Goal: Task Accomplishment & Management: Manage account settings

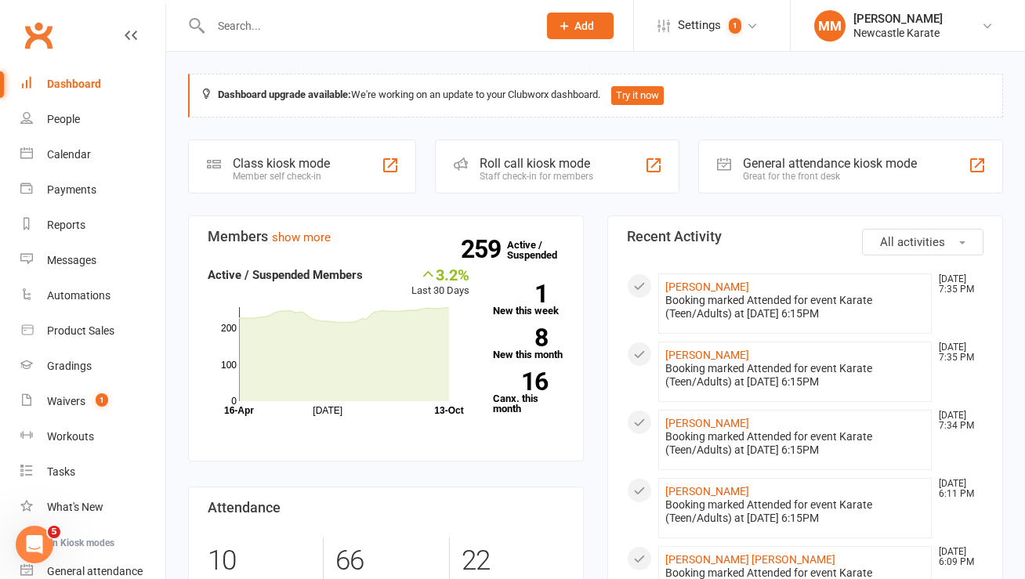
click at [235, 18] on input "text" at bounding box center [366, 26] width 320 height 22
type input "Lynclon ra"
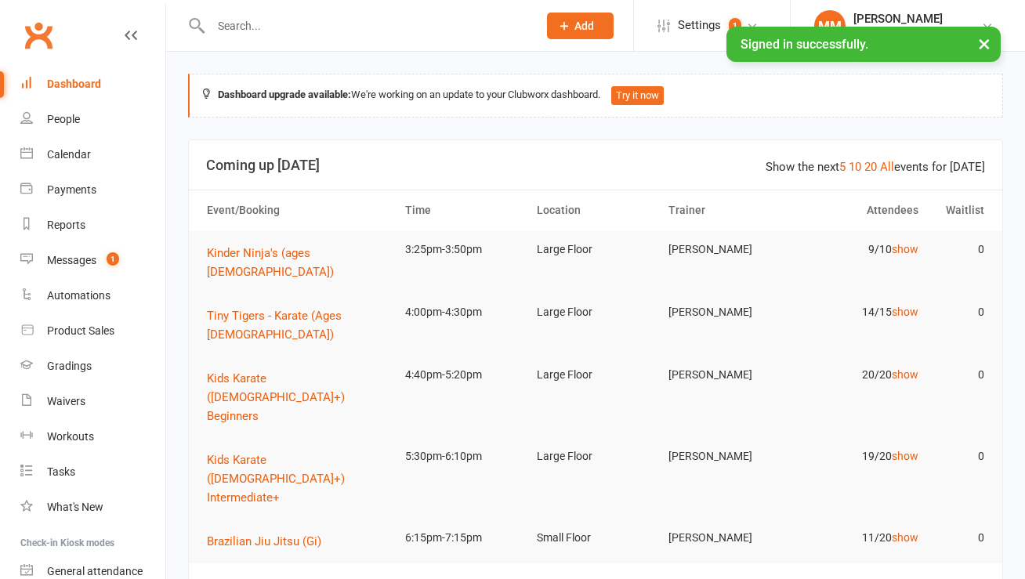
click at [239, 20] on input "text" at bounding box center [366, 26] width 320 height 22
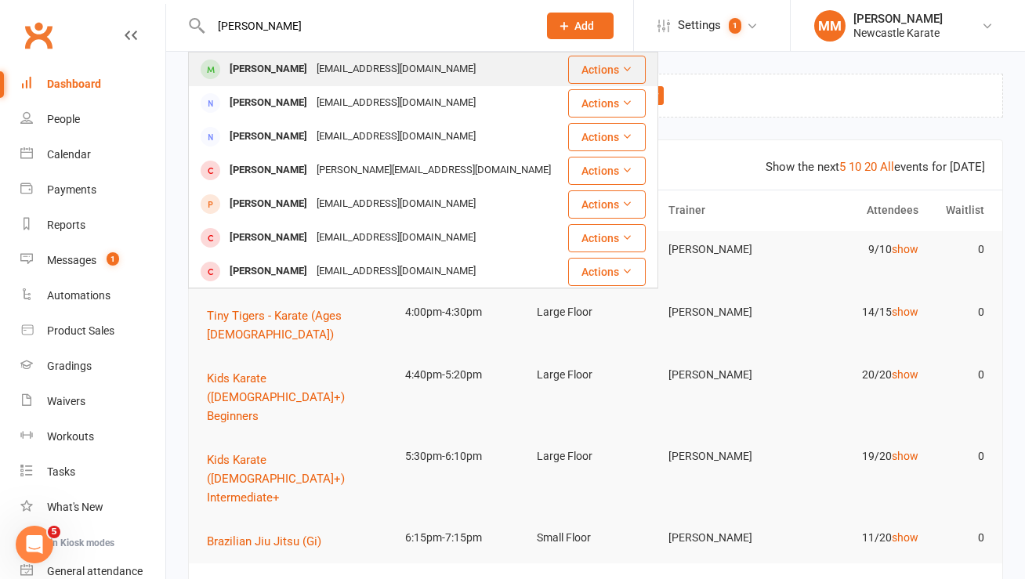
type input "Lyncol rae"
click at [255, 59] on div "Lincoln Rae" at bounding box center [268, 69] width 87 height 23
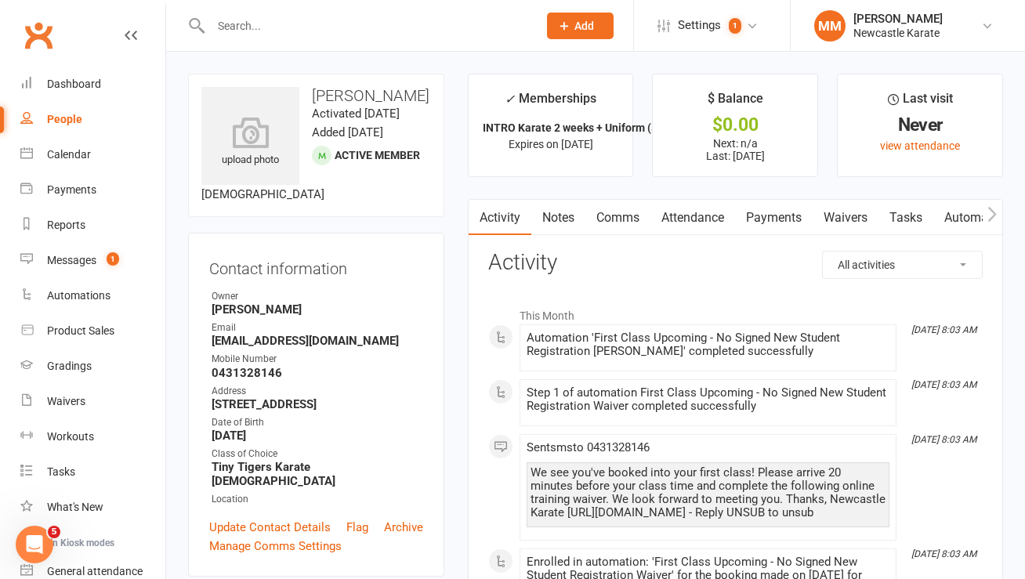
click at [560, 225] on link "Notes" at bounding box center [558, 218] width 54 height 36
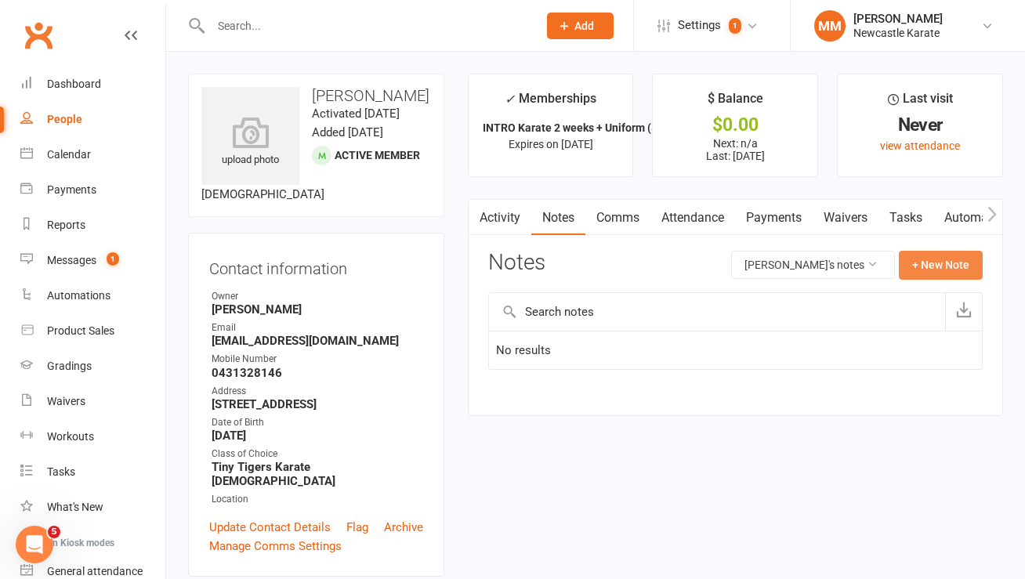
click at [920, 275] on button "+ New Note" at bounding box center [940, 265] width 84 height 28
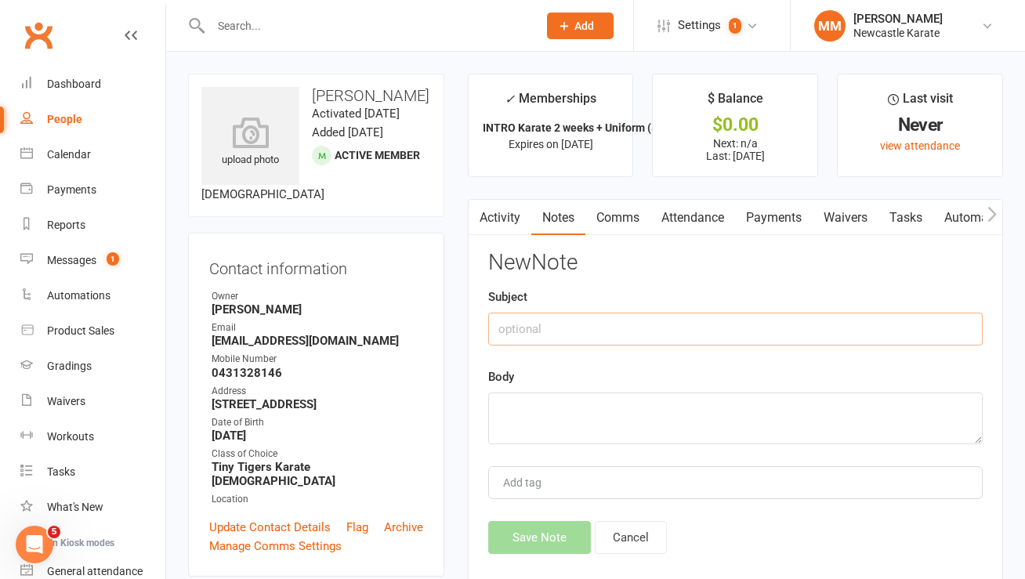
click at [576, 344] on input "text" at bounding box center [735, 329] width 494 height 33
type input "Nikki took uniform"
click at [540, 409] on textarea at bounding box center [735, 418] width 494 height 52
type textarea "."
click at [528, 533] on button "Save Note" at bounding box center [539, 537] width 103 height 33
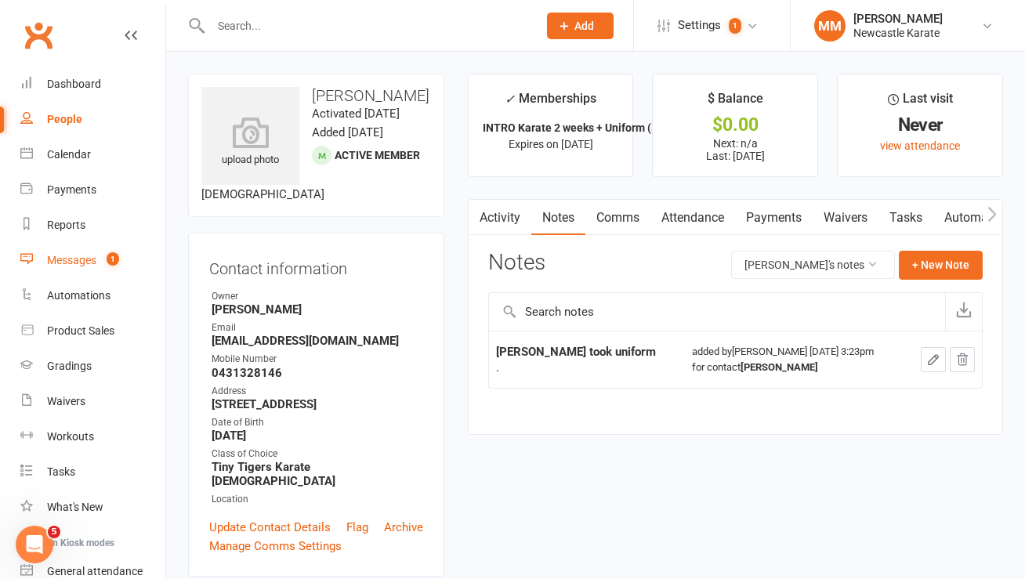
click at [79, 258] on div "Messages" at bounding box center [71, 260] width 49 height 13
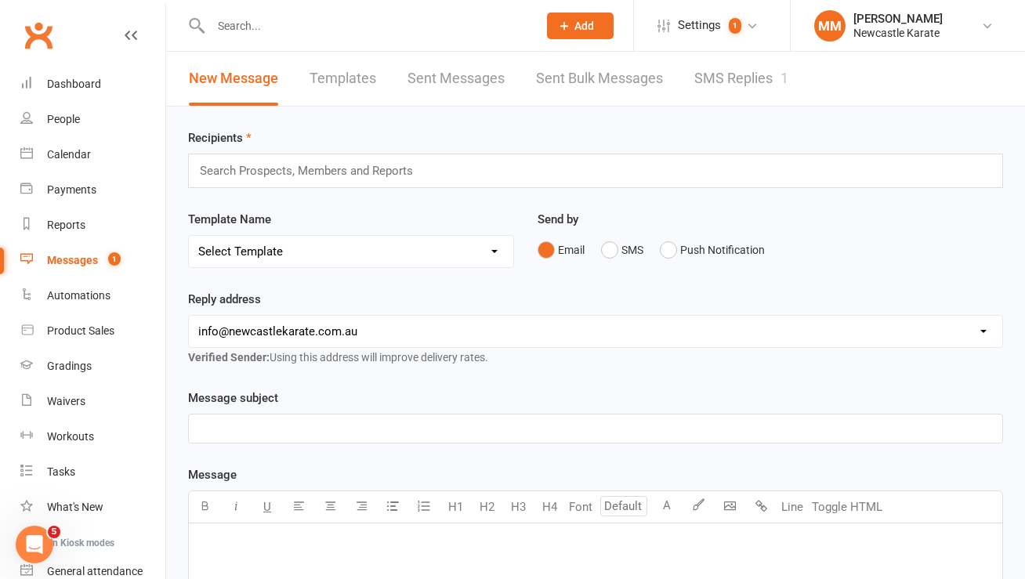
click at [740, 63] on link "SMS Replies 1" at bounding box center [741, 79] width 94 height 54
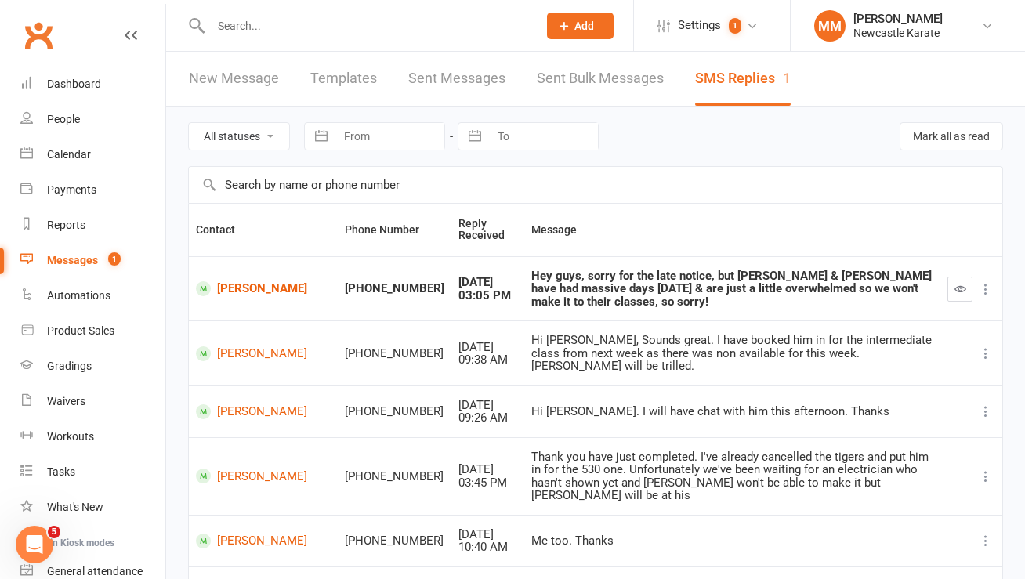
click at [43, 34] on link "Clubworx" at bounding box center [38, 35] width 39 height 39
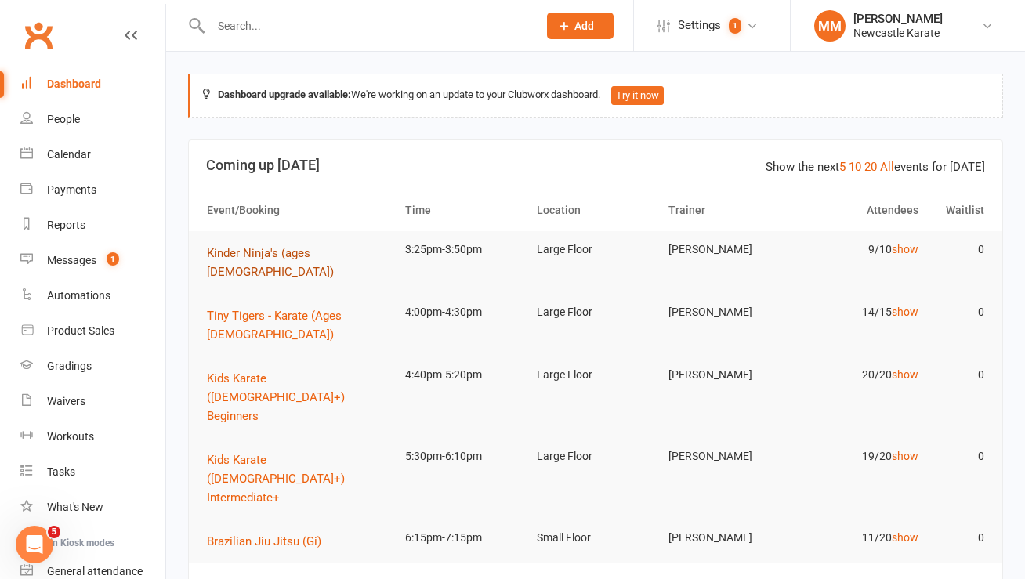
click at [274, 253] on span "Kinder Ninja's (ages 4-5)" at bounding box center [270, 262] width 127 height 33
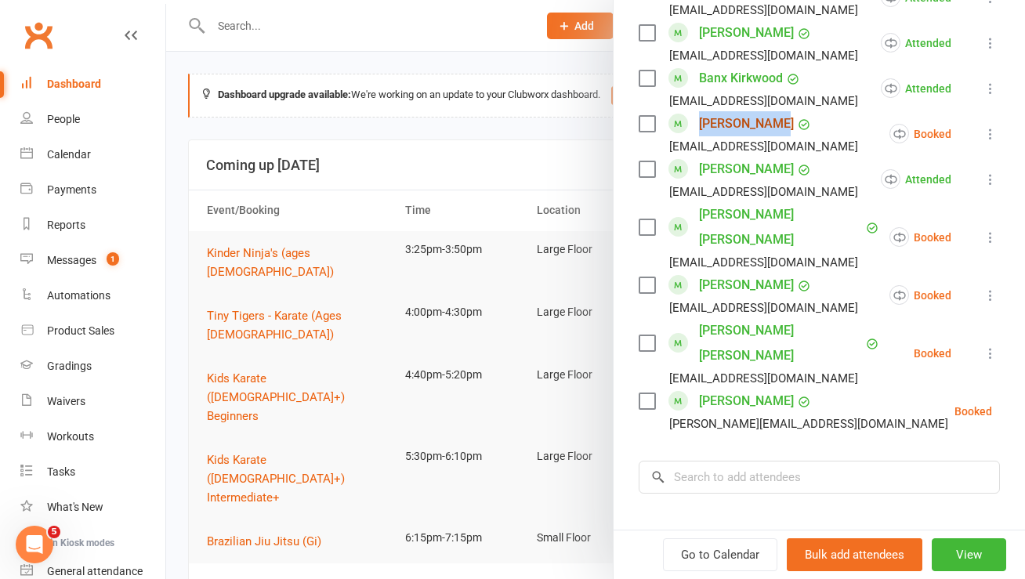
scroll to position [338, 0]
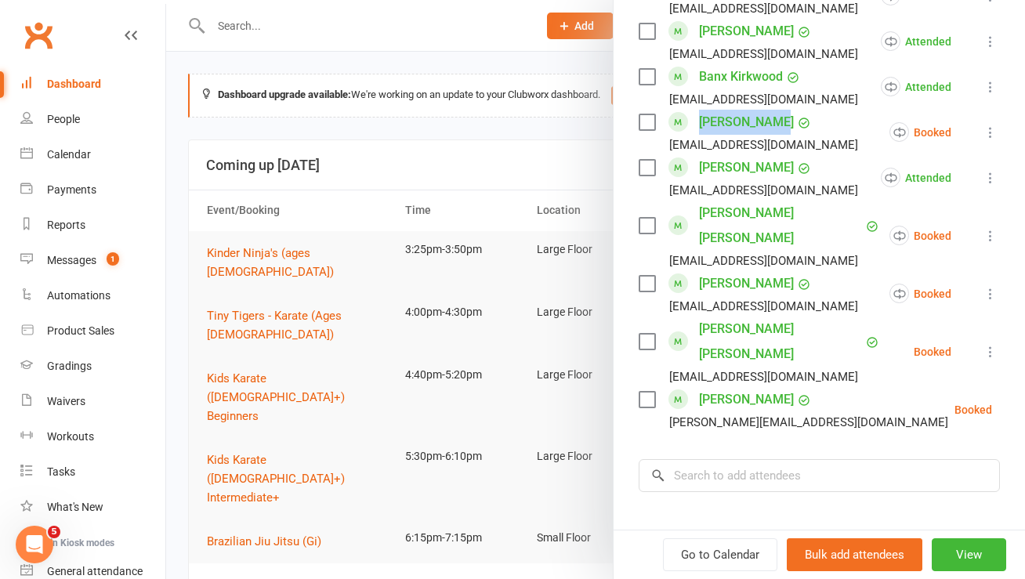
click at [46, 43] on link "Clubworx" at bounding box center [38, 35] width 39 height 39
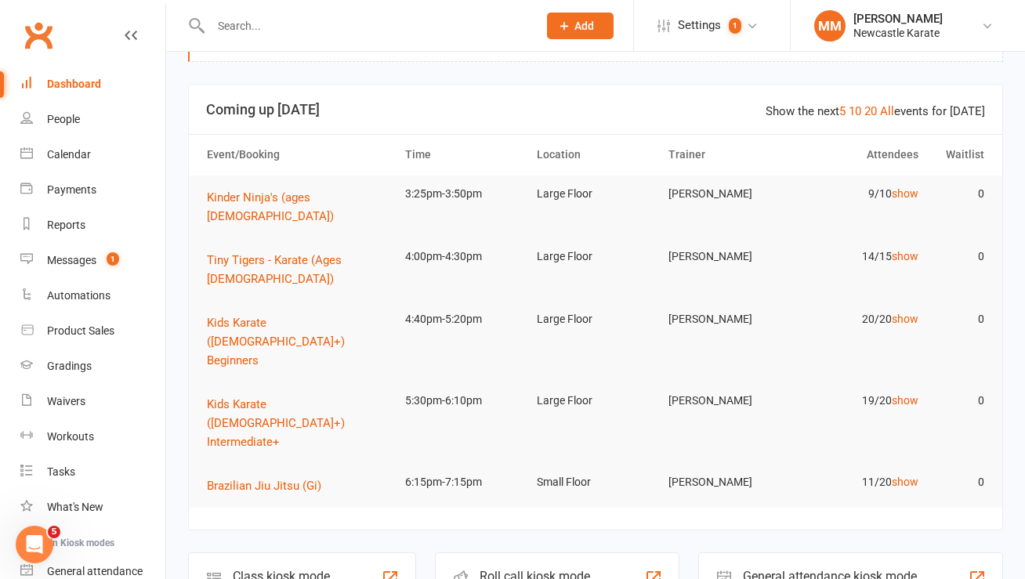
scroll to position [58, 0]
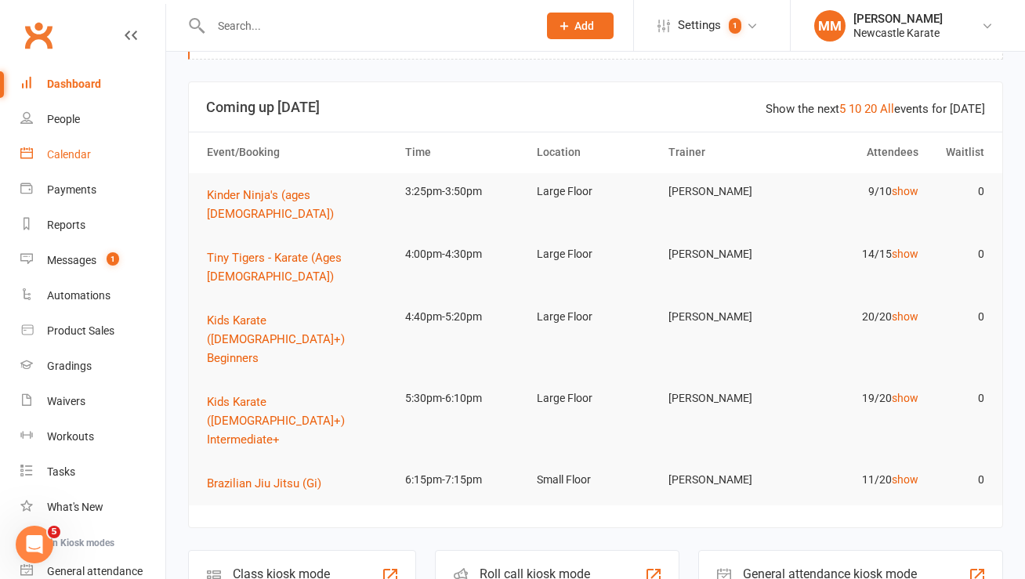
click at [65, 159] on div "Calendar" at bounding box center [69, 154] width 44 height 13
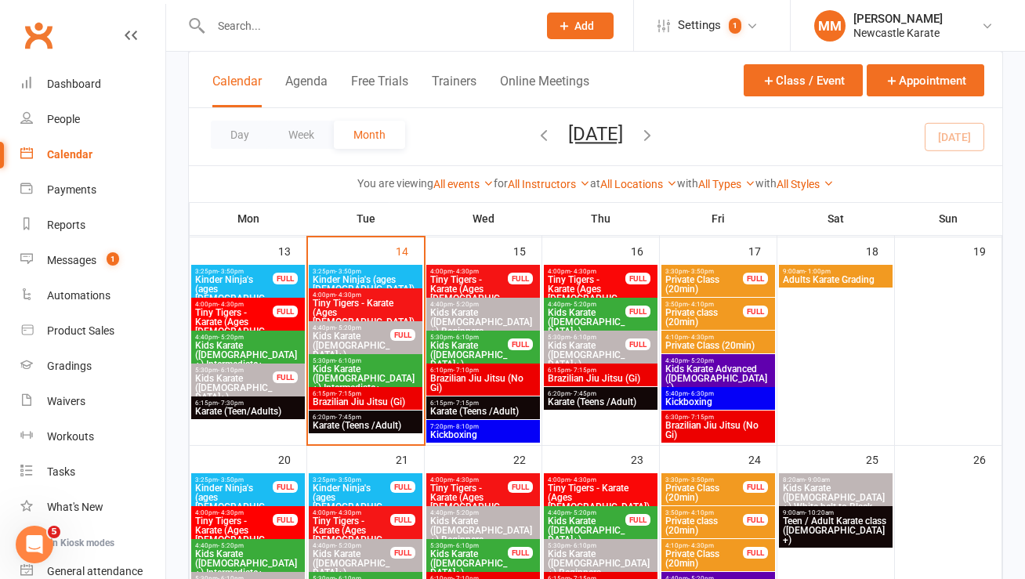
scroll to position [410, 0]
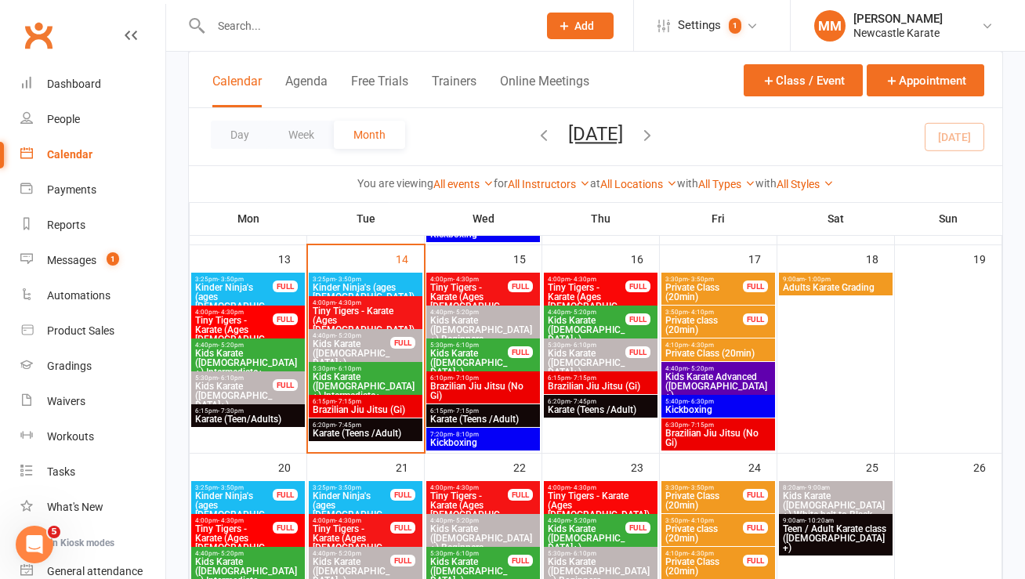
click at [457, 276] on span "- 4:30pm" at bounding box center [466, 279] width 26 height 7
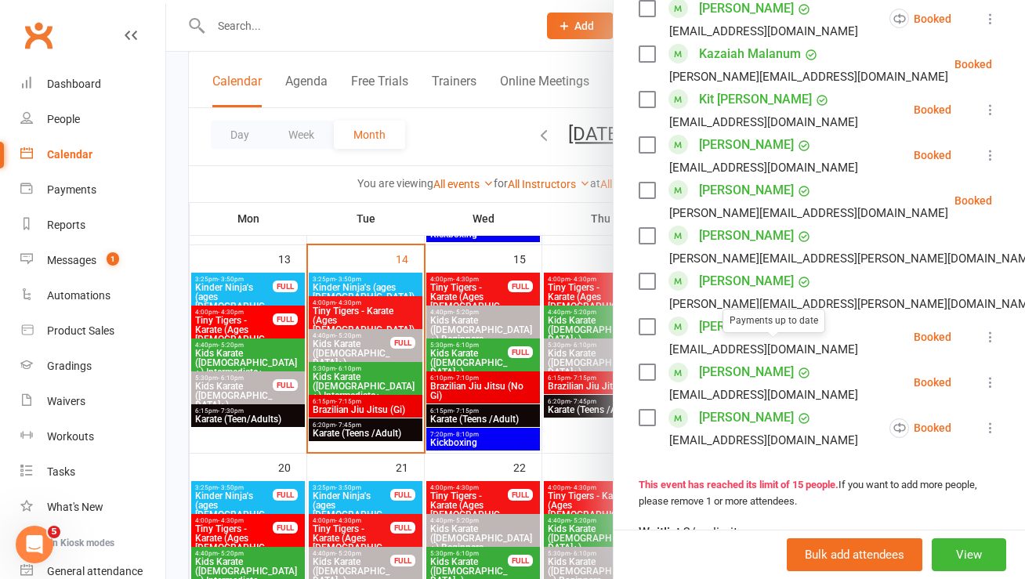
scroll to position [956, 0]
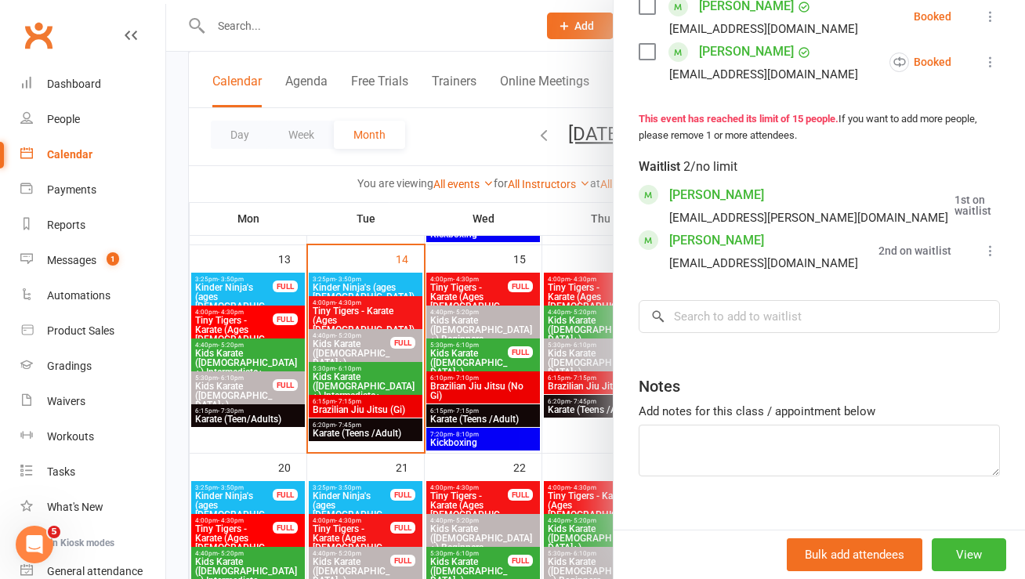
click at [450, 139] on div at bounding box center [595, 289] width 858 height 579
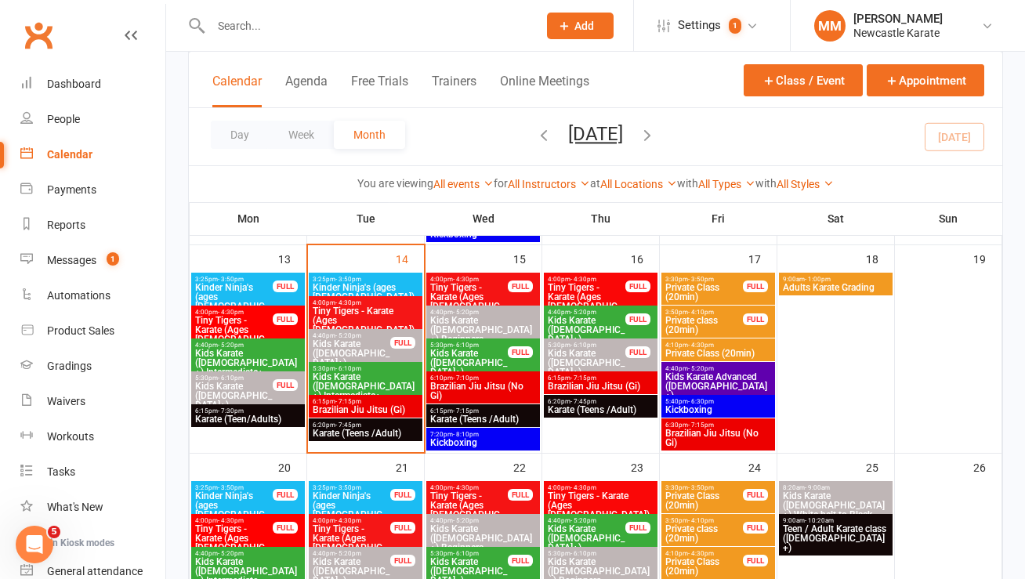
click at [598, 283] on span "Tiny Tigers - Karate (Ages 5-7)" at bounding box center [586, 302] width 79 height 38
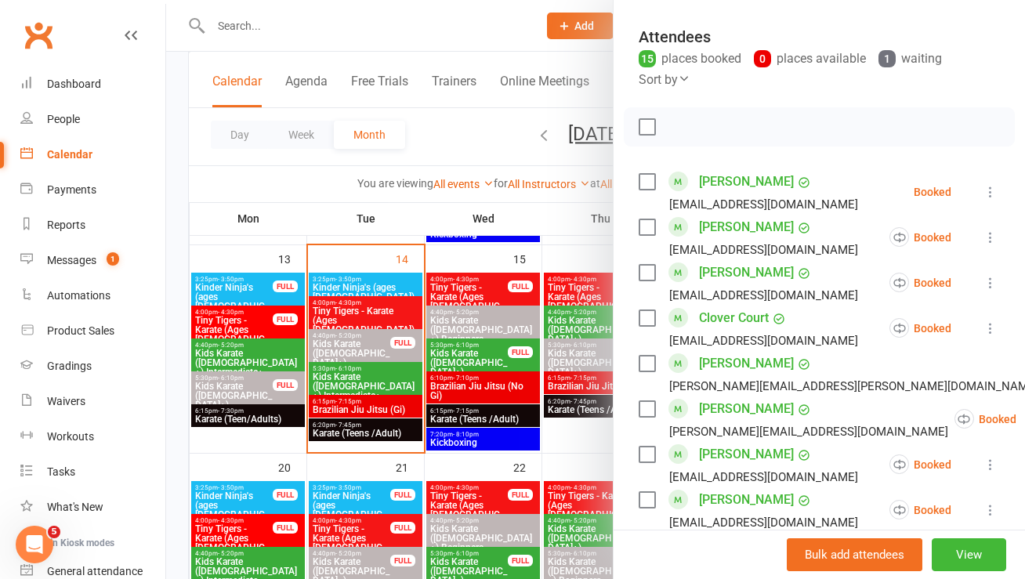
scroll to position [0, 0]
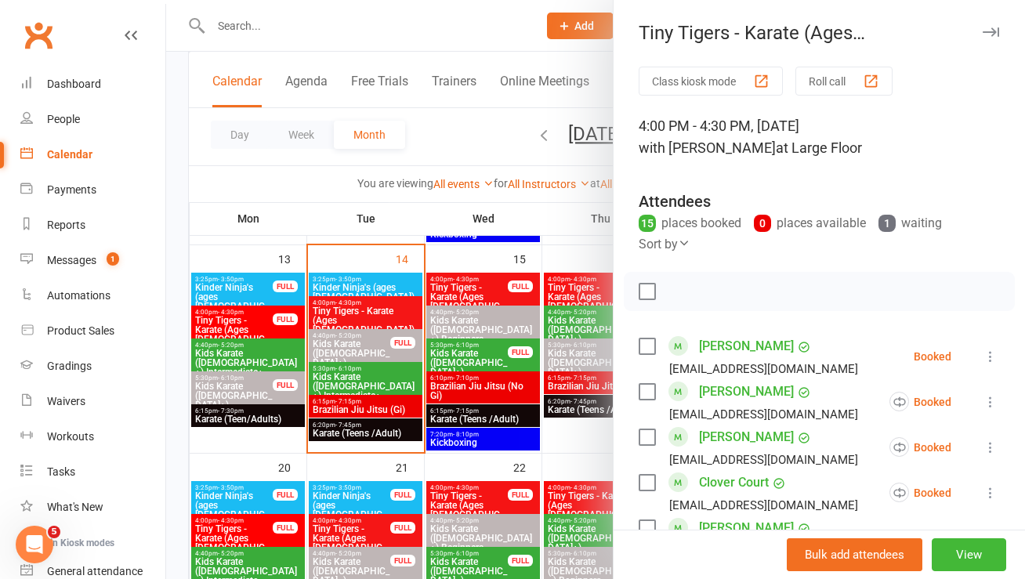
click at [445, 135] on div at bounding box center [595, 289] width 858 height 579
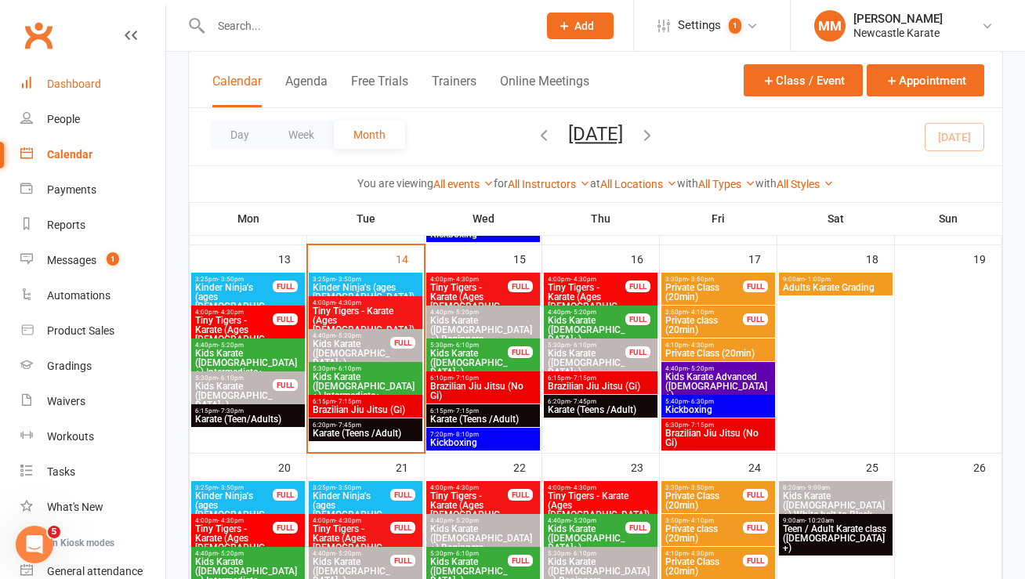
click at [80, 77] on link "Dashboard" at bounding box center [92, 84] width 145 height 35
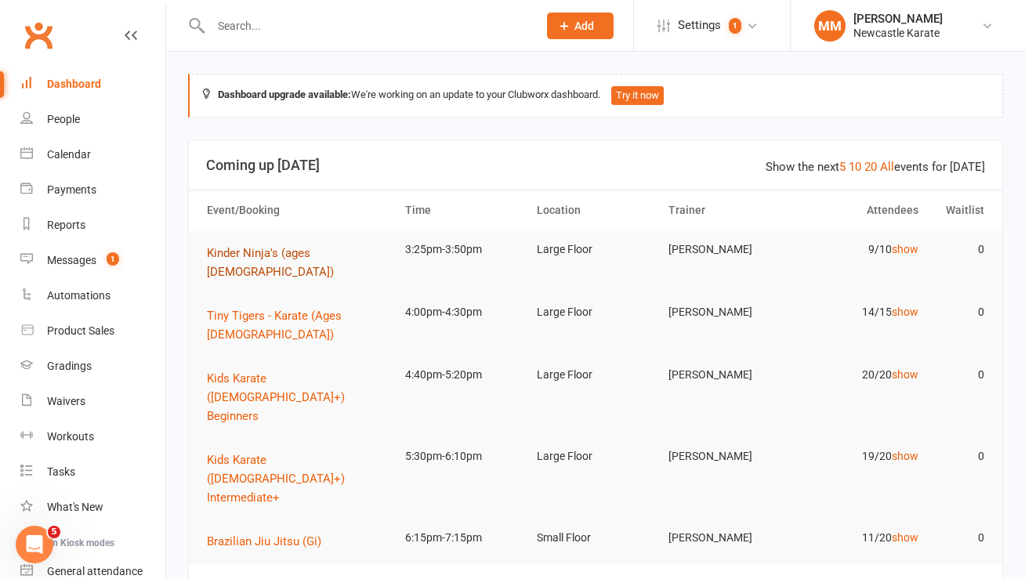
click at [258, 255] on span "Kinder Ninja's (ages [DEMOGRAPHIC_DATA])" at bounding box center [270, 262] width 127 height 33
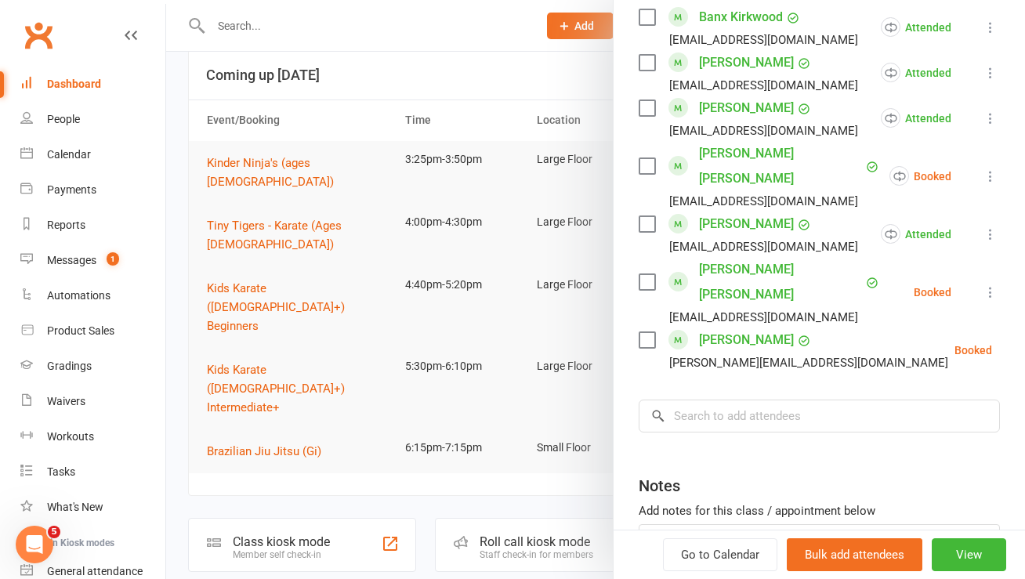
scroll to position [400, 0]
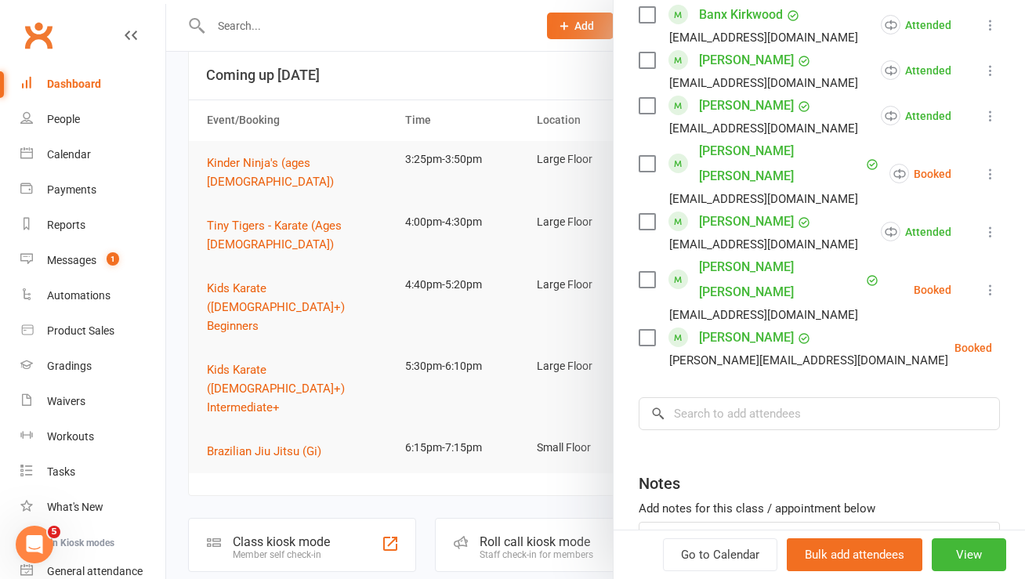
click at [1023, 340] on icon at bounding box center [1031, 348] width 16 height 16
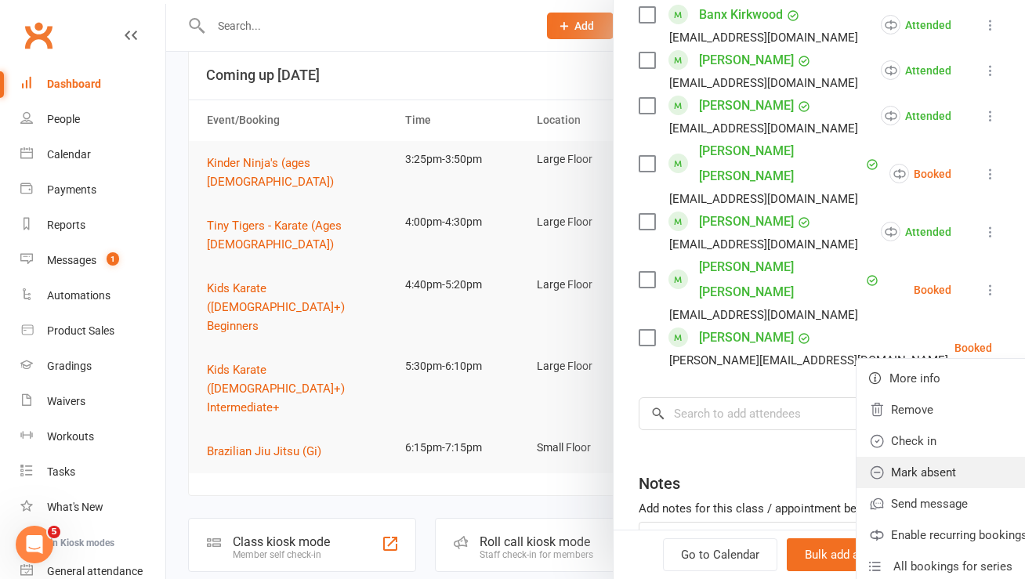
click at [931, 457] on link "Mark absent" at bounding box center [947, 472] width 183 height 31
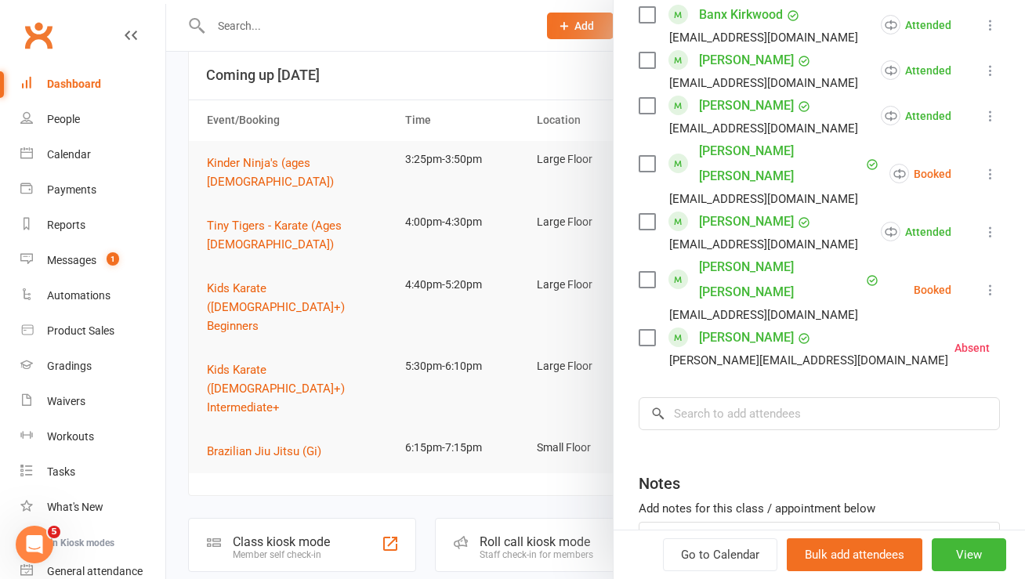
click at [982, 282] on icon at bounding box center [990, 290] width 16 height 16
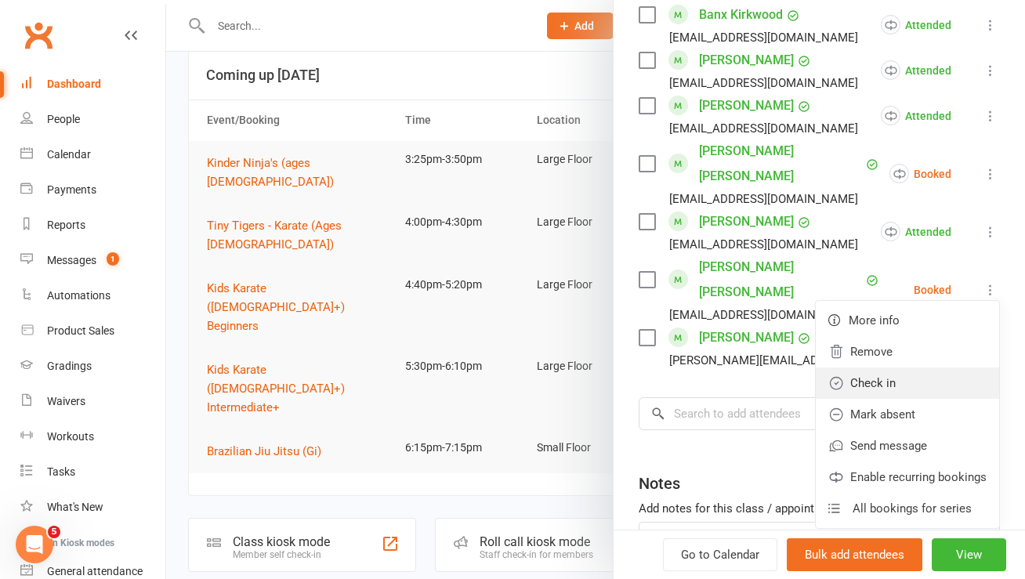
click at [883, 367] on link "Check in" at bounding box center [906, 382] width 183 height 31
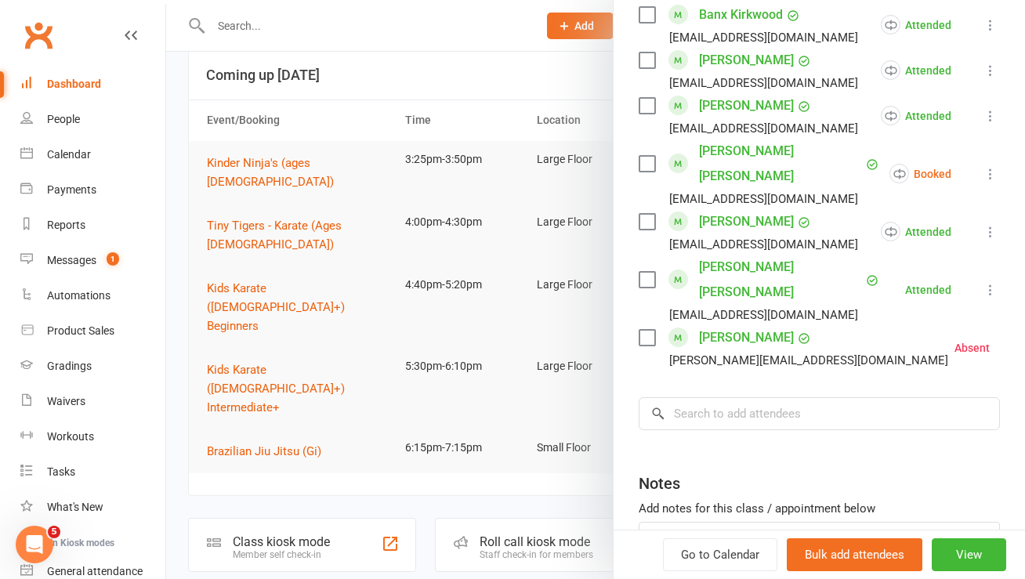
click at [228, 21] on div at bounding box center [595, 289] width 858 height 579
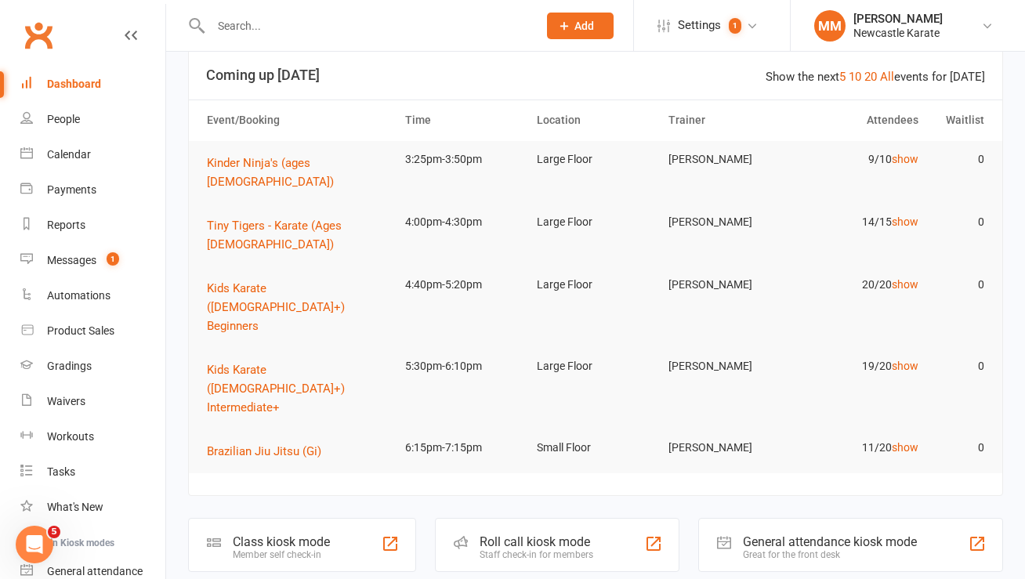
click at [228, 26] on input "text" at bounding box center [366, 26] width 320 height 22
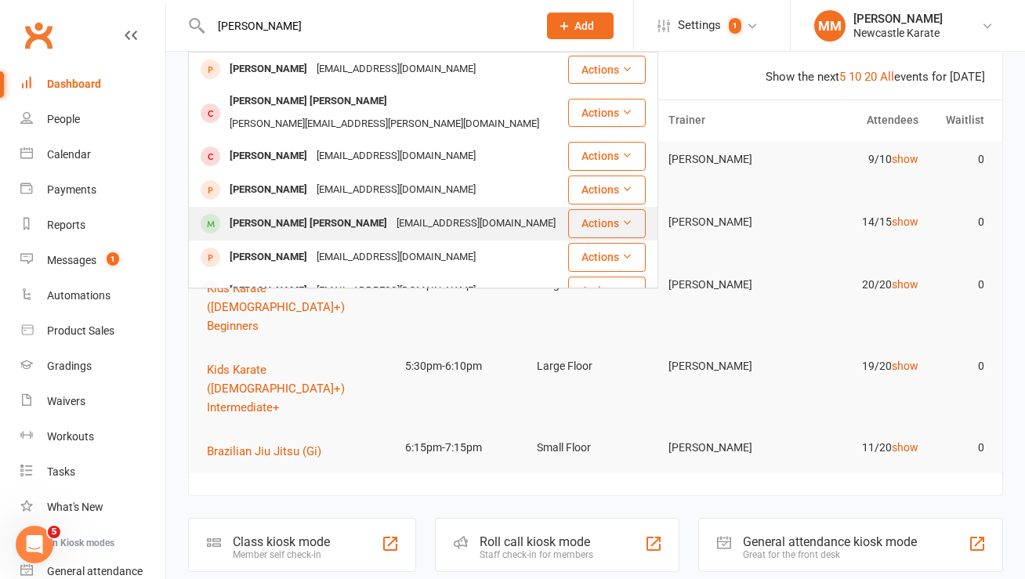
type input "Jackson sw"
click at [392, 212] on div "Kieram1229@gmail.com" at bounding box center [476, 223] width 168 height 23
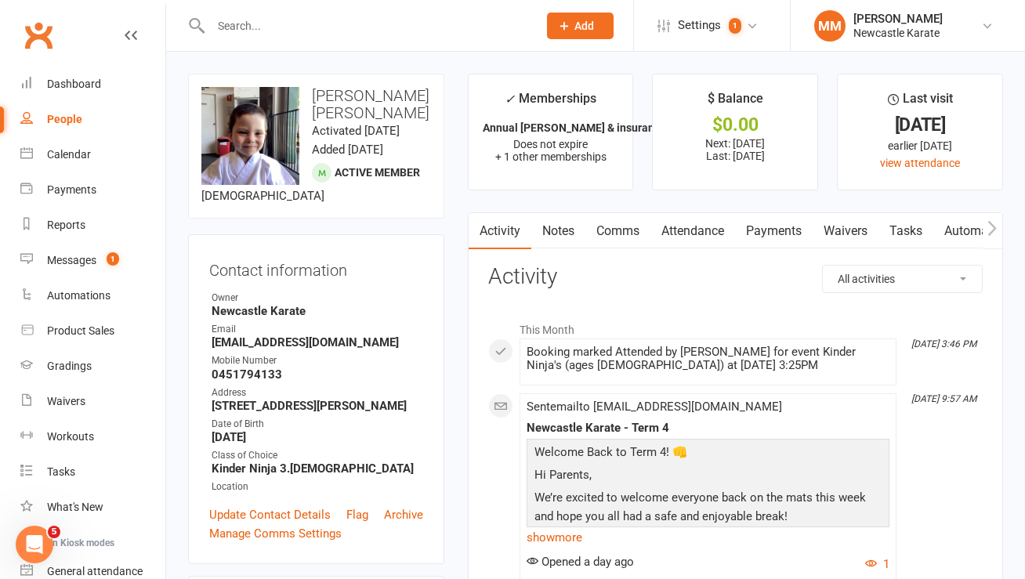
click at [772, 235] on link "Payments" at bounding box center [774, 231] width 78 height 36
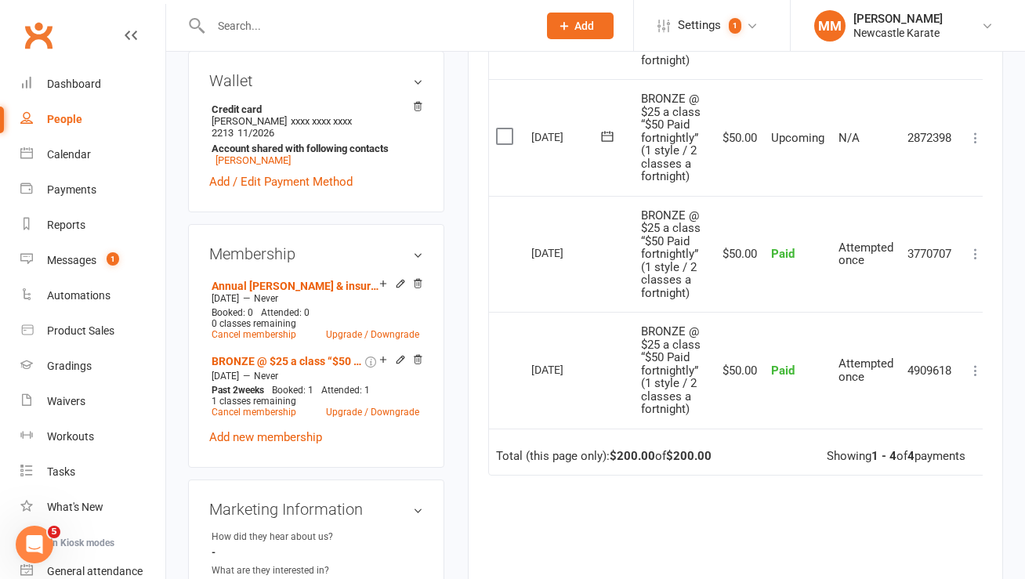
scroll to position [584, 0]
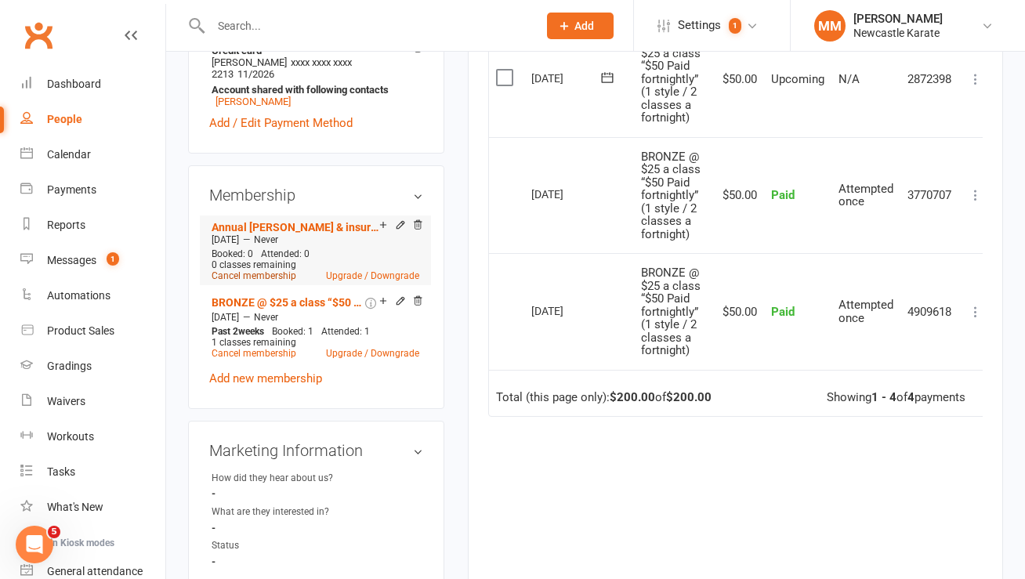
click at [274, 275] on link "Cancel membership" at bounding box center [253, 275] width 85 height 11
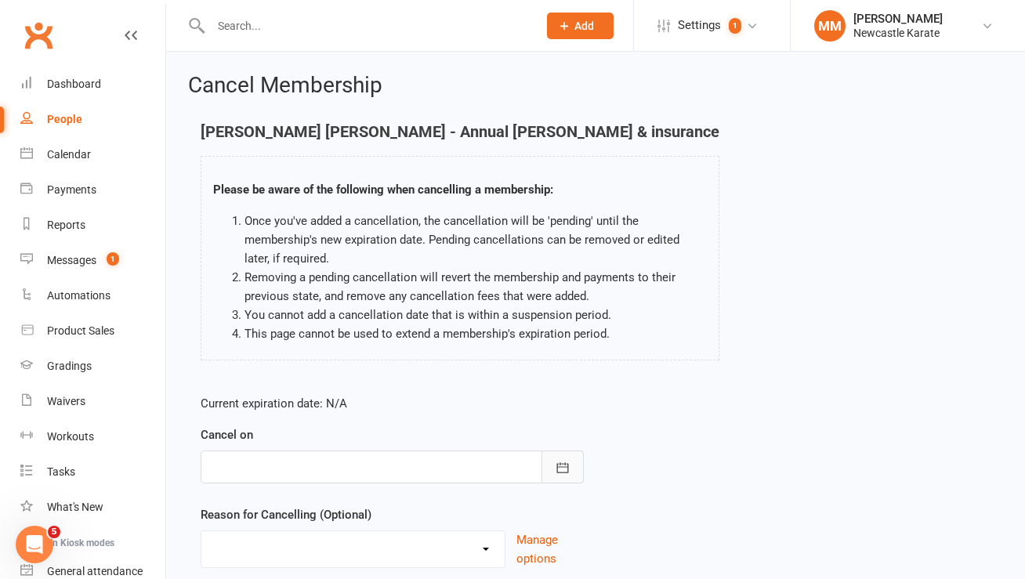
click at [571, 460] on button "button" at bounding box center [562, 466] width 42 height 33
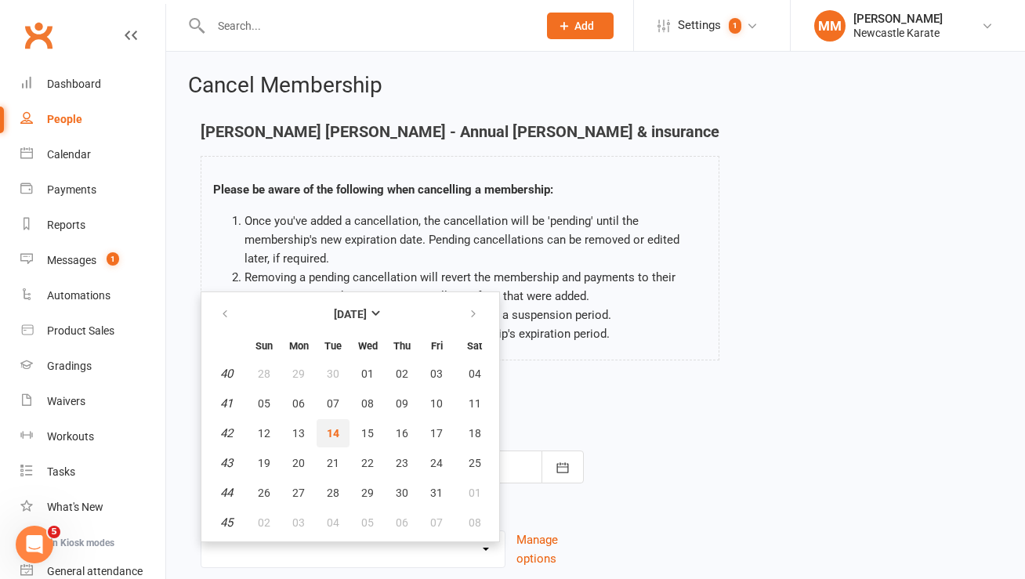
click at [320, 424] on button "14" at bounding box center [332, 433] width 33 height 28
type input "[DATE]"
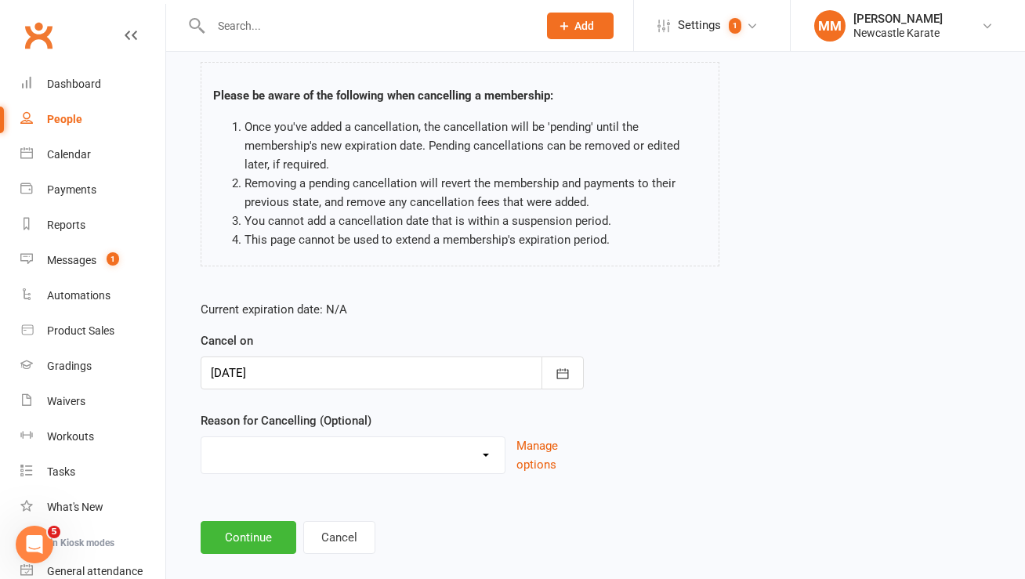
scroll to position [117, 0]
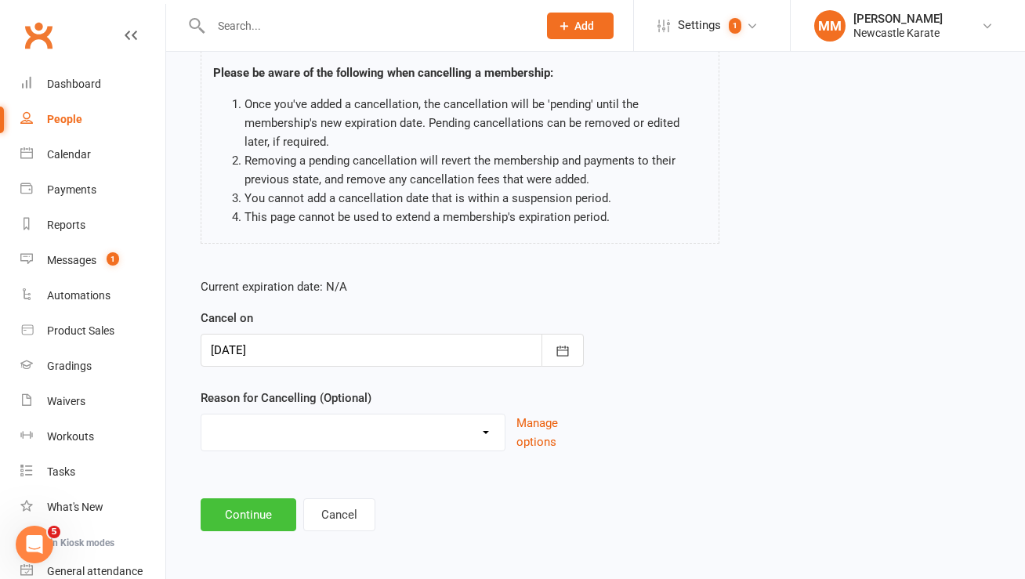
click at [242, 513] on button "Continue" at bounding box center [249, 514] width 96 height 33
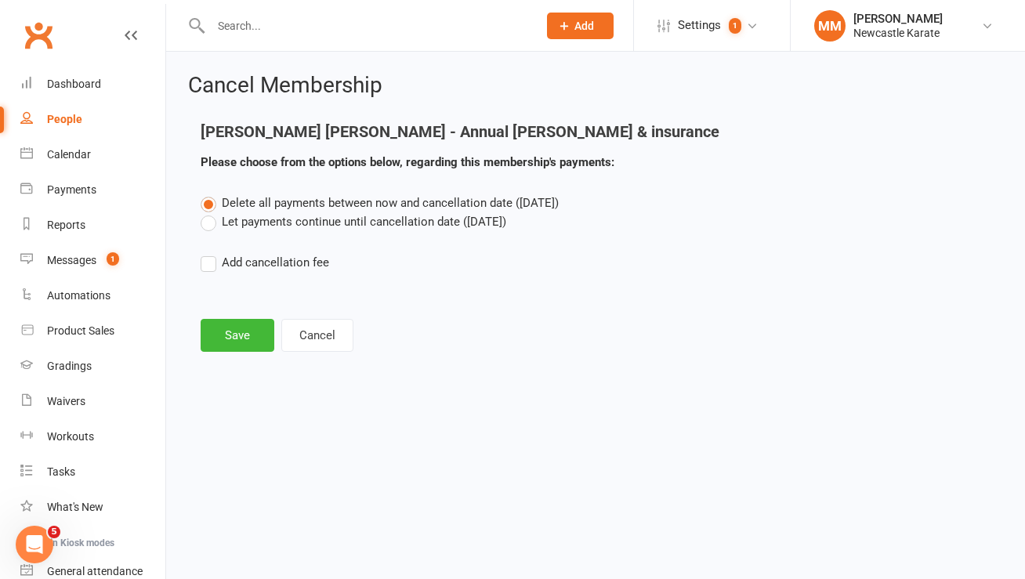
scroll to position [0, 0]
click at [230, 219] on label "Let payments continue until cancellation date (Oct 14, 2025)" at bounding box center [353, 221] width 305 height 19
click at [211, 212] on input "Let payments continue until cancellation date (Oct 14, 2025)" at bounding box center [206, 212] width 10 height 0
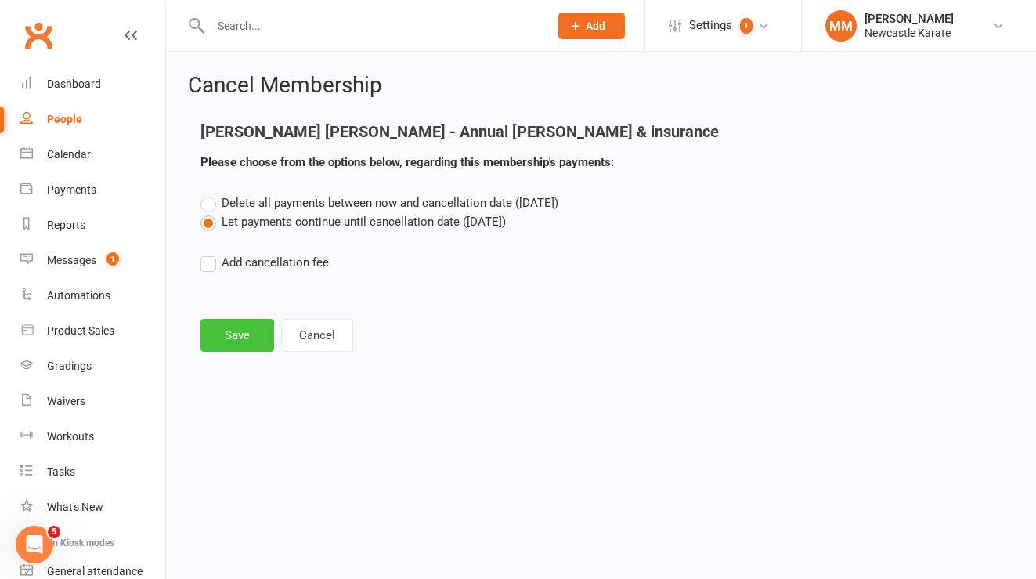
click at [236, 333] on button "Save" at bounding box center [238, 335] width 74 height 33
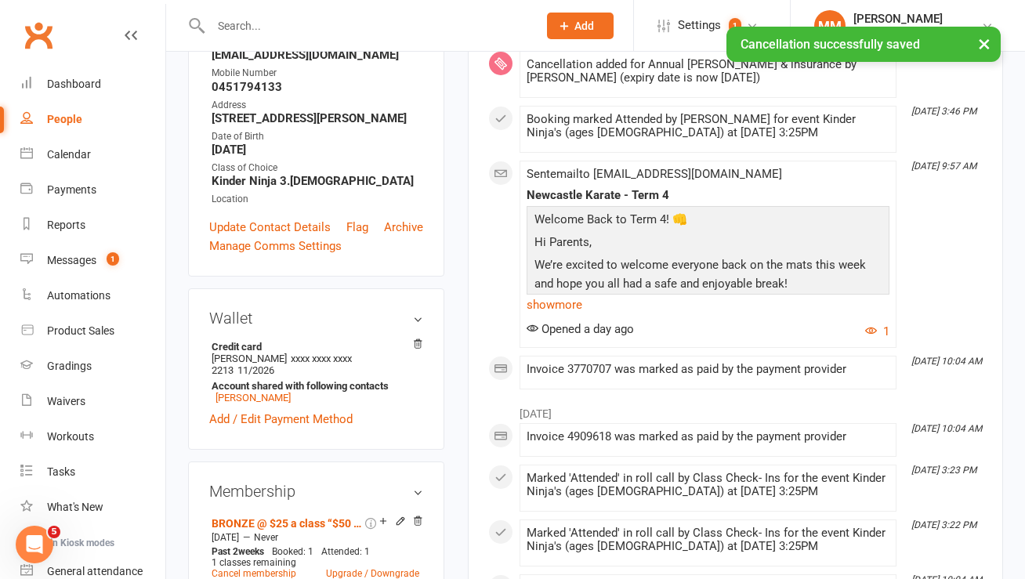
scroll to position [653, 0]
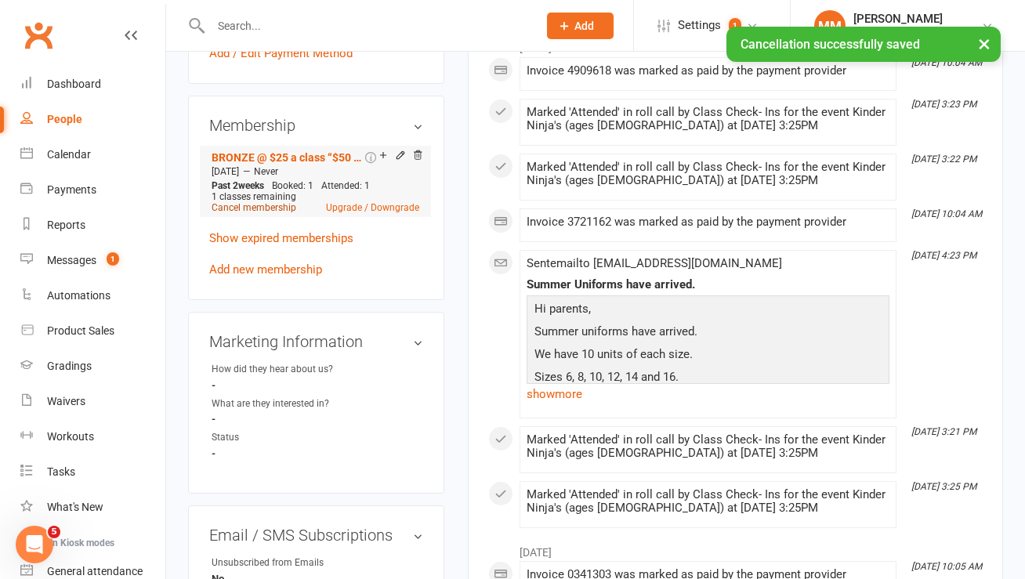
click at [274, 208] on link "Cancel membership" at bounding box center [253, 207] width 85 height 11
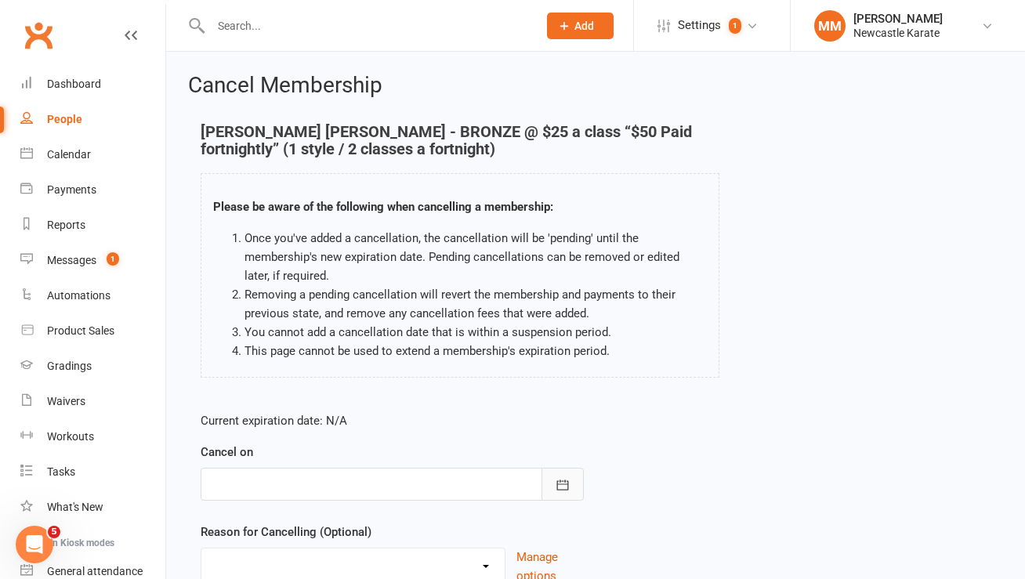
click at [558, 482] on icon "button" at bounding box center [563, 485] width 16 height 16
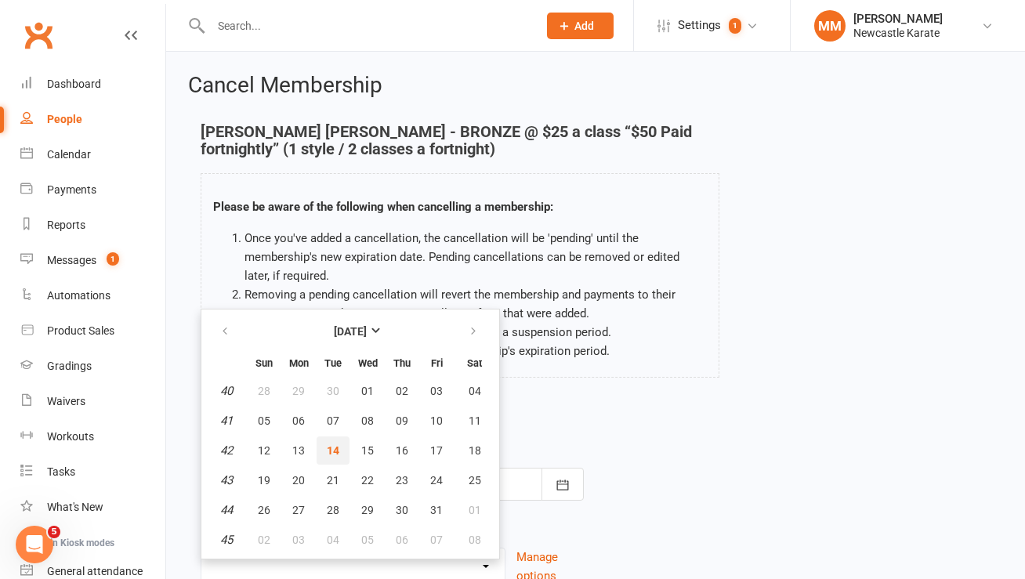
click at [330, 446] on span "14" at bounding box center [333, 450] width 13 height 13
type input "[DATE]"
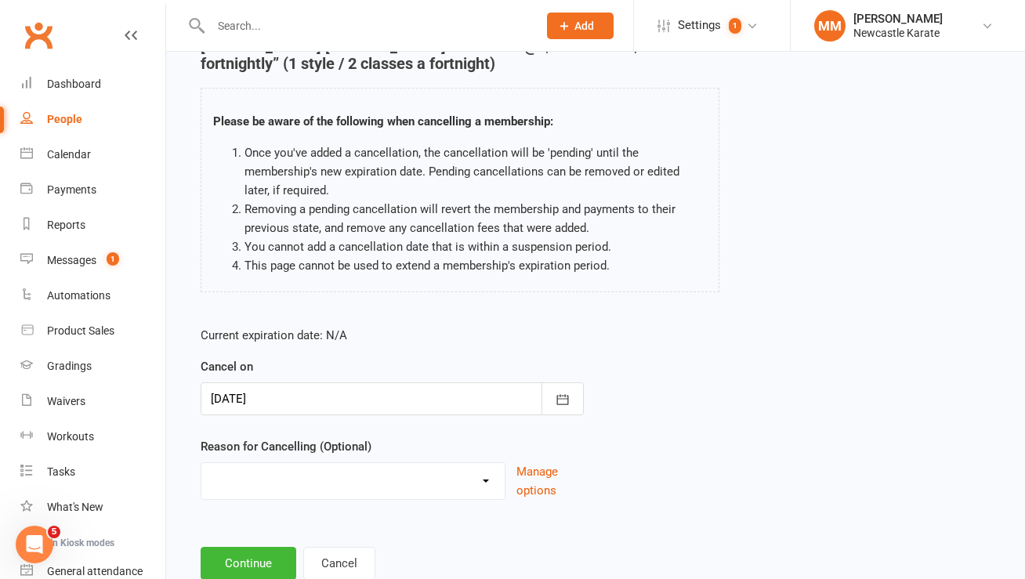
scroll to position [134, 0]
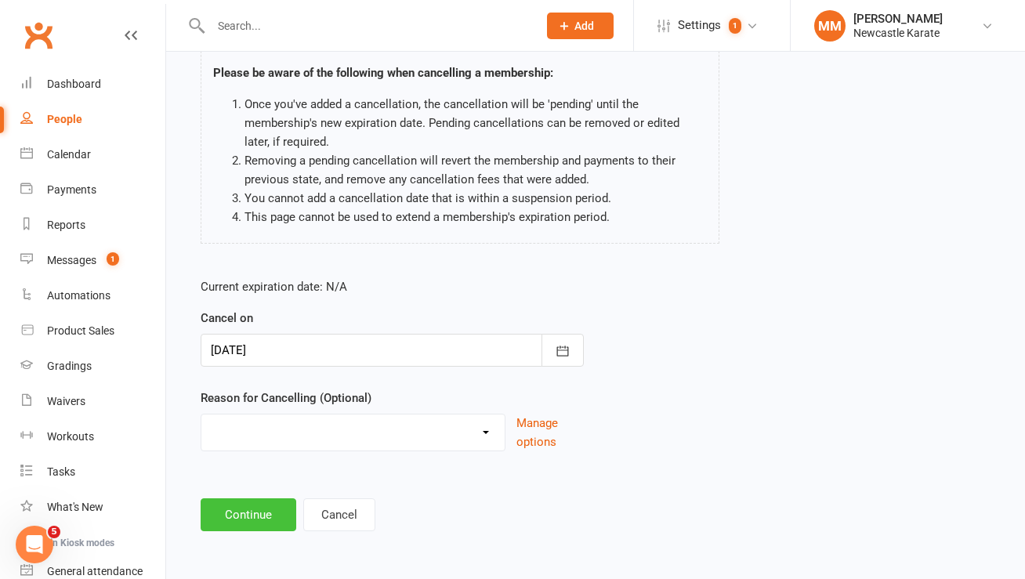
click at [244, 510] on button "Continue" at bounding box center [249, 514] width 96 height 33
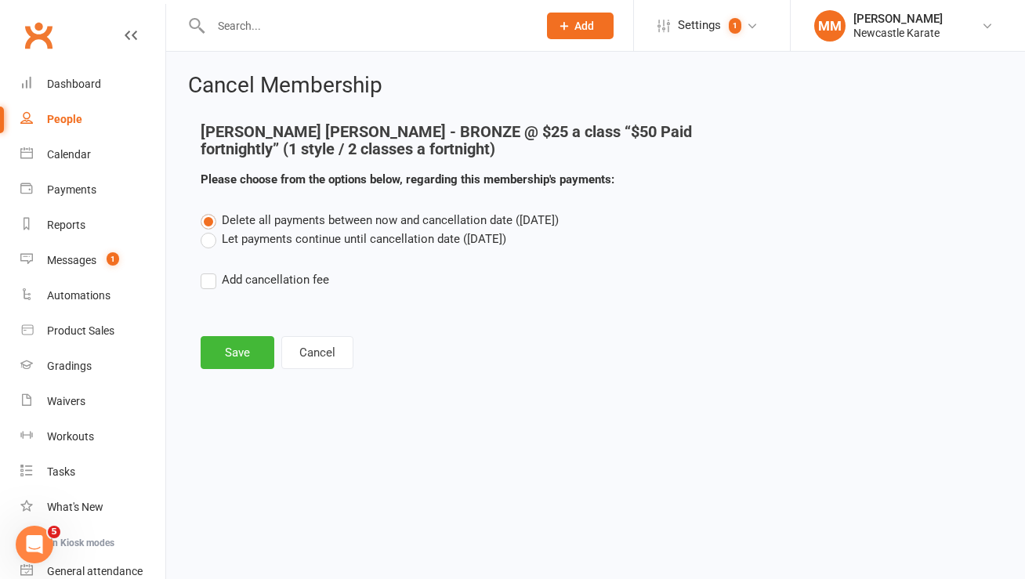
scroll to position [0, 0]
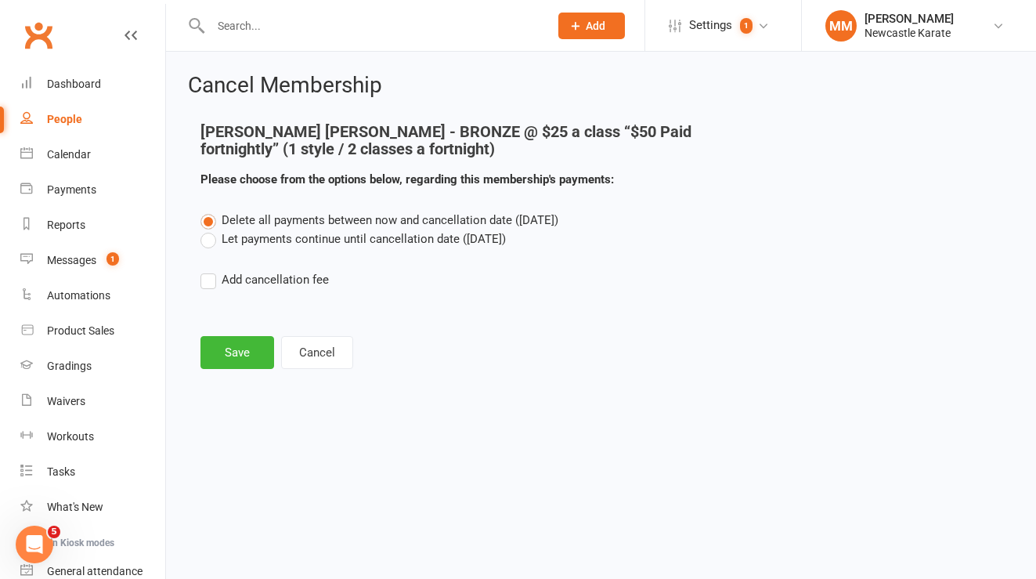
click at [208, 241] on label "Let payments continue until cancellation date (Oct 14, 2025)" at bounding box center [353, 238] width 305 height 19
click at [208, 229] on input "Let payments continue until cancellation date (Oct 14, 2025)" at bounding box center [206, 229] width 10 height 0
click at [240, 352] on button "Save" at bounding box center [238, 352] width 74 height 33
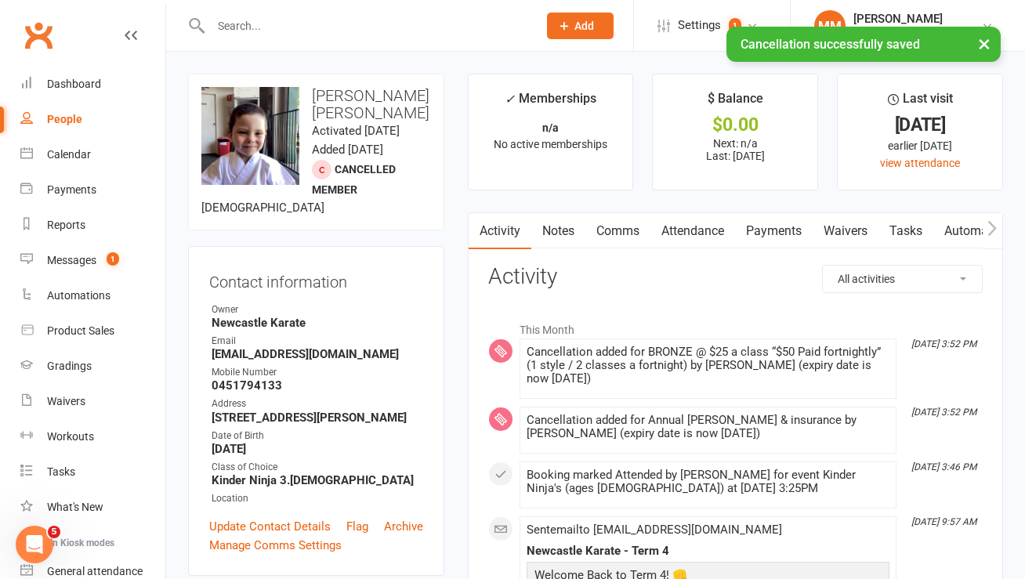
click at [685, 228] on link "Attendance" at bounding box center [692, 231] width 85 height 36
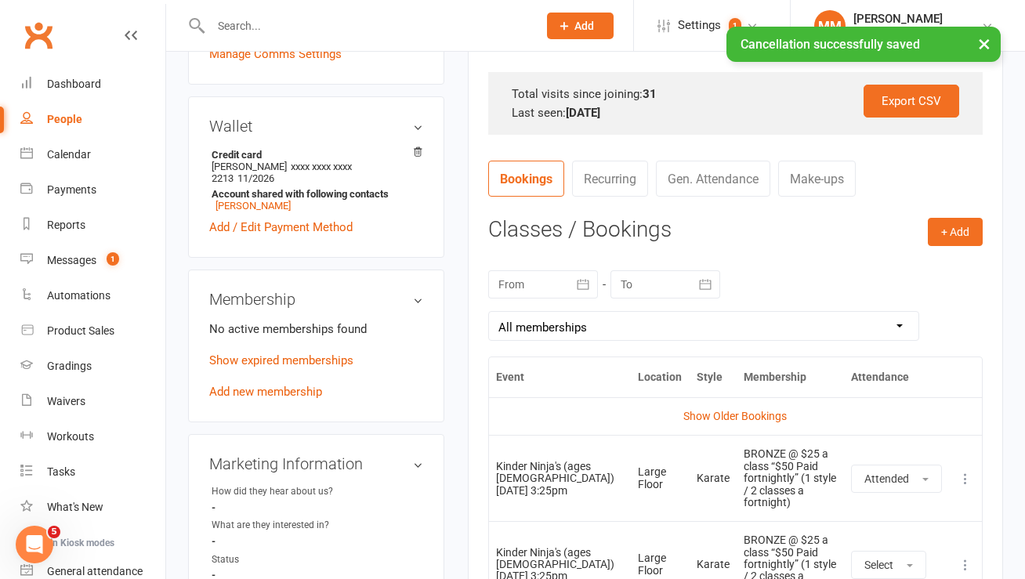
scroll to position [631, 0]
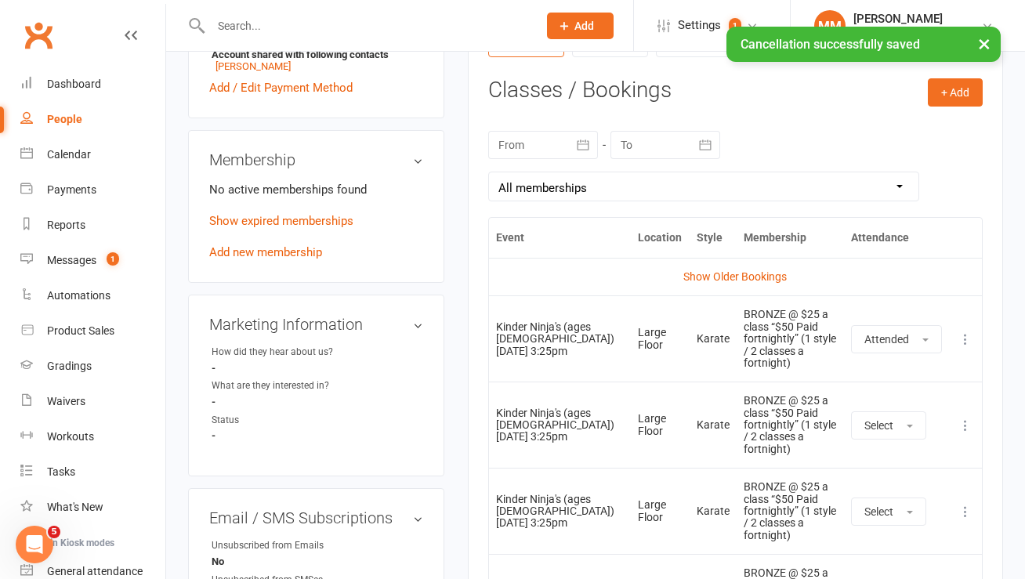
click at [967, 416] on button at bounding box center [965, 425] width 19 height 19
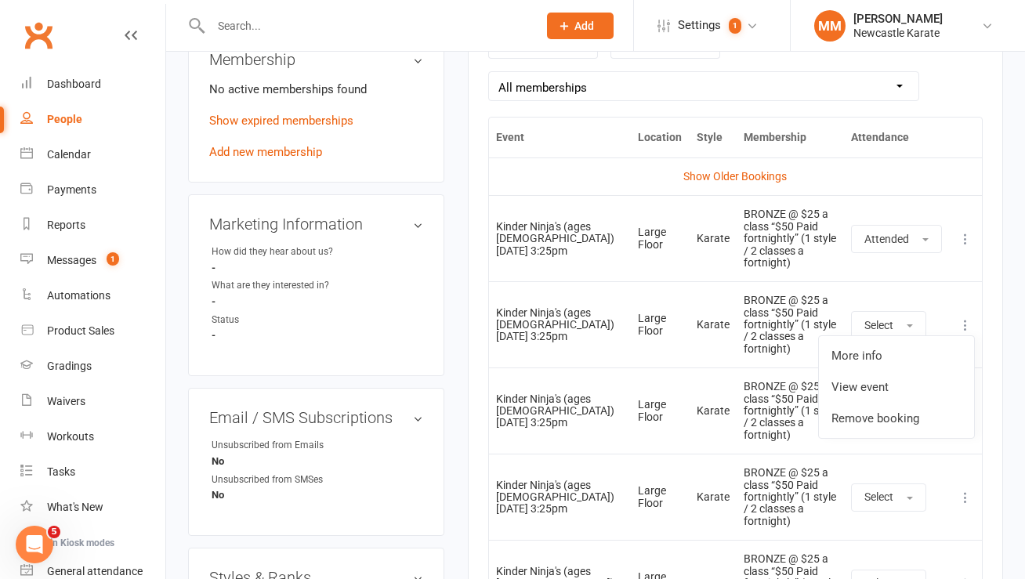
scroll to position [732, 0]
click at [904, 416] on link "Remove booking" at bounding box center [896, 416] width 155 height 31
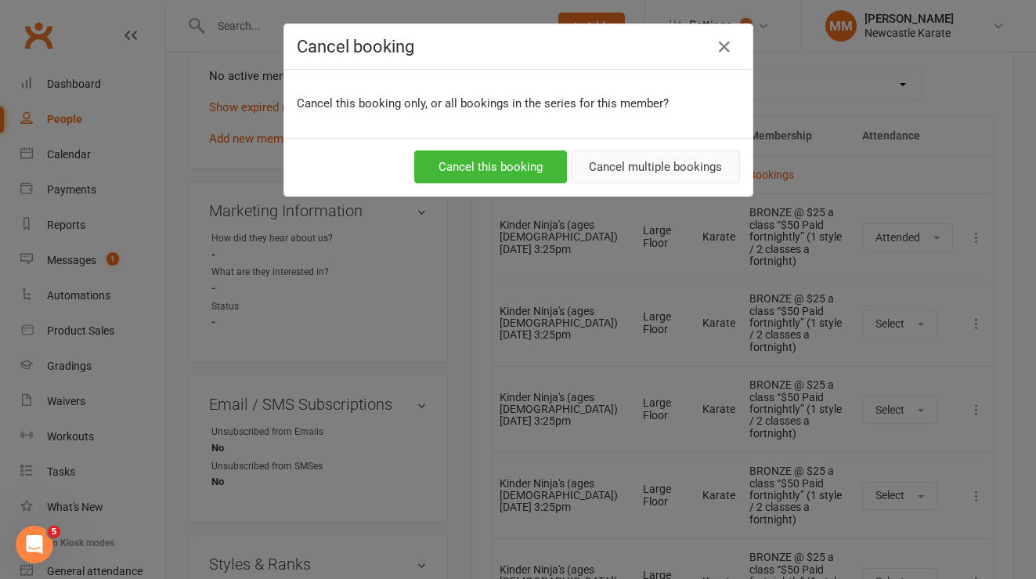
click at [666, 177] on button "Cancel multiple bookings" at bounding box center [655, 166] width 169 height 33
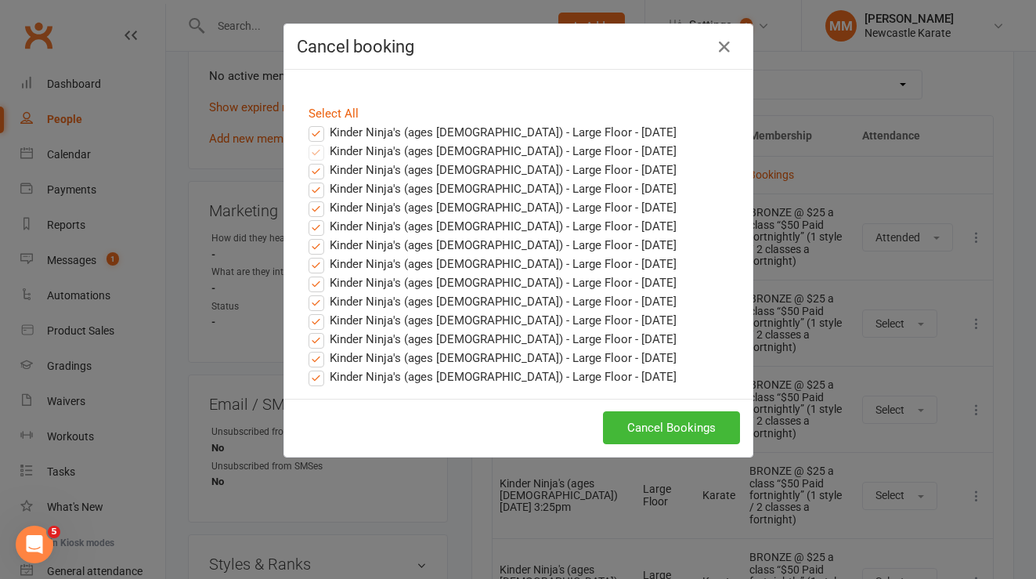
click at [309, 128] on label "Kinder Ninja's (ages 4-5) - Large Floor - Oct 14, 2025" at bounding box center [493, 132] width 368 height 19
click at [305, 123] on input "Kinder Ninja's (ages 4-5) - Large Floor - Oct 14, 2025" at bounding box center [302, 123] width 10 height 0
click at [667, 434] on button "Cancel Bookings" at bounding box center [671, 427] width 137 height 33
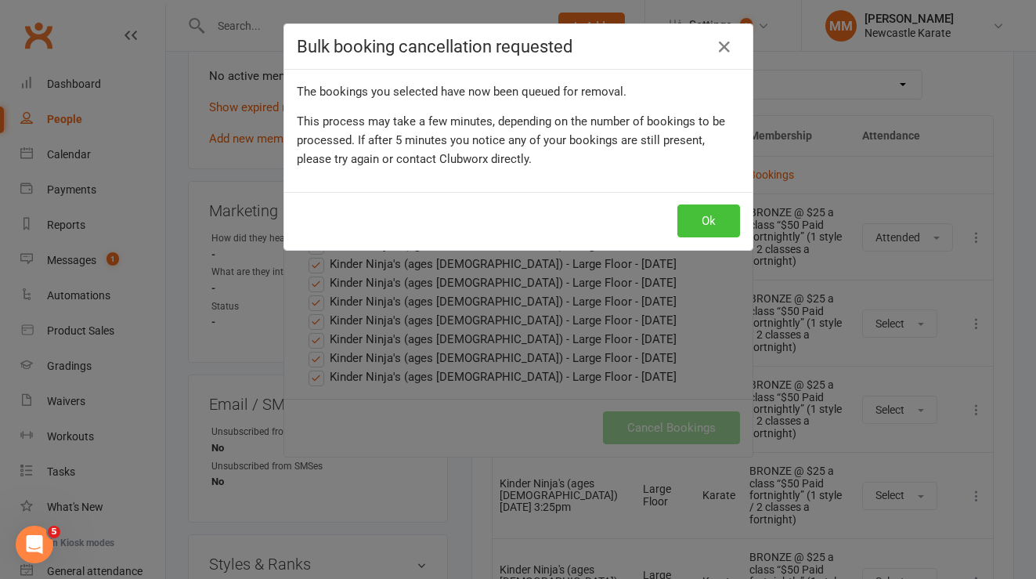
click at [694, 220] on button "Ok" at bounding box center [709, 220] width 63 height 33
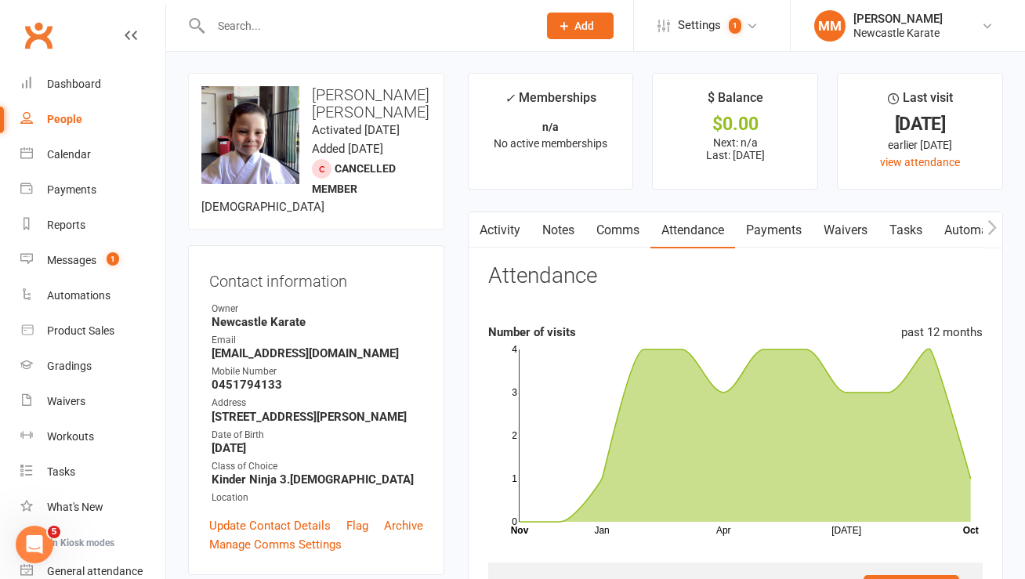
scroll to position [0, 0]
click at [50, 39] on link "Clubworx" at bounding box center [38, 35] width 39 height 39
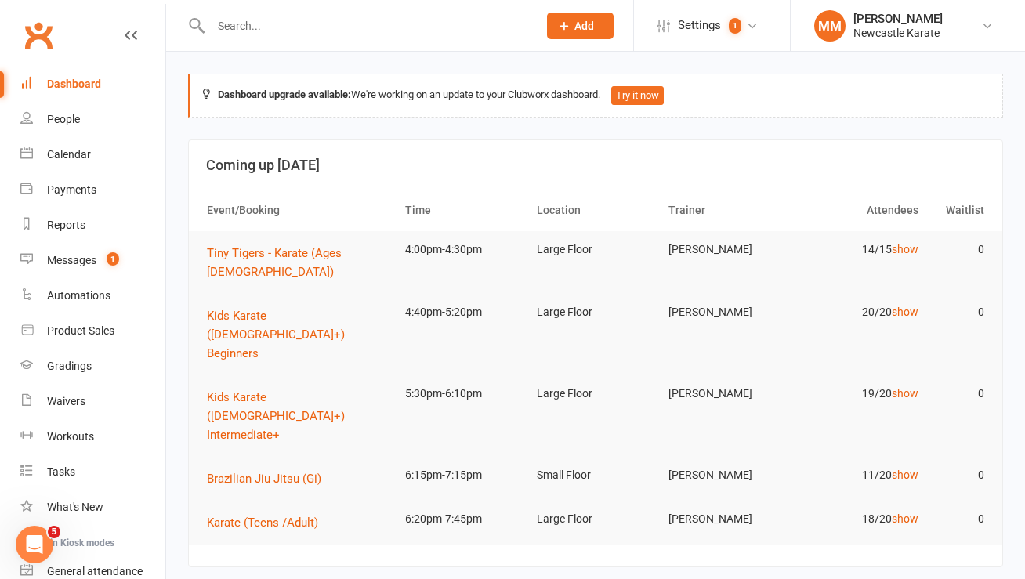
click at [228, 24] on input "text" at bounding box center [366, 26] width 320 height 22
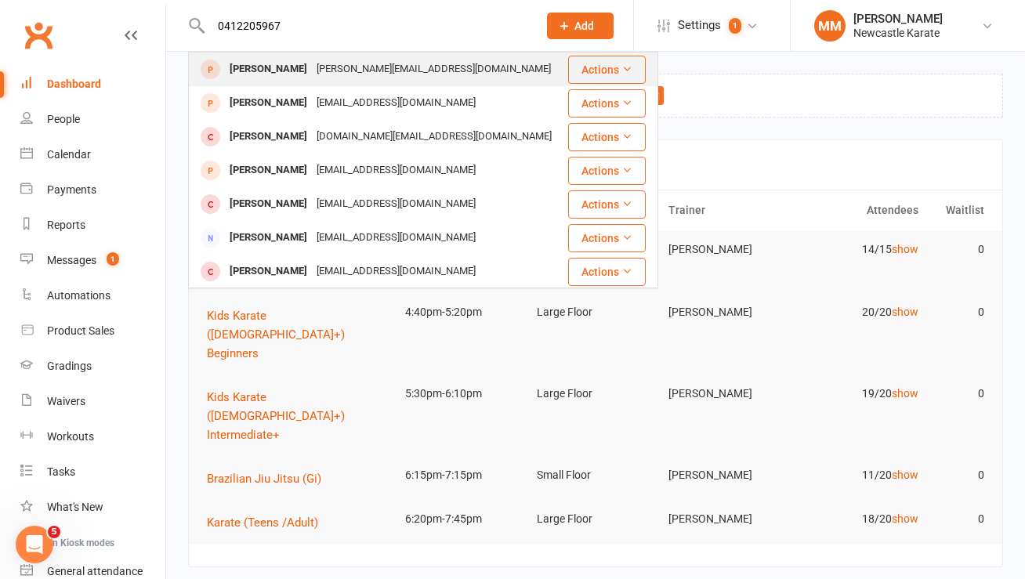
type input "0412205967"
click at [325, 60] on div "amanda@smallmansecurity.com.au" at bounding box center [434, 69] width 244 height 23
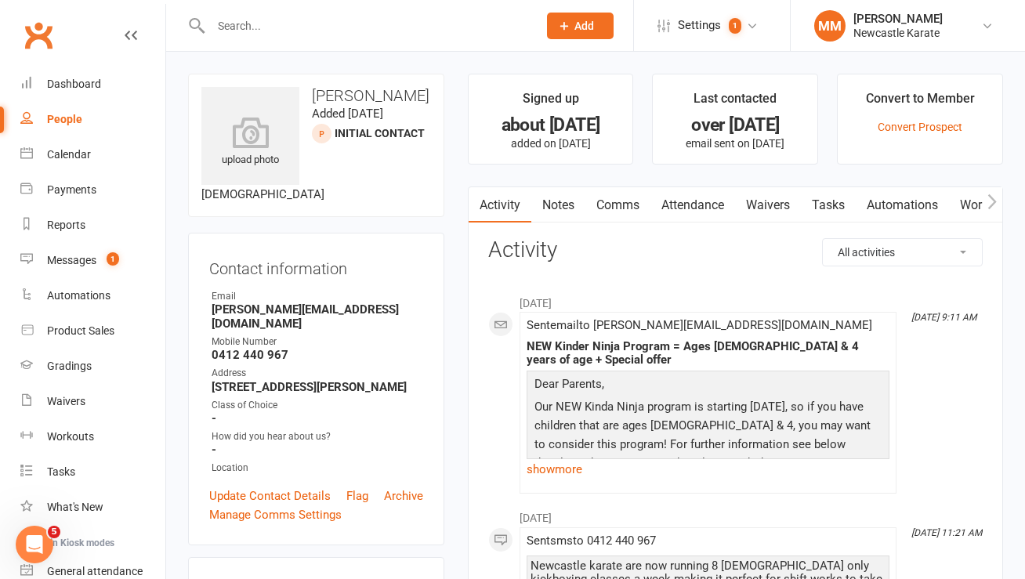
click at [48, 38] on link "Clubworx" at bounding box center [38, 35] width 39 height 39
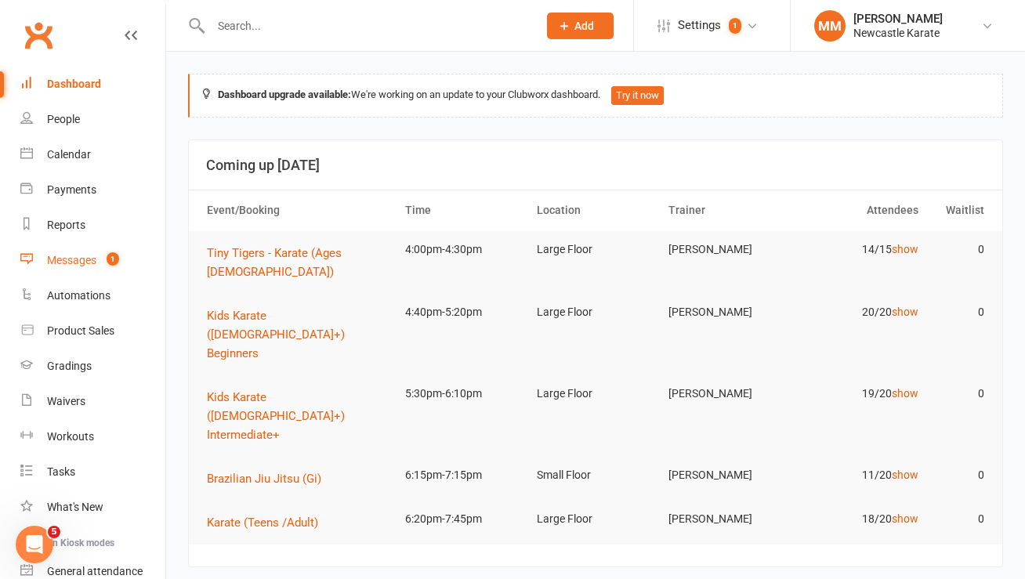
click at [84, 265] on div "Messages" at bounding box center [71, 260] width 49 height 13
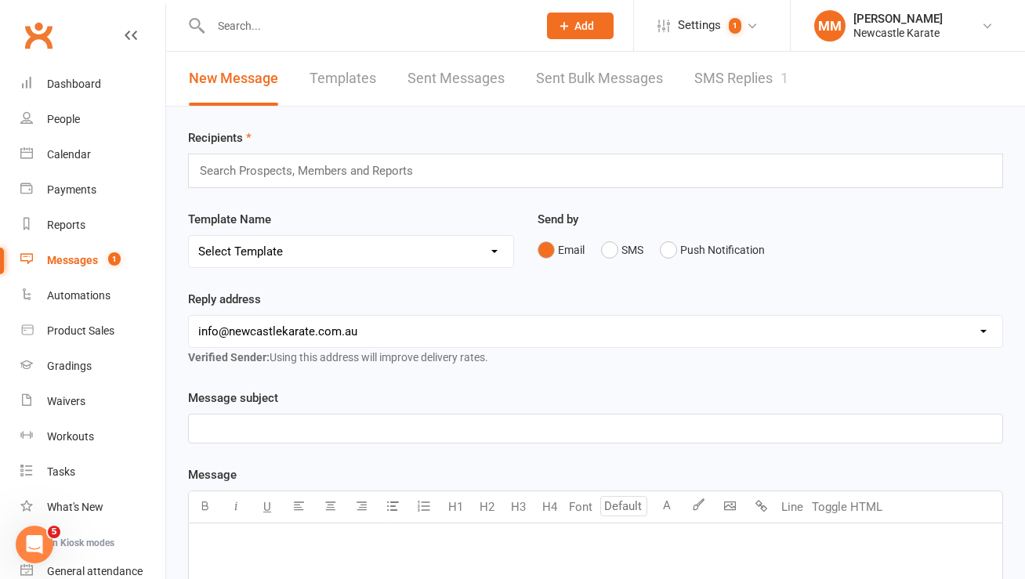
click at [788, 77] on div "1" at bounding box center [784, 78] width 8 height 16
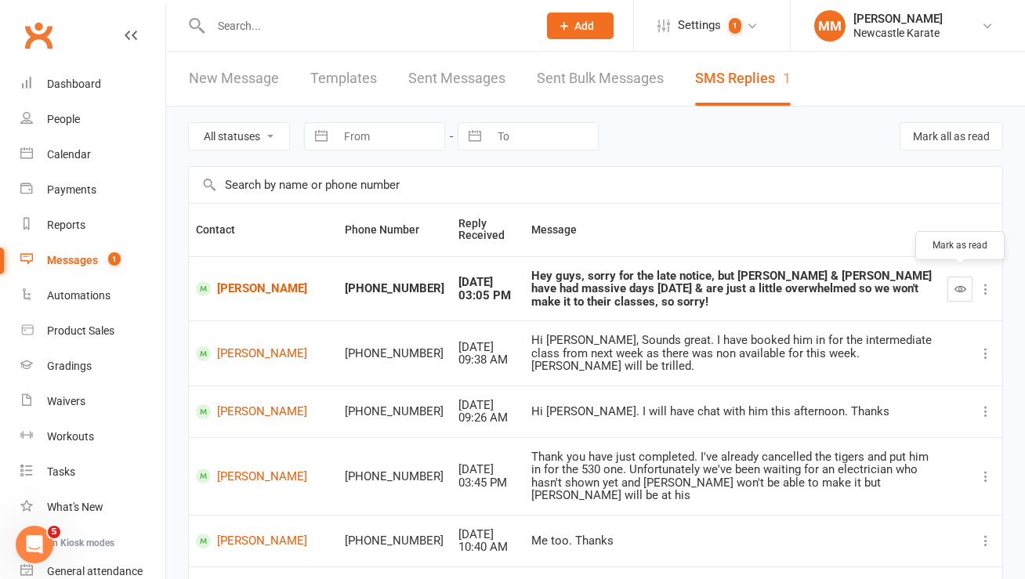
click at [951, 276] on button "button" at bounding box center [959, 288] width 25 height 25
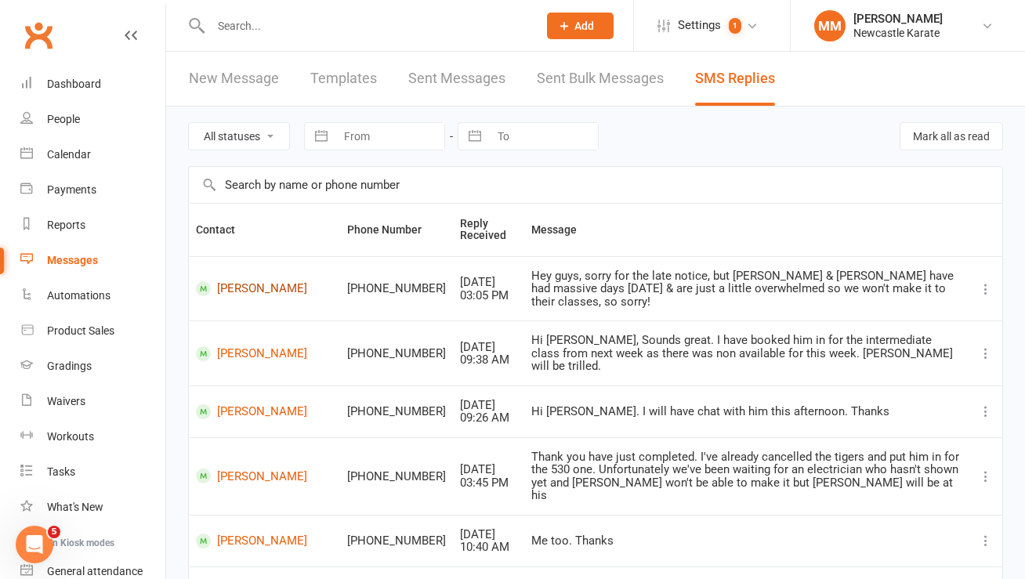
click at [262, 281] on link "Oliver Carle" at bounding box center [264, 288] width 137 height 15
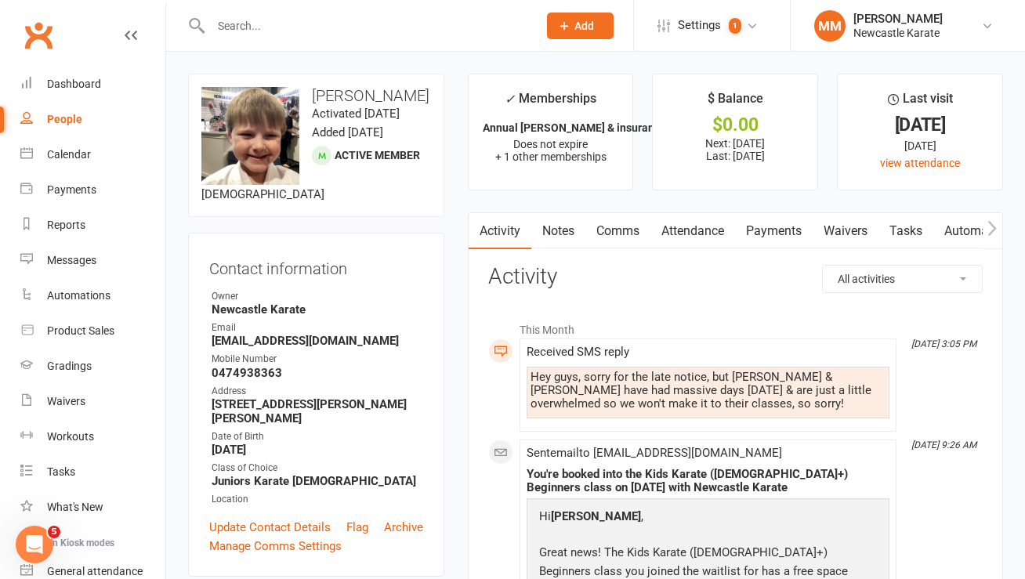
click at [604, 224] on link "Comms" at bounding box center [617, 231] width 65 height 36
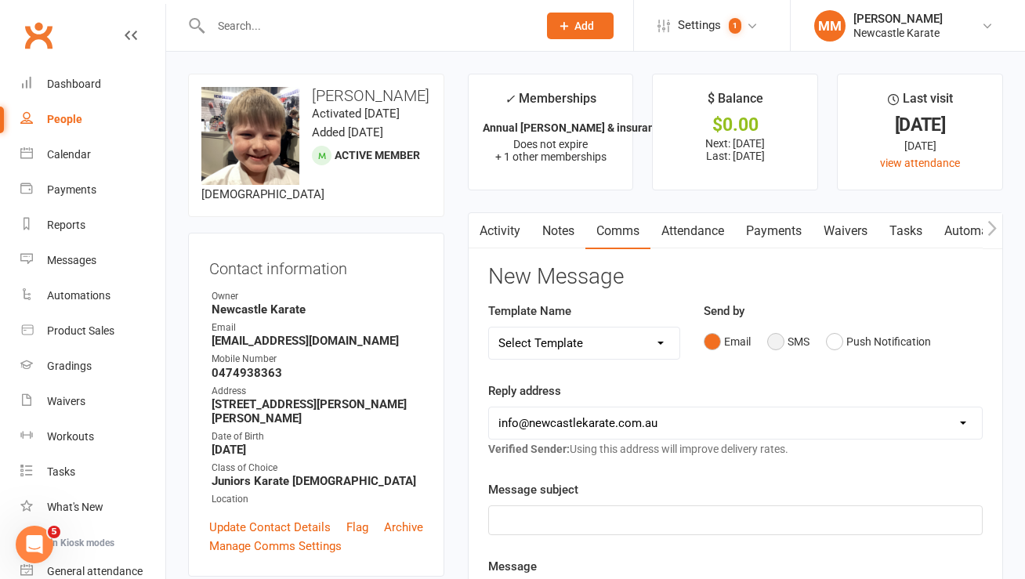
click at [775, 345] on button "SMS" at bounding box center [788, 342] width 42 height 30
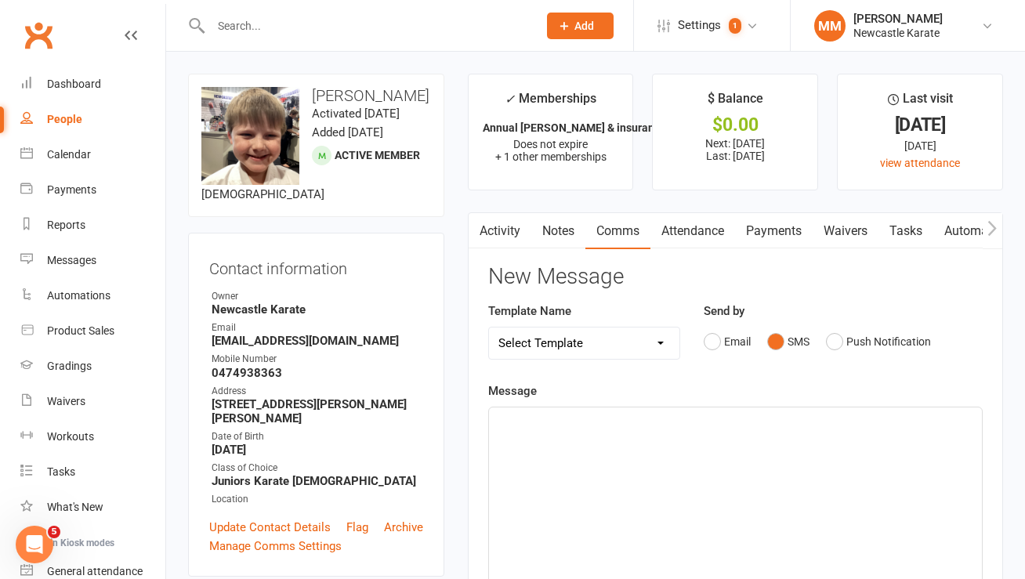
click at [569, 408] on div "﻿" at bounding box center [735, 525] width 494 height 237
click at [558, 422] on p "﻿" at bounding box center [735, 421] width 474 height 19
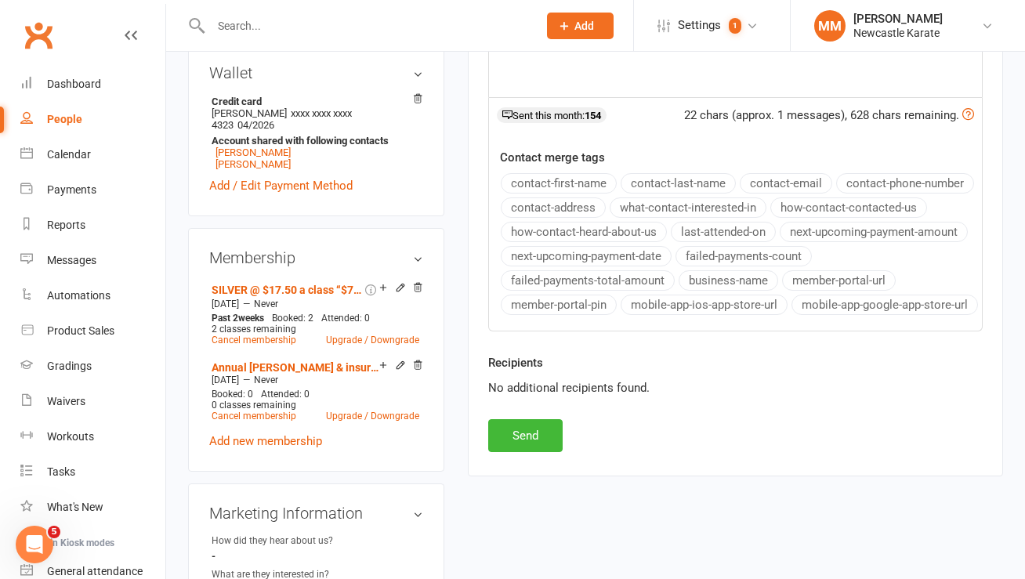
scroll to position [552, 0]
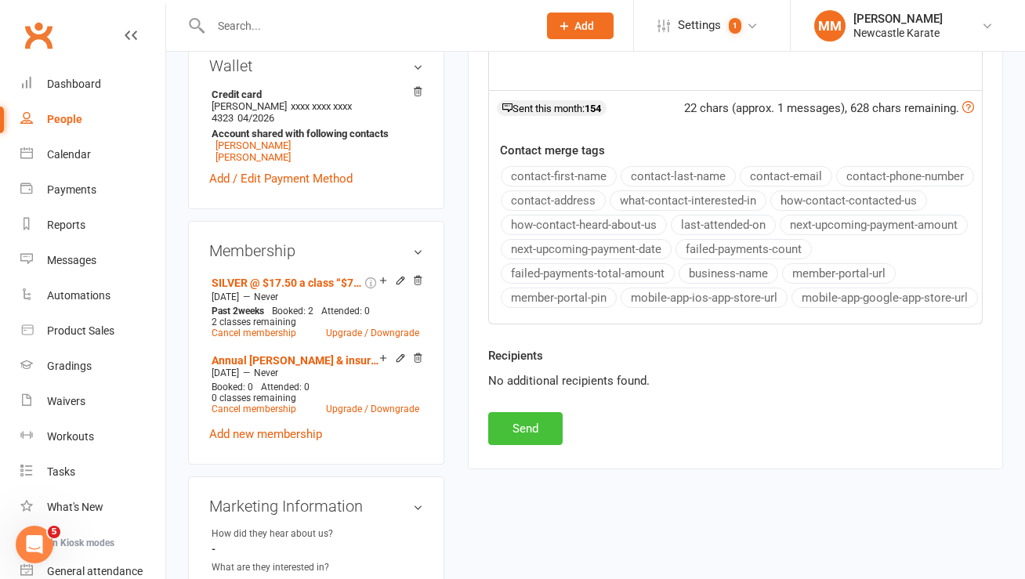
click at [529, 445] on button "Send" at bounding box center [525, 428] width 74 height 33
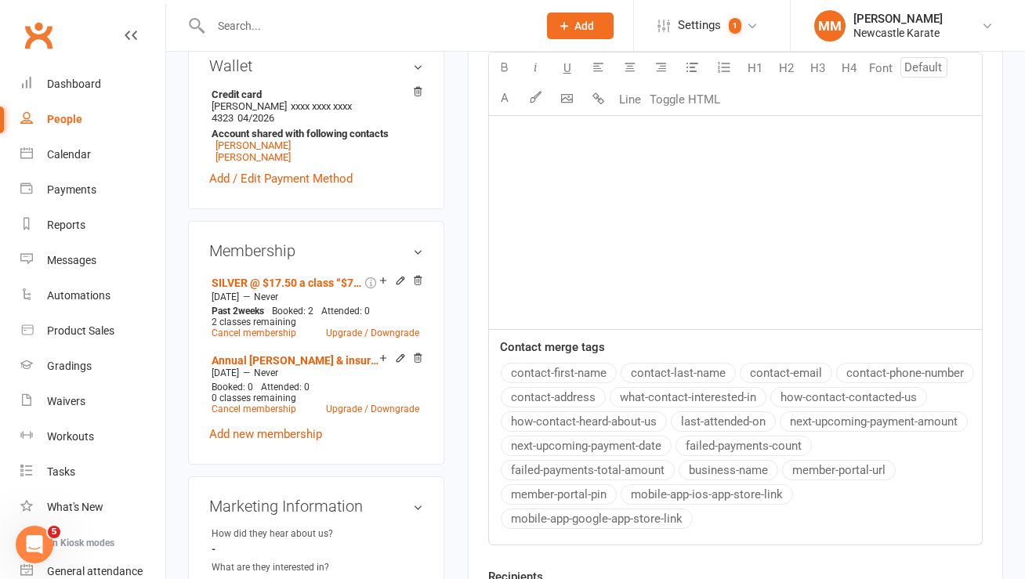
click at [44, 39] on link "Clubworx" at bounding box center [38, 35] width 39 height 39
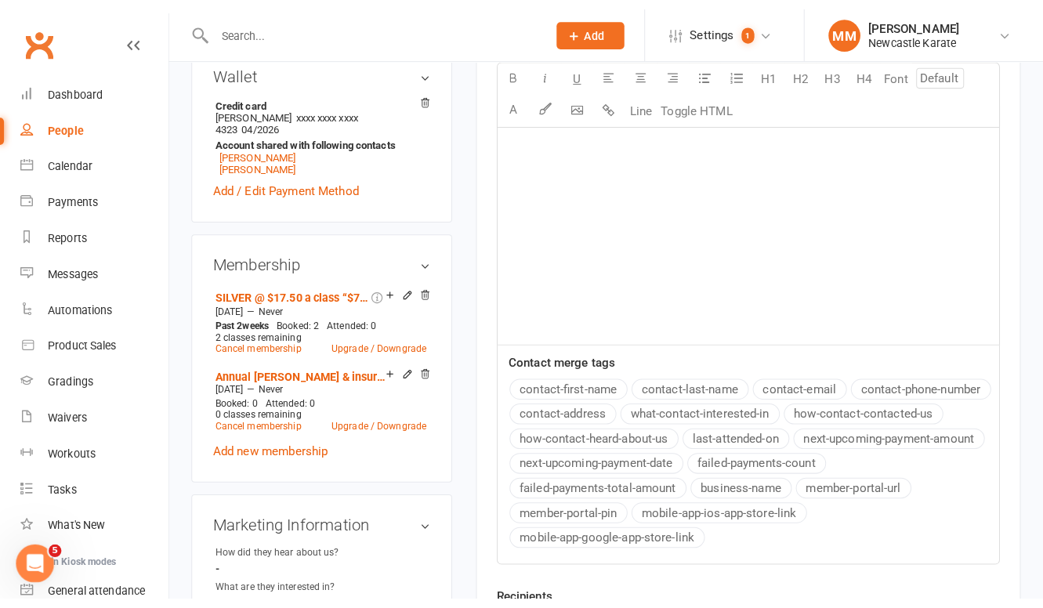
scroll to position [533, 0]
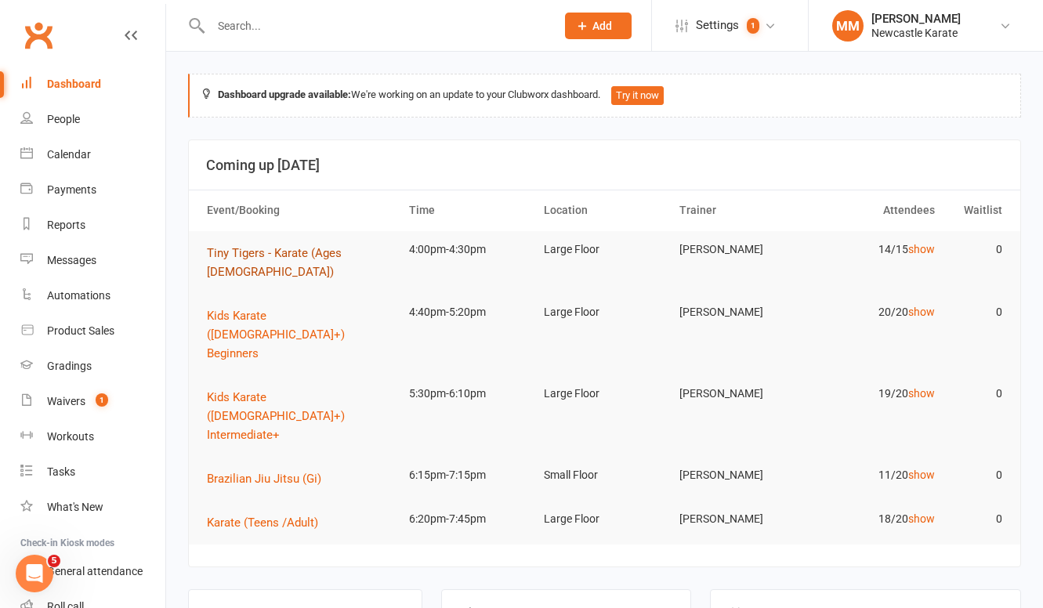
click at [281, 248] on span "Tiny Tigers - Karate (Ages [DEMOGRAPHIC_DATA])" at bounding box center [274, 262] width 135 height 33
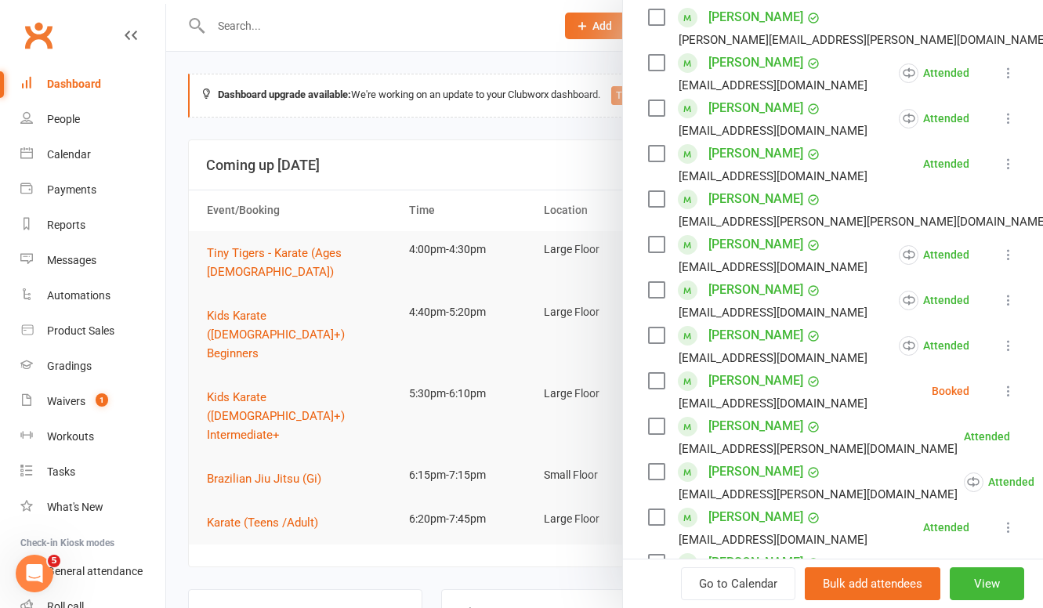
scroll to position [287, 0]
click at [1000, 398] on icon at bounding box center [1008, 390] width 16 height 16
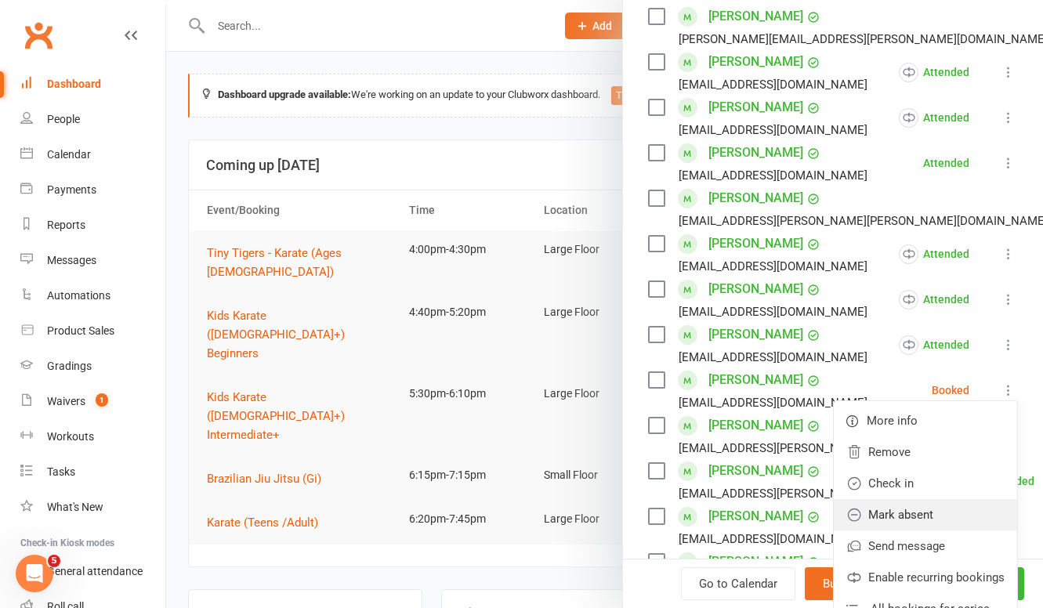
click at [927, 530] on link "Mark absent" at bounding box center [924, 514] width 183 height 31
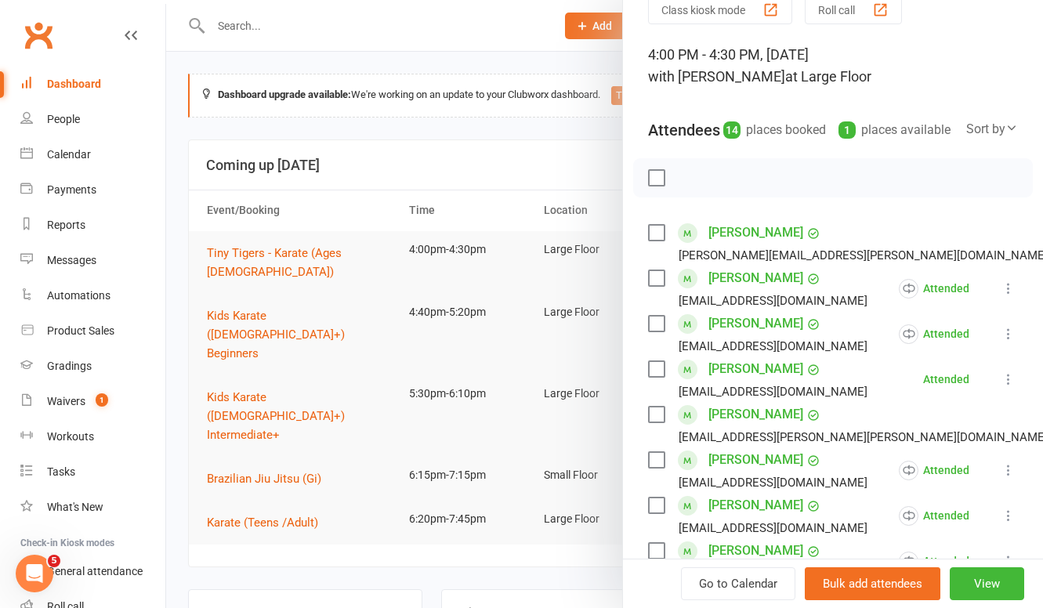
scroll to position [0, 0]
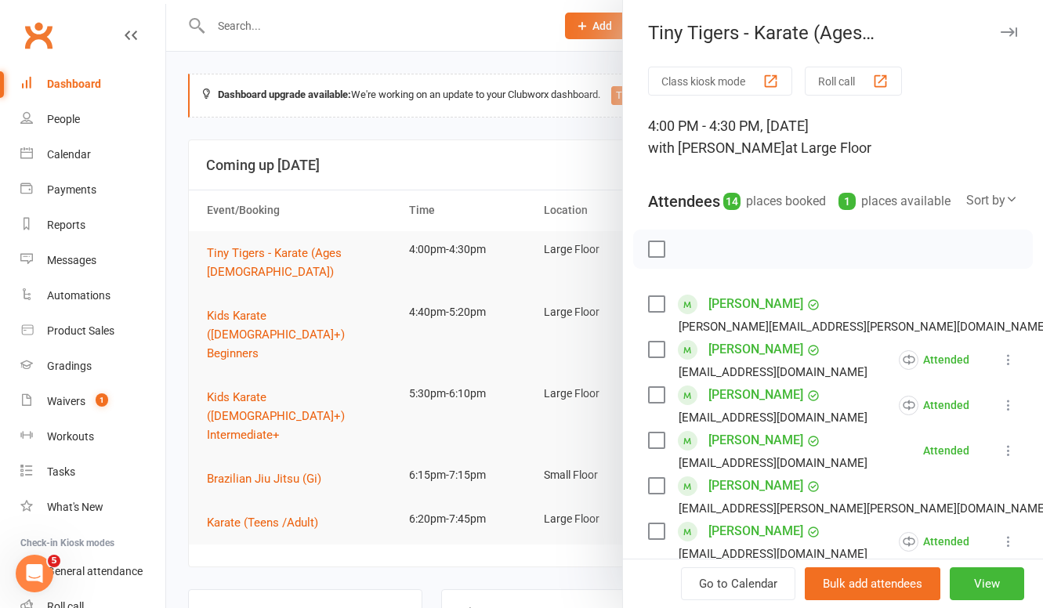
click at [384, 128] on div at bounding box center [604, 304] width 876 height 608
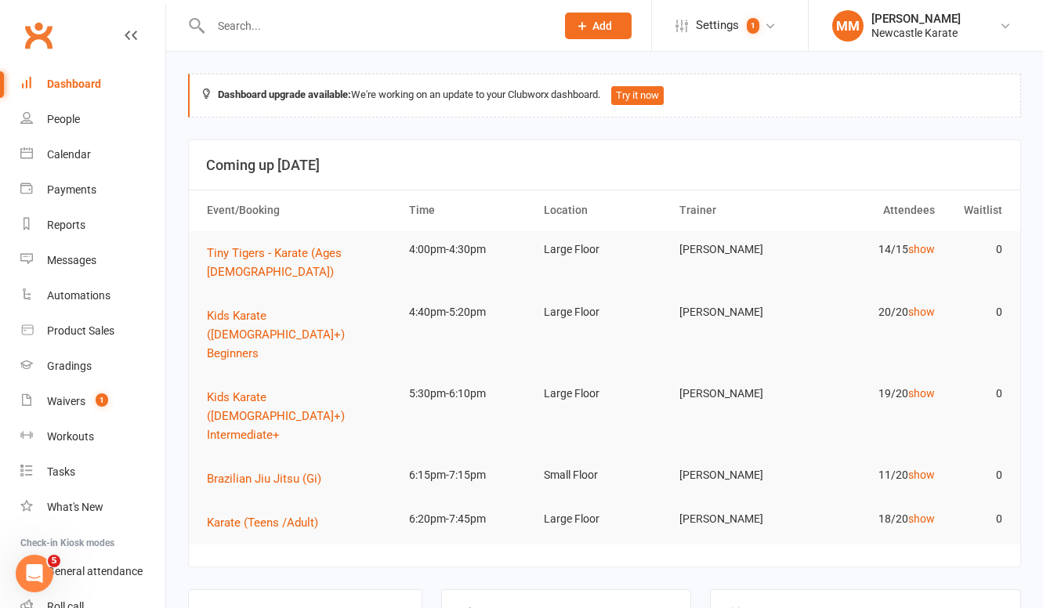
click at [37, 38] on link "Clubworx" at bounding box center [38, 35] width 39 height 39
click at [273, 20] on input "text" at bounding box center [375, 26] width 338 height 22
paste input "[PERSON_NAME]"
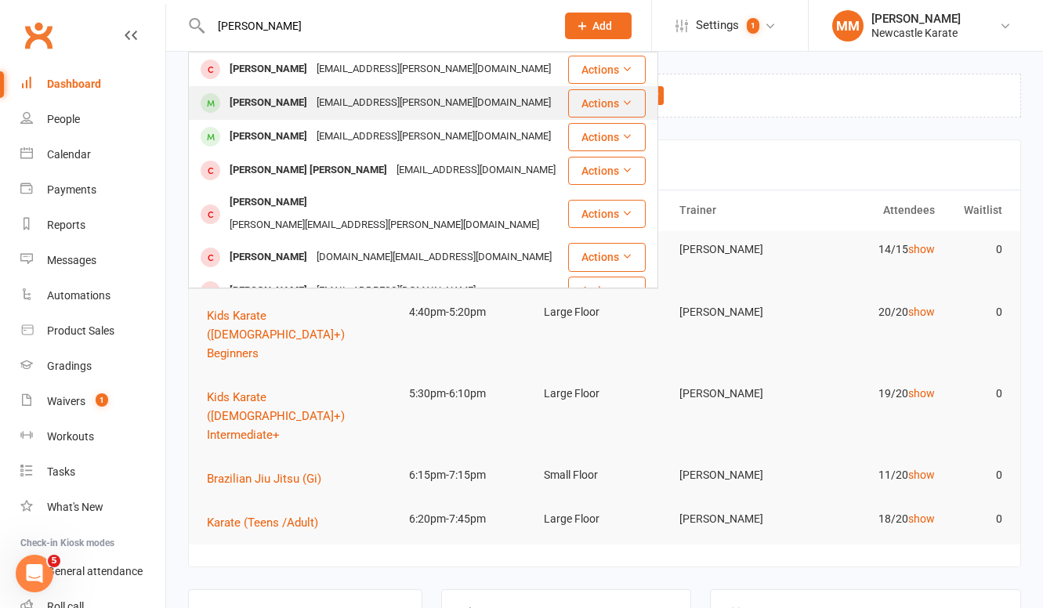
type input "[PERSON_NAME]"
click at [301, 106] on div "[PERSON_NAME]" at bounding box center [268, 103] width 87 height 23
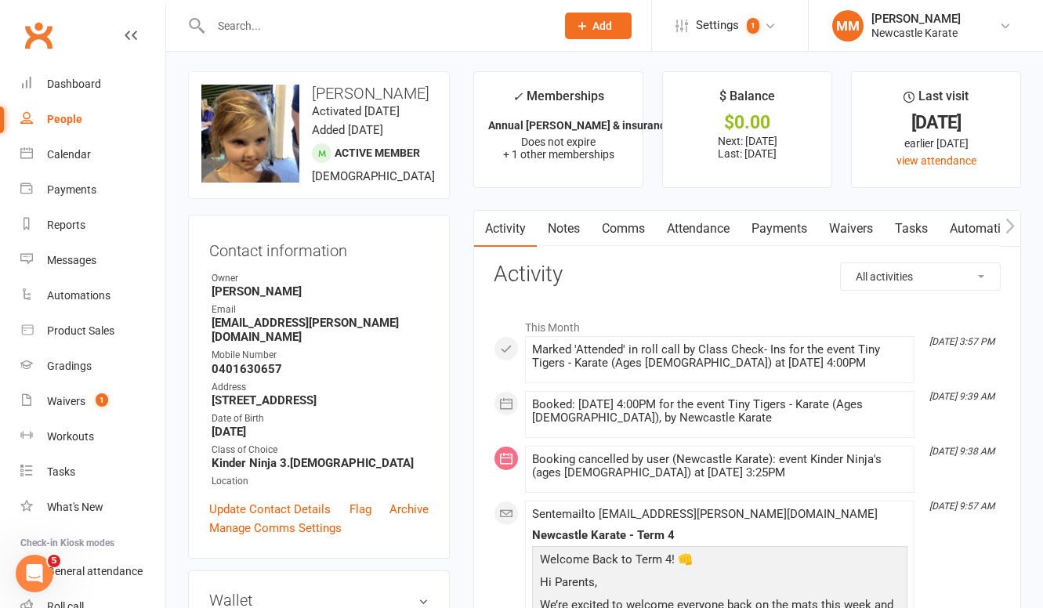
scroll to position [3, 0]
click at [794, 236] on link "Payments" at bounding box center [779, 228] width 78 height 36
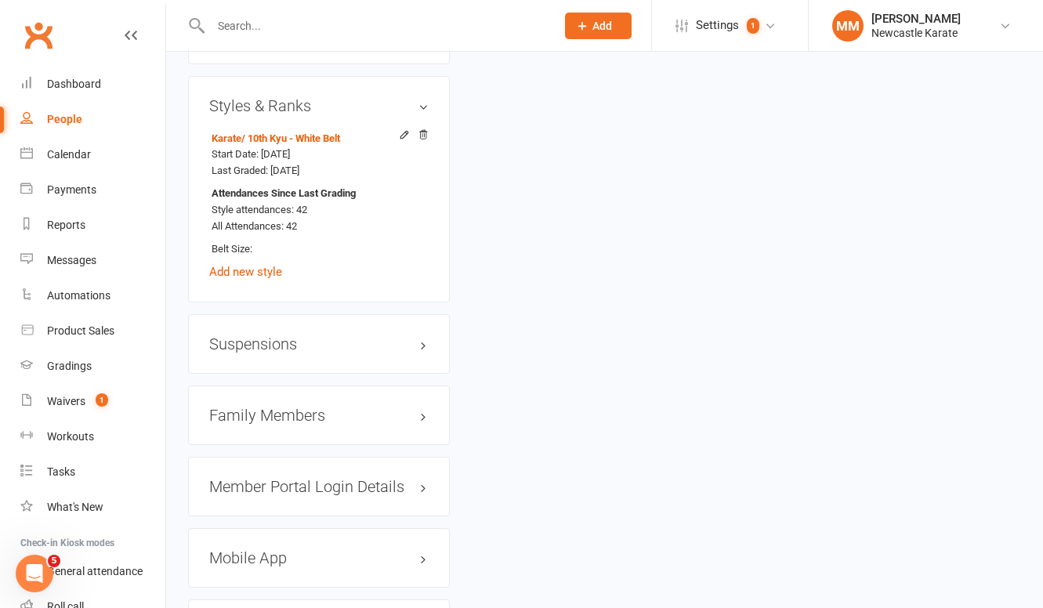
scroll to position [1281, 0]
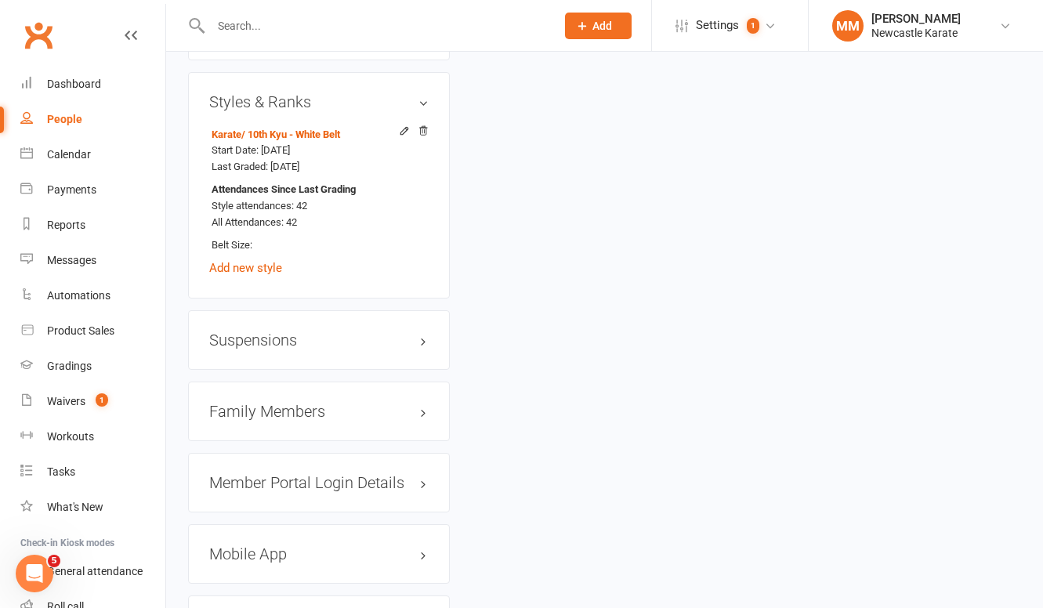
click at [276, 435] on div "Family Members" at bounding box center [319, 411] width 262 height 60
click at [276, 420] on h3 "Family Members" at bounding box center [318, 411] width 219 height 17
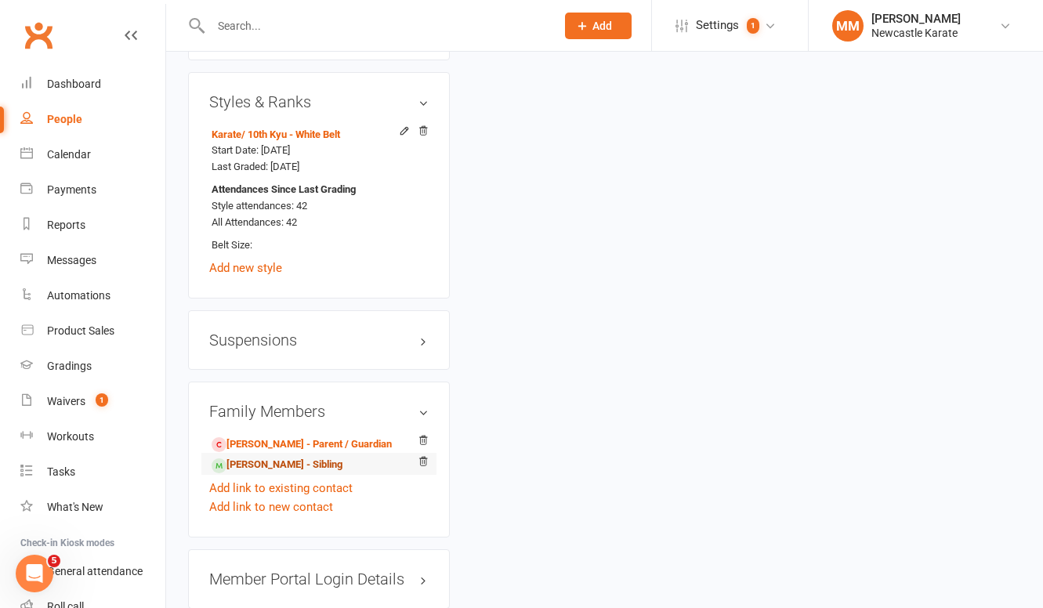
click at [272, 473] on link "Josalyn Smith - Sibling" at bounding box center [276, 465] width 131 height 16
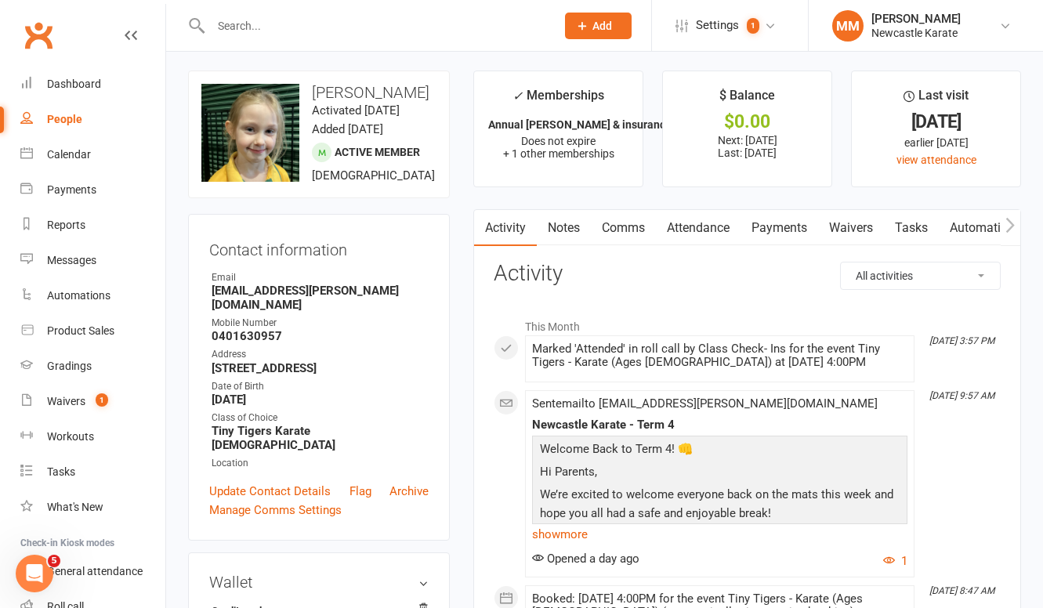
scroll to position [527, 0]
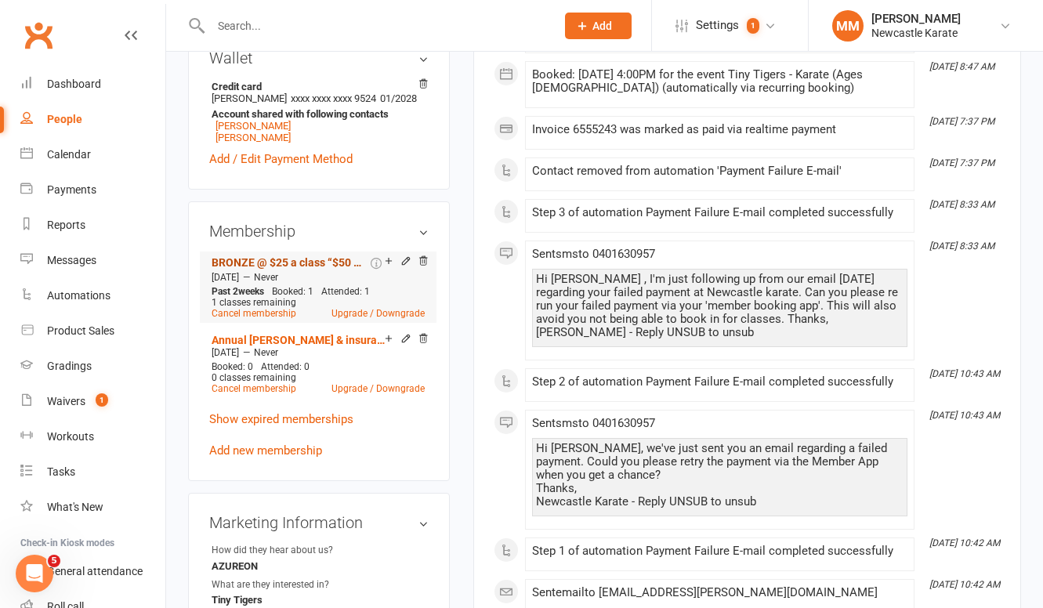
click at [327, 256] on link "BRONZE @ $25 a class “$50 Paid fortnightly” (1 style / 2 classes a fortnight)" at bounding box center [289, 262] width 156 height 13
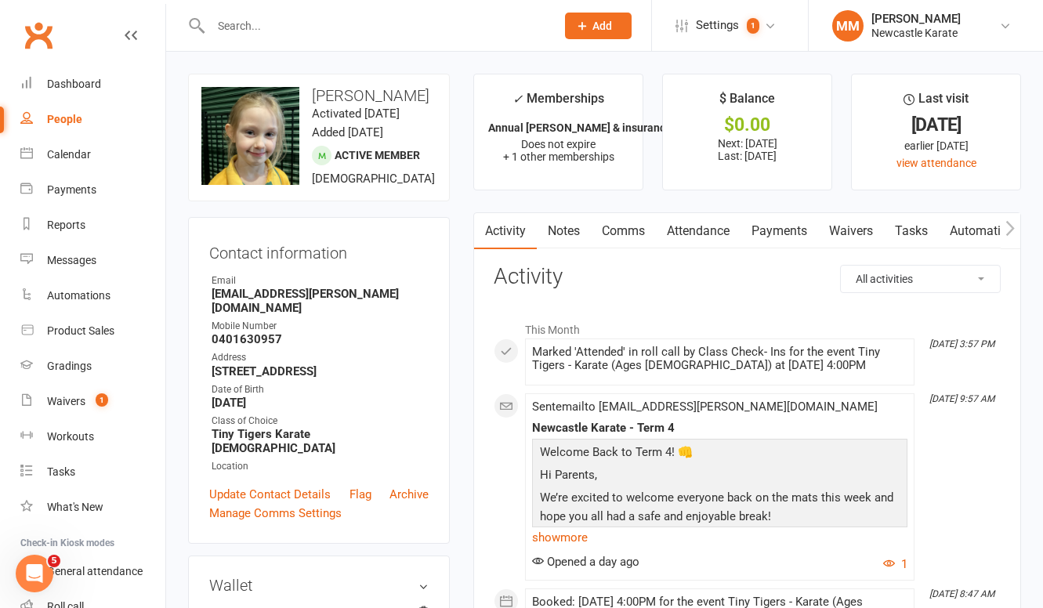
click at [793, 230] on link "Payments" at bounding box center [779, 231] width 78 height 36
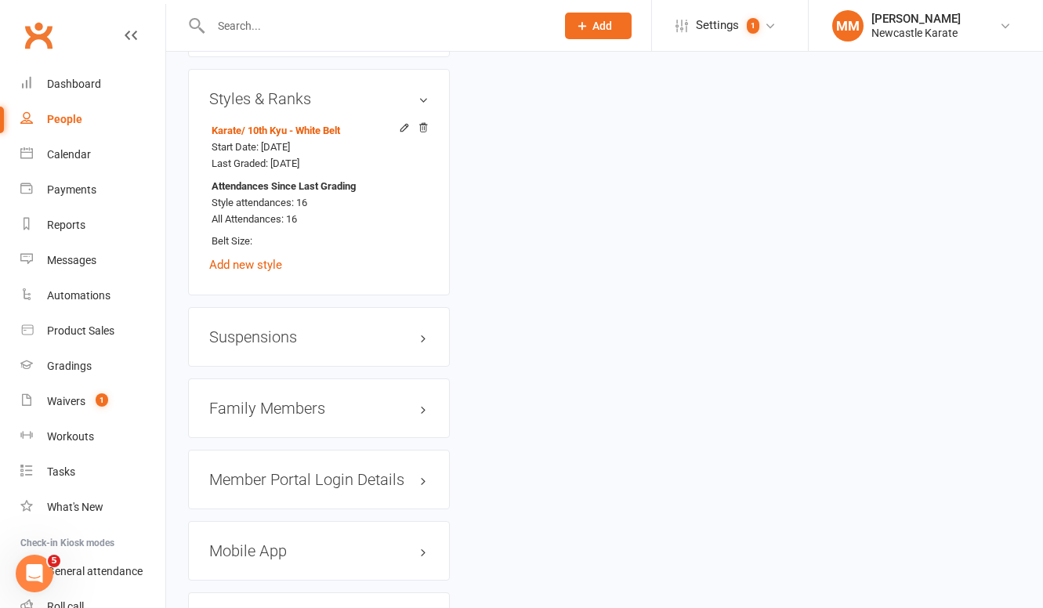
scroll to position [1306, 0]
click at [280, 398] on h3 "Family Members" at bounding box center [318, 406] width 219 height 17
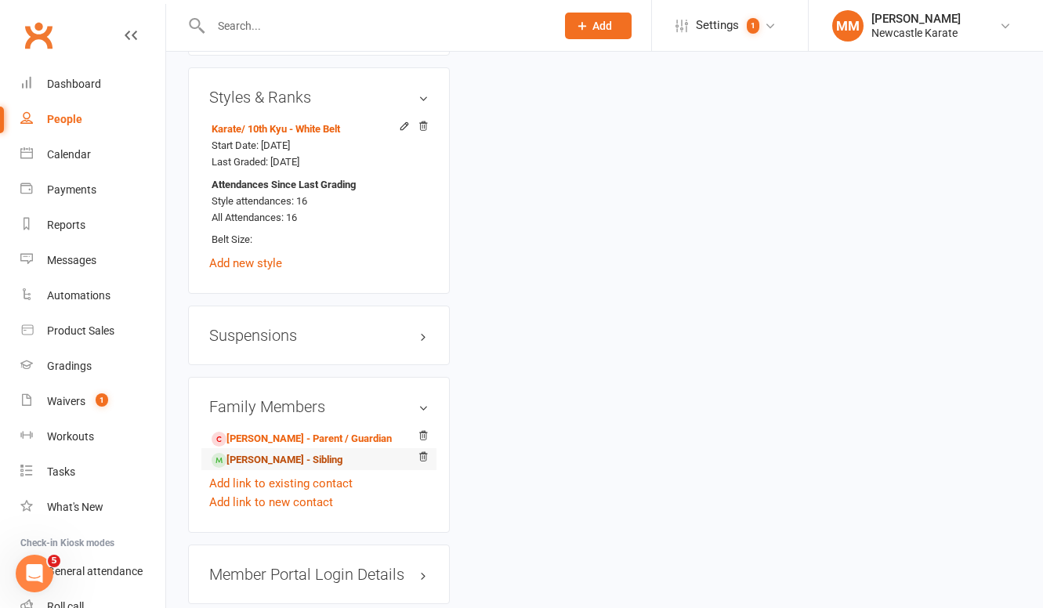
click at [281, 452] on link "Analeise Smith - Sibling" at bounding box center [276, 460] width 131 height 16
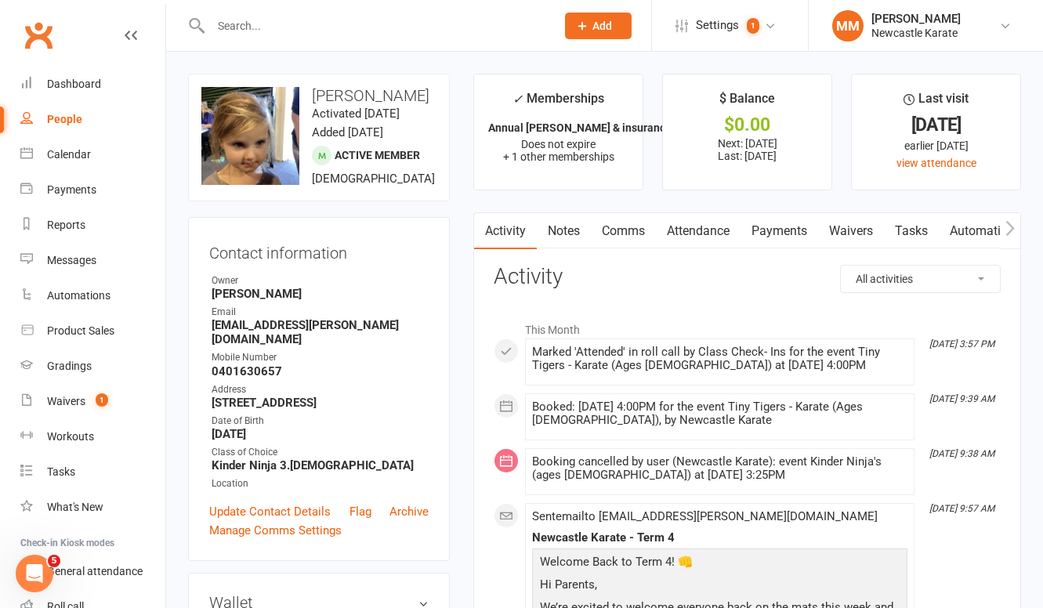
click at [764, 229] on link "Payments" at bounding box center [779, 231] width 78 height 36
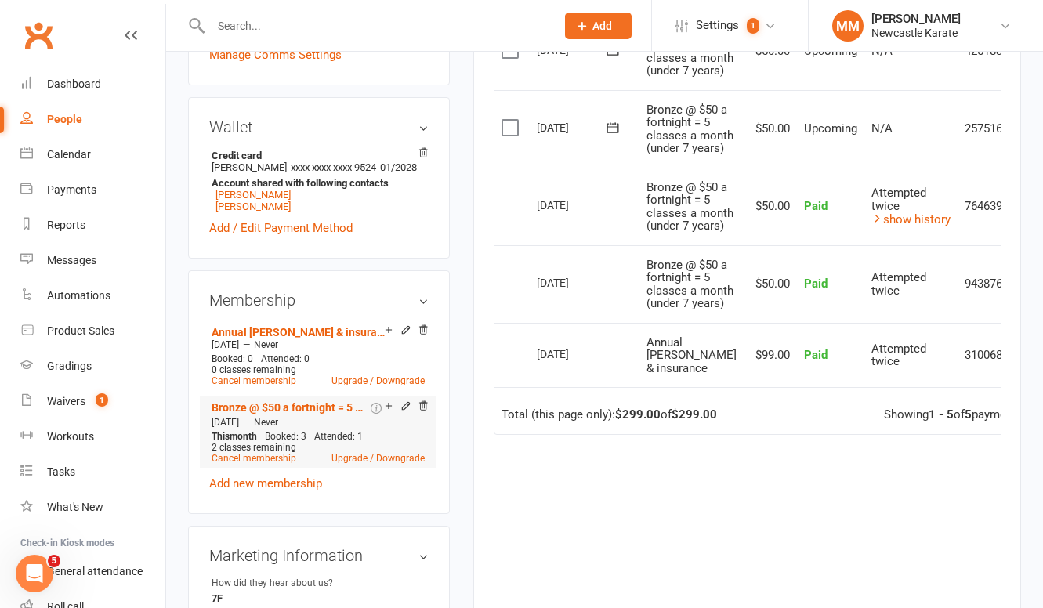
scroll to position [477, 0]
click at [423, 410] on icon at bounding box center [422, 404] width 11 height 11
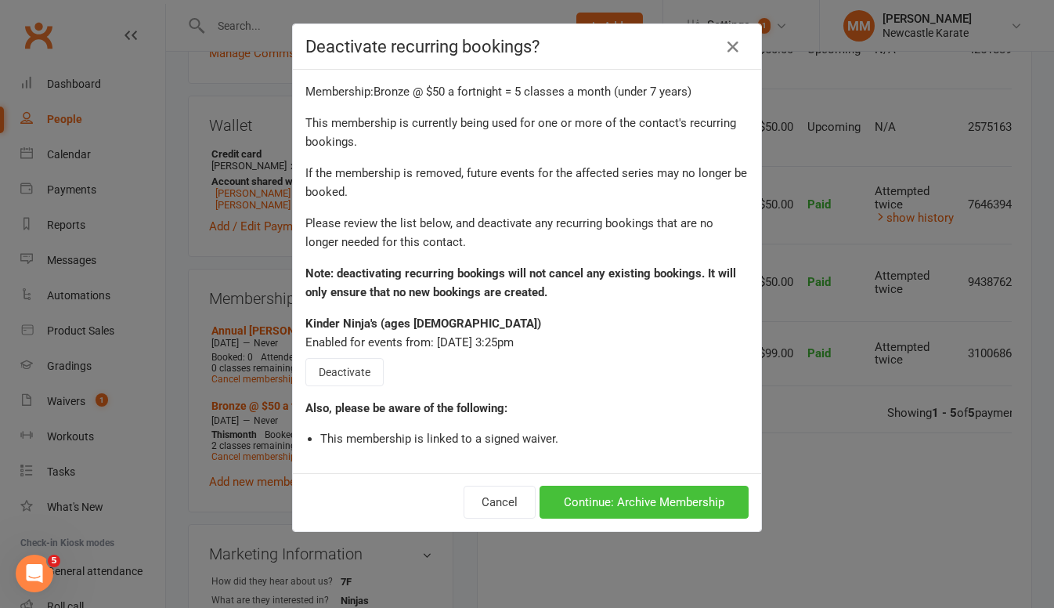
click at [619, 494] on button "Continue: Archive Membership" at bounding box center [644, 502] width 209 height 33
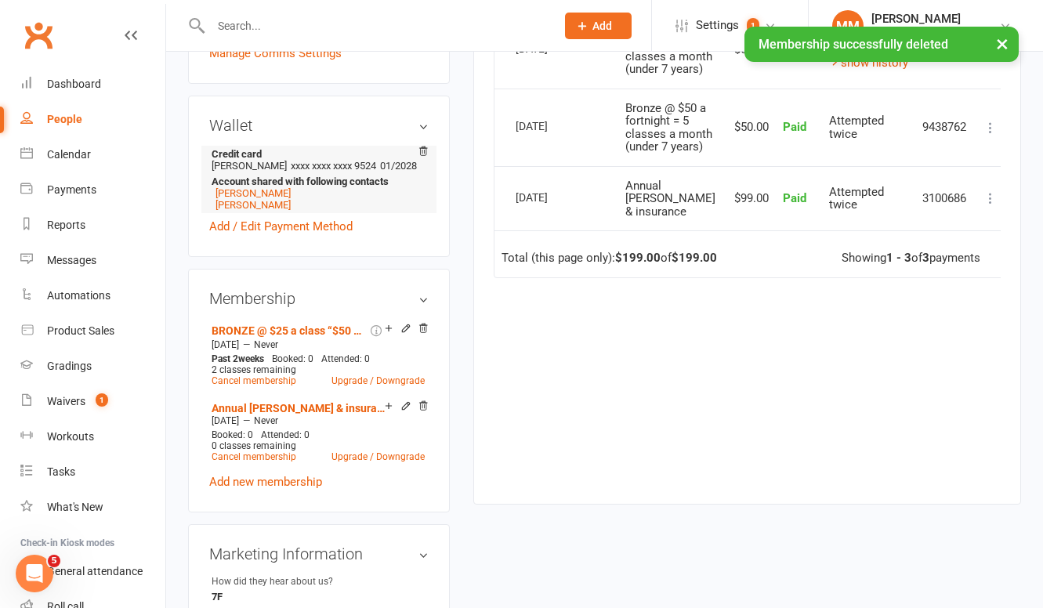
scroll to position [0, 0]
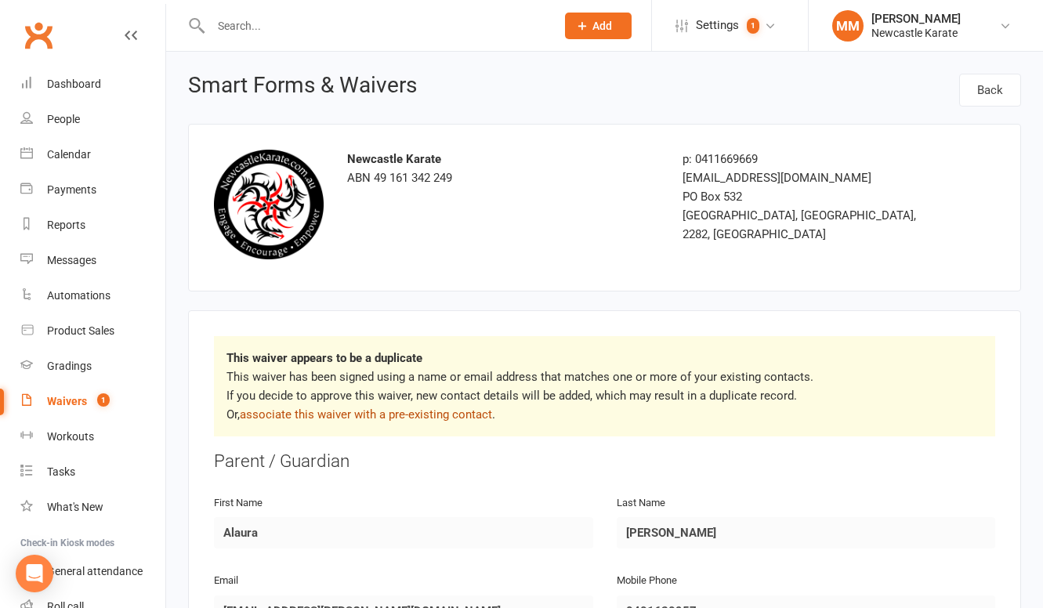
click at [382, 413] on link "associate this waiver with a pre-existing contact" at bounding box center [366, 414] width 252 height 14
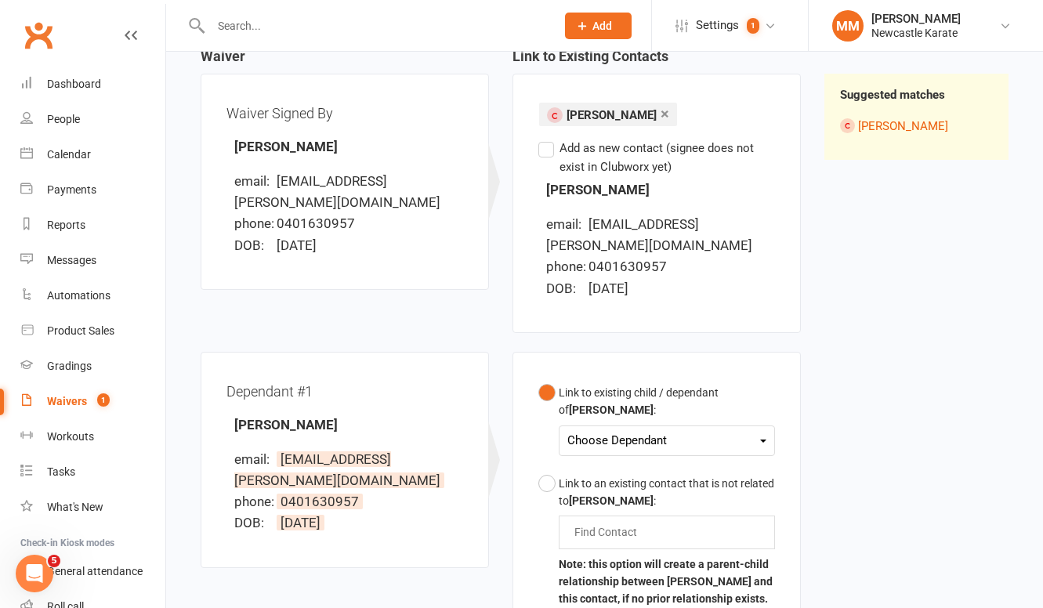
scroll to position [171, 0]
click at [623, 430] on div "Choose Dependant" at bounding box center [666, 440] width 199 height 21
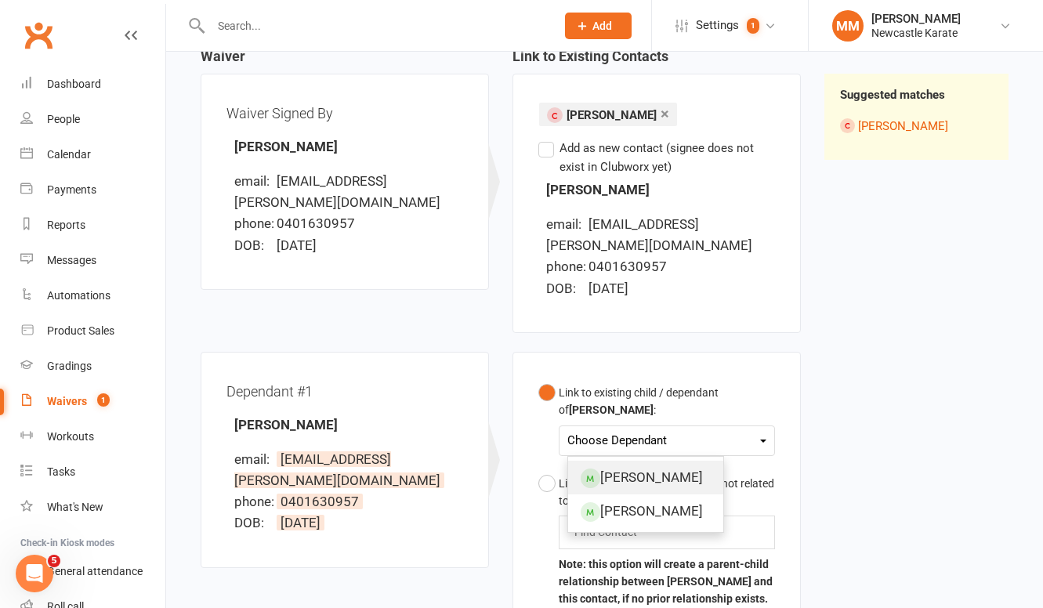
click at [649, 463] on link "[PERSON_NAME]" at bounding box center [645, 478] width 155 height 34
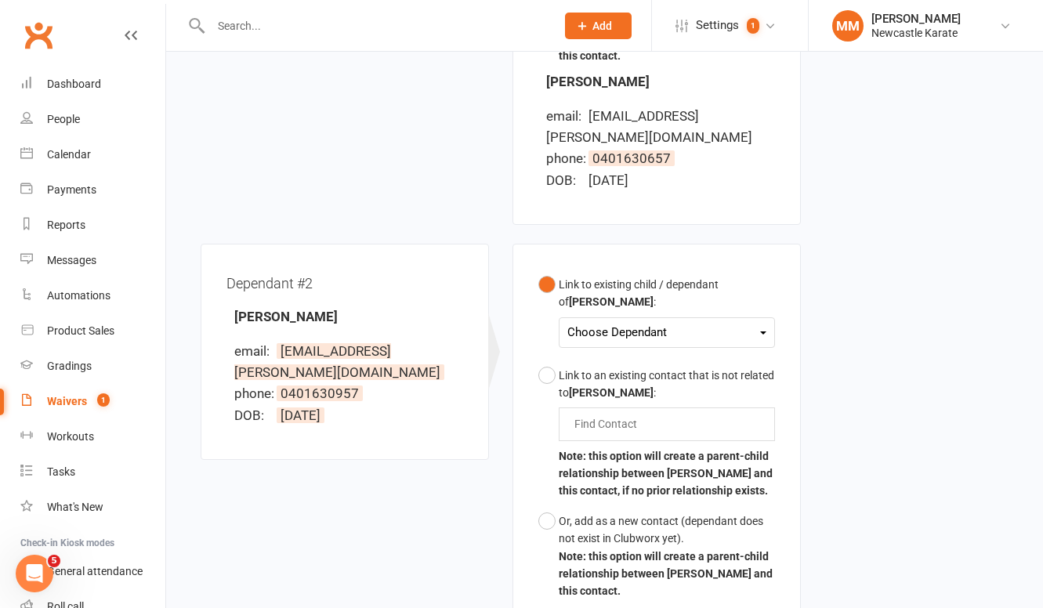
scroll to position [865, 0]
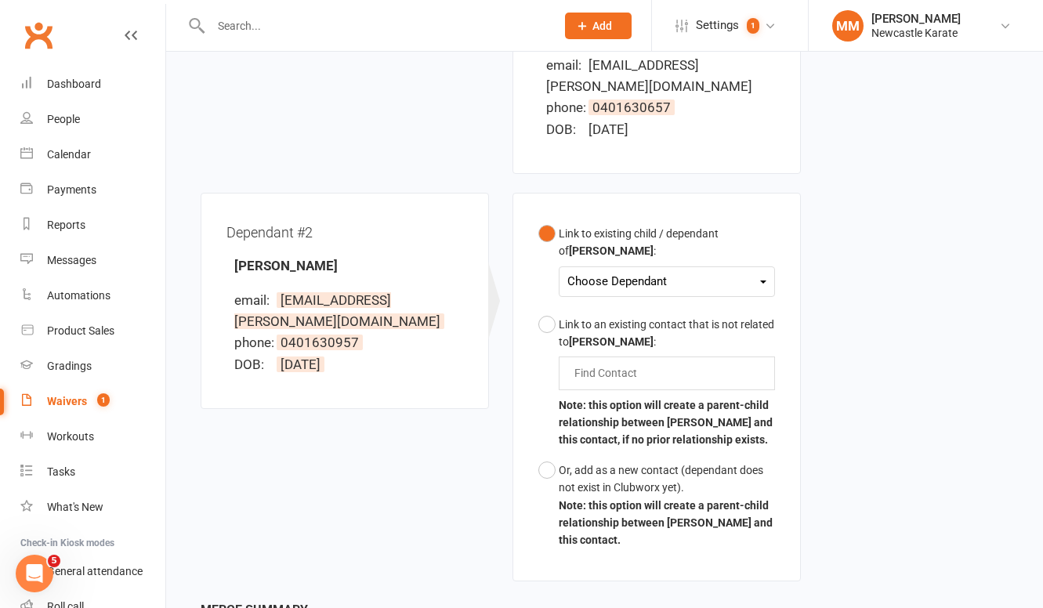
click at [601, 271] on div "Choose Dependant" at bounding box center [666, 281] width 199 height 21
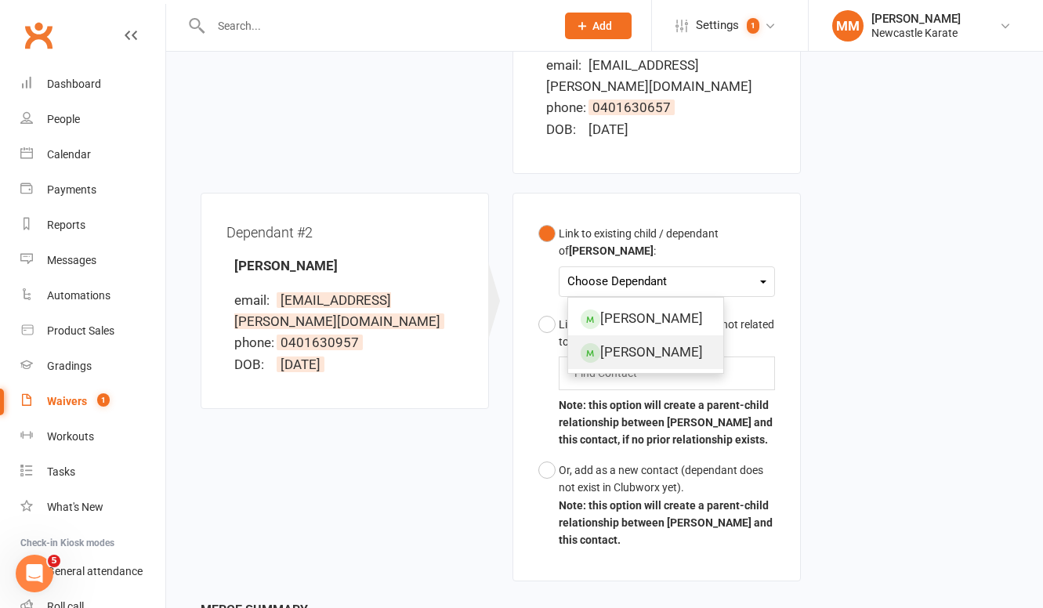
drag, startPoint x: 674, startPoint y: 306, endPoint x: 552, endPoint y: 325, distance: 122.9
click at [674, 335] on link "[PERSON_NAME]" at bounding box center [645, 352] width 155 height 34
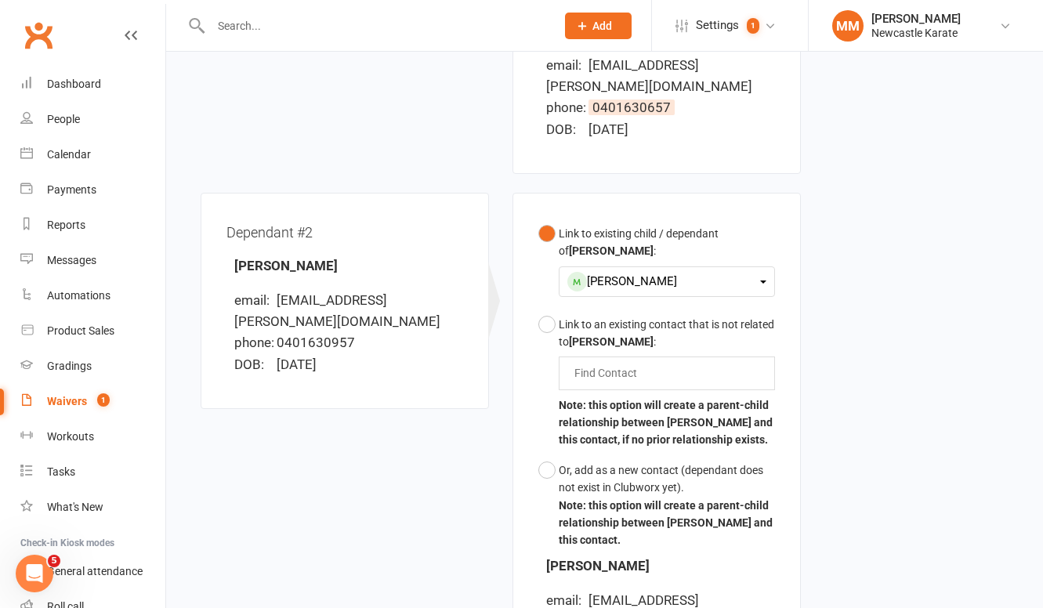
scroll to position [1121, 0]
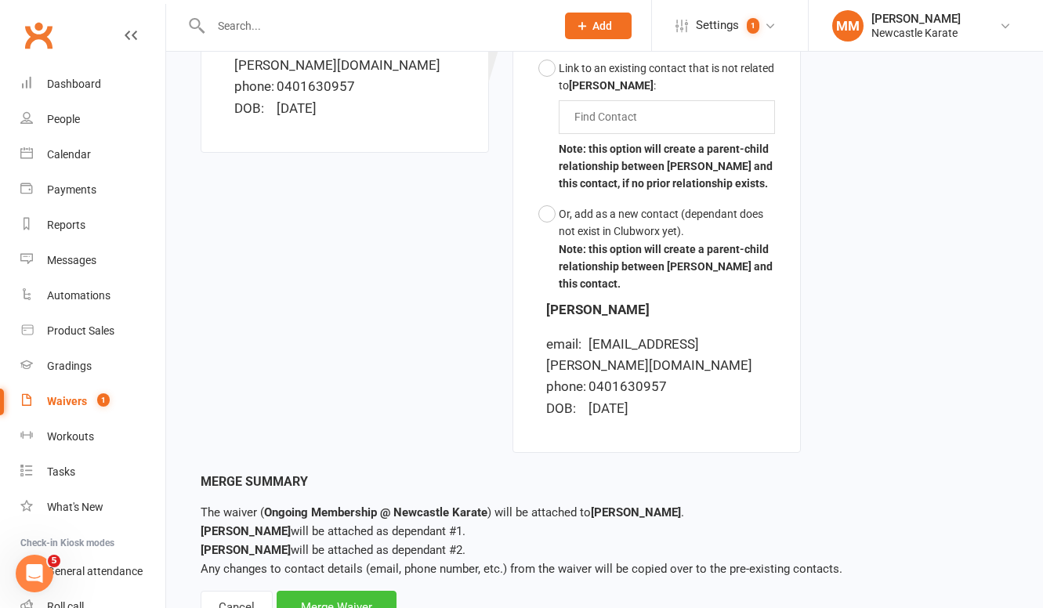
click at [348, 591] on div "Merge Waiver" at bounding box center [336, 607] width 120 height 33
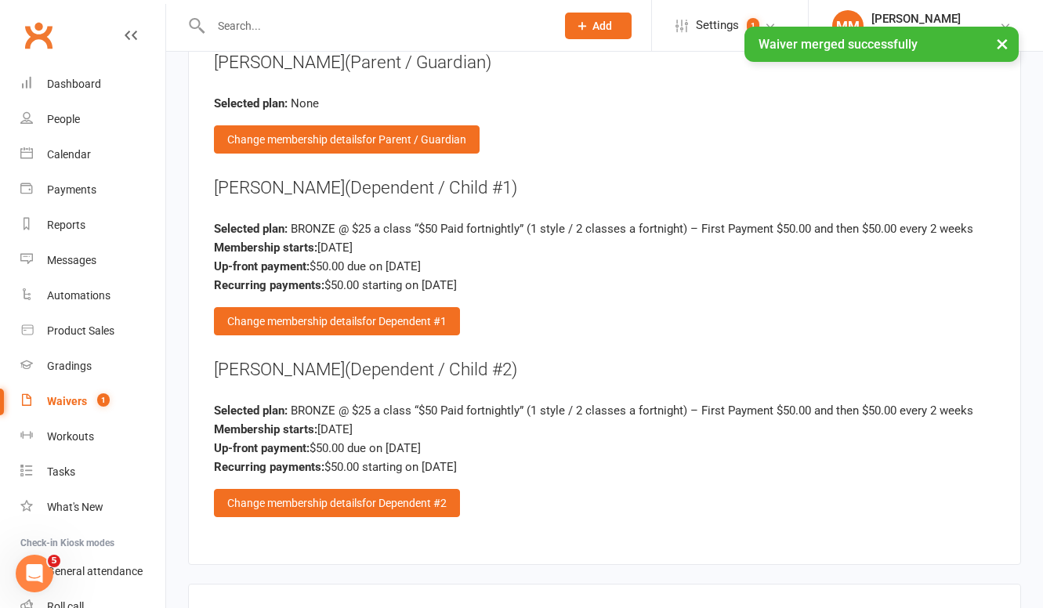
scroll to position [3235, 0]
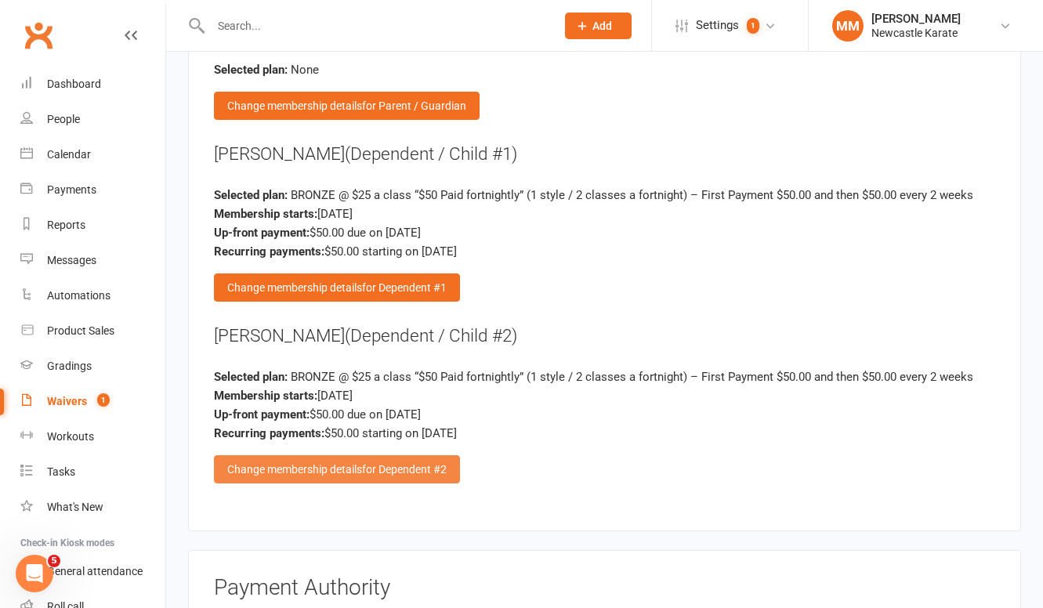
click at [310, 457] on div "Change membership details for Dependent #2" at bounding box center [337, 469] width 246 height 28
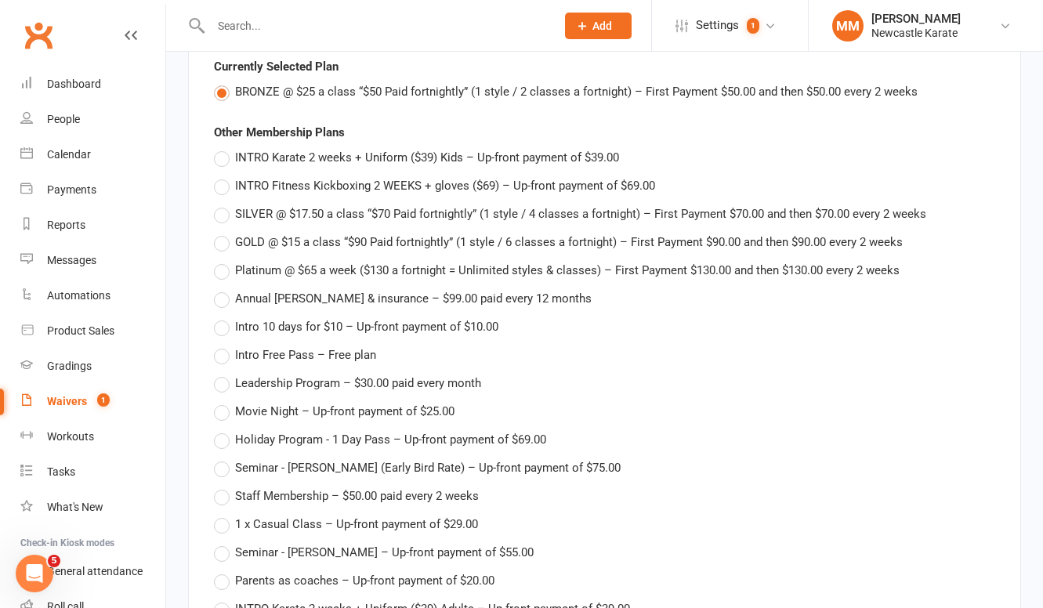
scroll to position [2977, 0]
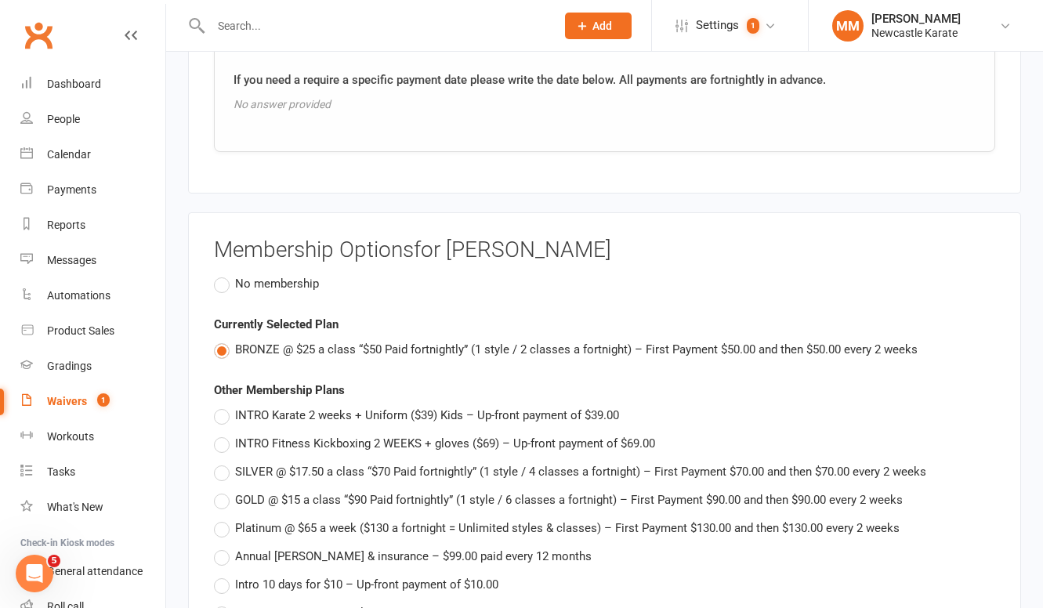
click at [229, 277] on label "No membership" at bounding box center [266, 283] width 105 height 19
click at [224, 274] on input "No membership" at bounding box center [219, 274] width 10 height 0
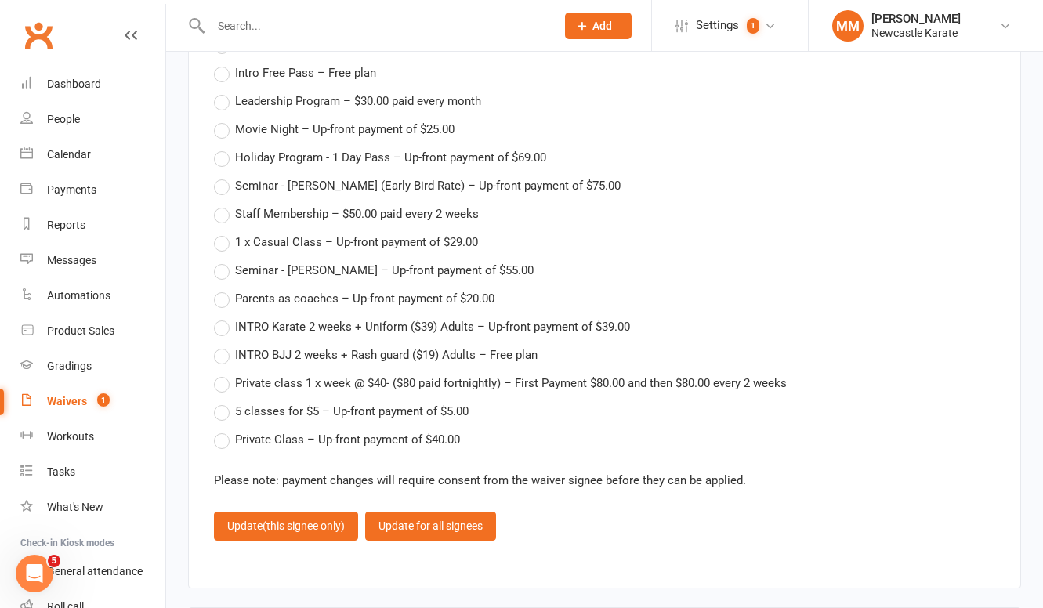
scroll to position [3513, 0]
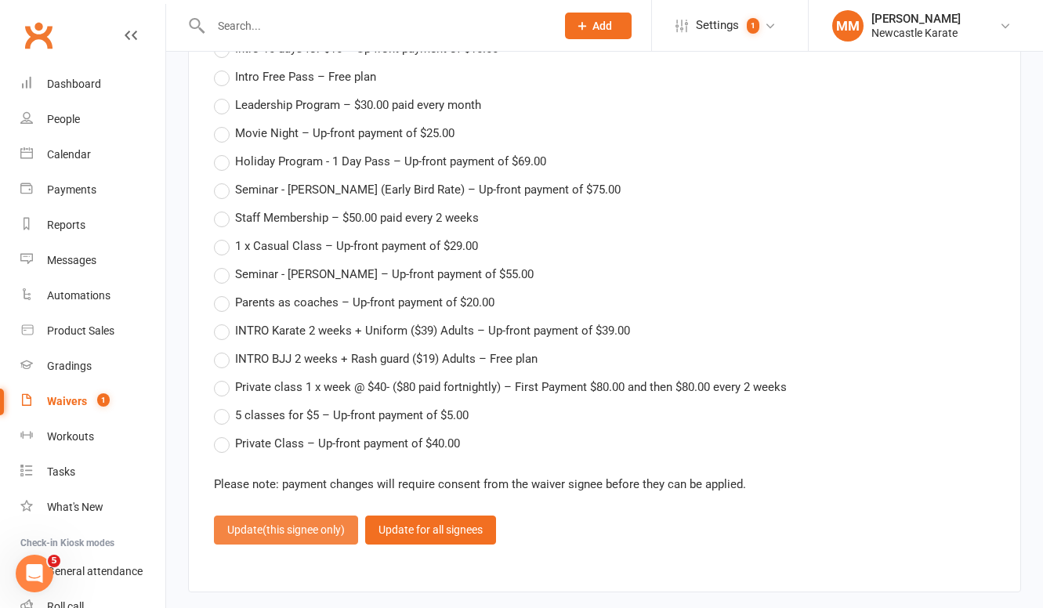
click at [320, 523] on span "(this signee only)" at bounding box center [303, 529] width 82 height 13
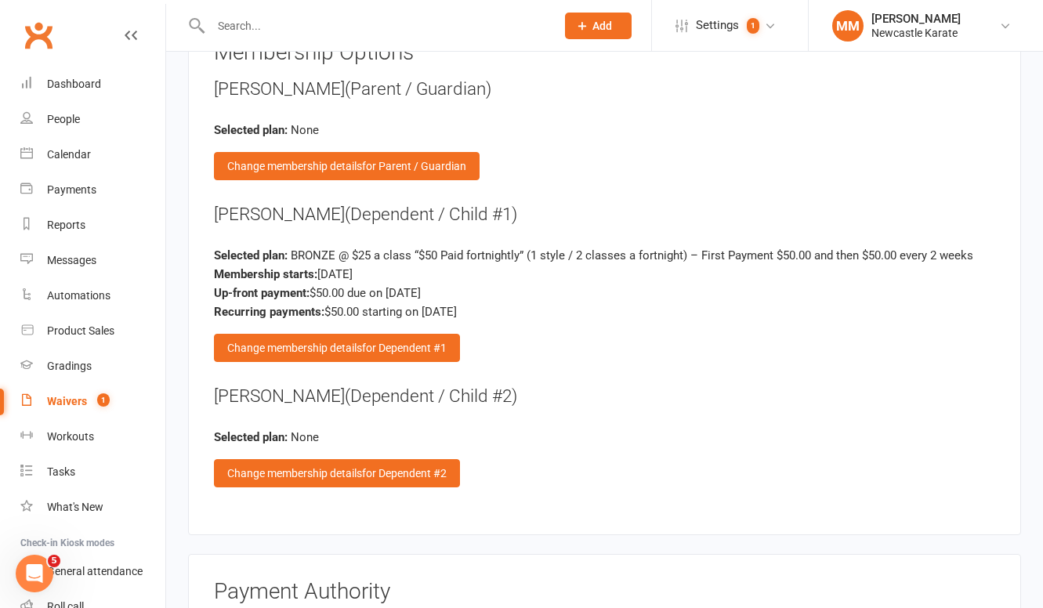
scroll to position [3175, 0]
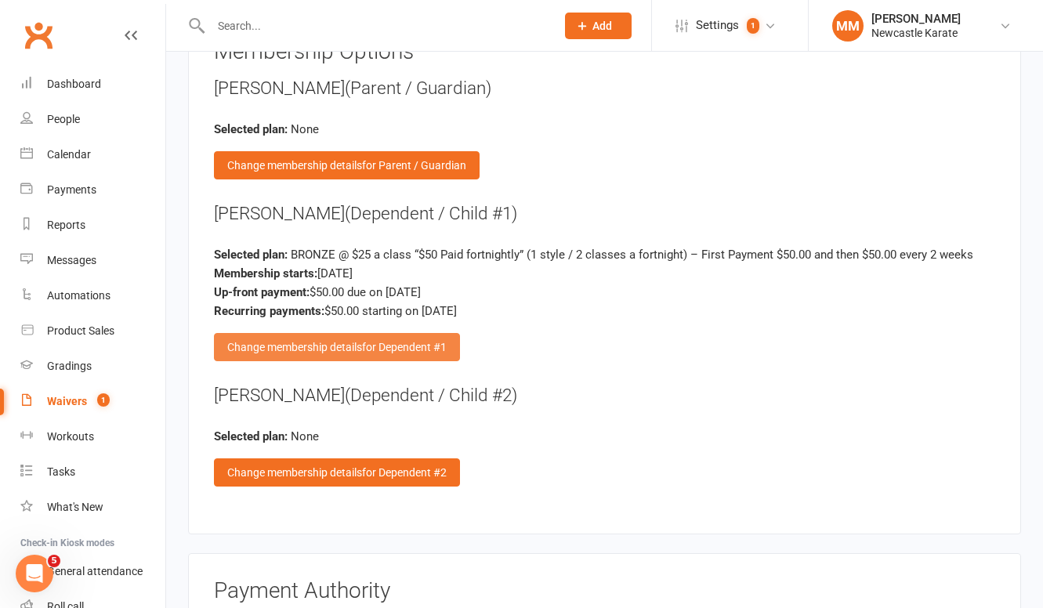
click at [317, 339] on div "Change membership details for Dependent #1" at bounding box center [337, 347] width 246 height 28
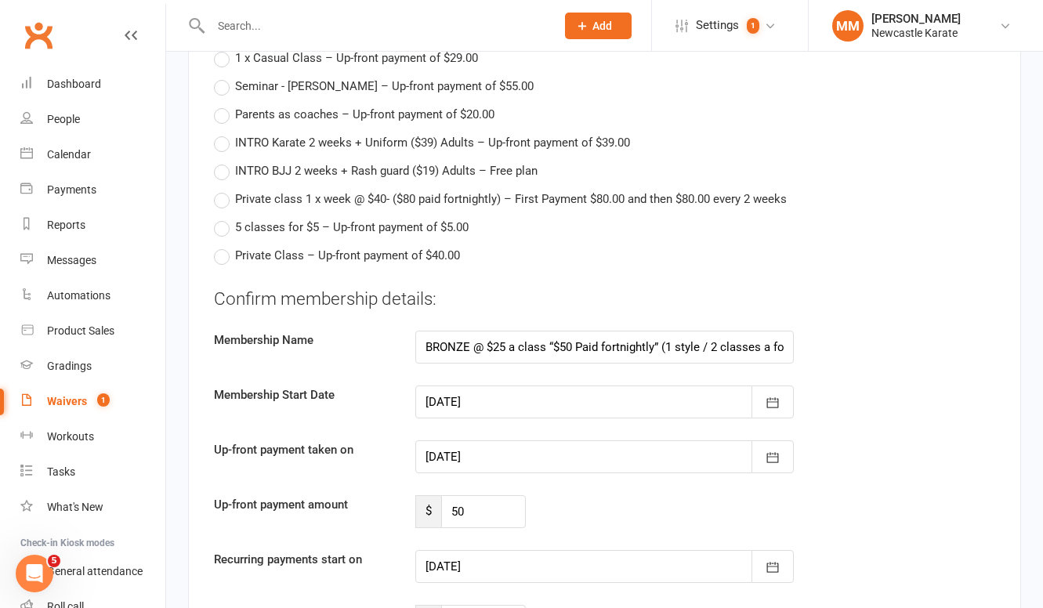
scroll to position [3713, 0]
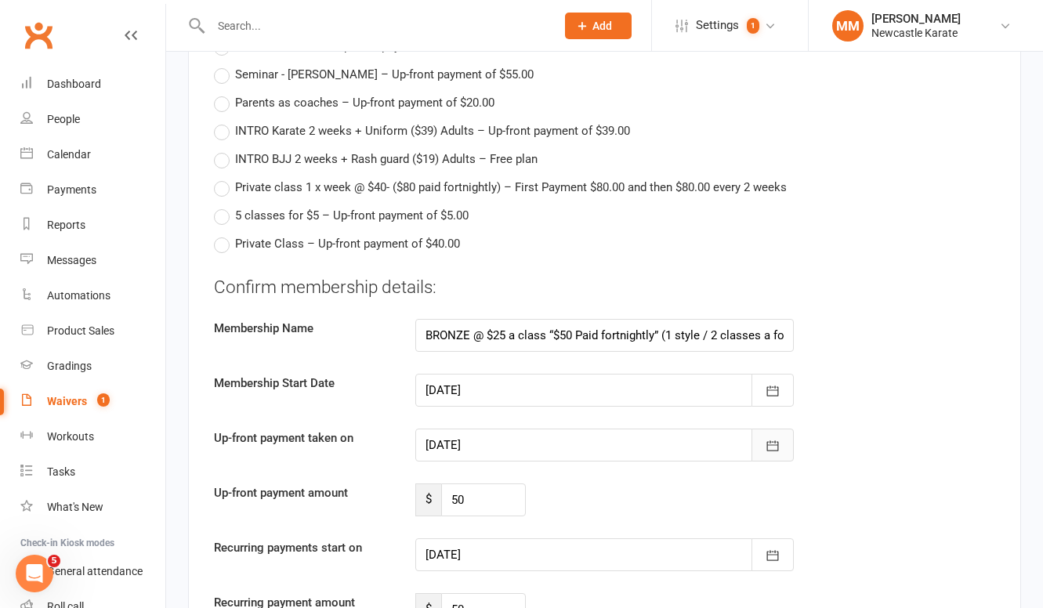
click at [768, 438] on icon "button" at bounding box center [772, 446] width 16 height 16
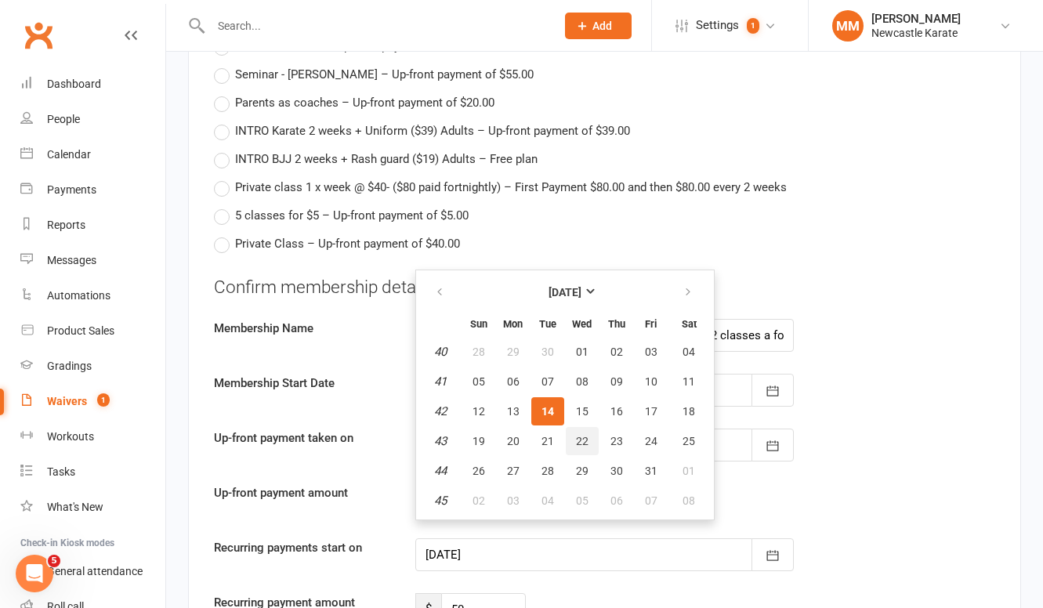
click at [585, 435] on span "22" at bounding box center [582, 441] width 13 height 13
type input "22 Oct 2025"
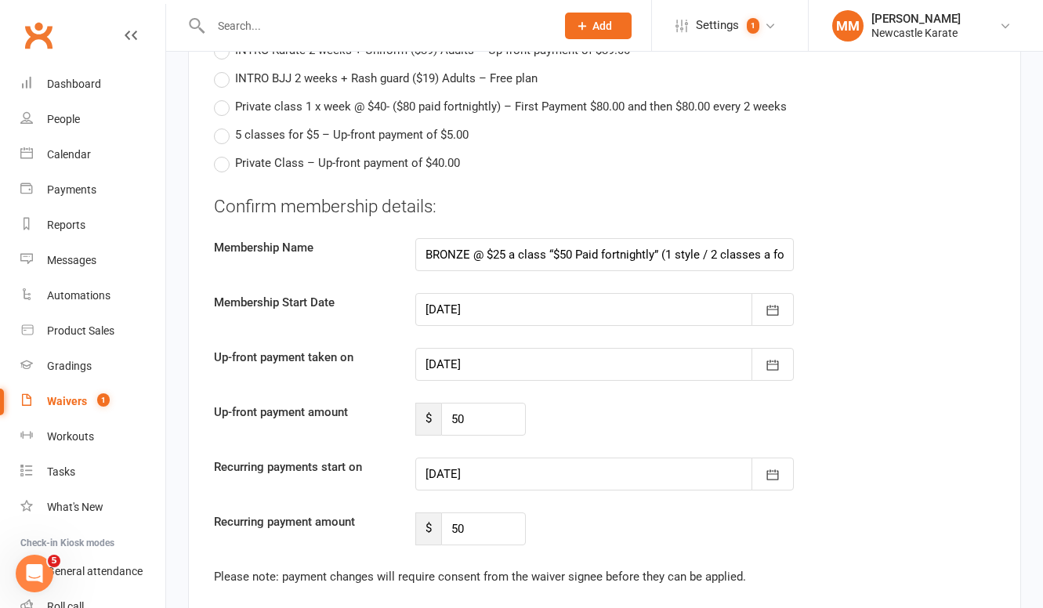
scroll to position [3845, 0]
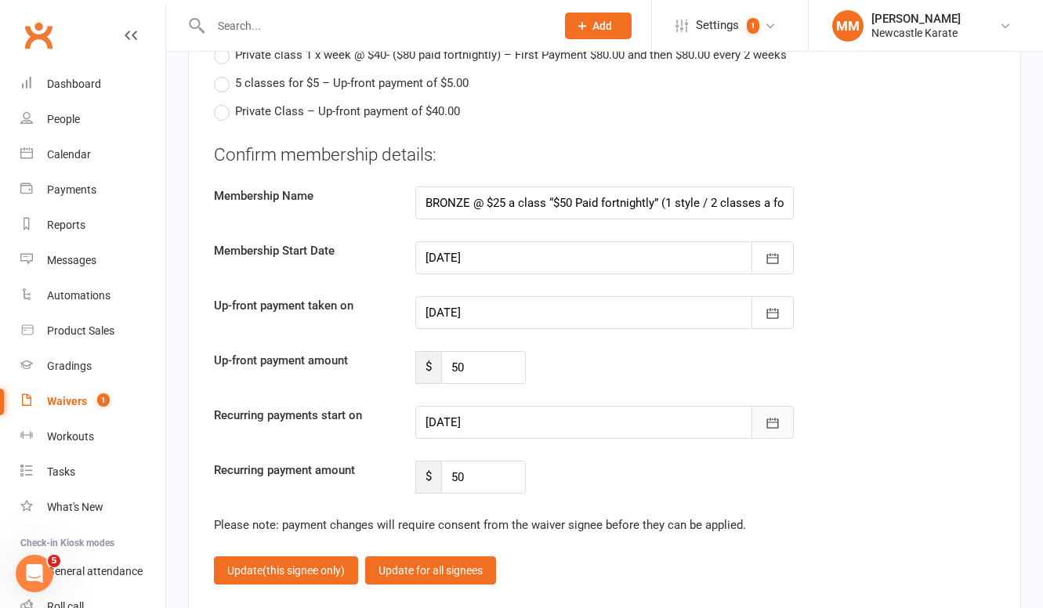
click at [770, 415] on icon "button" at bounding box center [772, 423] width 16 height 16
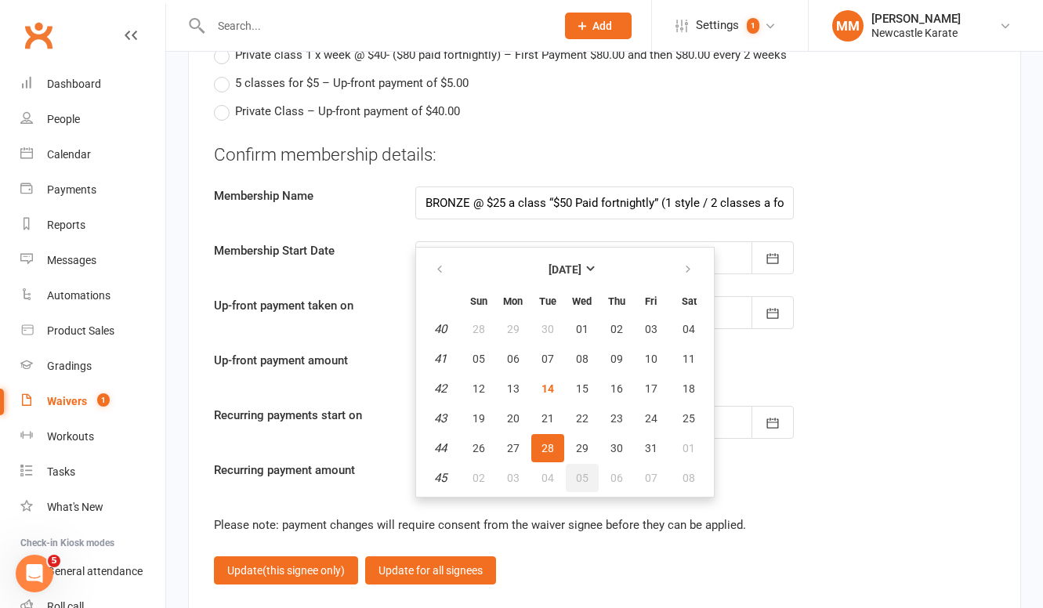
click at [584, 472] on span "05" at bounding box center [582, 478] width 13 height 13
type input "05 Nov 2025"
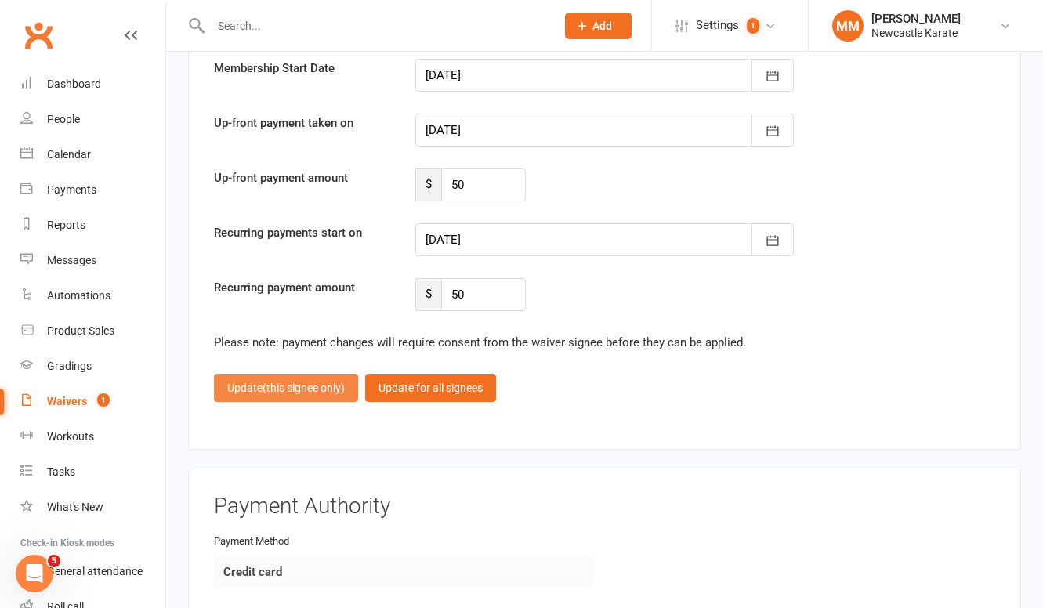
click at [287, 390] on button "Update (this signee only)" at bounding box center [286, 388] width 144 height 28
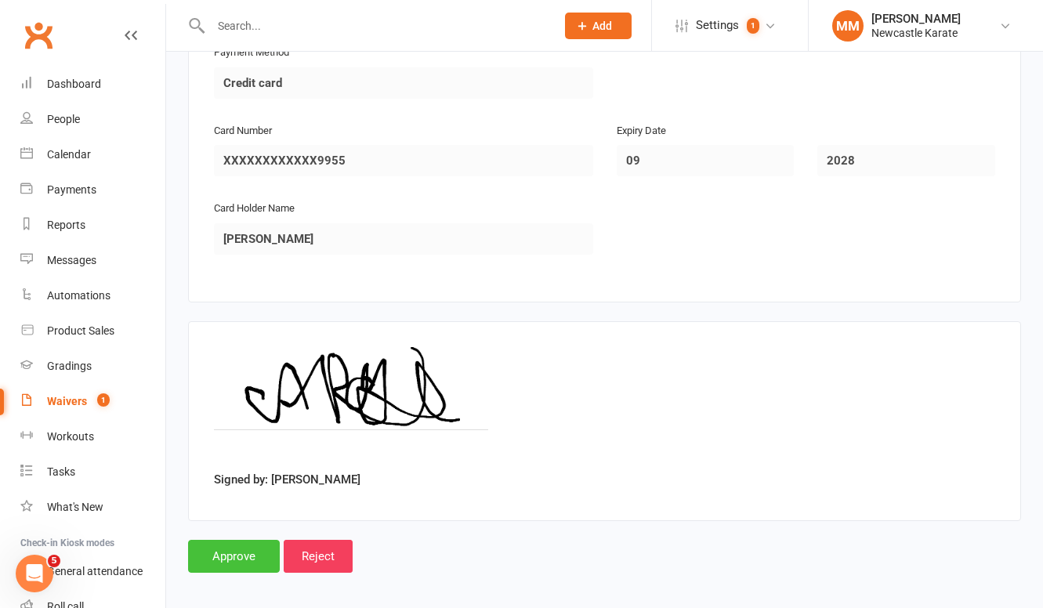
click at [240, 549] on input "Approve" at bounding box center [234, 556] width 92 height 33
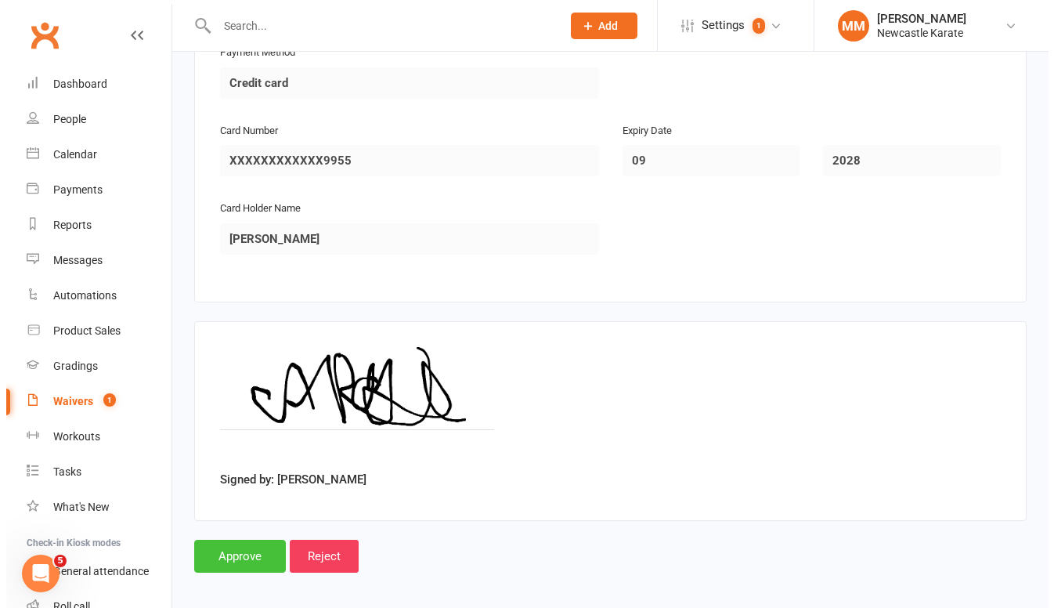
scroll to position [3730, 0]
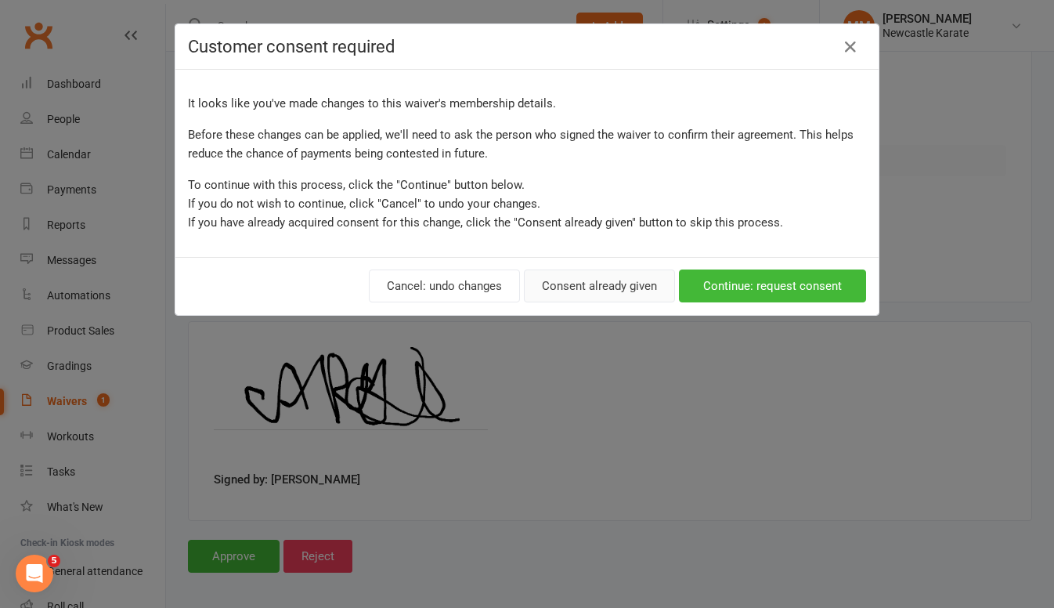
click at [572, 289] on button "Consent already given" at bounding box center [599, 285] width 151 height 33
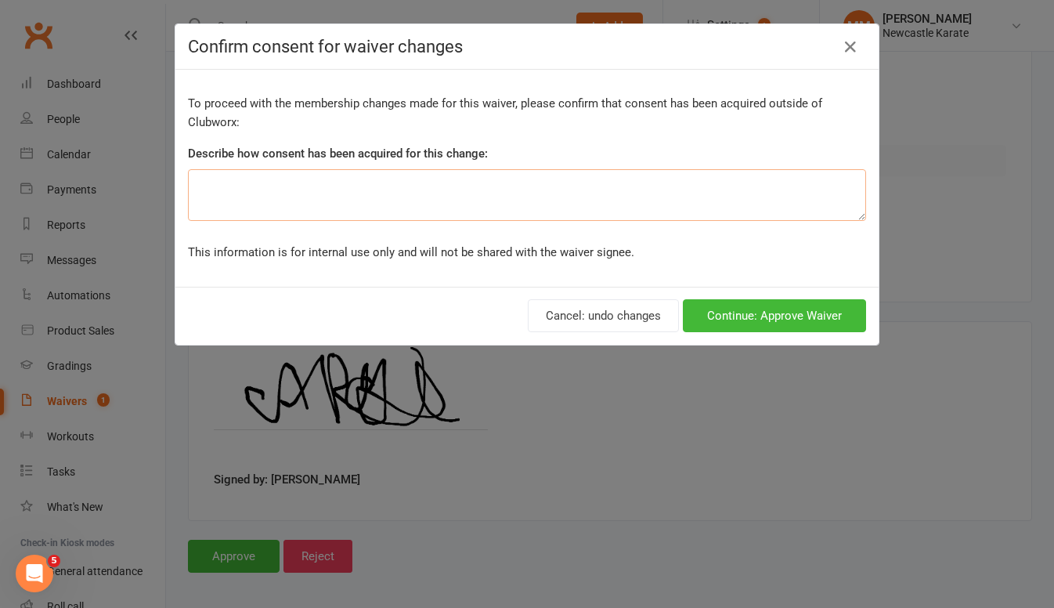
click at [325, 204] on textarea at bounding box center [527, 195] width 678 height 52
click at [331, 190] on textarea "No need for membership nfor Joselyn" at bounding box center [527, 195] width 678 height 52
click at [256, 186] on textarea "No need for membership for Joselyn" at bounding box center [527, 195] width 678 height 52
type textarea "No need for a membership for Joselyn"
click at [735, 307] on button "Continue: Approve Waiver" at bounding box center [774, 315] width 183 height 33
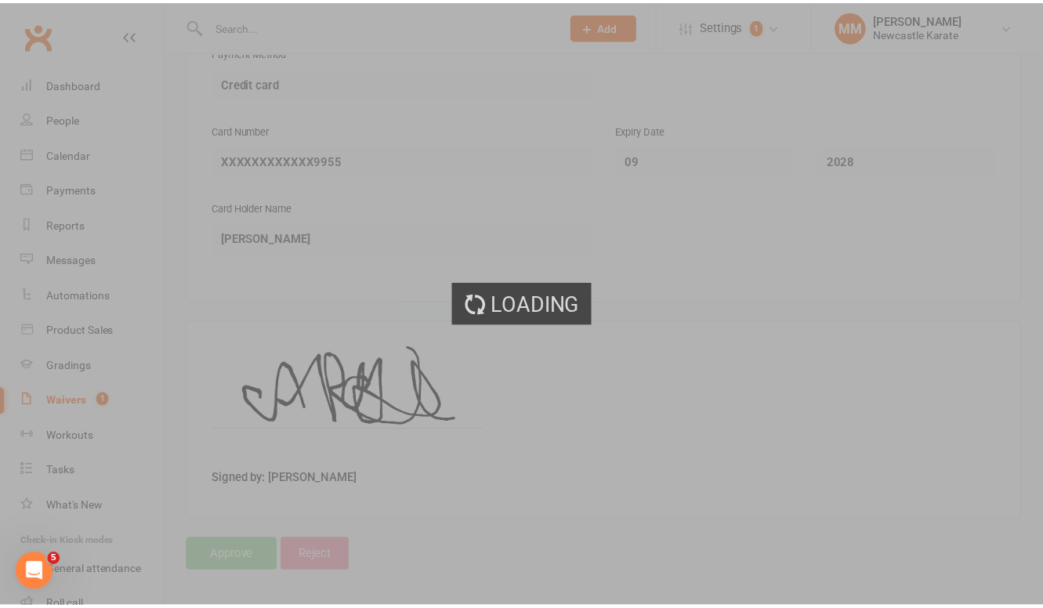
scroll to position [3749, 0]
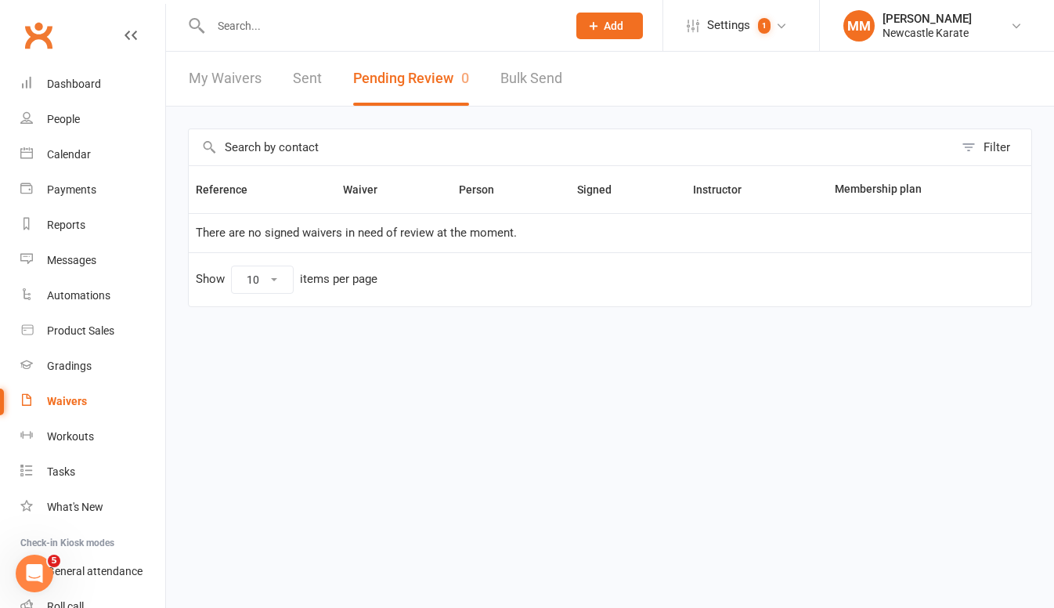
click at [44, 38] on link "Clubworx" at bounding box center [38, 35] width 39 height 39
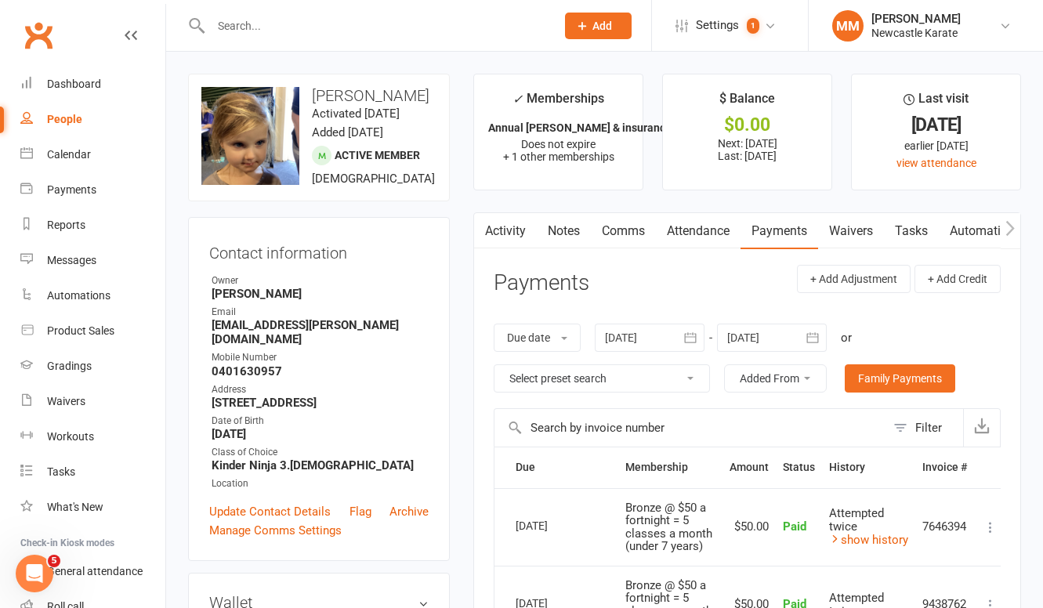
click at [722, 229] on link "Attendance" at bounding box center [698, 231] width 85 height 36
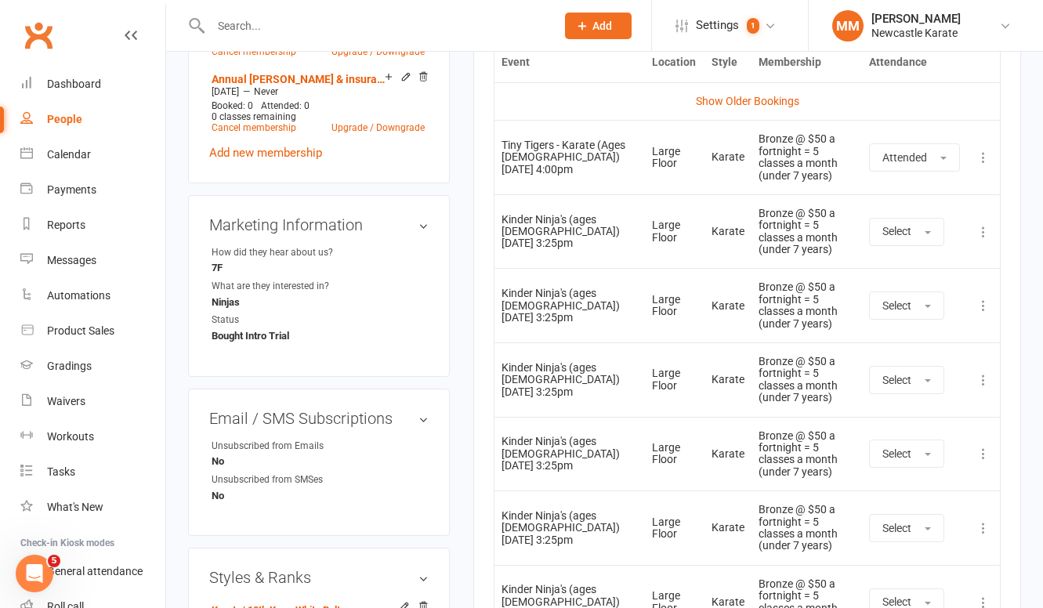
scroll to position [804, 0]
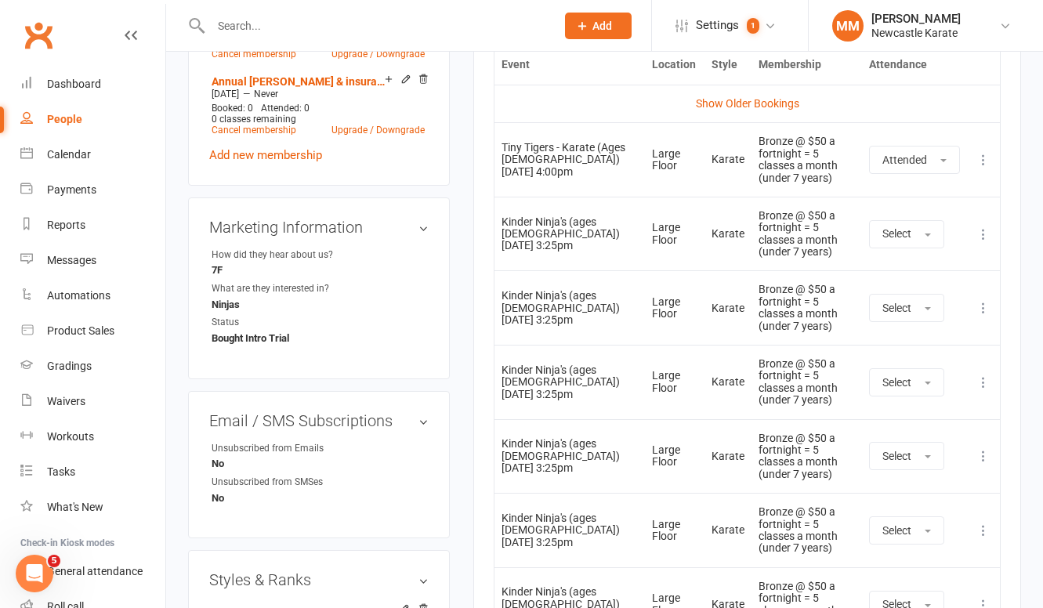
click at [979, 242] on icon at bounding box center [983, 234] width 16 height 16
click at [462, 201] on main "✓ Memberships Annual [PERSON_NAME] & insurance Does not expire + 1 other member…" at bounding box center [746, 137] width 571 height 1734
click at [986, 242] on icon at bounding box center [983, 234] width 16 height 16
click at [955, 331] on link "Remove booking" at bounding box center [914, 327] width 155 height 31
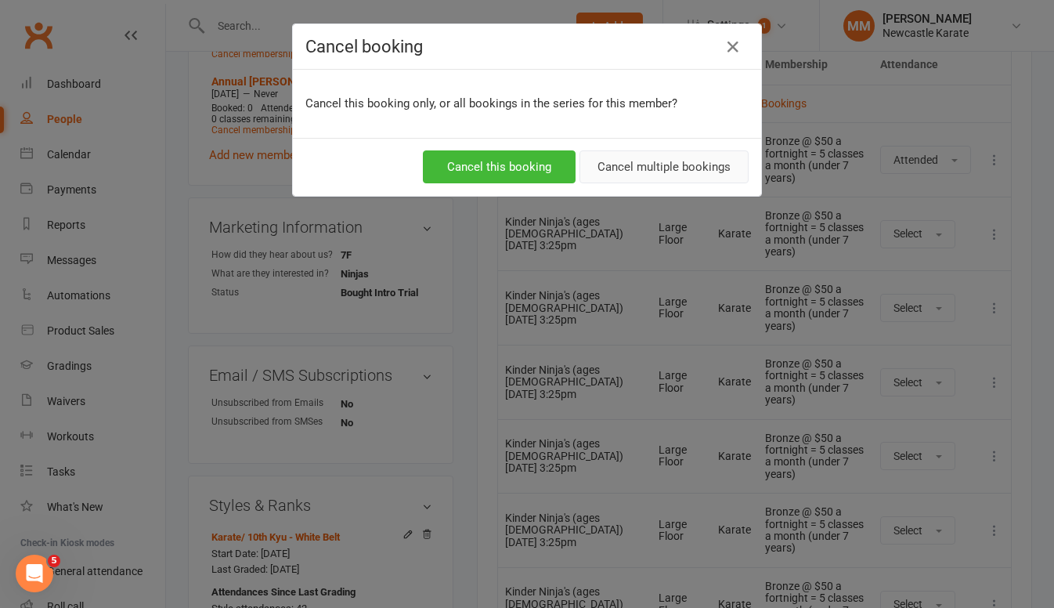
click at [700, 169] on button "Cancel multiple bookings" at bounding box center [664, 166] width 169 height 33
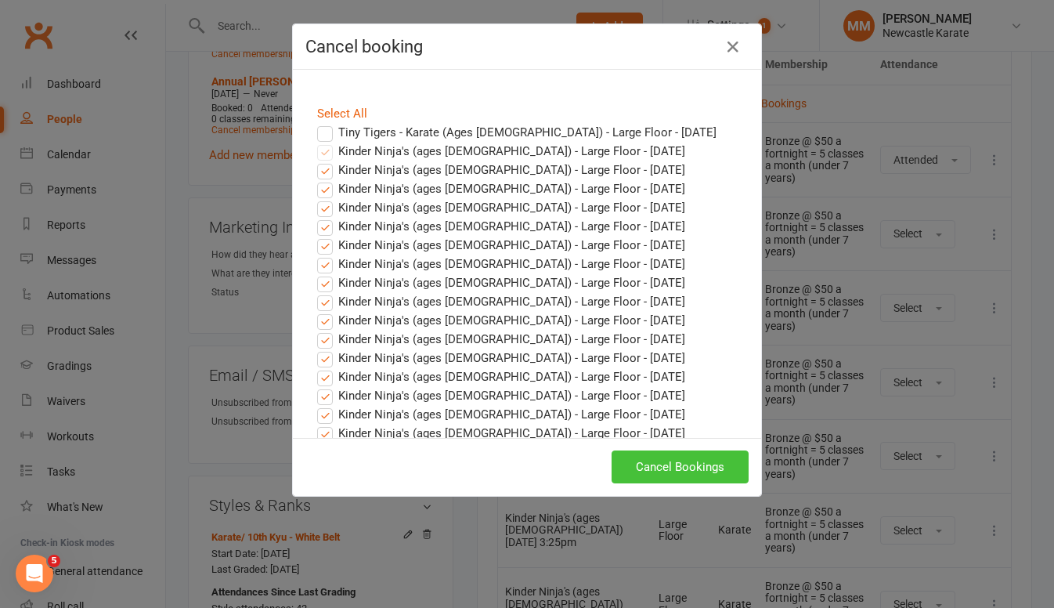
click at [703, 470] on button "Cancel Bookings" at bounding box center [680, 466] width 137 height 33
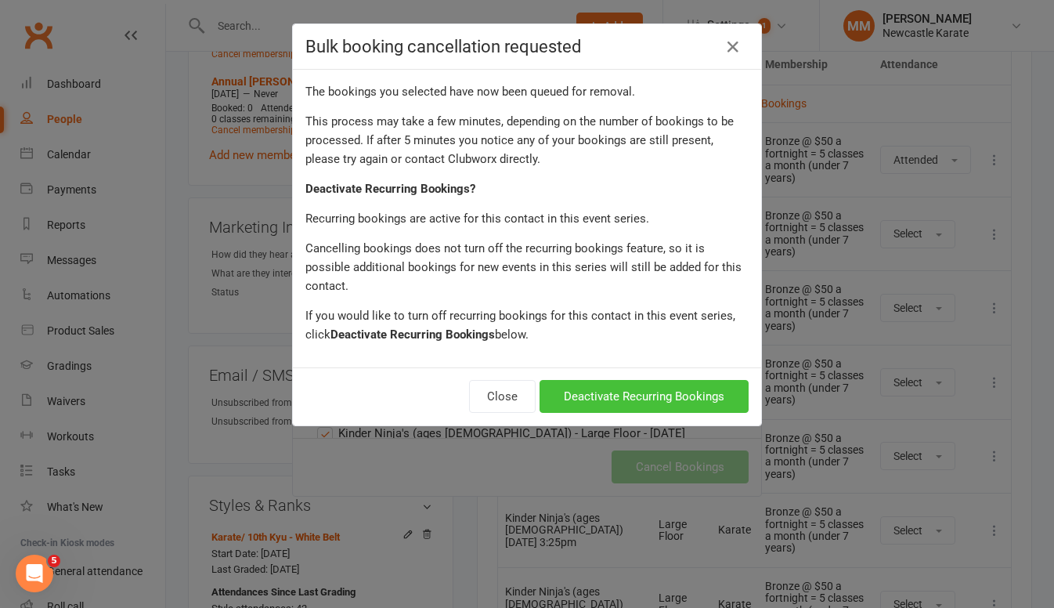
click at [657, 380] on button "Deactivate Recurring Bookings" at bounding box center [644, 396] width 209 height 33
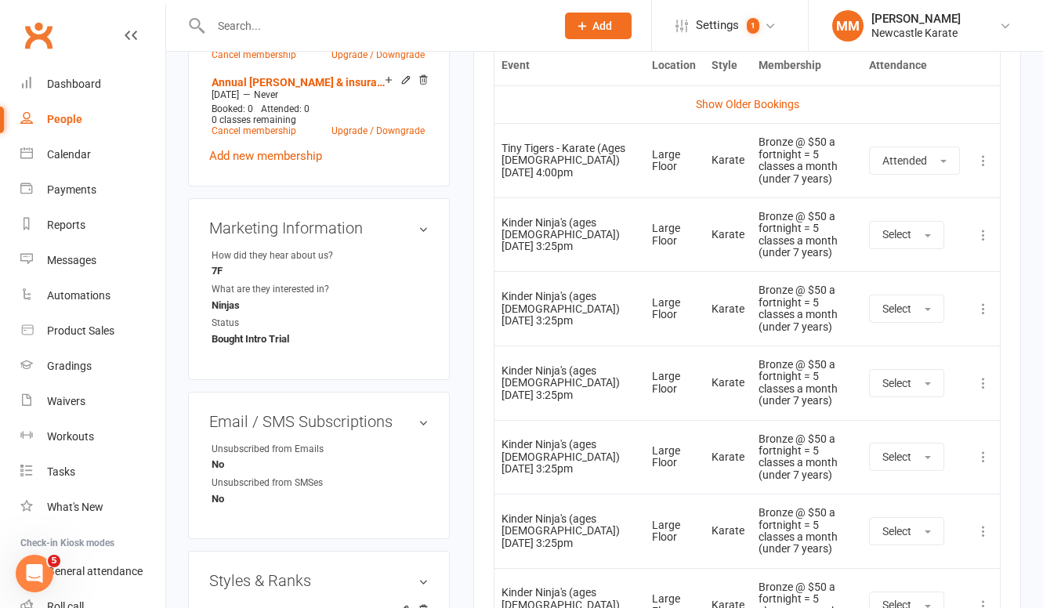
scroll to position [801, 0]
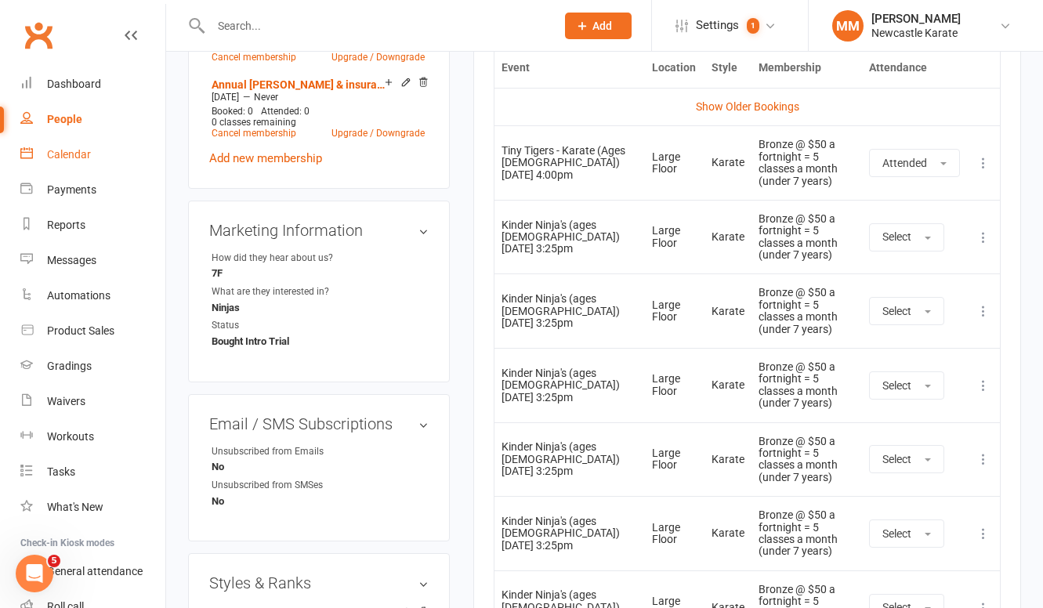
click at [79, 150] on div "Calendar" at bounding box center [69, 154] width 44 height 13
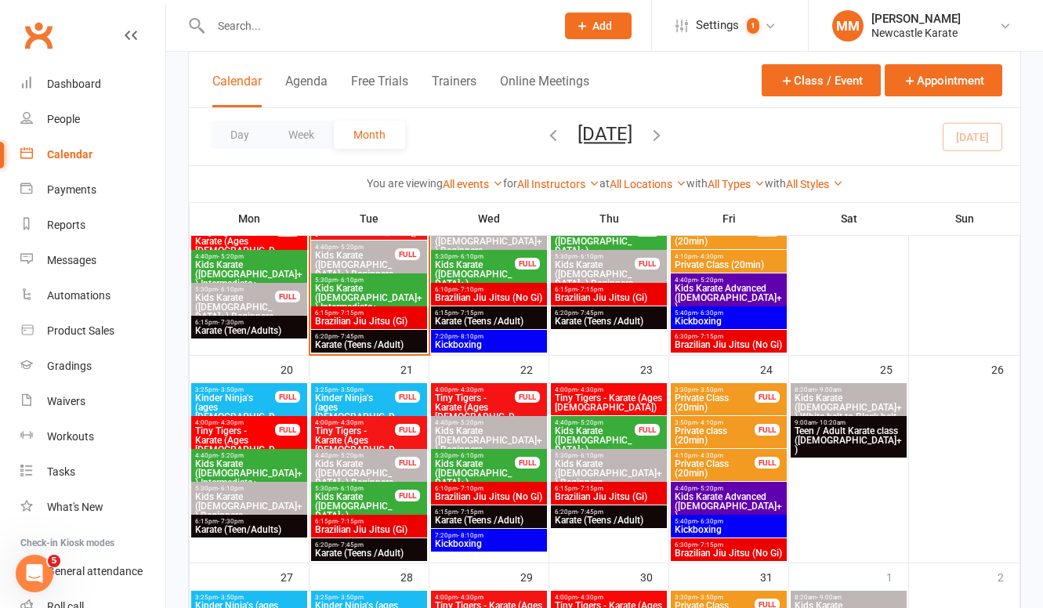
scroll to position [512, 0]
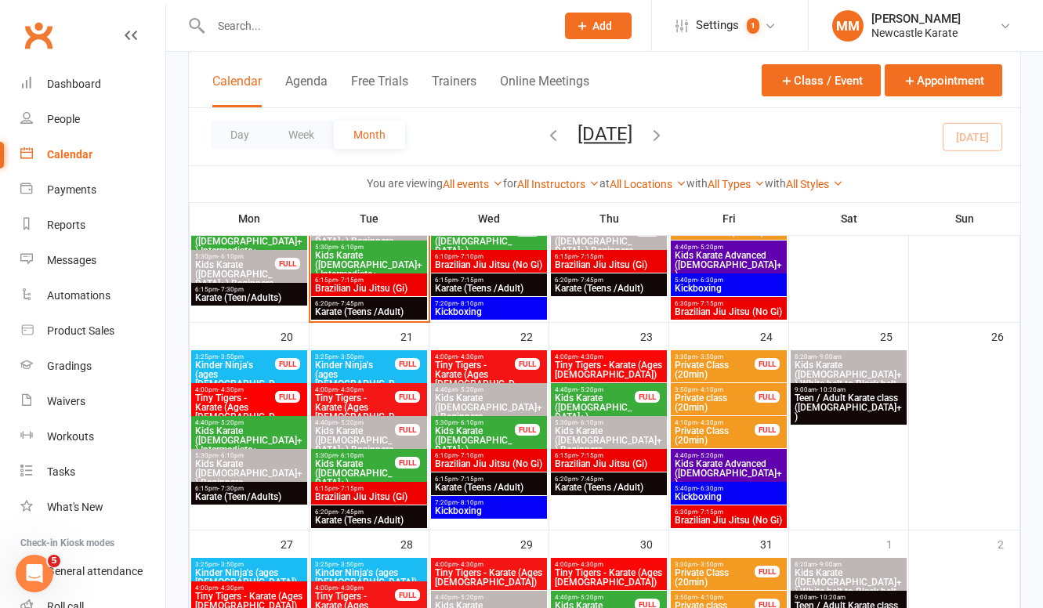
click at [365, 402] on span "Tiny Tigers - Karate (Ages [DEMOGRAPHIC_DATA])" at bounding box center [354, 412] width 81 height 38
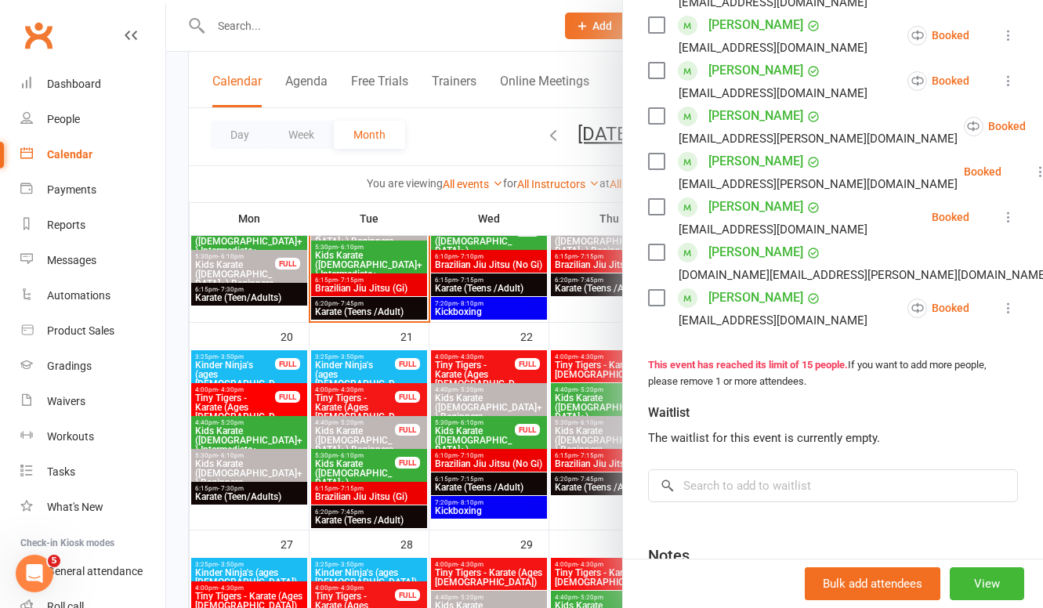
scroll to position [668, 0]
click at [709, 487] on input "search" at bounding box center [833, 484] width 370 height 33
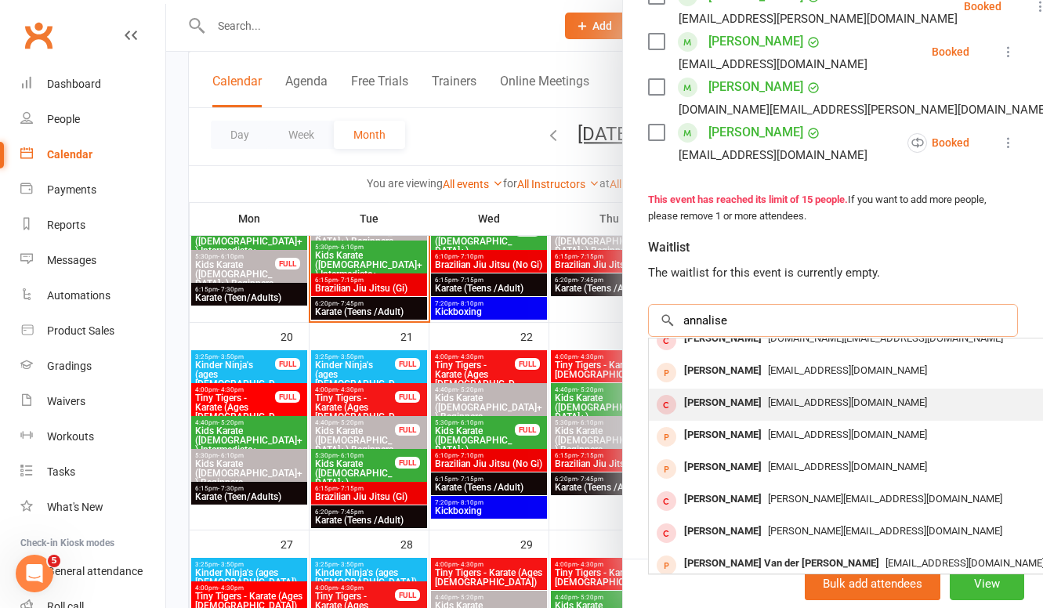
scroll to position [86, 0]
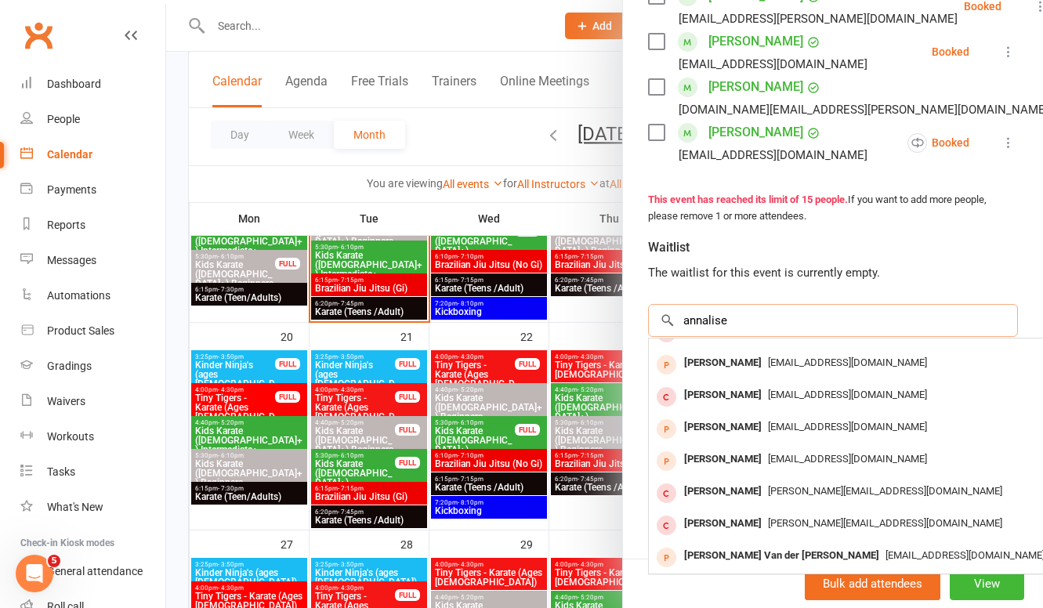
type input "annalise"
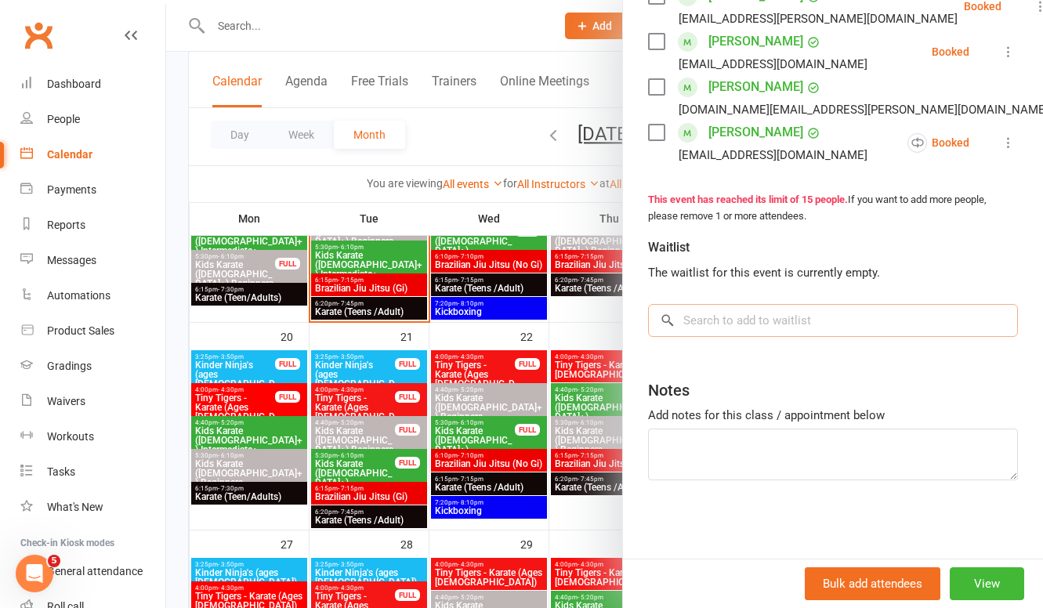
scroll to position [828, 0]
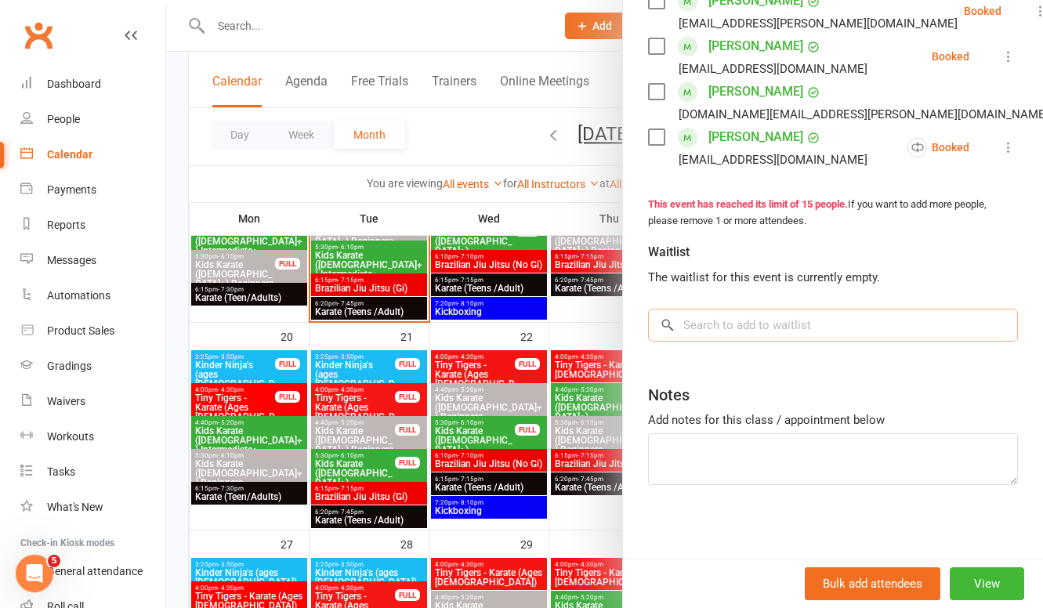
paste input "[PERSON_NAME]"
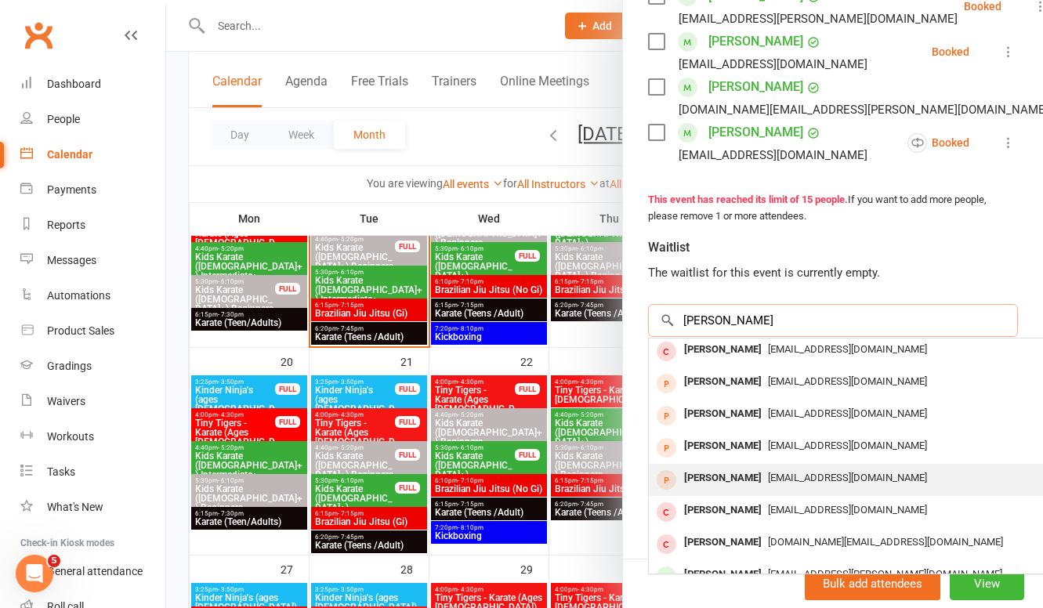
scroll to position [0, 0]
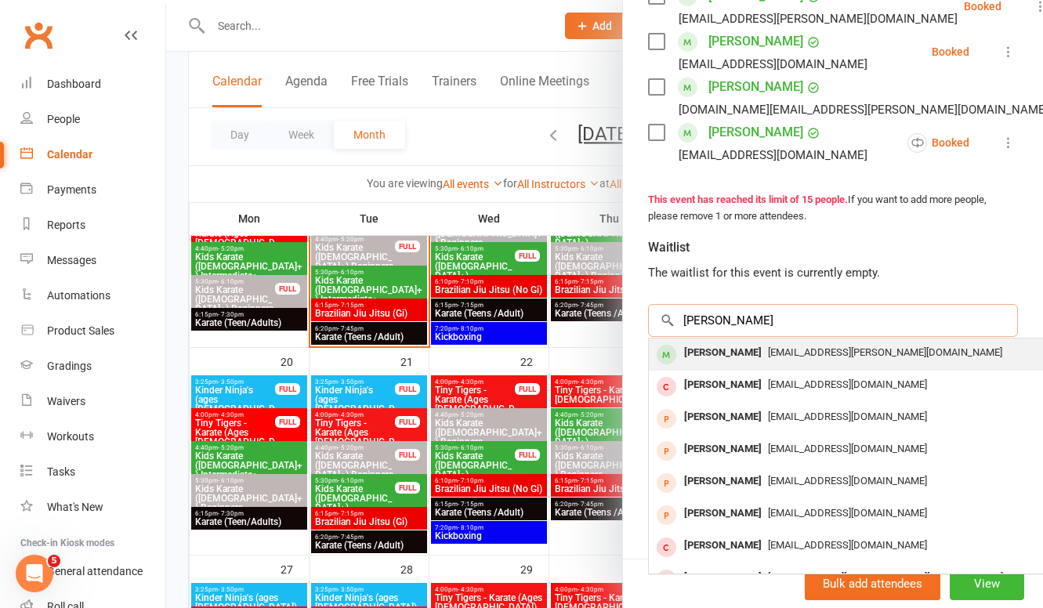
type input "[PERSON_NAME]"
click at [739, 342] on div "[PERSON_NAME]" at bounding box center [723, 353] width 90 height 23
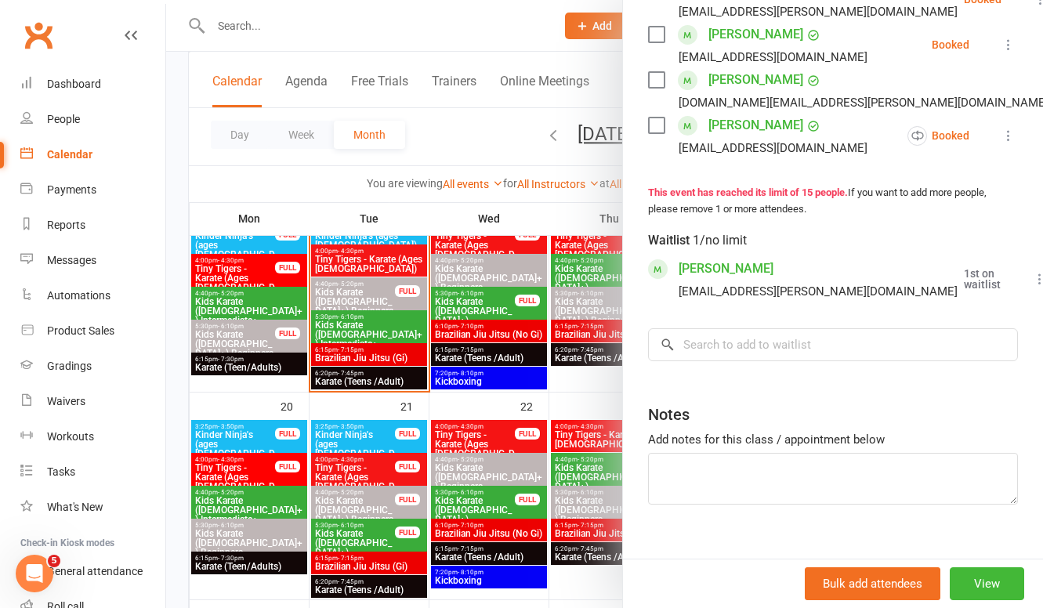
scroll to position [580, 0]
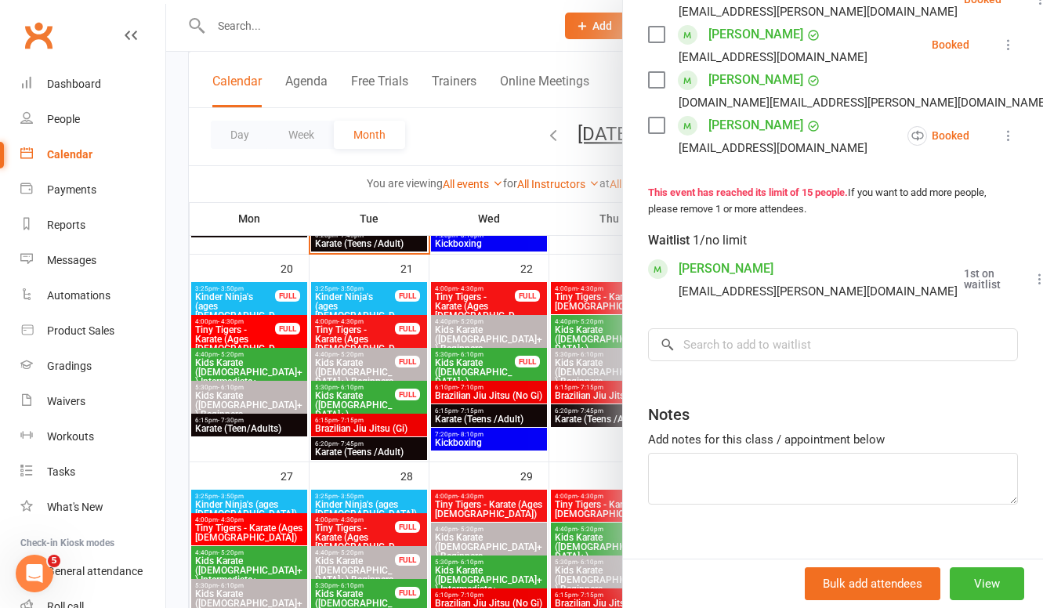
click at [378, 327] on div at bounding box center [604, 304] width 876 height 608
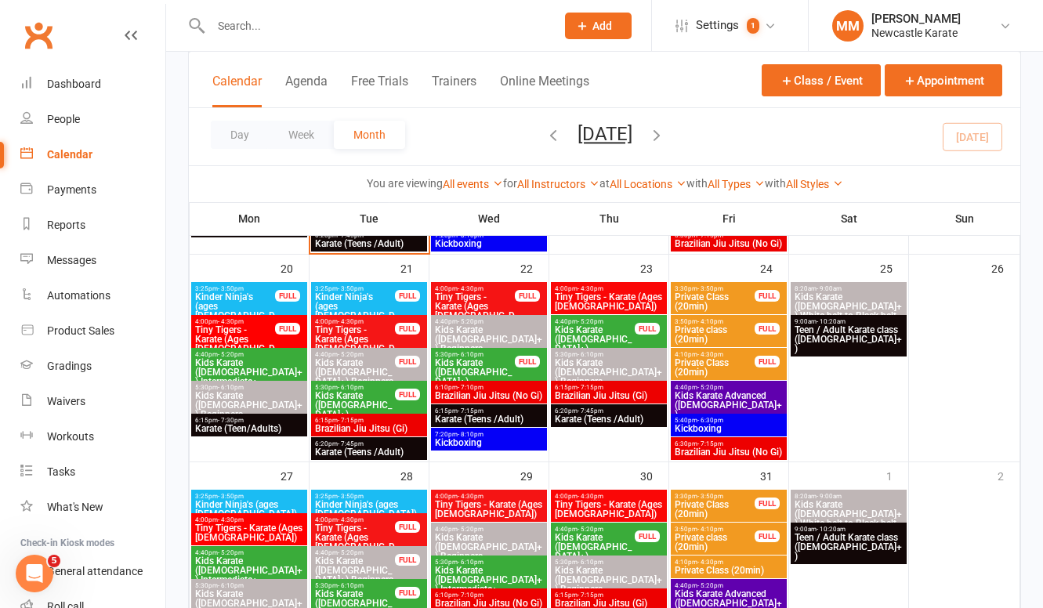
click at [371, 327] on span "Tiny Tigers - Karate (Ages [DEMOGRAPHIC_DATA])" at bounding box center [354, 344] width 81 height 38
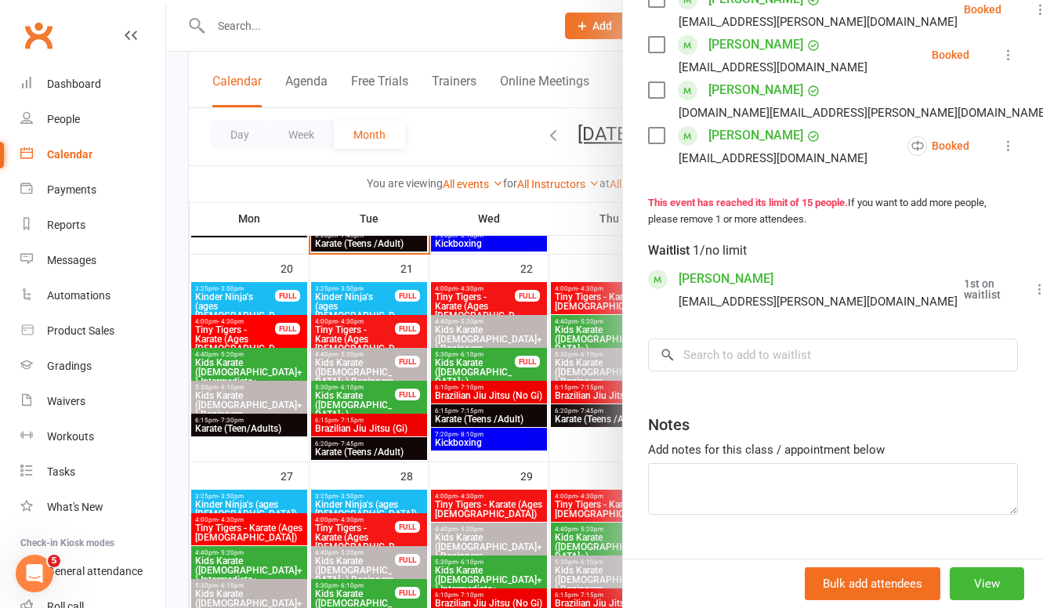
scroll to position [881, 0]
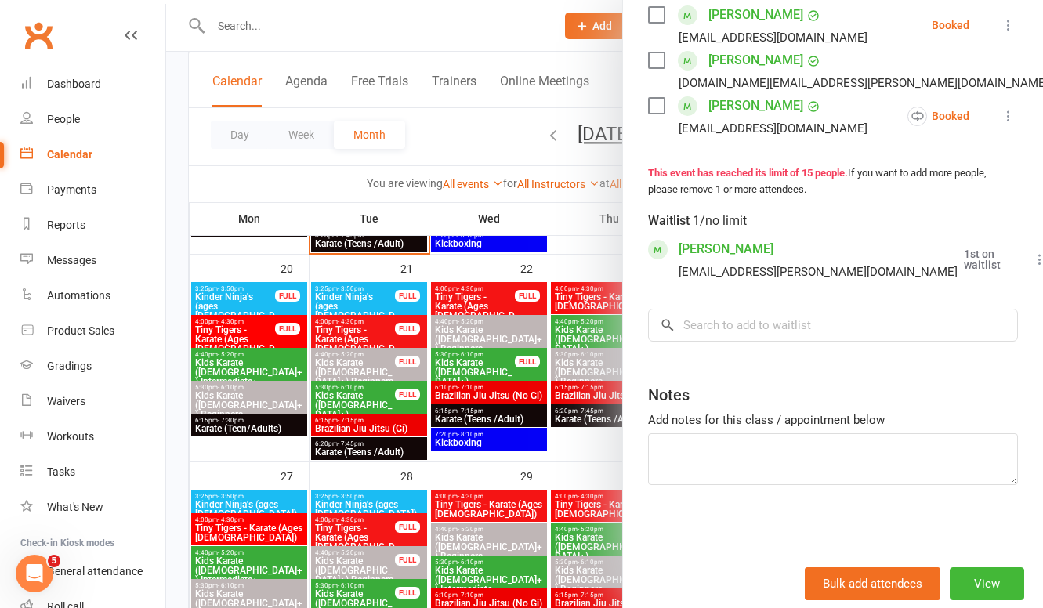
click at [340, 559] on div at bounding box center [604, 304] width 876 height 608
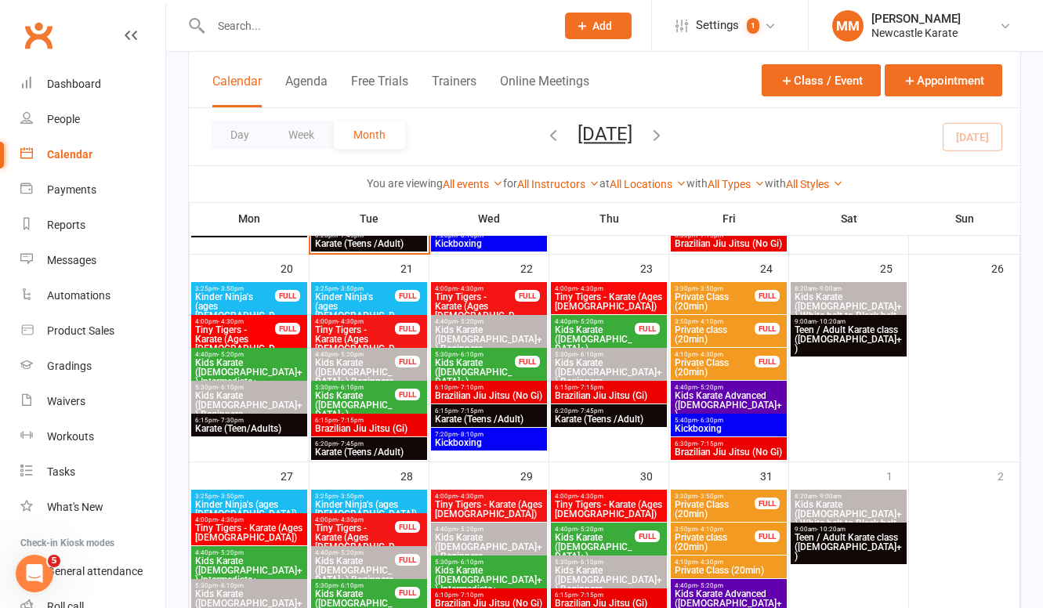
click at [342, 558] on span "Kids Karate ([DEMOGRAPHIC_DATA]+) Beginners" at bounding box center [354, 570] width 81 height 28
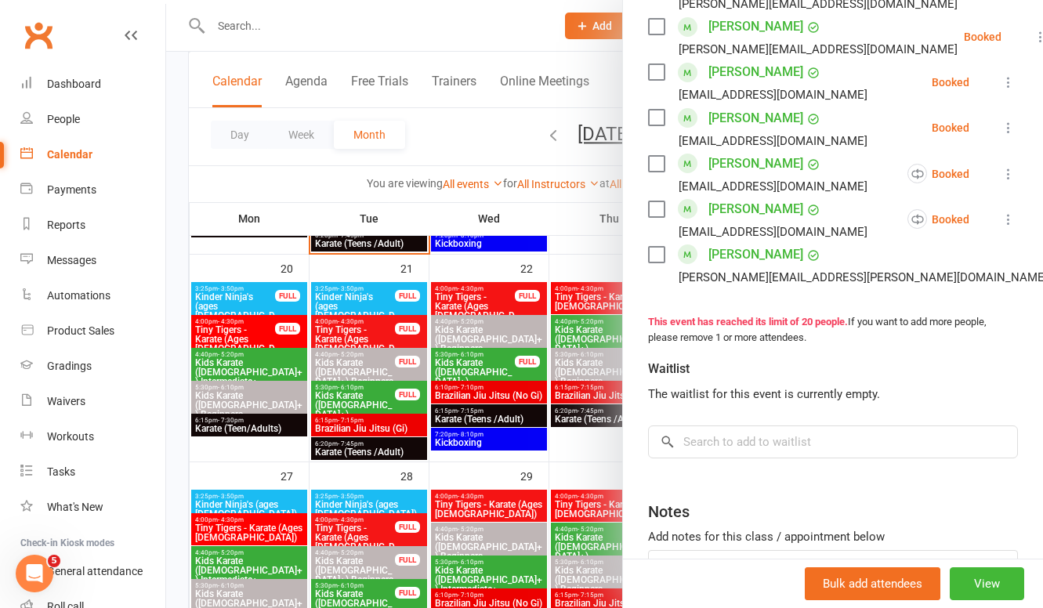
scroll to position [942, 0]
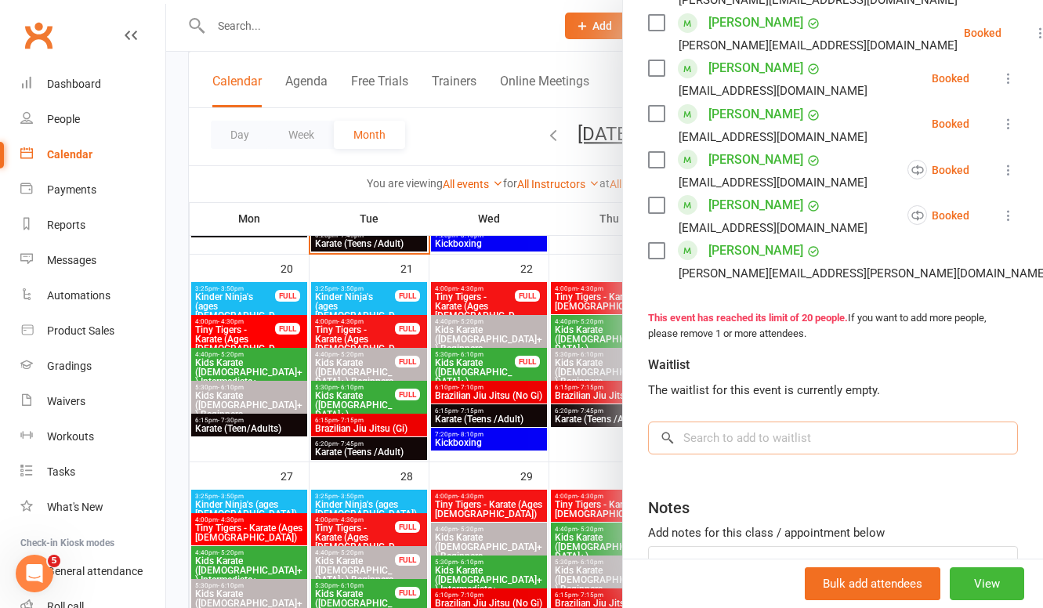
click at [763, 435] on input "search" at bounding box center [833, 437] width 370 height 33
paste input "[PERSON_NAME]"
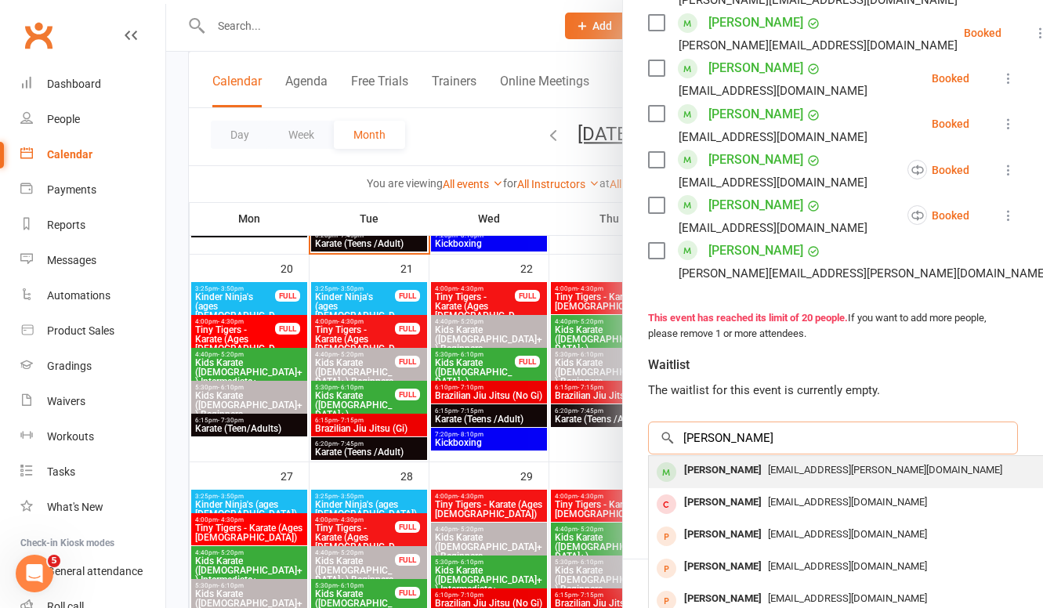
type input "Analeise Smith"
click at [755, 472] on div "alaura.rouse@gmail.com" at bounding box center [883, 470] width 456 height 23
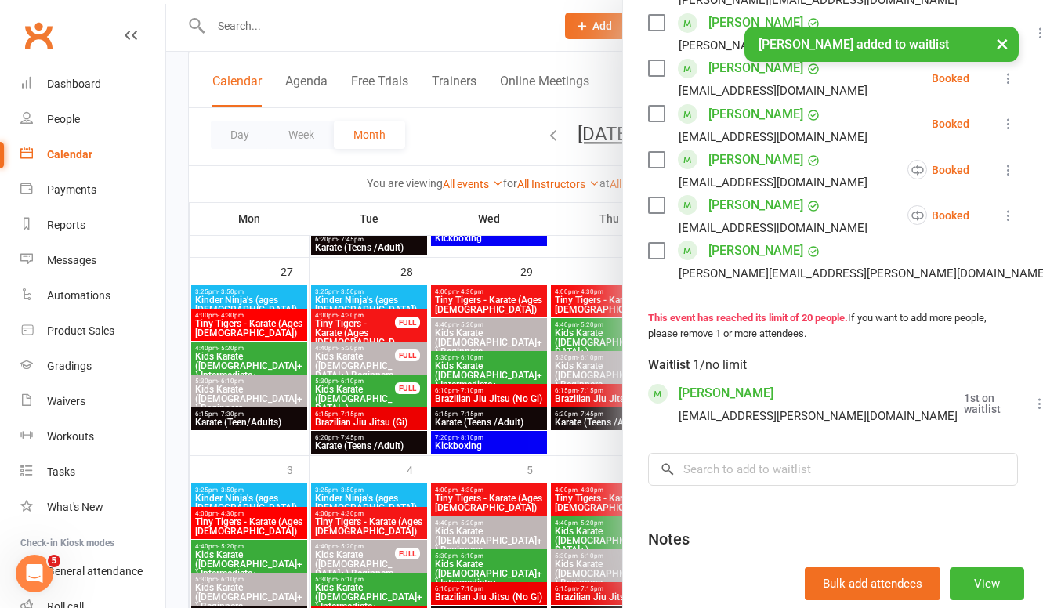
scroll to position [898, 0]
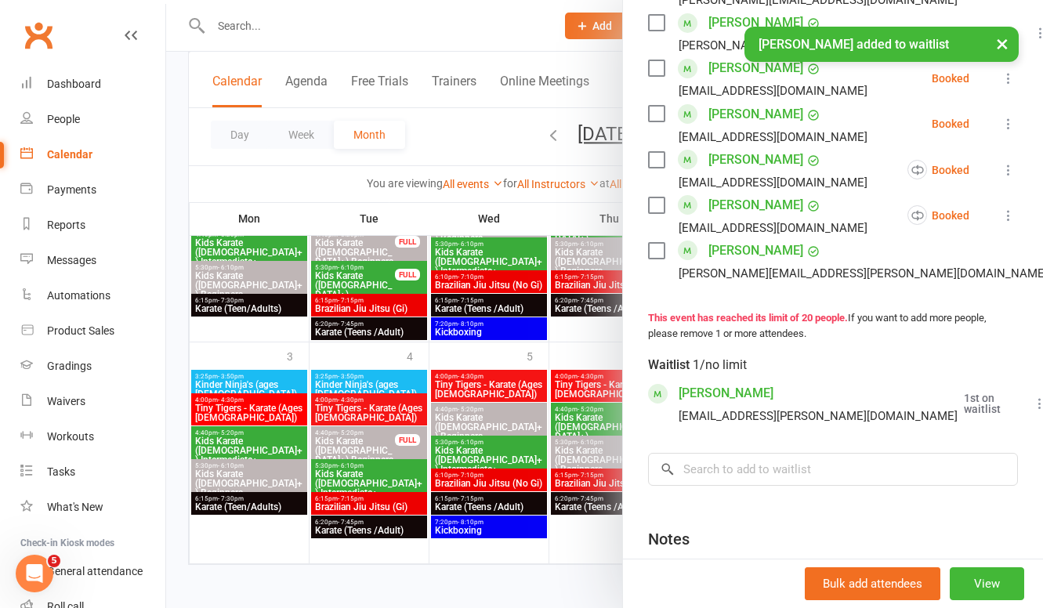
click at [361, 412] on div at bounding box center [604, 304] width 876 height 608
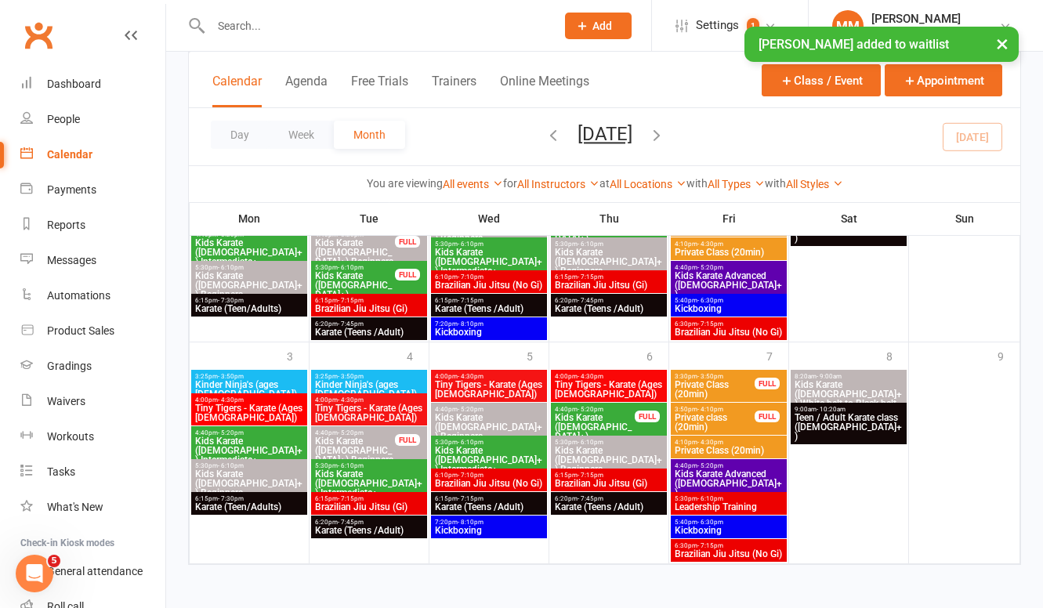
click at [355, 410] on span "Tiny Tigers - Karate (Ages 5-7)" at bounding box center [369, 412] width 110 height 19
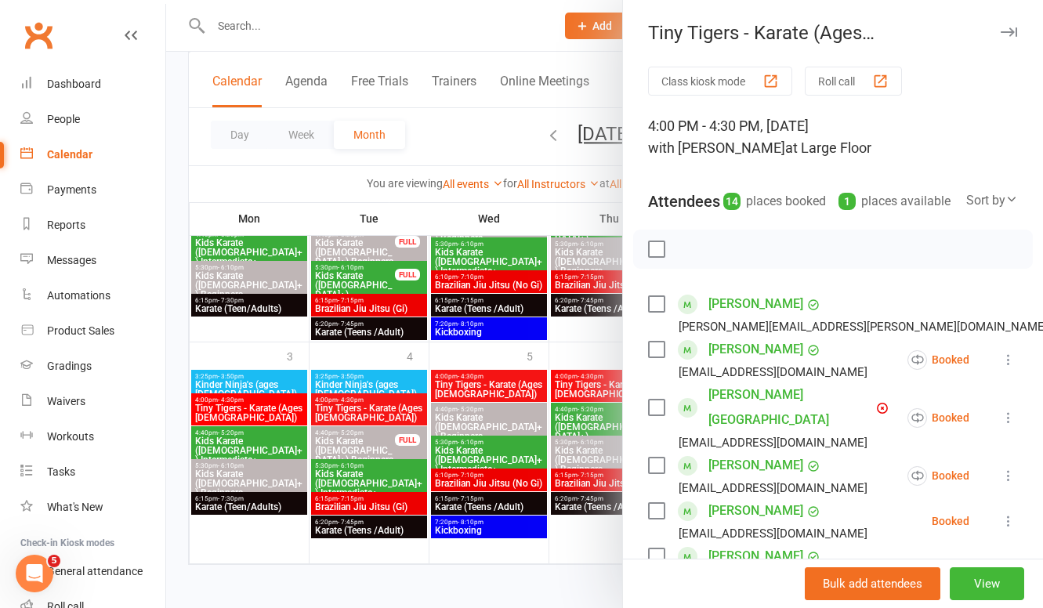
scroll to position [670, 0]
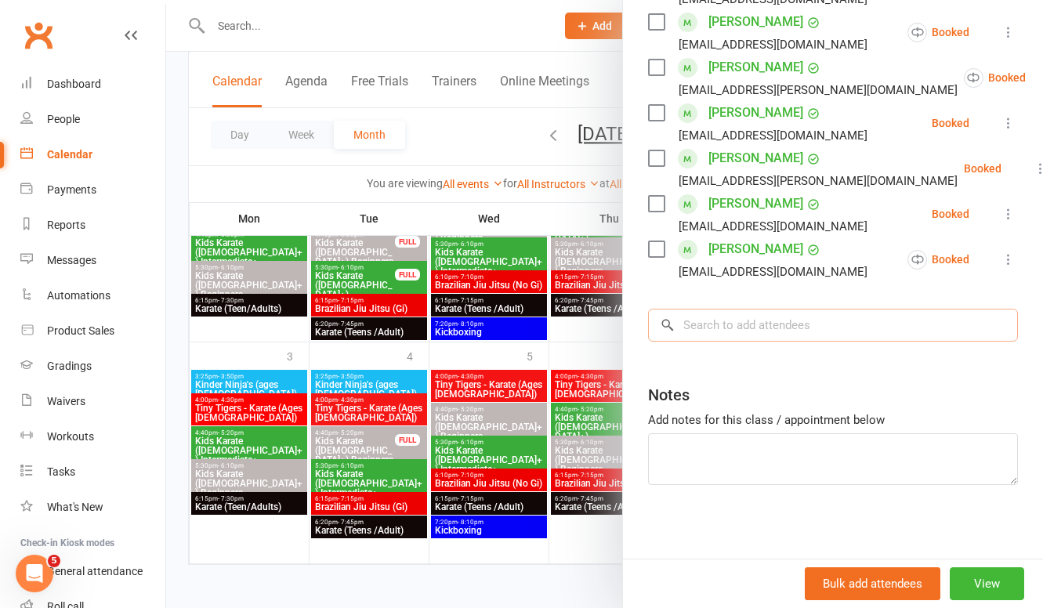
click at [711, 316] on input "search" at bounding box center [833, 325] width 370 height 33
paste input "Analeise Smith"
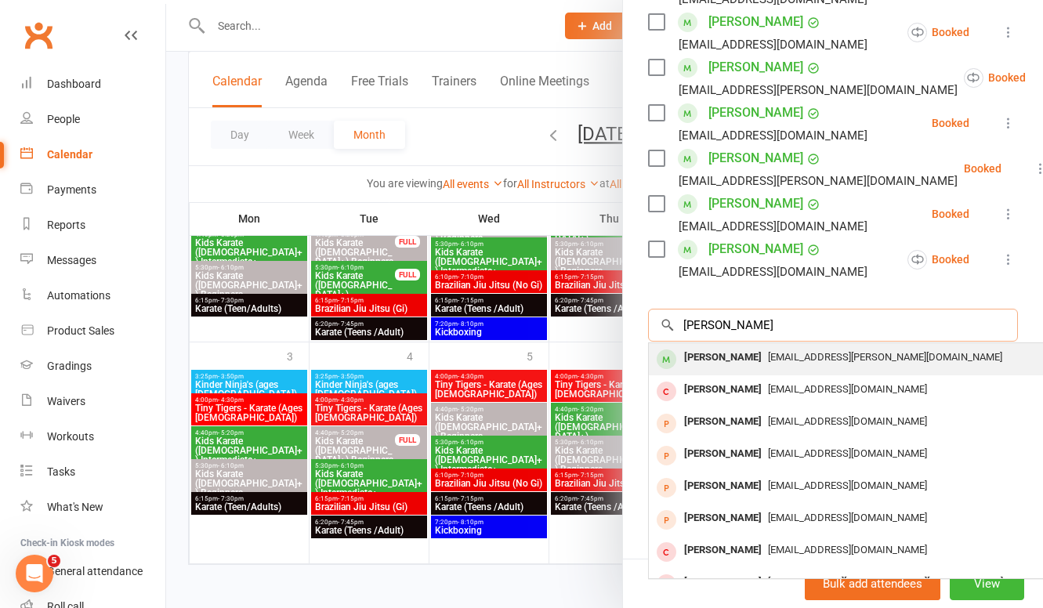
type input "Analeise Smith"
click at [712, 356] on div "Analeise Smith" at bounding box center [723, 357] width 90 height 23
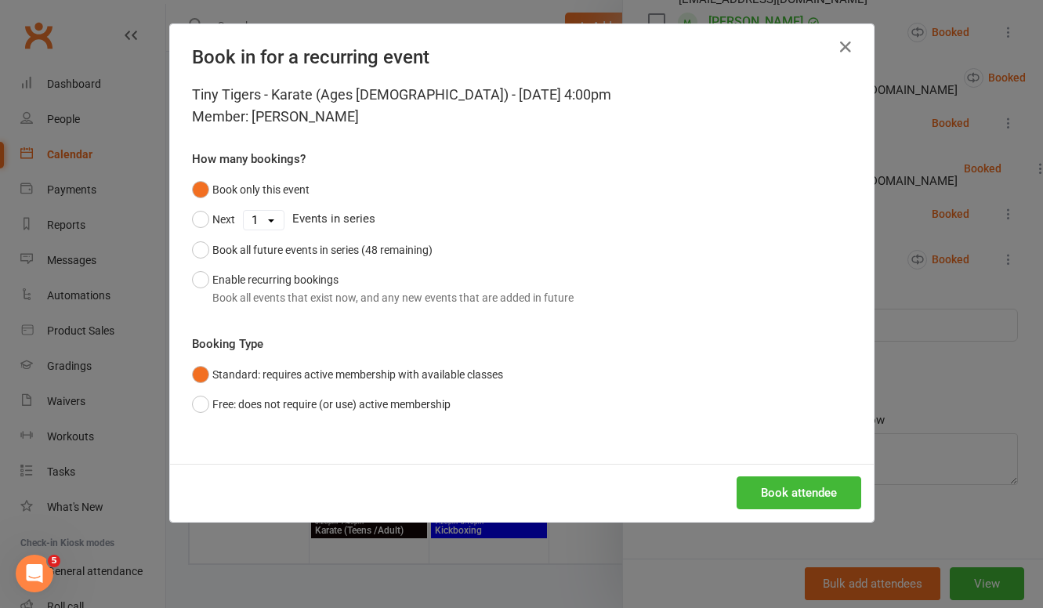
click at [183, 272] on div "Tiny Tigers - Karate (Ages 5-7) - Nov 4, 2025 4:00pm Member: Analeise Smith How…" at bounding box center [521, 274] width 703 height 380
click at [195, 273] on button "Enable recurring bookings Book all events that exist now, and any new events th…" at bounding box center [382, 289] width 381 height 48
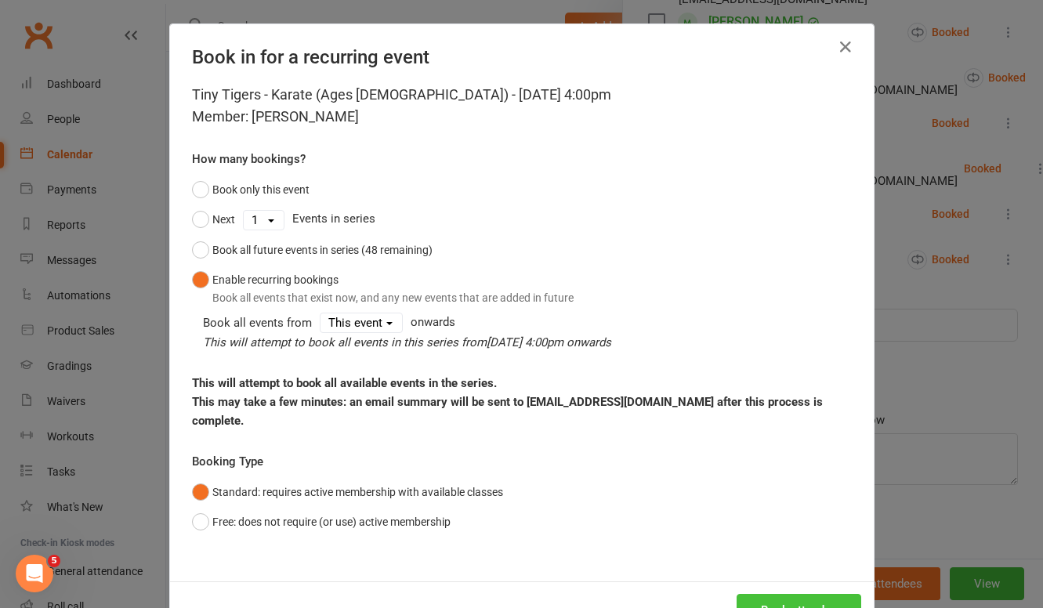
click at [810, 602] on button "Book attendee" at bounding box center [798, 610] width 125 height 33
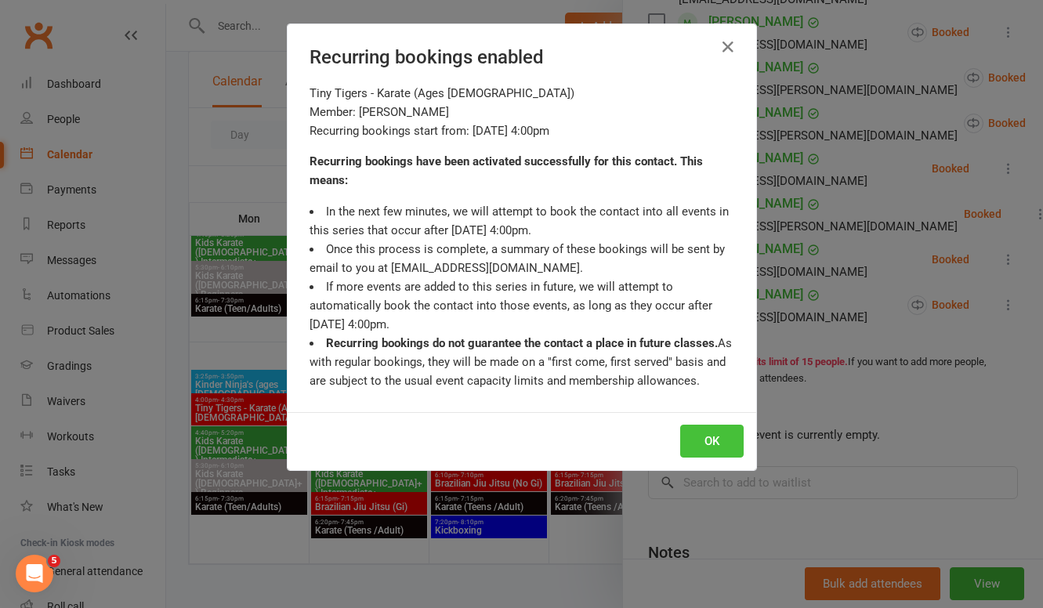
click at [703, 436] on button "OK" at bounding box center [711, 441] width 63 height 33
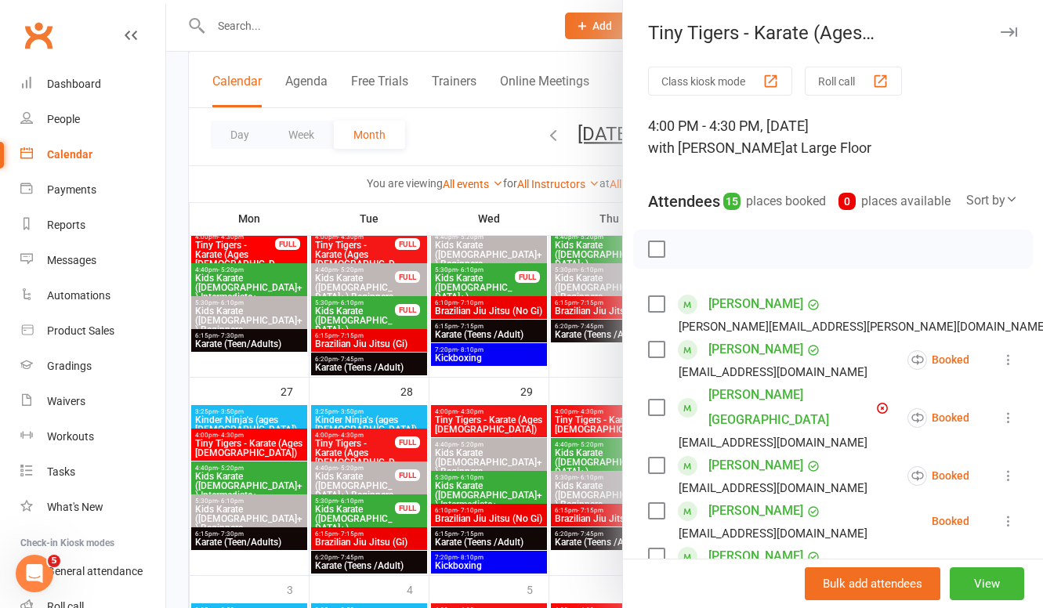
scroll to position [655, 0]
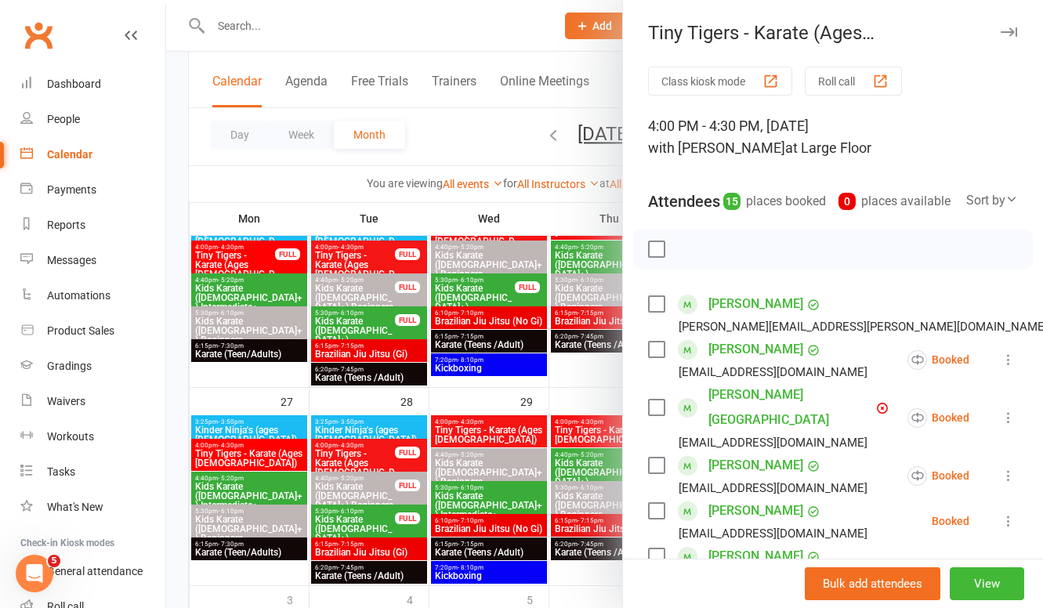
click at [469, 141] on div at bounding box center [604, 304] width 876 height 608
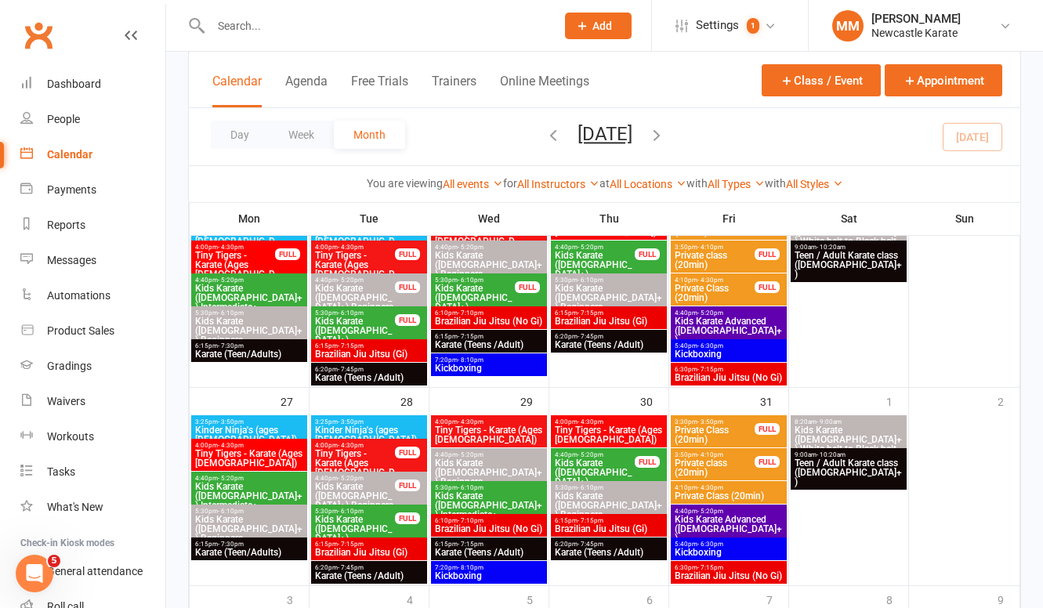
click at [39, 30] on link "Clubworx" at bounding box center [38, 35] width 39 height 39
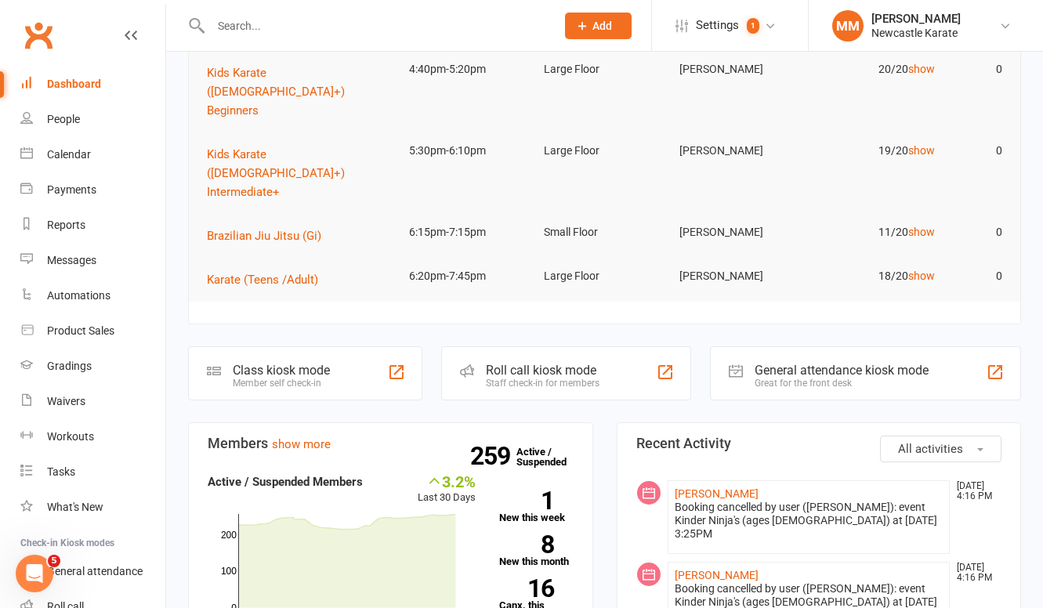
scroll to position [244, 0]
drag, startPoint x: 750, startPoint y: 397, endPoint x: 700, endPoint y: 396, distance: 50.2
click at [672, 479] on li "Analeise Smith Oct 14, 4:16 PM Booking cancelled by user (Marc Mathews): event …" at bounding box center [808, 516] width 283 height 74
copy link "[PERSON_NAME]"
click at [264, 21] on input "text" at bounding box center [375, 26] width 338 height 22
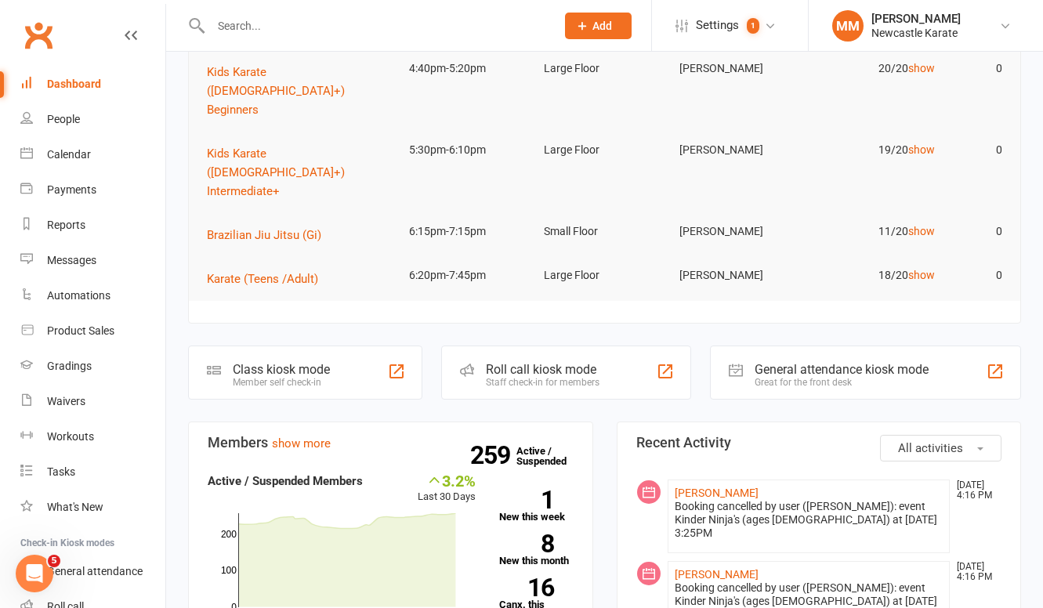
paste input "hamishlojewski@gmail.com"
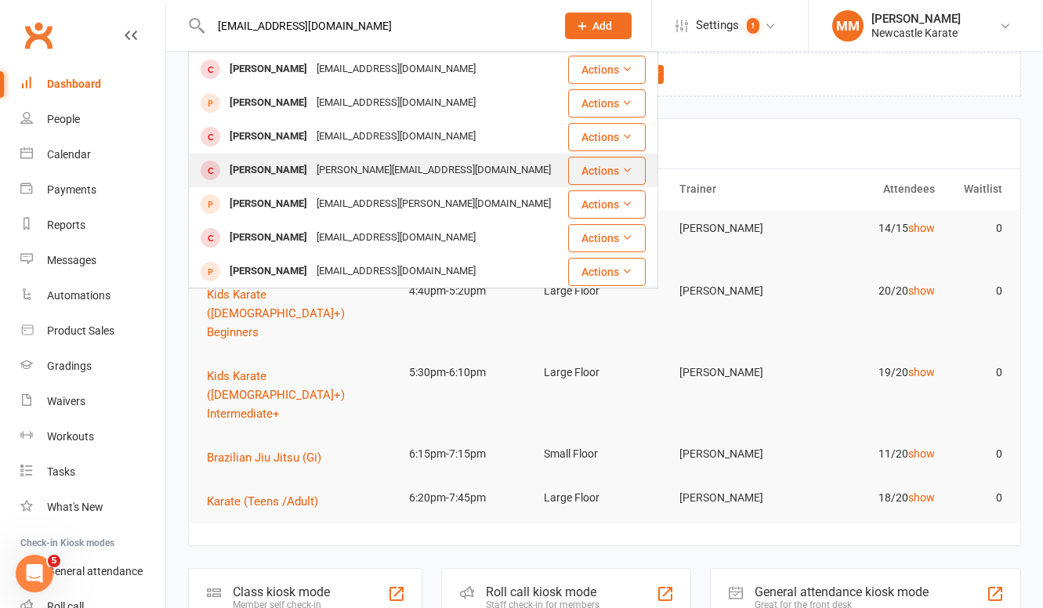
scroll to position [0, 0]
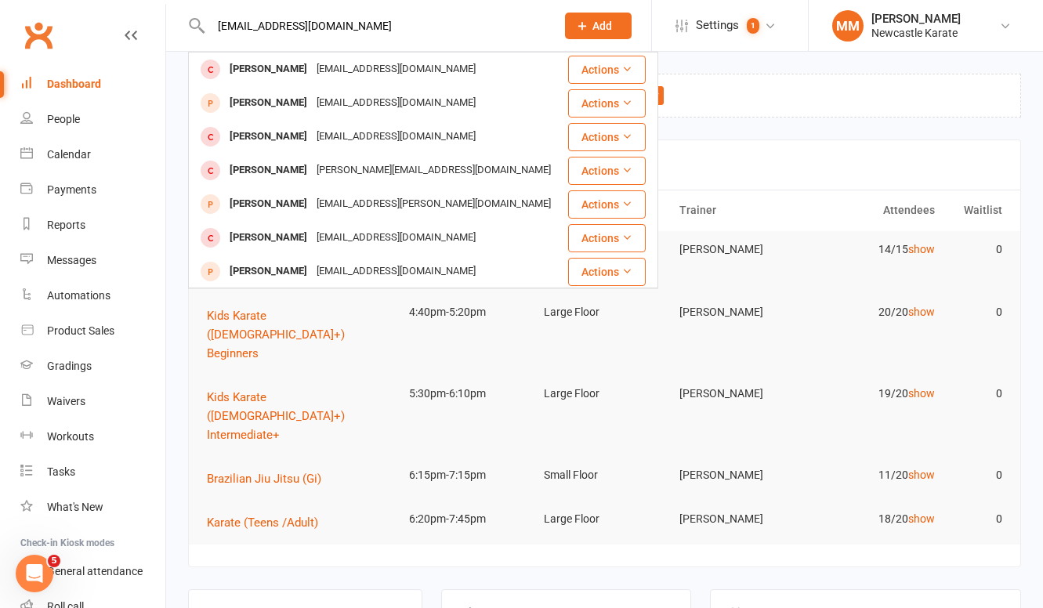
type input "hamishlojewski@gmail.com"
click at [603, 28] on span "Add" at bounding box center [602, 26] width 20 height 13
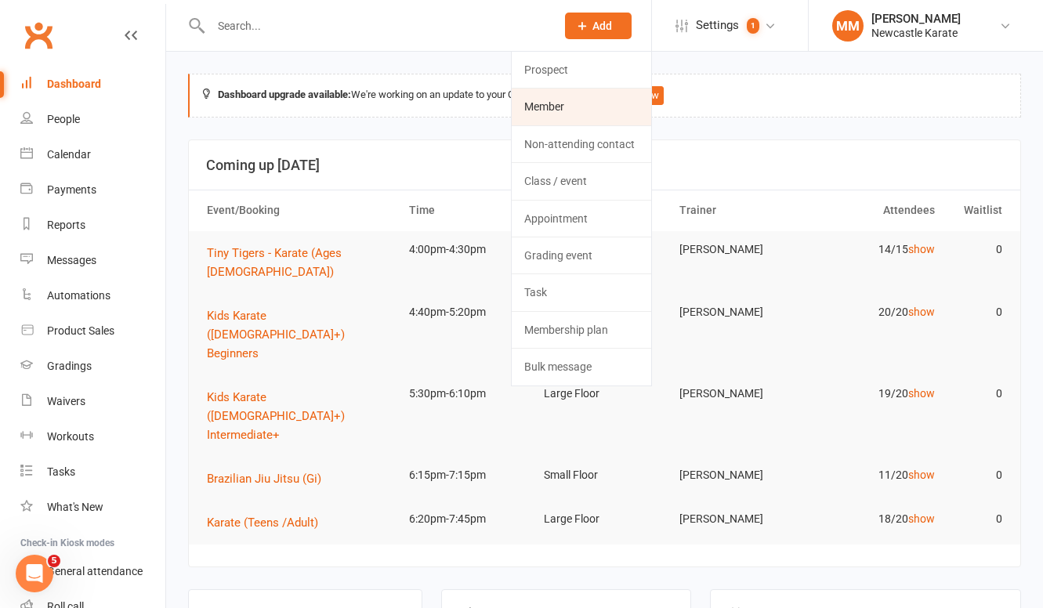
click at [587, 100] on link "Member" at bounding box center [580, 107] width 139 height 36
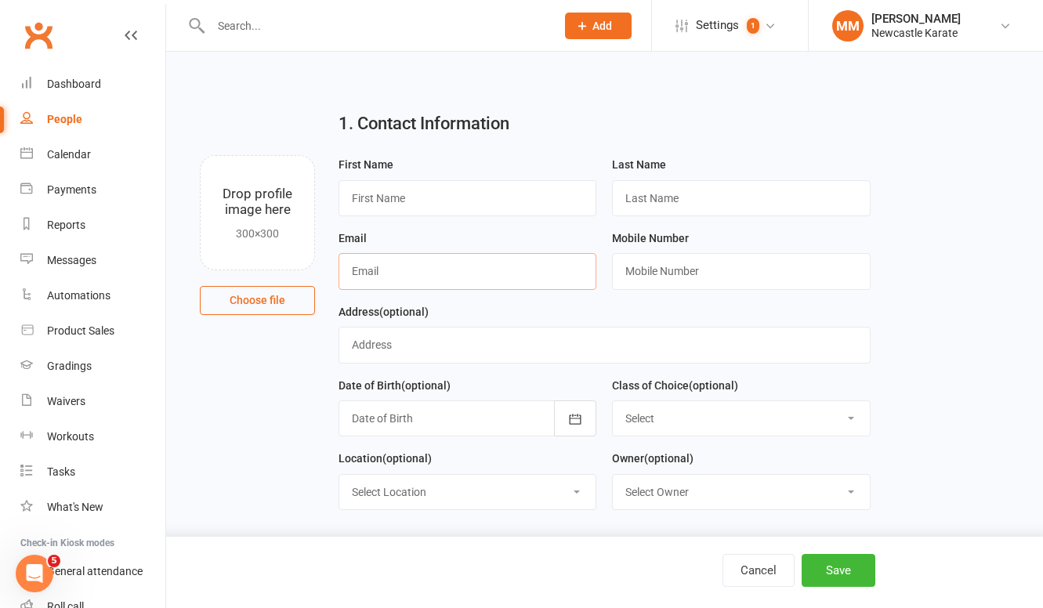
click at [394, 266] on input "text" at bounding box center [467, 271] width 258 height 36
paste input "hamishlojewski@gmail.com"
type input "hamishlojewski@gmail.com"
click at [399, 211] on input "text" at bounding box center [467, 198] width 258 height 36
paste input "Hamish Lojewski"
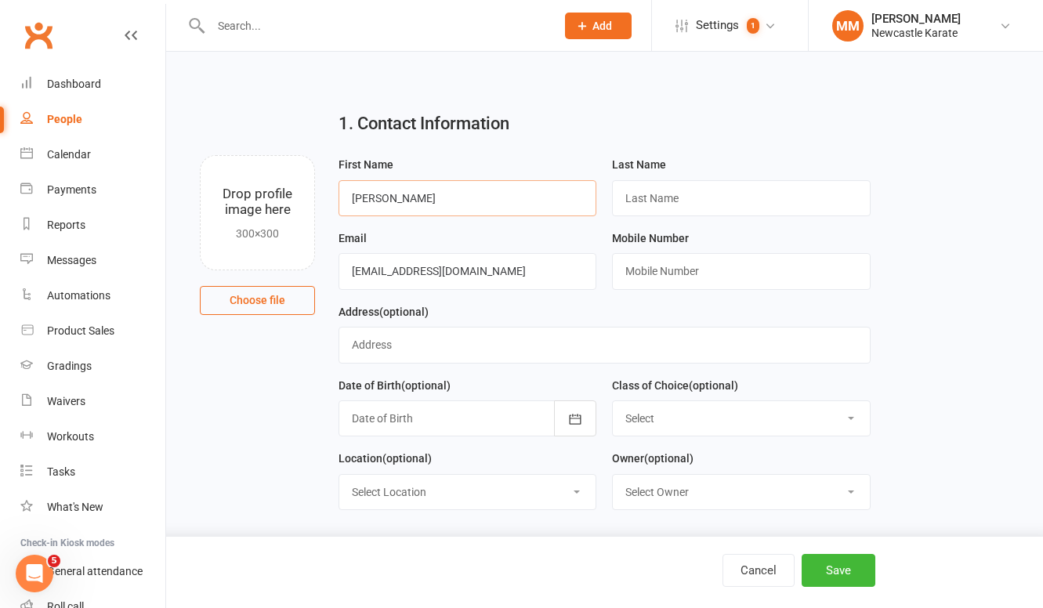
drag, startPoint x: 392, startPoint y: 197, endPoint x: 446, endPoint y: 191, distance: 54.3
click at [446, 191] on input "Hamish Lojewski" at bounding box center [467, 198] width 258 height 36
type input "Hamish"
click at [642, 196] on input "text" at bounding box center [741, 198] width 258 height 36
paste input "Lojewski"
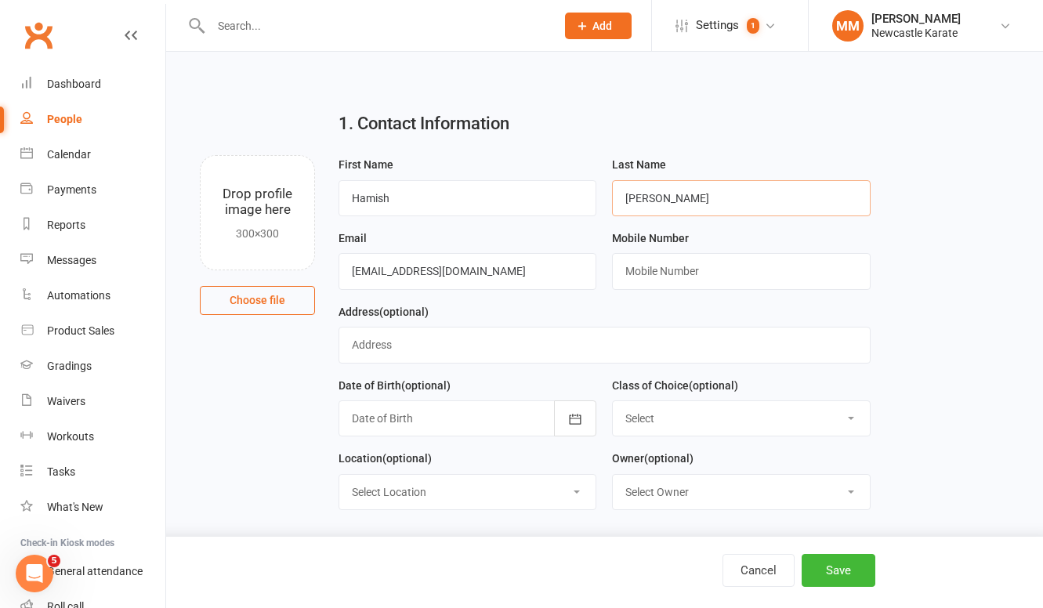
type input "Lojewski"
click at [641, 276] on input "text" at bounding box center [741, 271] width 258 height 36
paste input "0403174434"
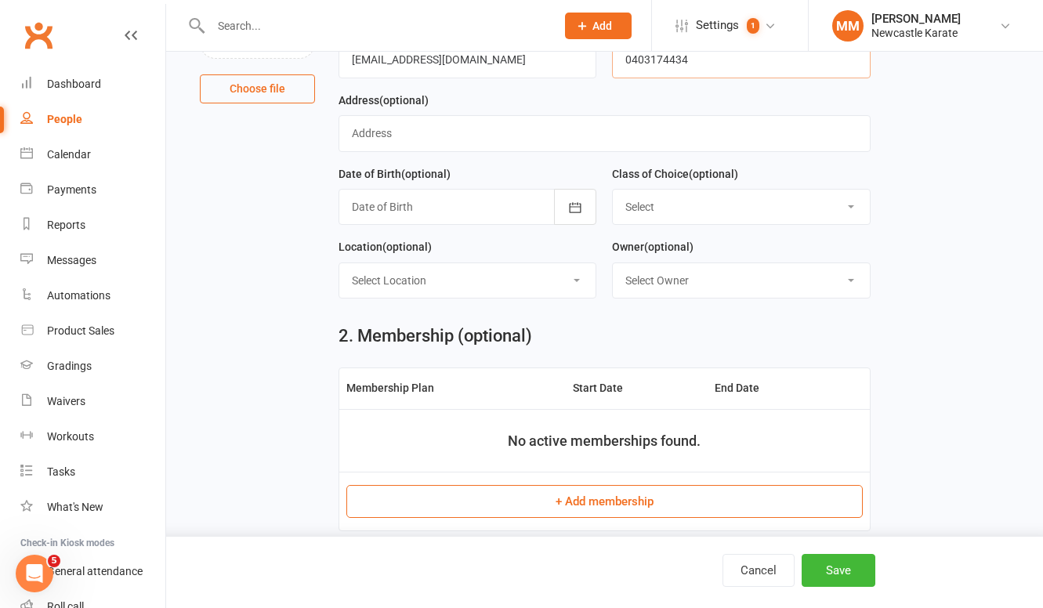
scroll to position [237, 0]
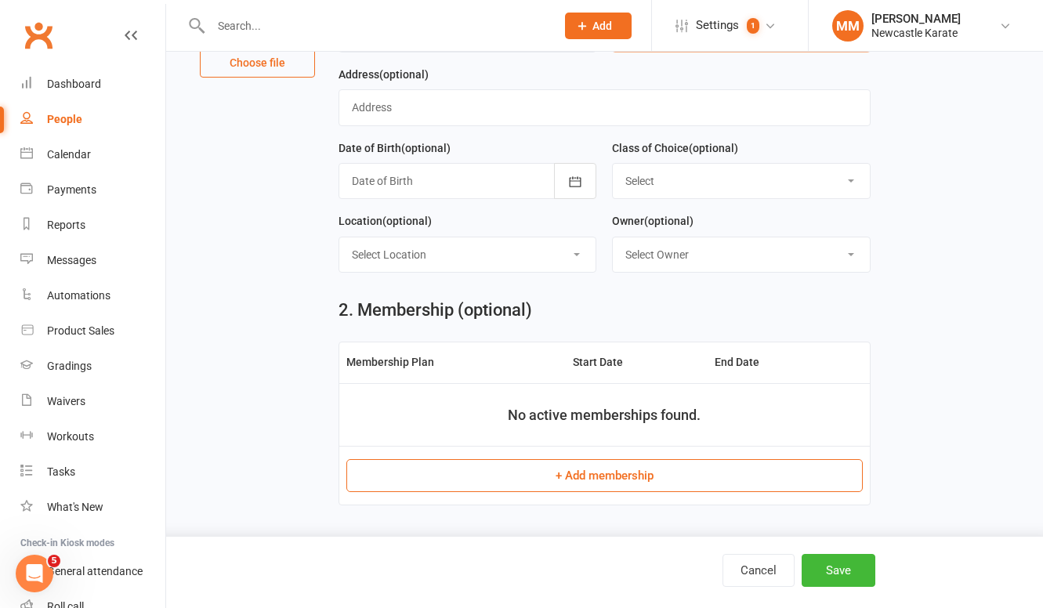
type input "0403174434"
click at [692, 186] on select "Select Kinder Ninja 4-5 yo Tiny Tigers Karate 5-7yo Juniors Karate 7-12yo Teen/…" at bounding box center [741, 181] width 256 height 34
select select "Adults - Brazilian Jiu-Jitsu"
click at [613, 164] on select "Select Kinder Ninja 4-5 yo Tiny Tigers Karate 5-7yo Juniors Karate 7-12yo Teen/…" at bounding box center [741, 181] width 256 height 34
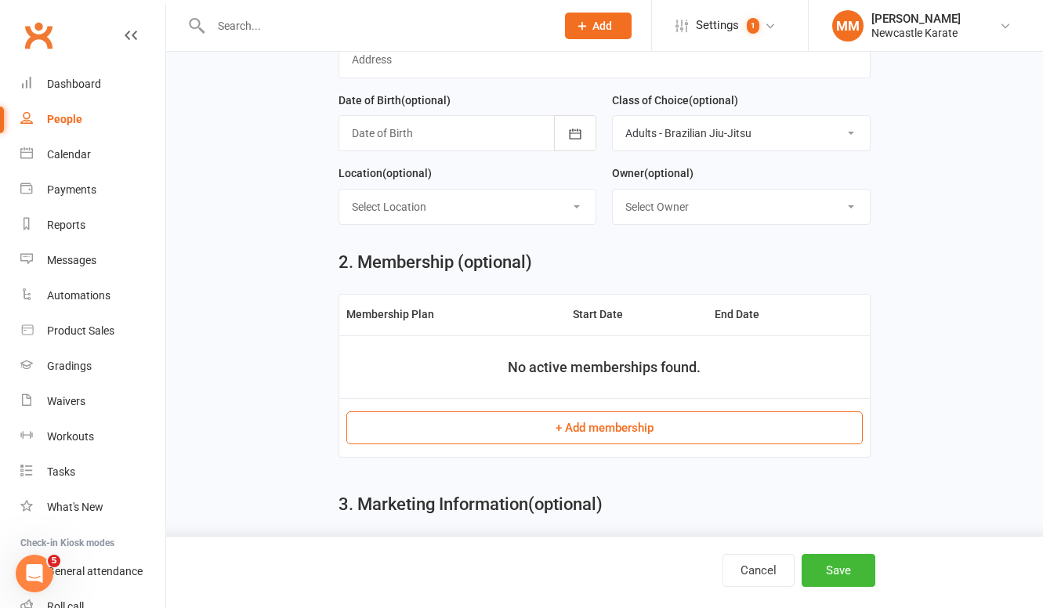
scroll to position [333, 0]
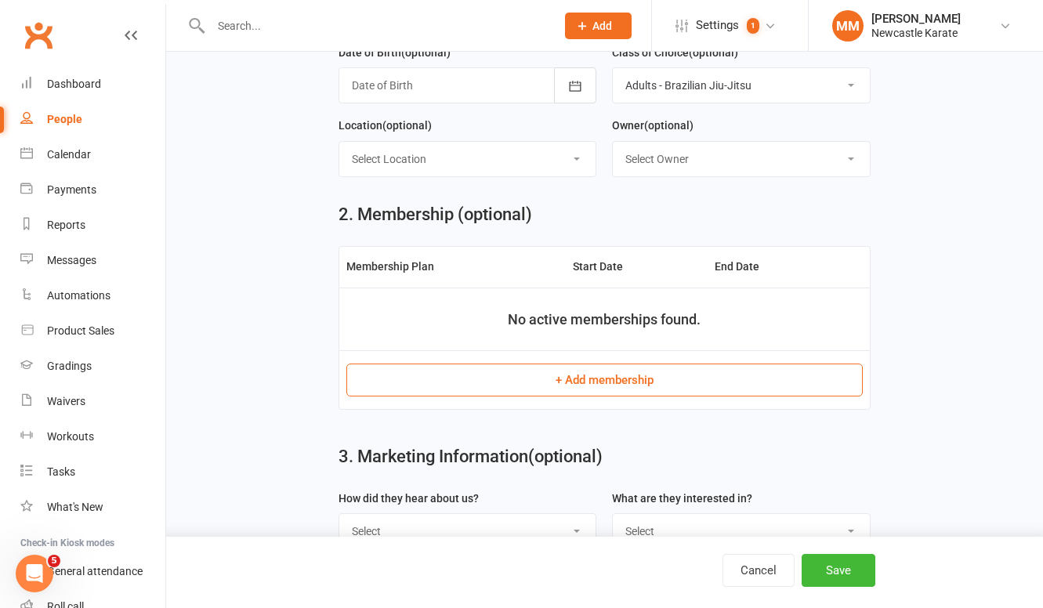
click at [581, 389] on button "+ Add membership" at bounding box center [604, 379] width 516 height 33
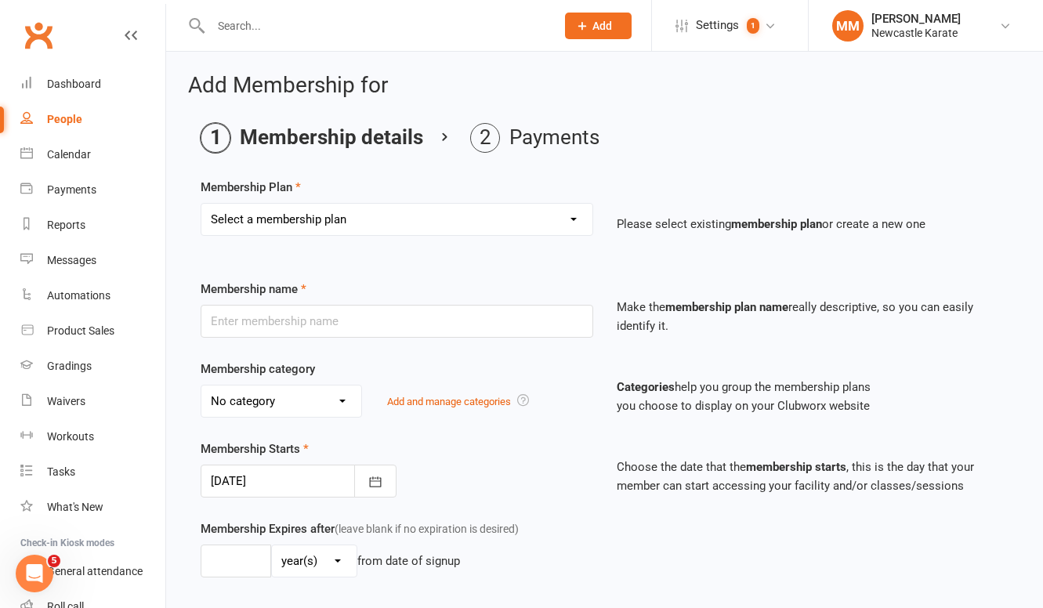
click at [370, 219] on select "Select a membership plan Create new Membership Plan INTRO Karate 2 weeks + Unif…" at bounding box center [396, 219] width 391 height 31
select select "19"
click at [201, 204] on select "Select a membership plan Create new Membership Plan INTRO Karate 2 weeks + Unif…" at bounding box center [396, 219] width 391 height 31
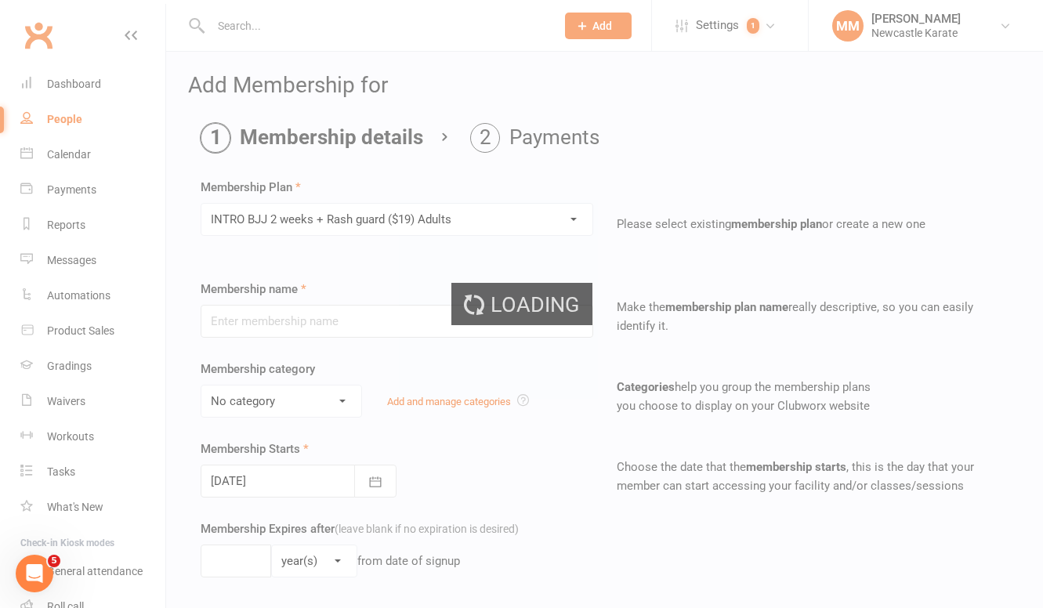
type input "INTRO BJJ 2 weeks + Rash guard ($19) Adults"
select select "4"
type input "2"
select select "1"
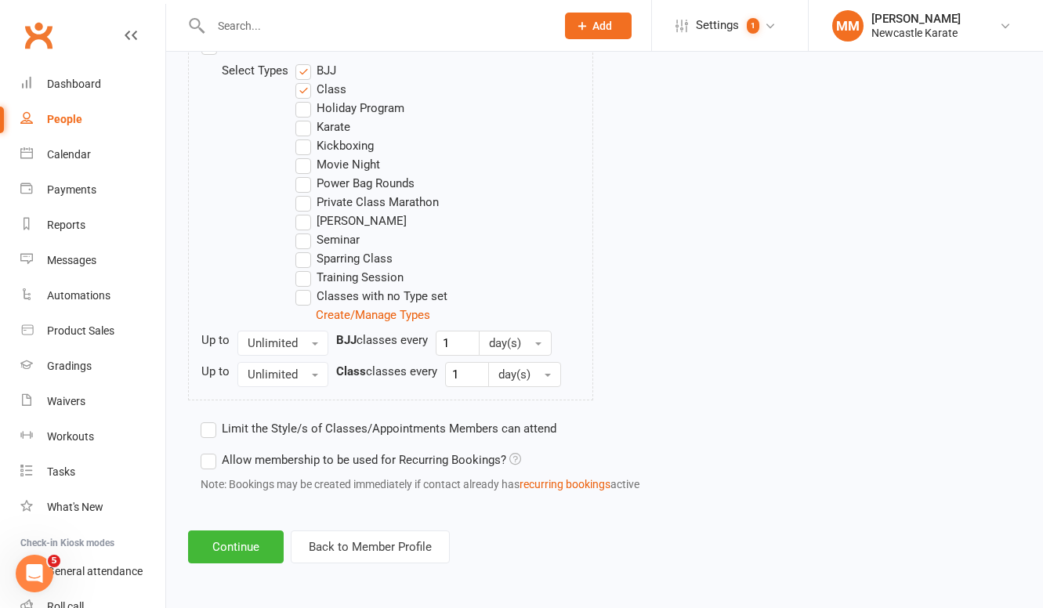
scroll to position [851, 0]
click at [255, 542] on button "Continue" at bounding box center [236, 546] width 96 height 33
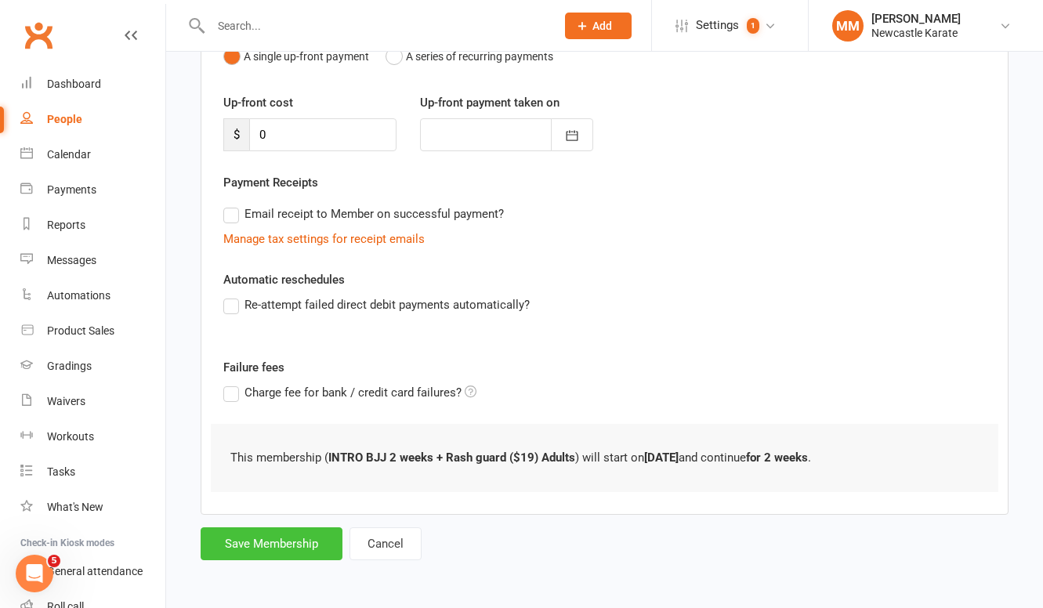
click at [270, 537] on button "Save Membership" at bounding box center [272, 543] width 142 height 33
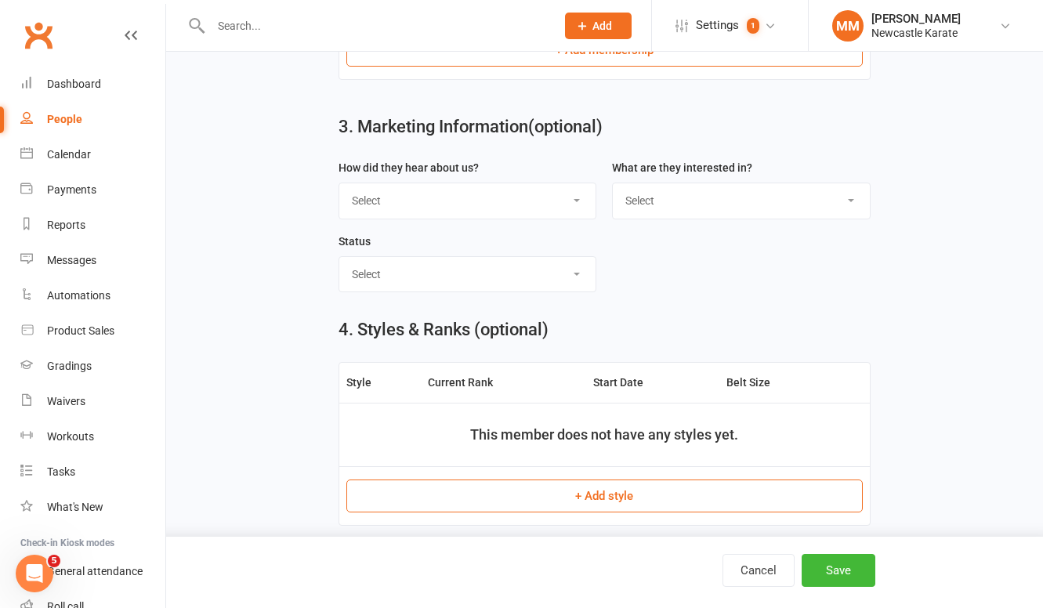
scroll to position [683, 0]
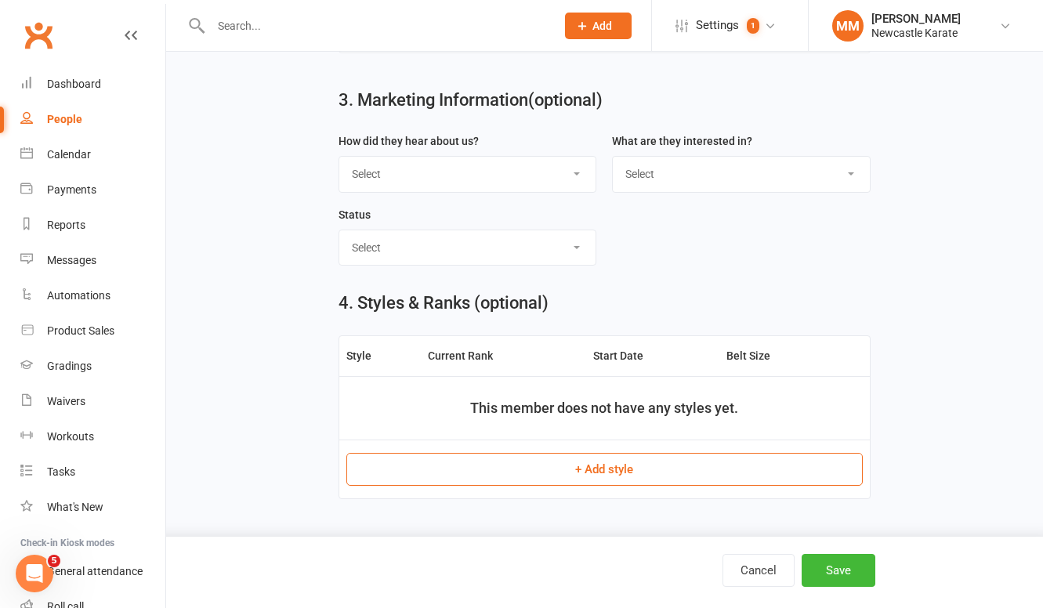
click at [600, 473] on button "+ Add style" at bounding box center [604, 469] width 516 height 33
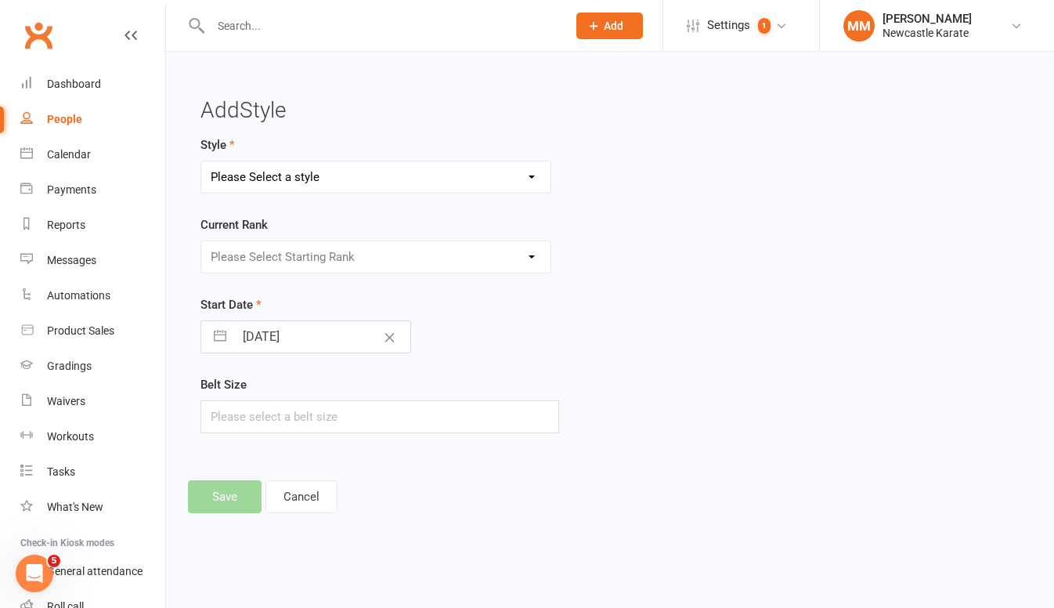
click at [369, 173] on select "Please Select a style BJJ - Adults Karate Kickboxing Ladies Kickboxing Leadersh…" at bounding box center [375, 176] width 349 height 31
select select "363"
click at [201, 161] on select "Please Select a style BJJ - Adults Karate Kickboxing Ladies Kickboxing Leadersh…" at bounding box center [375, 176] width 349 height 31
click at [350, 256] on select "Please Select Starting Rank White Belt White Belt - 1 tip White Belt - 2 tip Wh…" at bounding box center [375, 256] width 349 height 31
select select "3505"
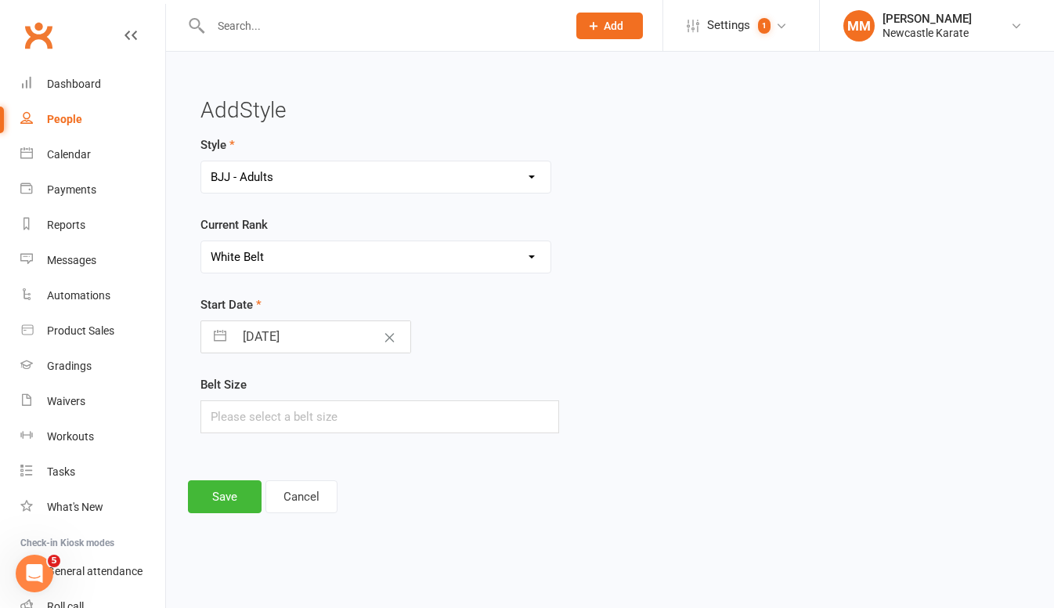
click at [201, 241] on select "Please Select Starting Rank White Belt White Belt - 1 tip White Belt - 2 tip Wh…" at bounding box center [375, 256] width 349 height 31
click at [226, 494] on button "Save" at bounding box center [225, 496] width 74 height 33
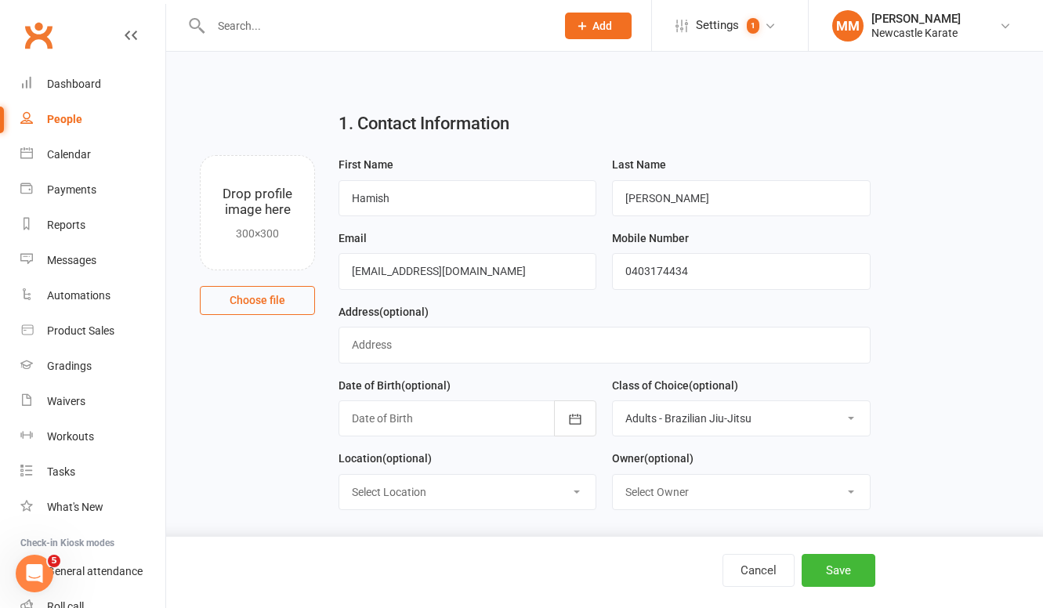
scroll to position [674, 0]
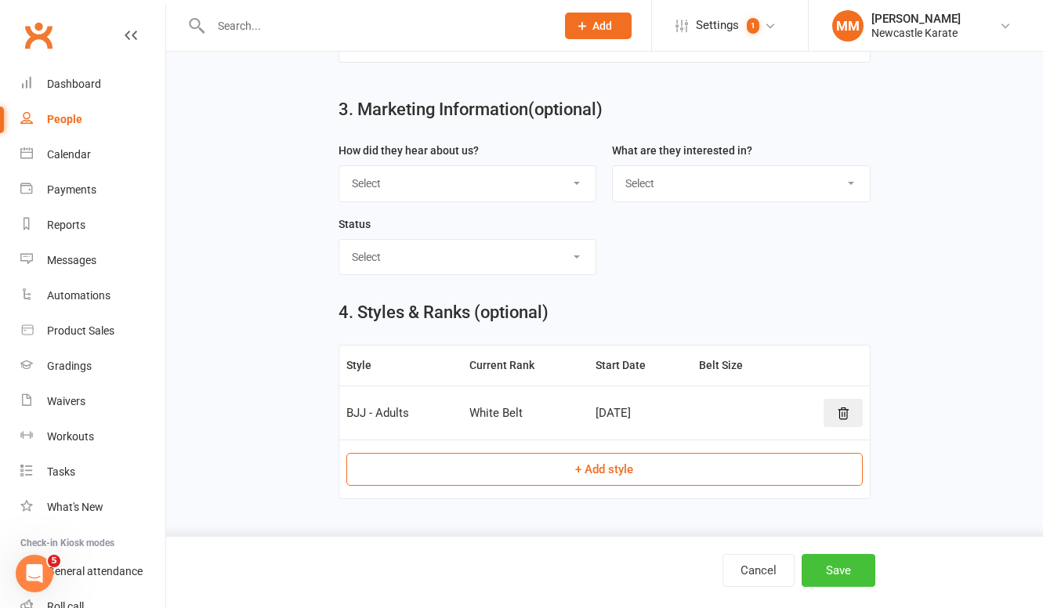
click at [853, 576] on button "Save" at bounding box center [838, 570] width 74 height 33
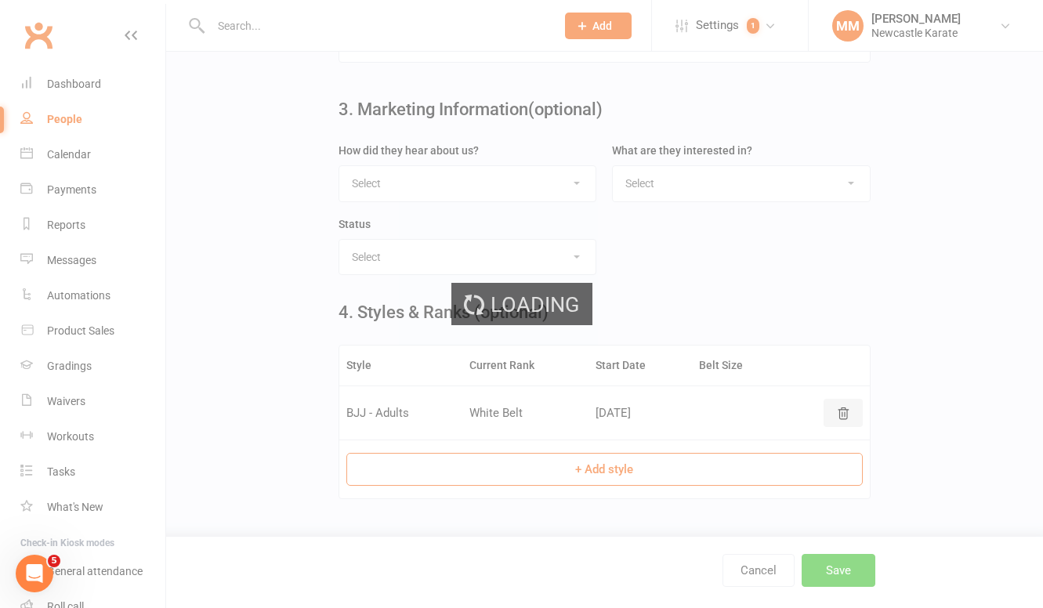
scroll to position [0, 0]
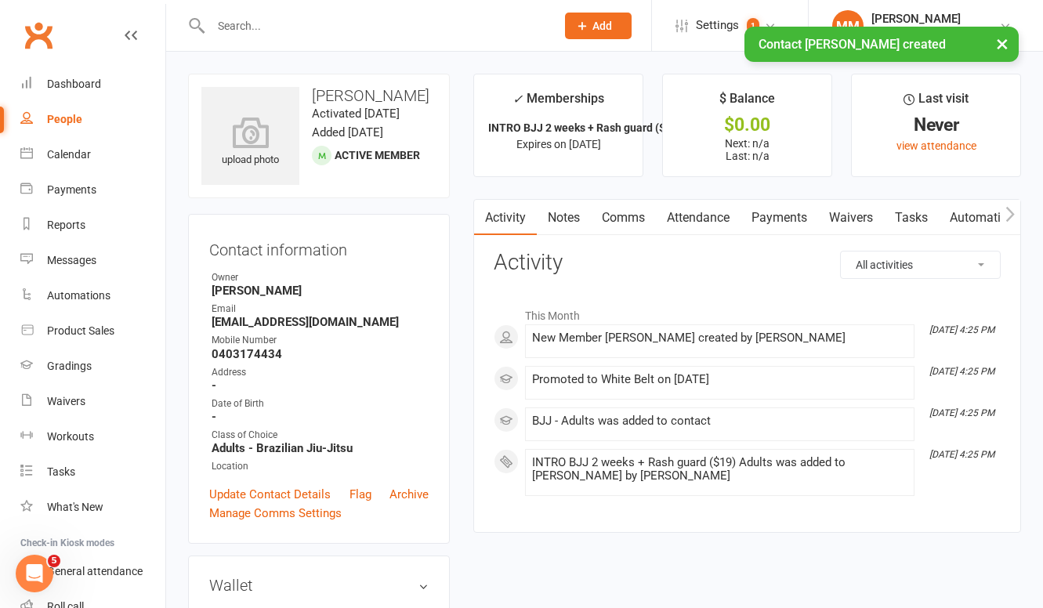
click at [624, 223] on link "Comms" at bounding box center [623, 218] width 65 height 36
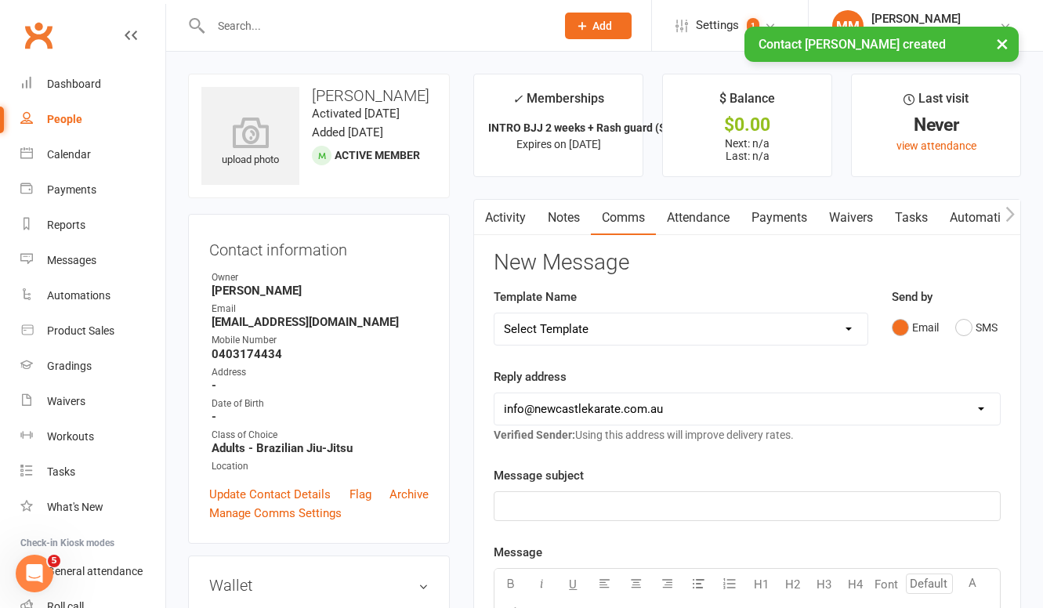
click at [692, 325] on select "Select Template [SMS] SMS 2 for 1 $39 [Email] An Enquiry - Juniors [Email] An E…" at bounding box center [680, 328] width 372 height 31
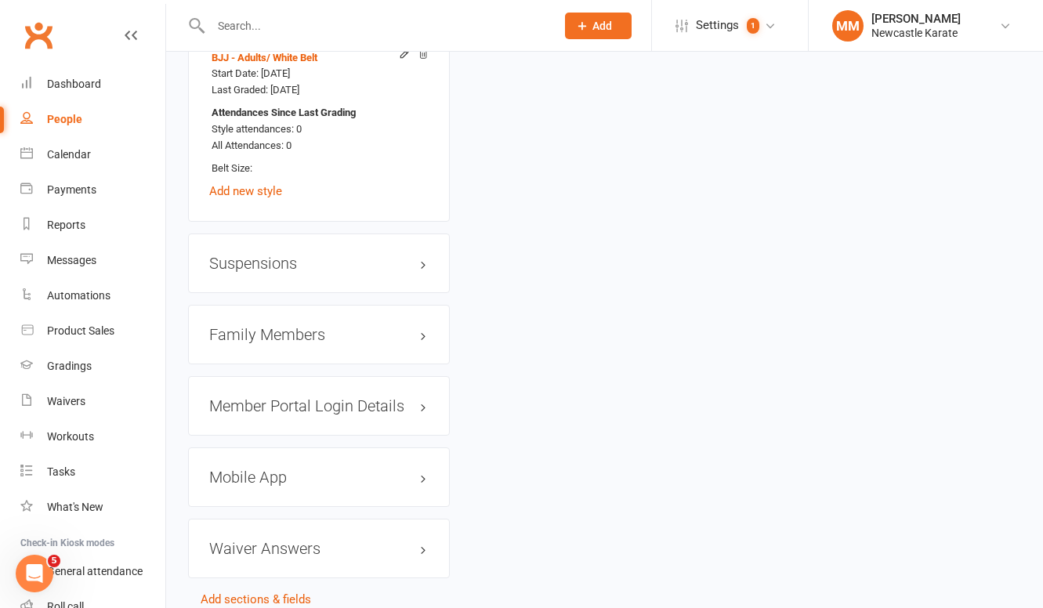
scroll to position [1329, 0]
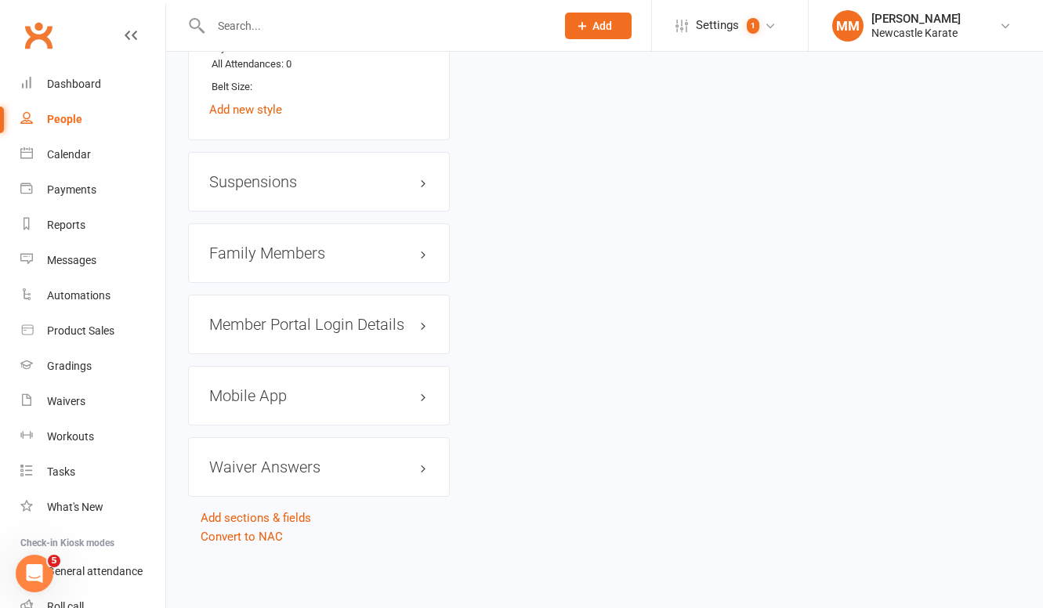
click at [276, 386] on div "Mobile App" at bounding box center [319, 396] width 262 height 60
click at [264, 396] on h3 "Mobile App" at bounding box center [318, 395] width 219 height 17
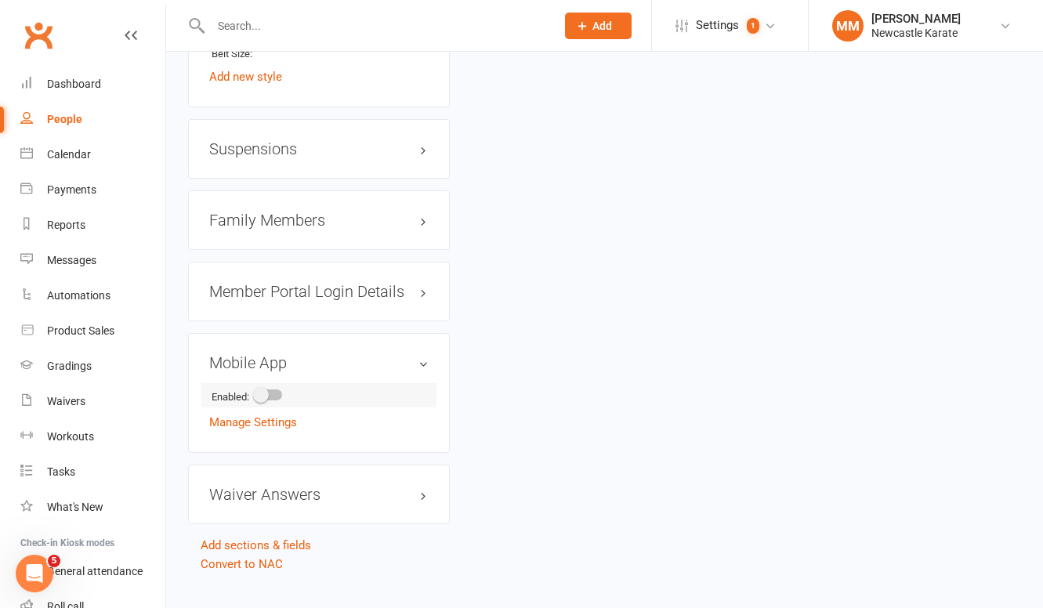
click at [276, 400] on div at bounding box center [268, 394] width 27 height 11
click at [255, 392] on input "checkbox" at bounding box center [255, 392] width 0 height 0
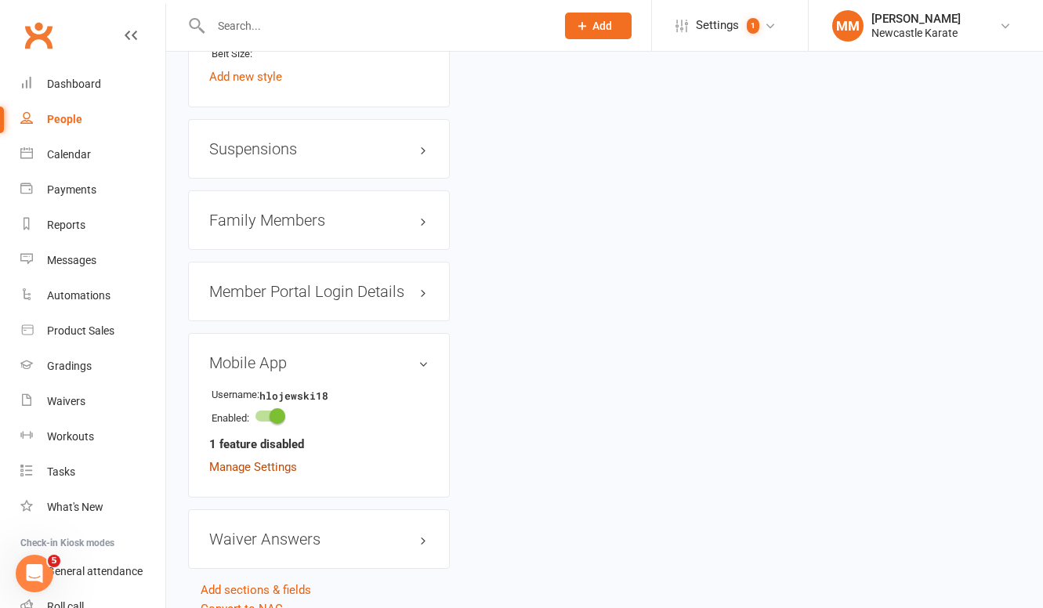
click at [276, 474] on link "Manage Settings" at bounding box center [253, 467] width 88 height 14
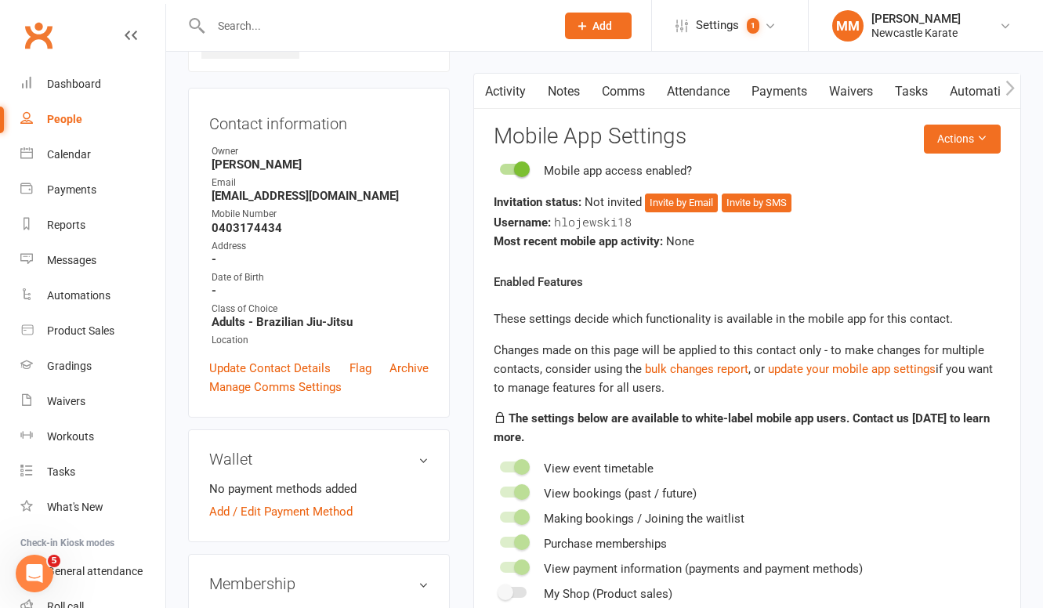
scroll to position [120, 0]
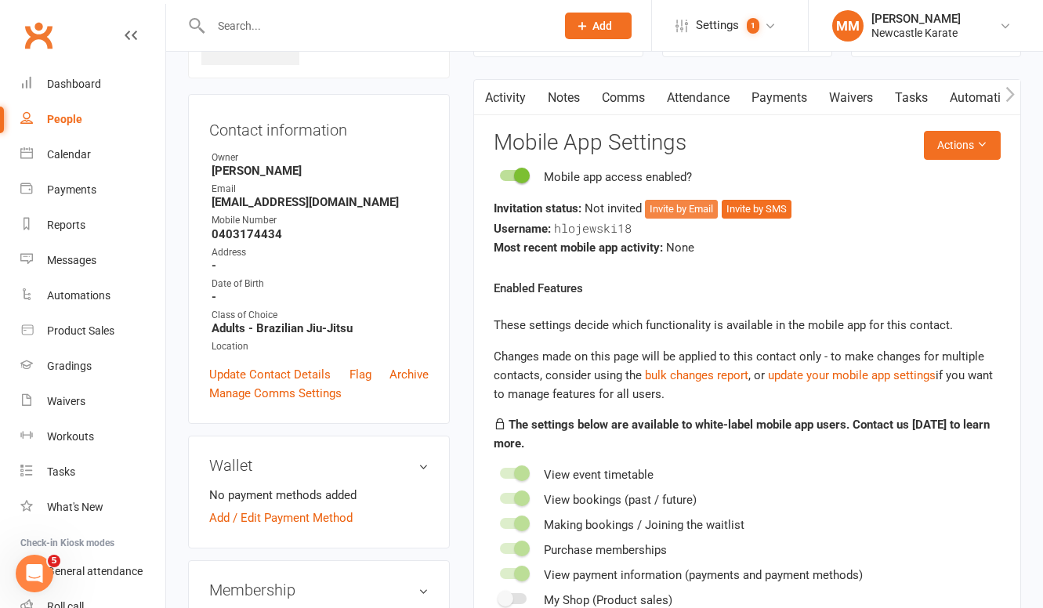
click at [702, 205] on button "Invite by Email" at bounding box center [681, 209] width 73 height 19
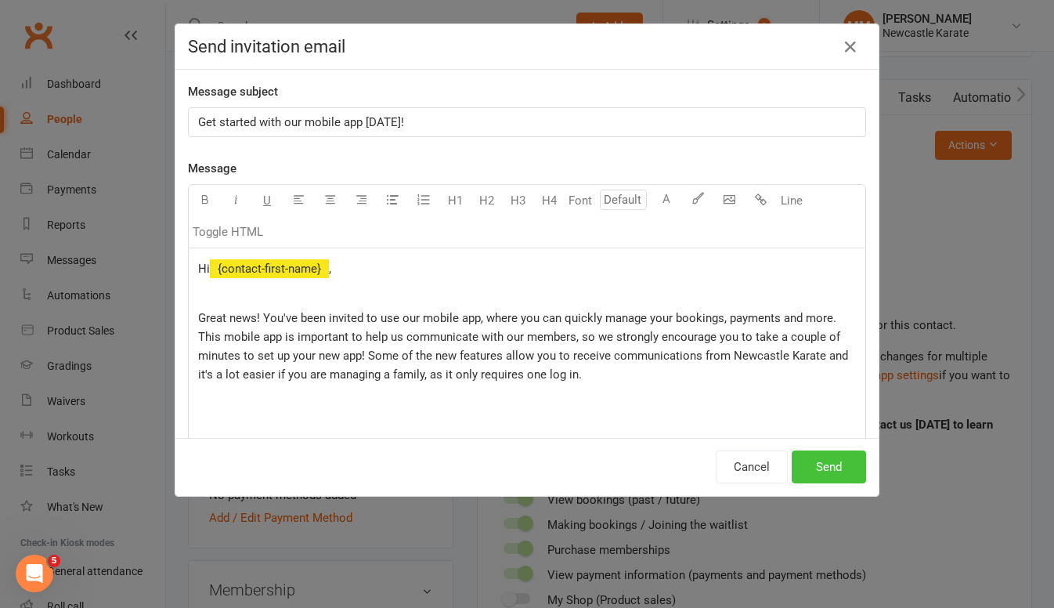
click at [821, 457] on button "Send" at bounding box center [829, 466] width 74 height 33
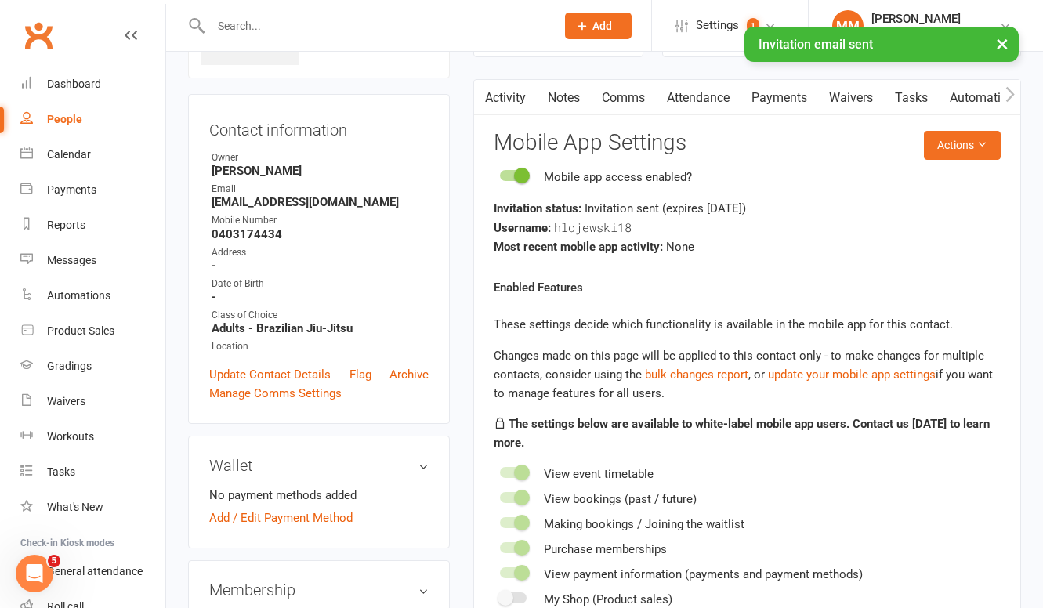
click at [607, 103] on link "Comms" at bounding box center [623, 98] width 65 height 36
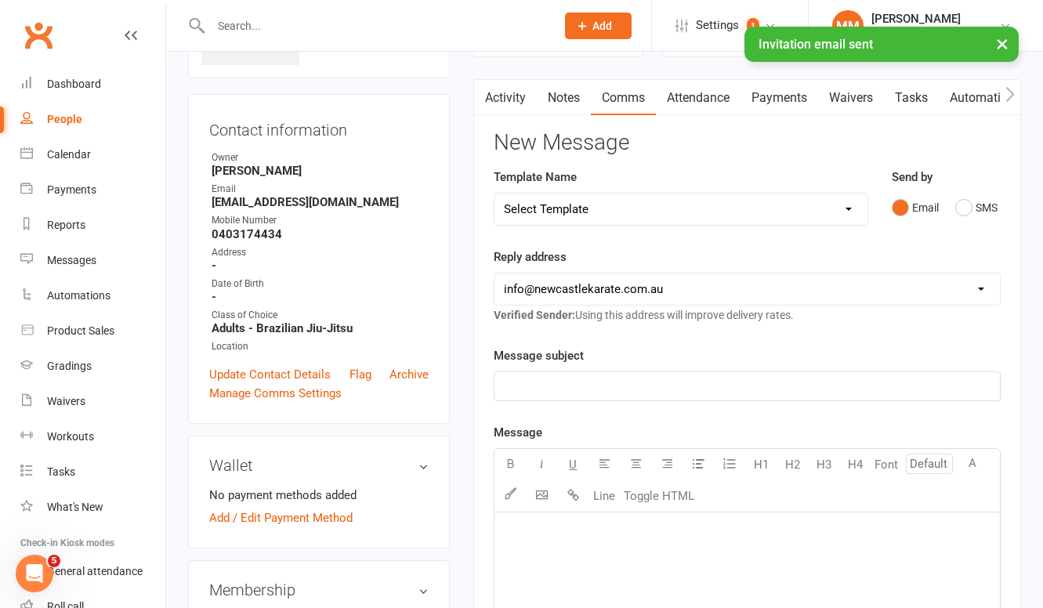
click at [667, 201] on select "Select Template [SMS] SMS 2 for 1 $39 [Email] An Enquiry - Juniors [Email] An E…" at bounding box center [680, 208] width 372 height 31
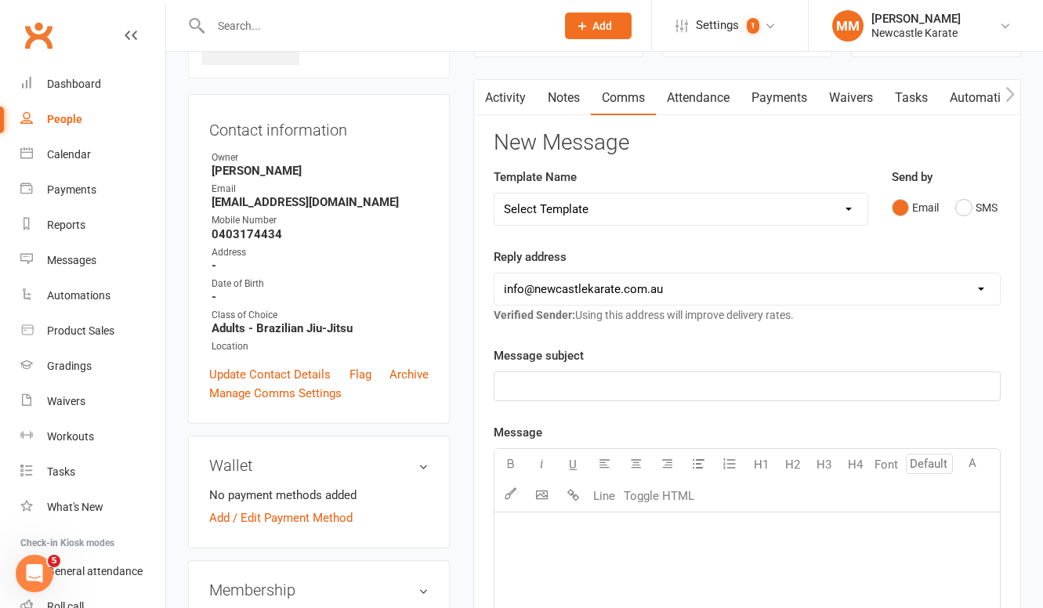
select select "38"
click at [494, 193] on select "Select Template [SMS] SMS 2 for 1 $39 [Email] An Enquiry - Juniors [Email] An E…" at bounding box center [680, 208] width 372 height 31
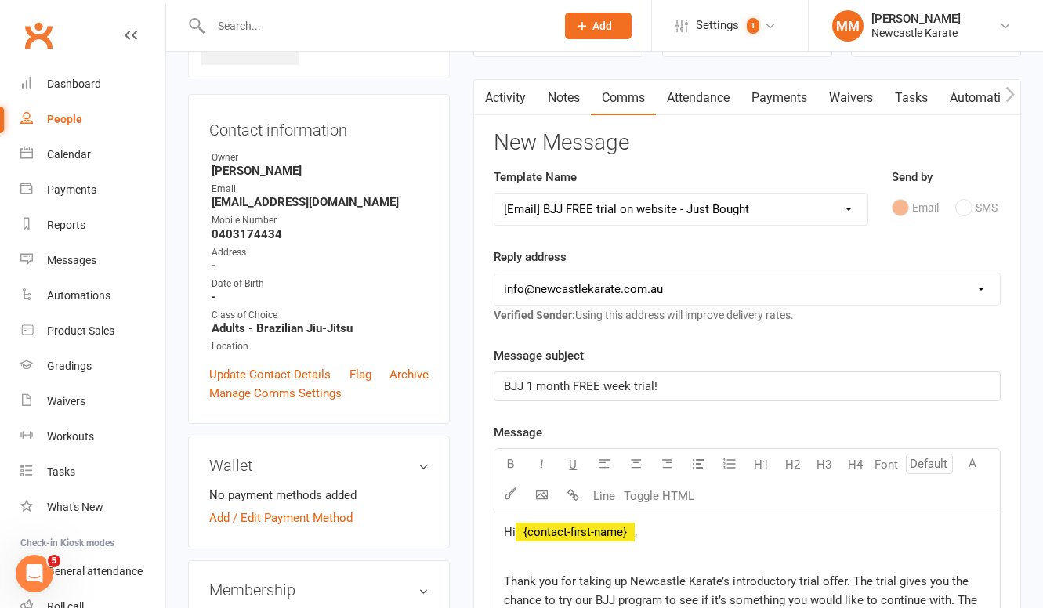
scroll to position [369, 0]
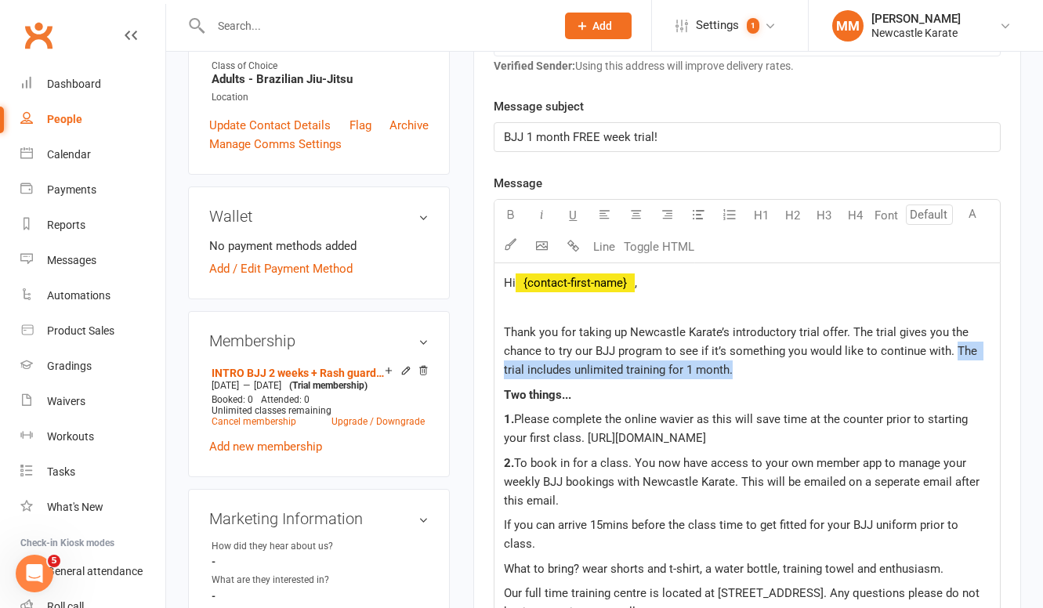
drag, startPoint x: 954, startPoint y: 346, endPoint x: 959, endPoint y: 369, distance: 23.2
click at [959, 369] on p "Thank you for taking up Newcastle Karate’s introductory trial offer. The trial …" at bounding box center [747, 351] width 486 height 56
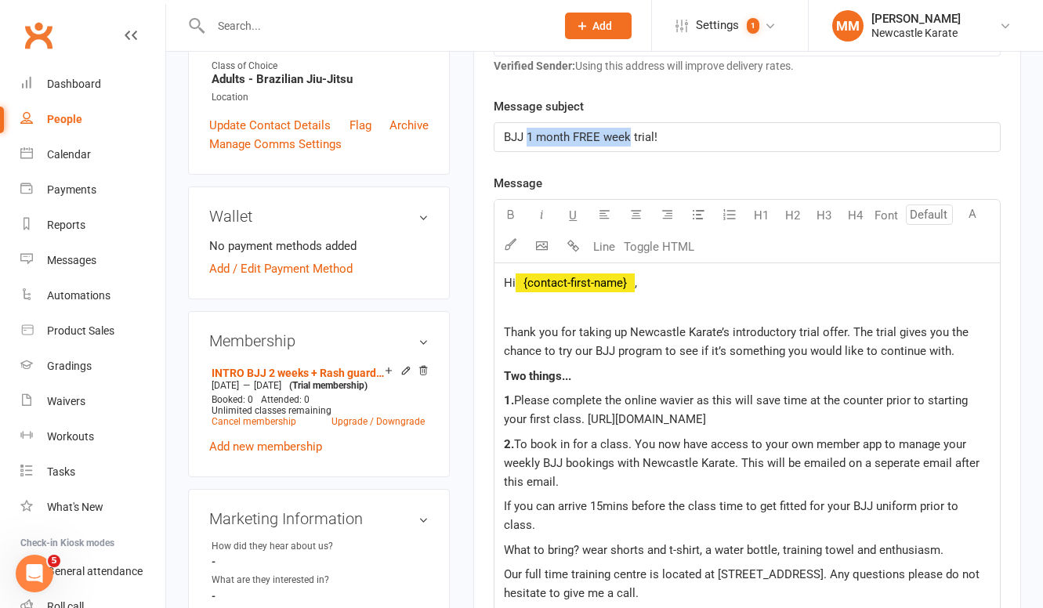
drag, startPoint x: 526, startPoint y: 136, endPoint x: 631, endPoint y: 135, distance: 105.0
click at [631, 135] on span "BJJ 1 month FREE week trial!" at bounding box center [581, 137] width 154 height 14
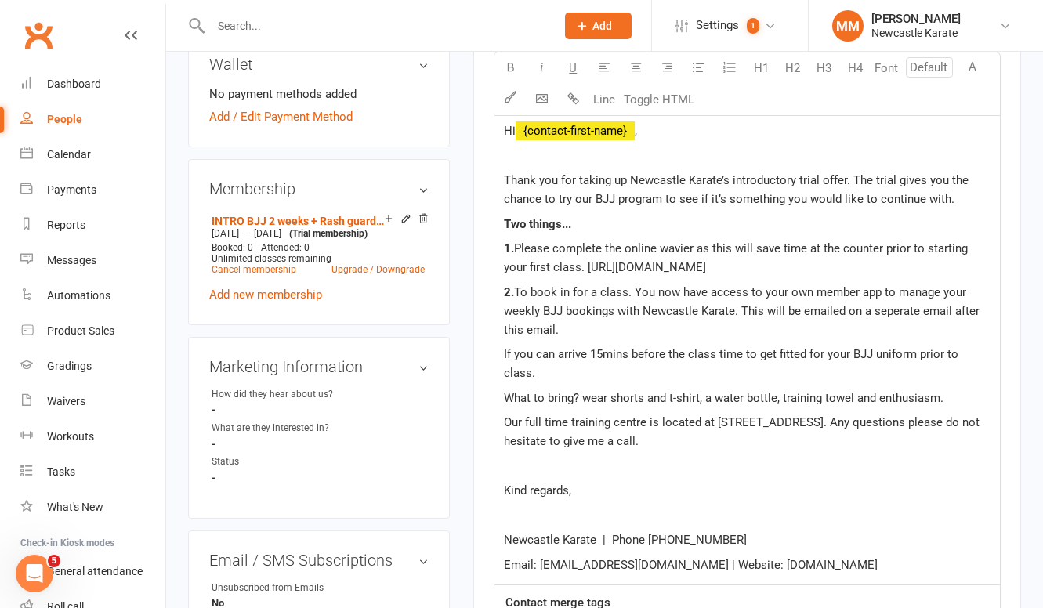
scroll to position [524, 0]
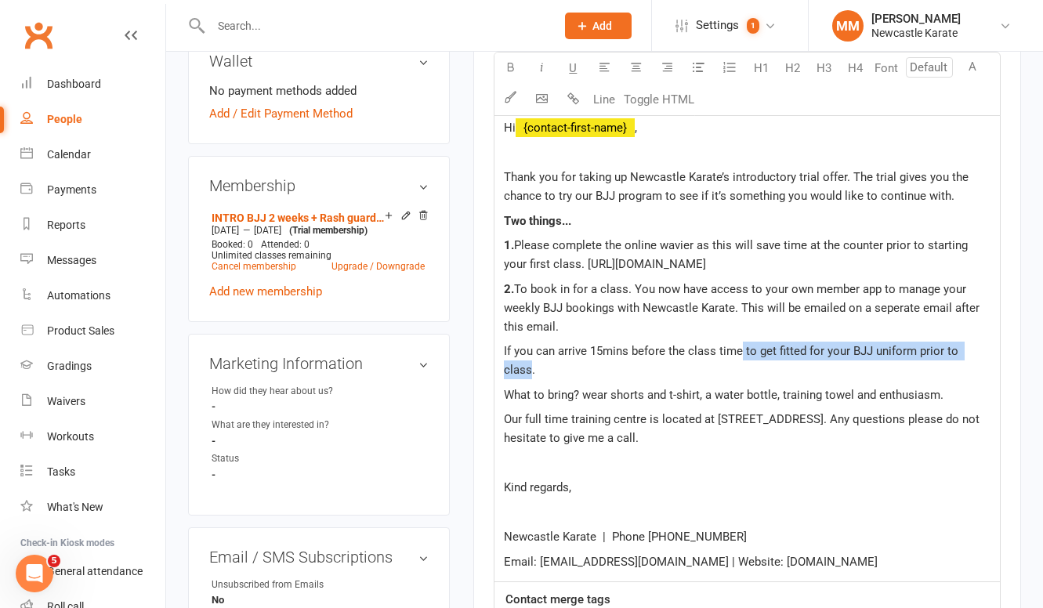
drag, startPoint x: 742, startPoint y: 367, endPoint x: 984, endPoint y: 370, distance: 242.0
click at [961, 370] on span "If you can arrive 15mins before the class time to get fitted for your BJJ unifo…" at bounding box center [732, 360] width 457 height 33
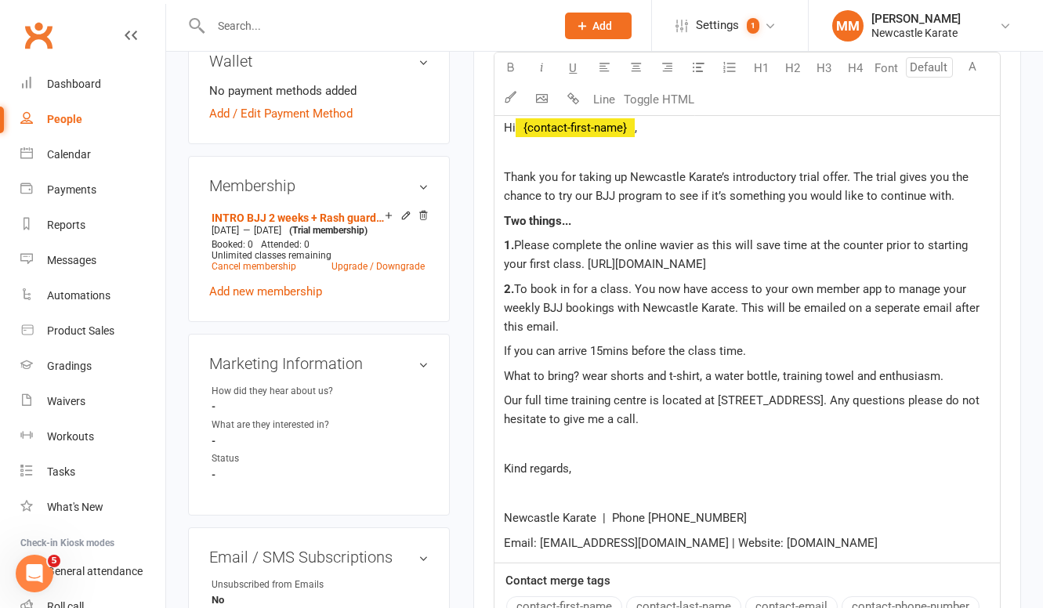
click at [506, 383] on span "What to bring? wear shorts and t-shirt, a water bottle, training towel and enth…" at bounding box center [723, 376] width 439 height 14
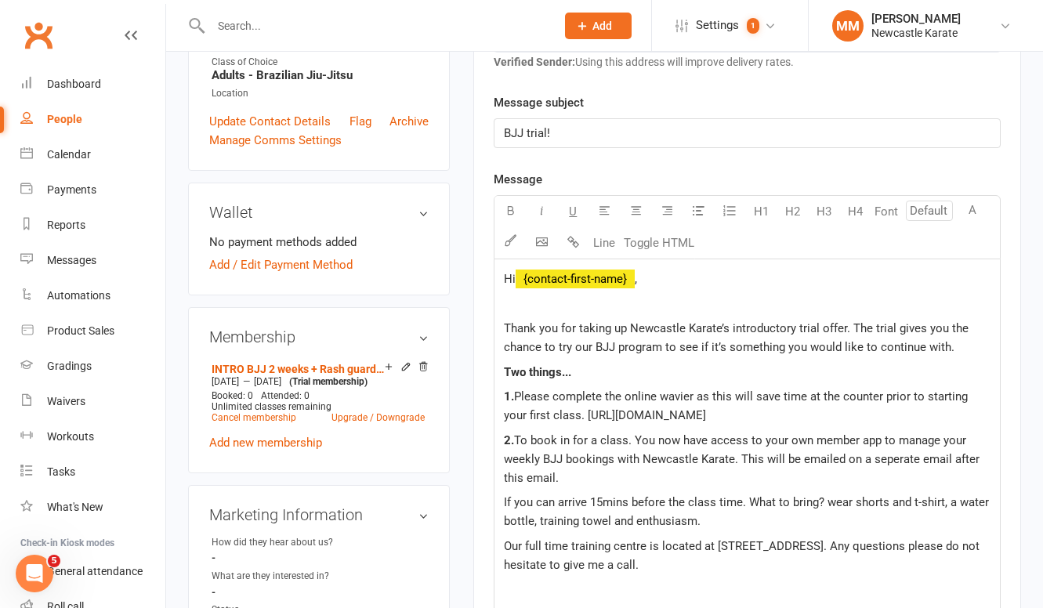
scroll to position [223, 0]
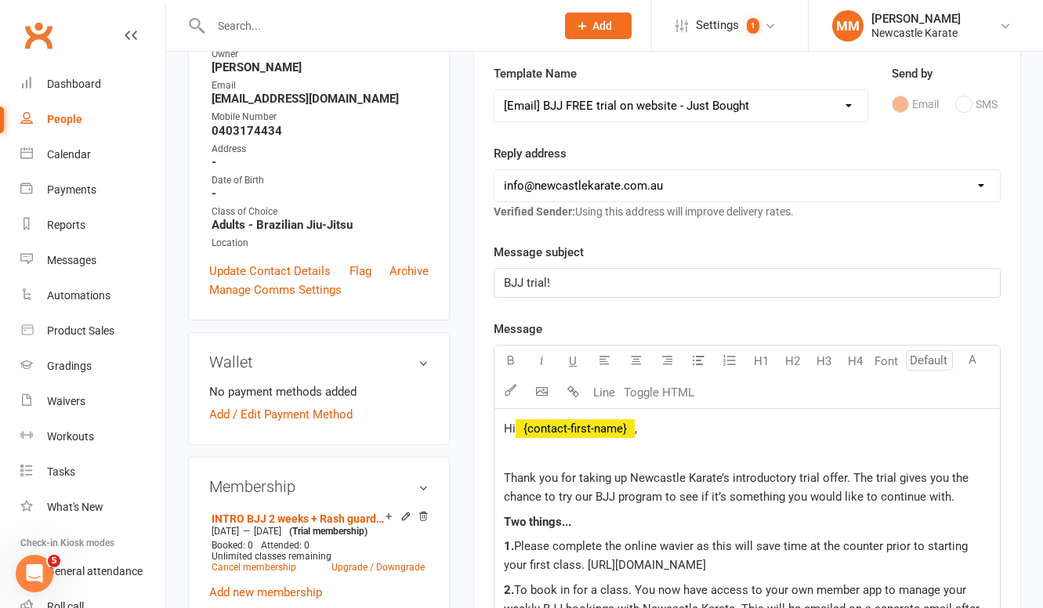
click at [546, 283] on span "BJJ trial!" at bounding box center [527, 283] width 46 height 14
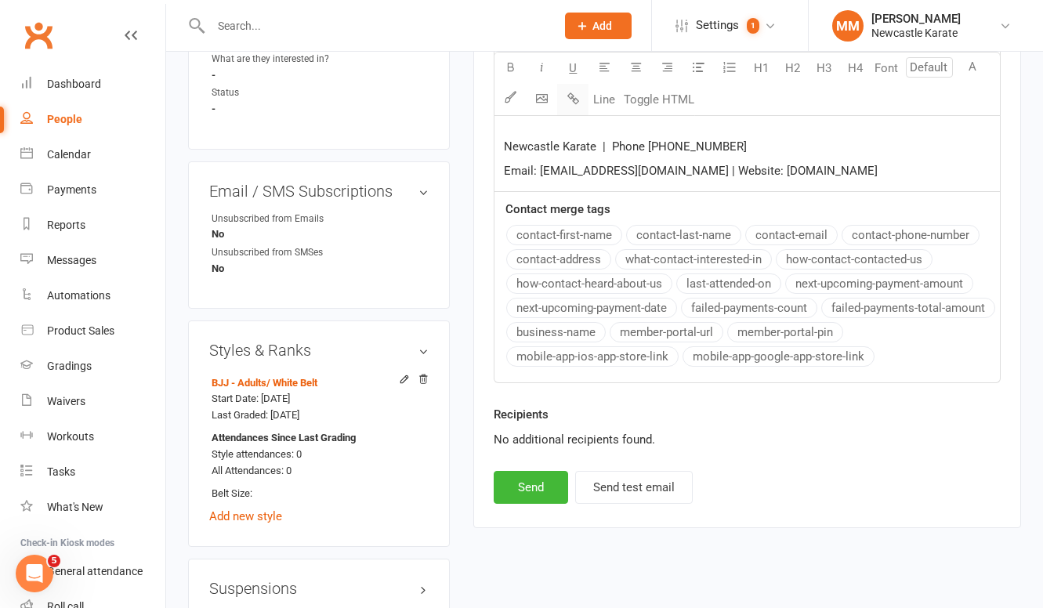
scroll to position [985, 0]
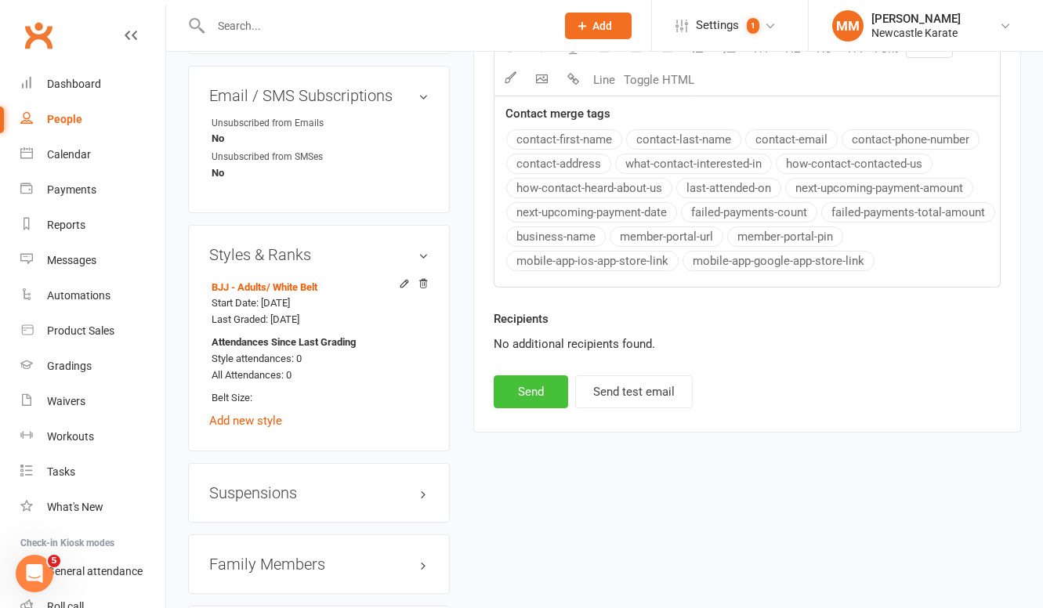
click at [534, 408] on button "Send" at bounding box center [530, 391] width 74 height 33
select select
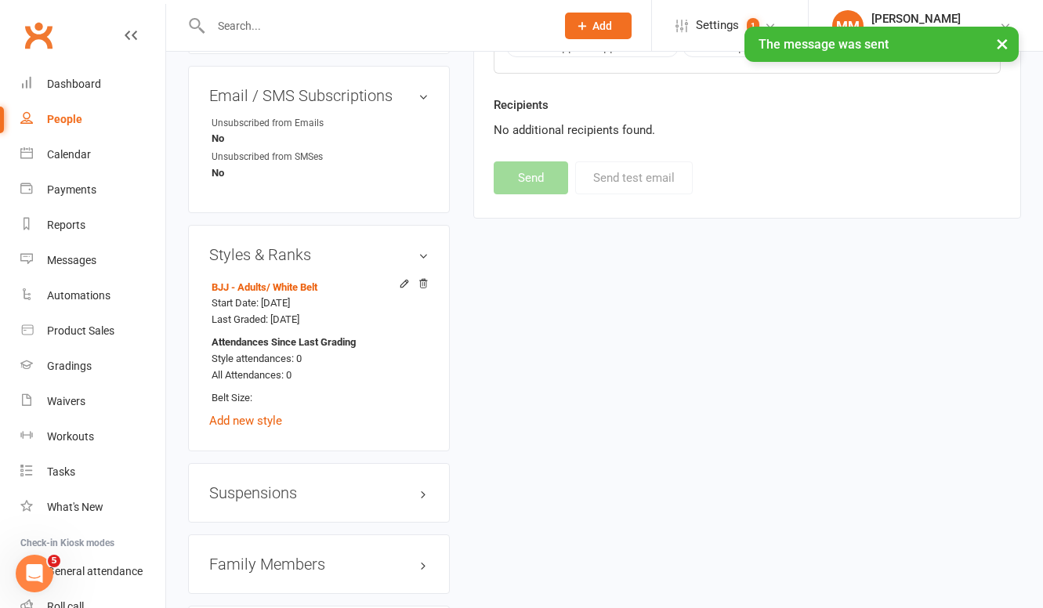
scroll to position [0, 0]
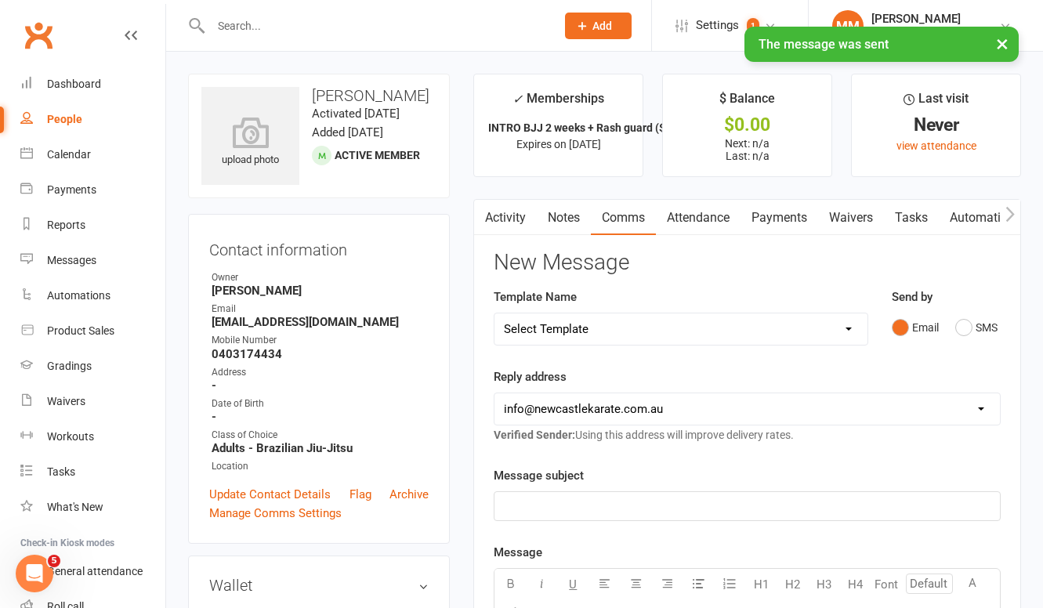
click at [41, 27] on div "× The message was sent" at bounding box center [511, 27] width 1022 height 0
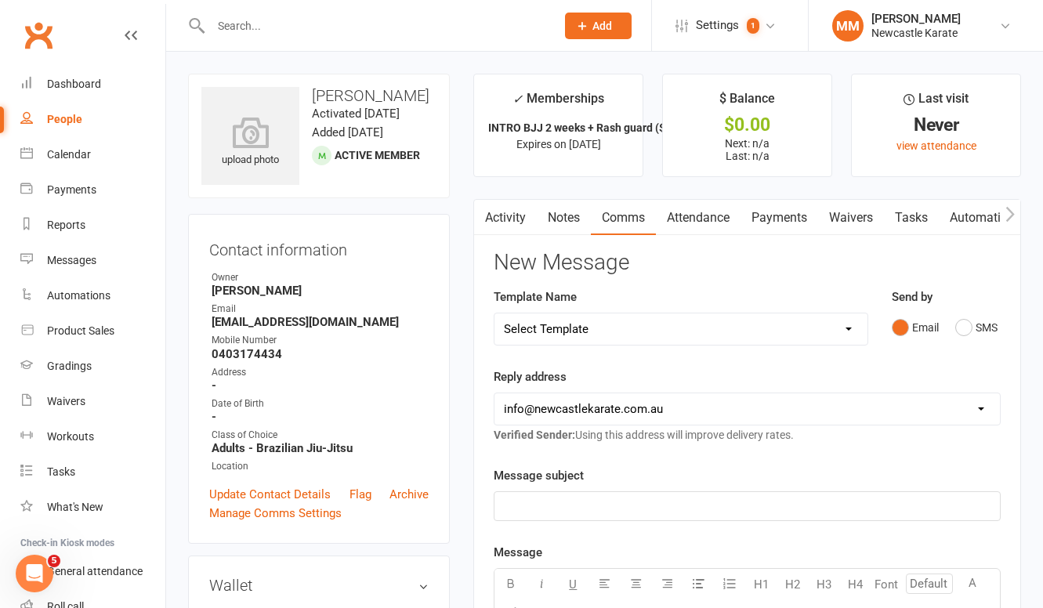
click at [39, 36] on link "Clubworx" at bounding box center [38, 35] width 39 height 39
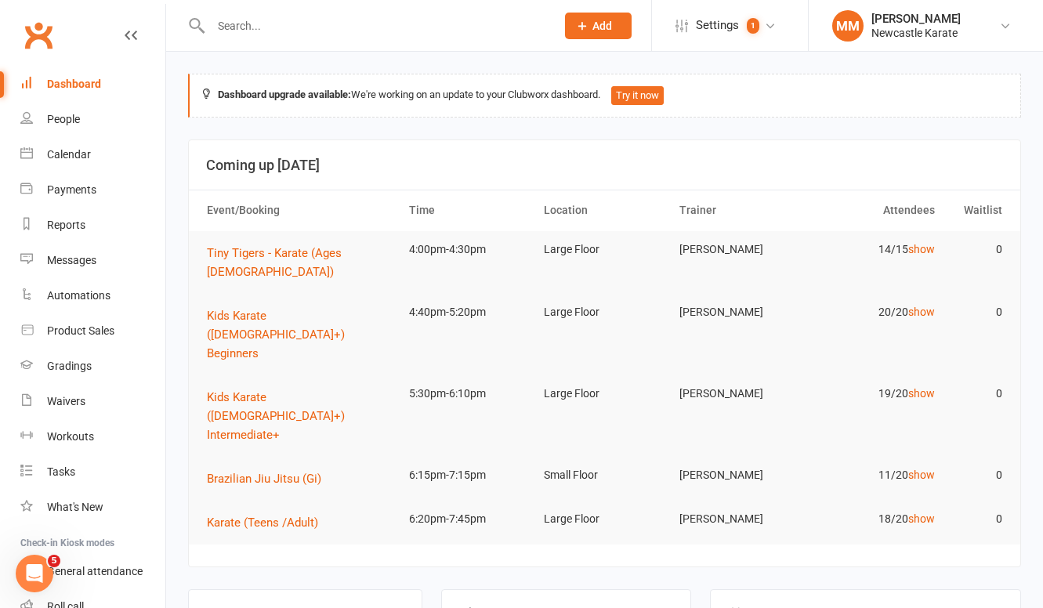
click at [261, 32] on input "text" at bounding box center [375, 26] width 338 height 22
click at [83, 155] on div "Calendar" at bounding box center [69, 154] width 44 height 13
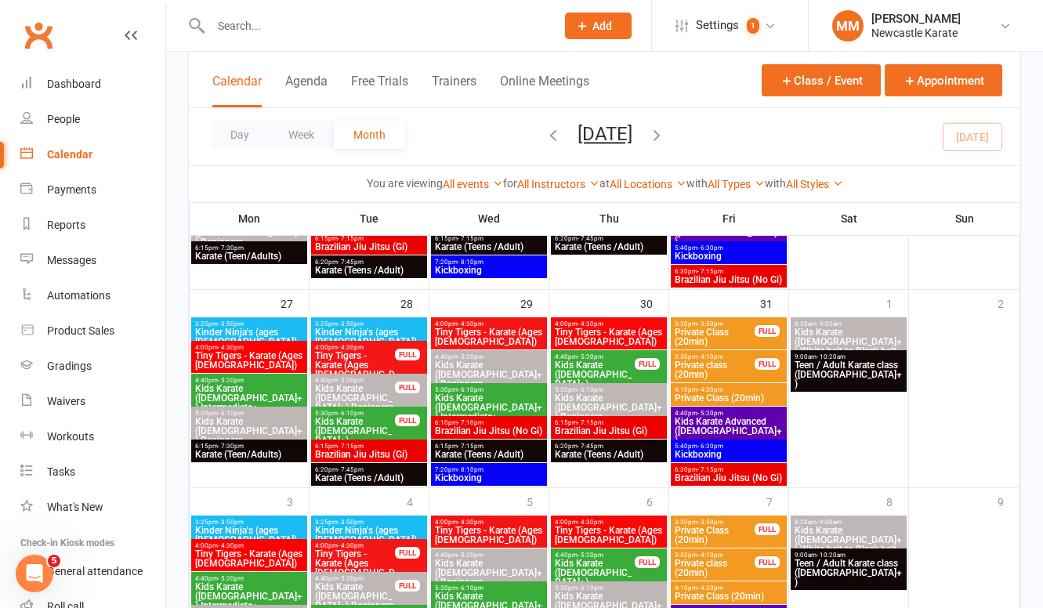
scroll to position [756, 0]
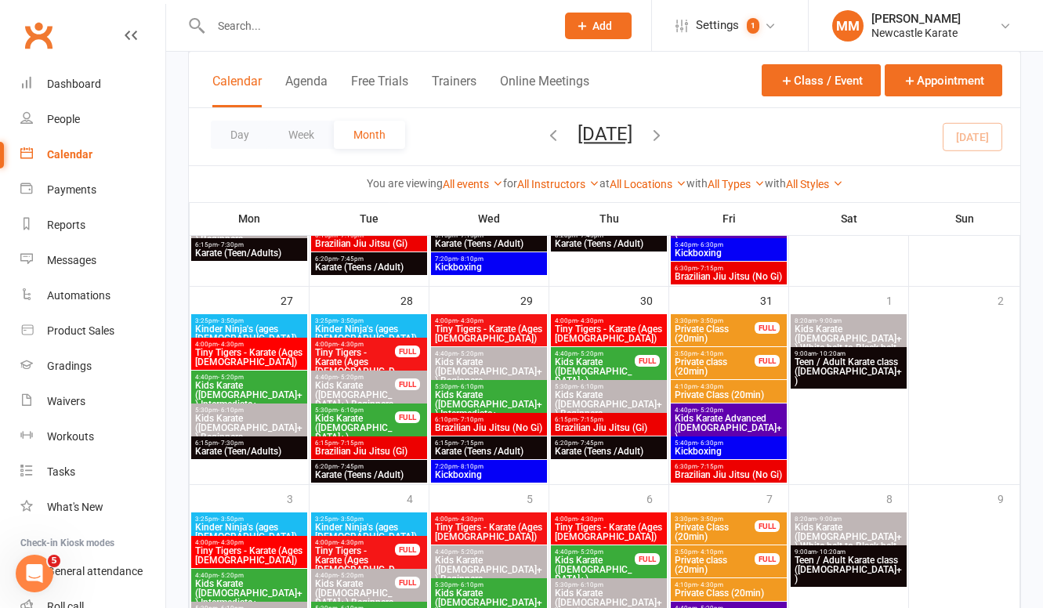
click at [368, 352] on span "Tiny Tigers - Karate (Ages [DEMOGRAPHIC_DATA])" at bounding box center [354, 367] width 81 height 38
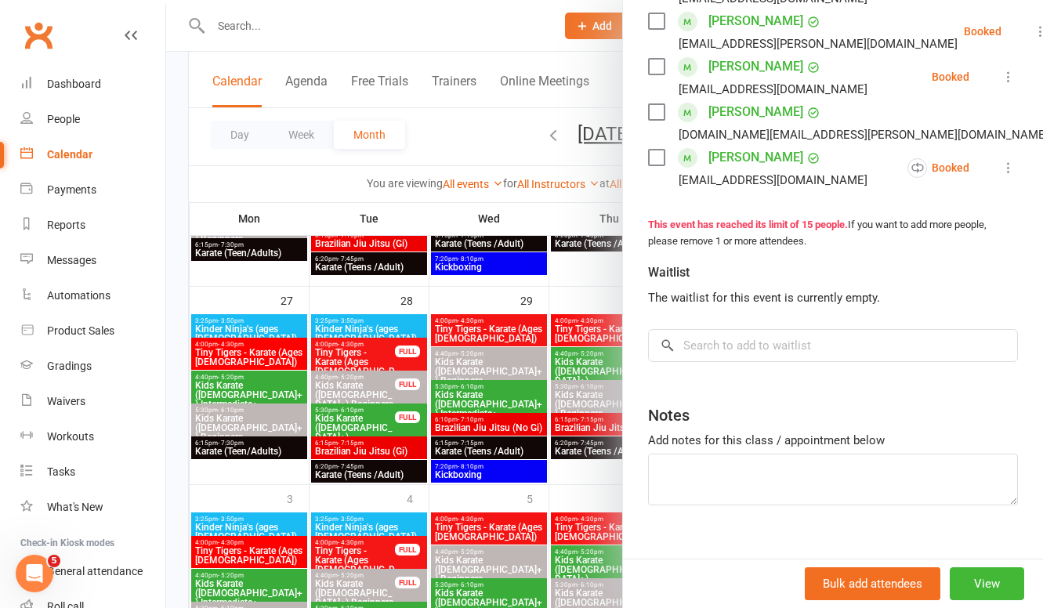
scroll to position [781, 0]
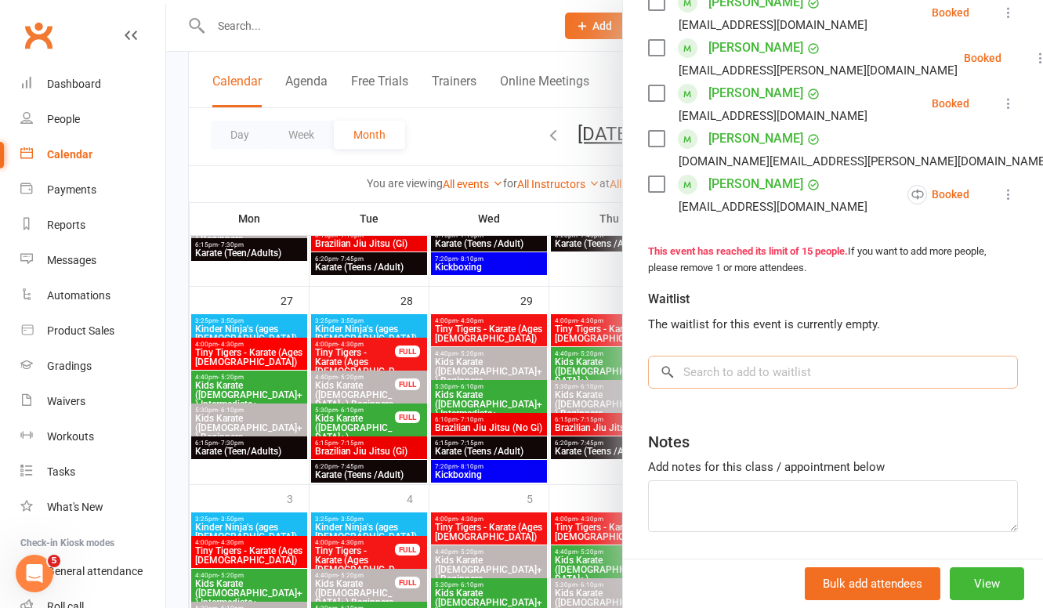
click at [706, 365] on input "search" at bounding box center [833, 372] width 370 height 33
paste input "[PERSON_NAME]"
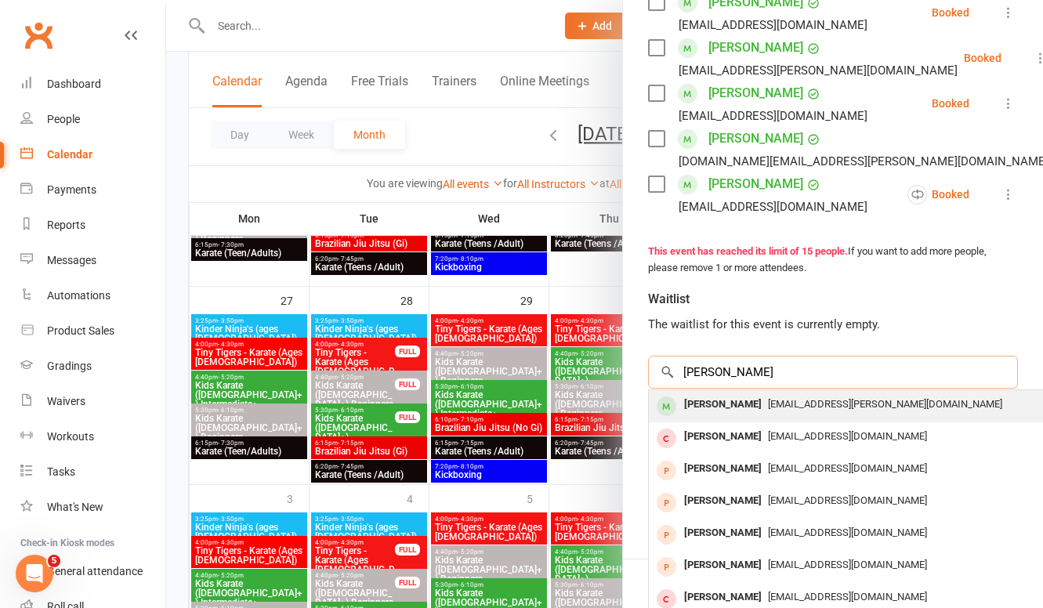
type input "[PERSON_NAME]"
click at [739, 405] on div "[PERSON_NAME]" at bounding box center [723, 404] width 90 height 23
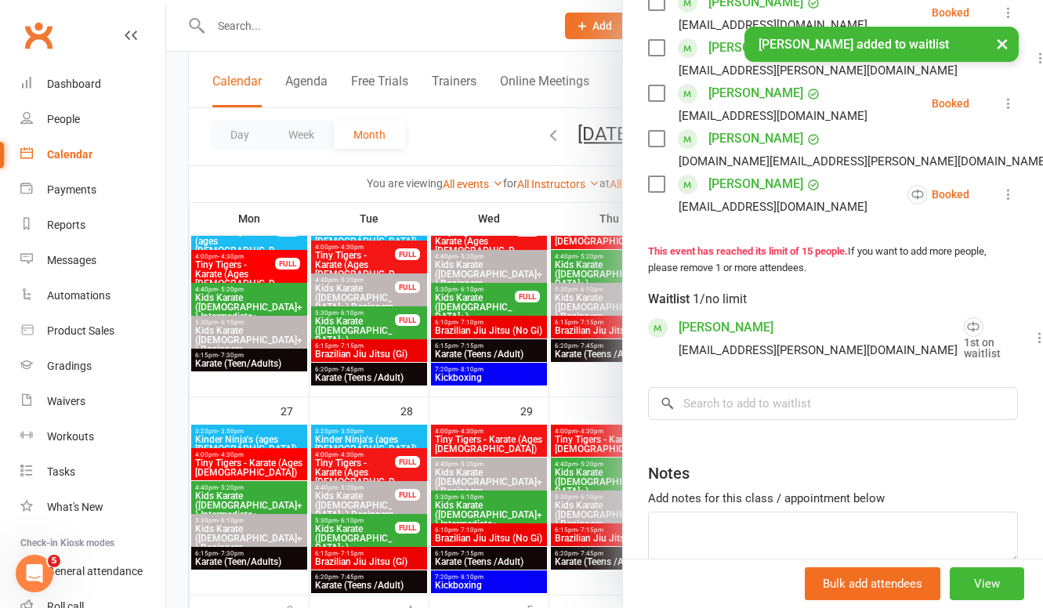
scroll to position [561, 0]
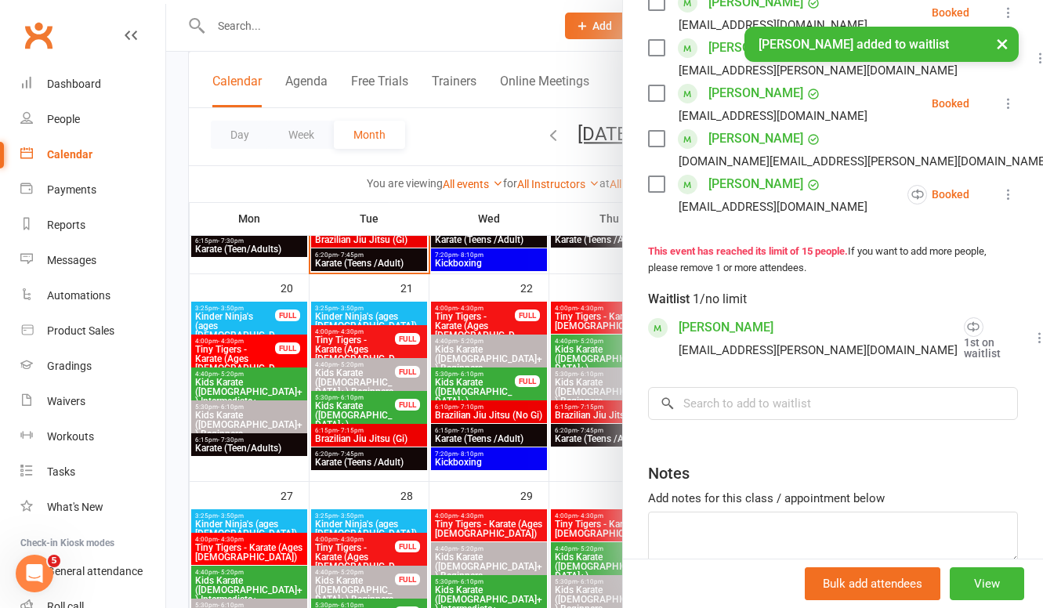
click at [363, 336] on div at bounding box center [604, 304] width 876 height 608
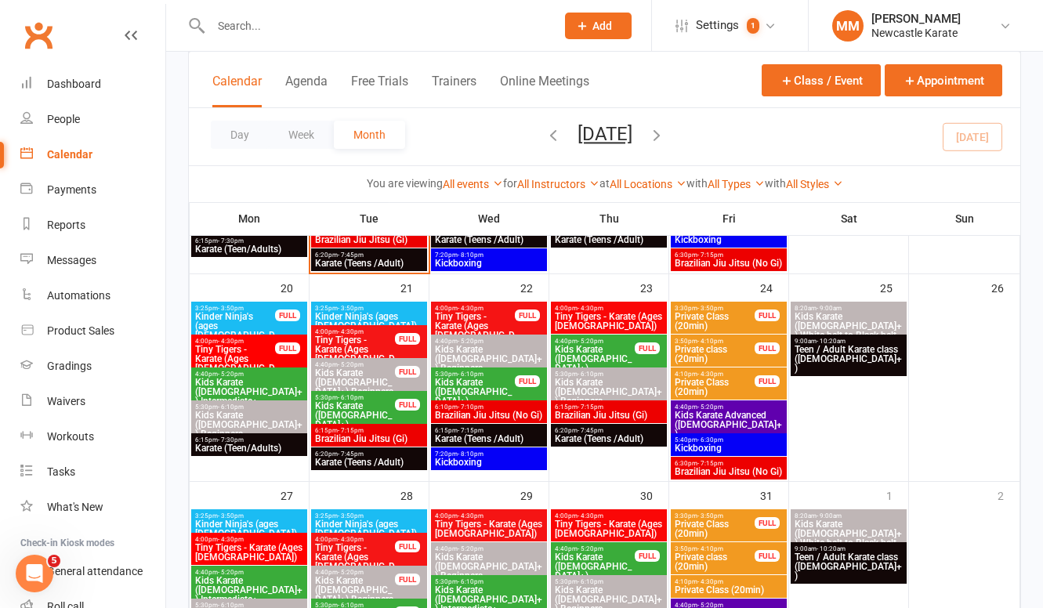
click at [353, 338] on span "Tiny Tigers - Karate (Ages [DEMOGRAPHIC_DATA])" at bounding box center [354, 354] width 81 height 38
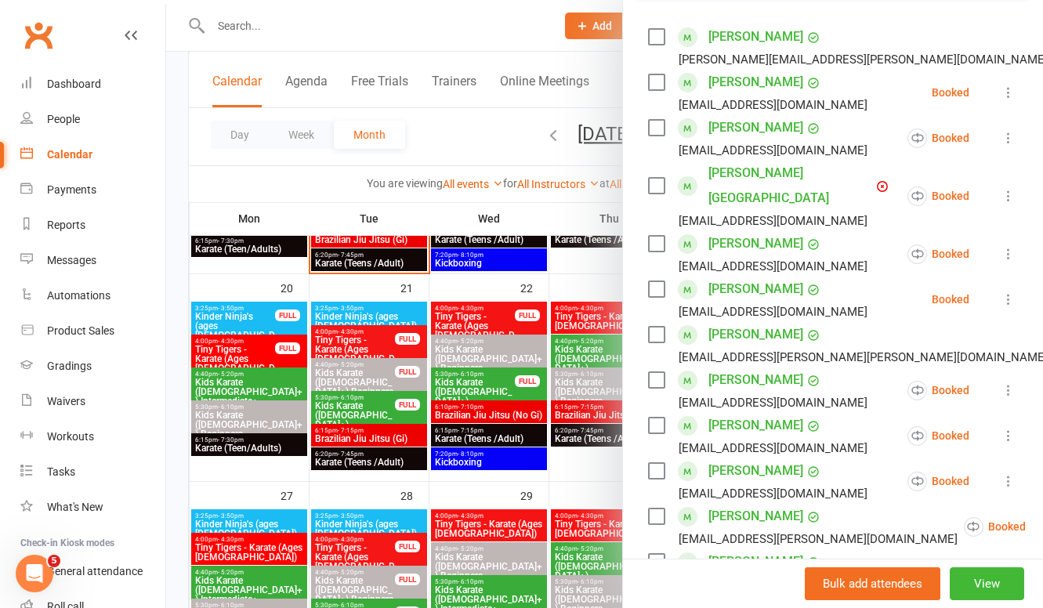
scroll to position [881, 0]
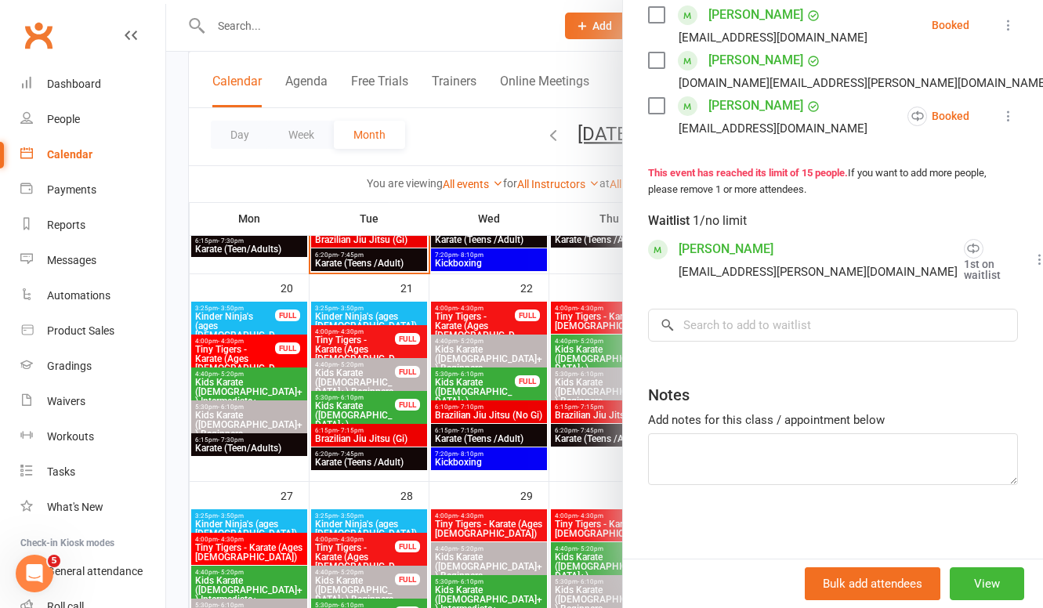
click at [365, 494] on div at bounding box center [604, 304] width 876 height 608
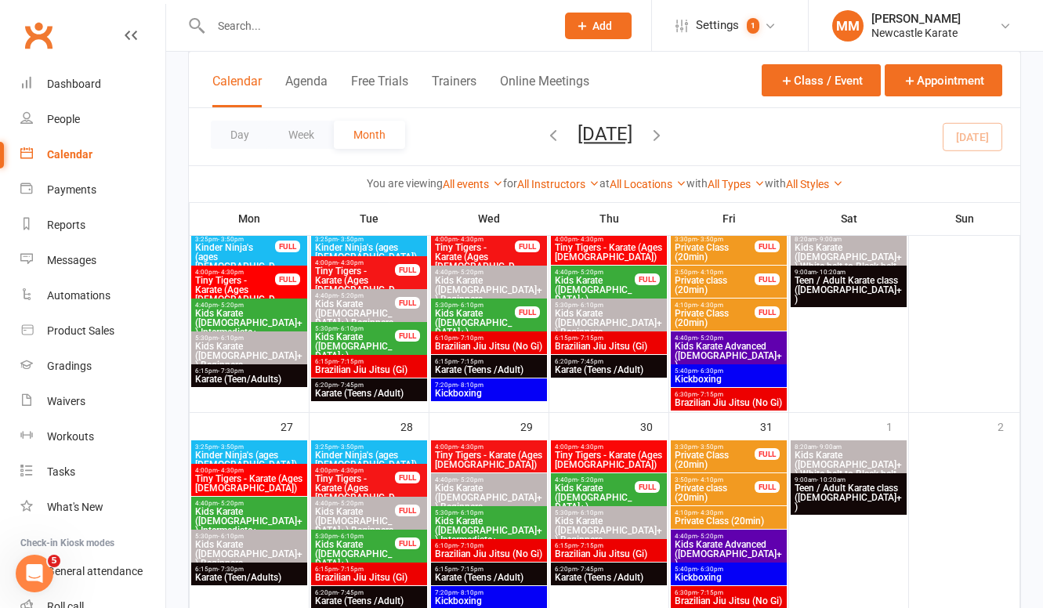
scroll to position [885, 0]
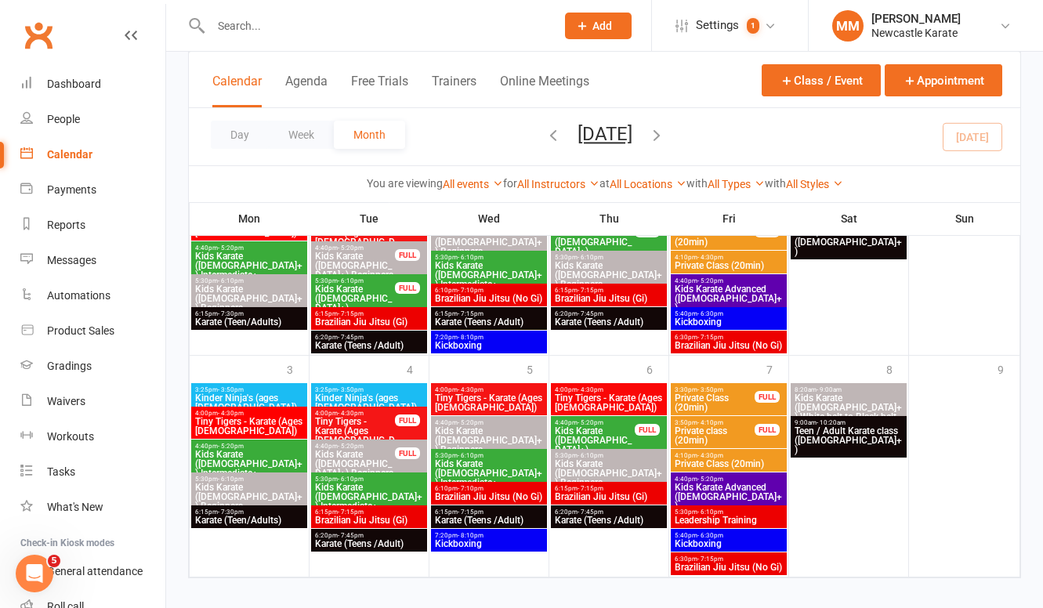
click at [370, 420] on span "Tiny Tigers - Karate (Ages [DEMOGRAPHIC_DATA])" at bounding box center [354, 436] width 81 height 38
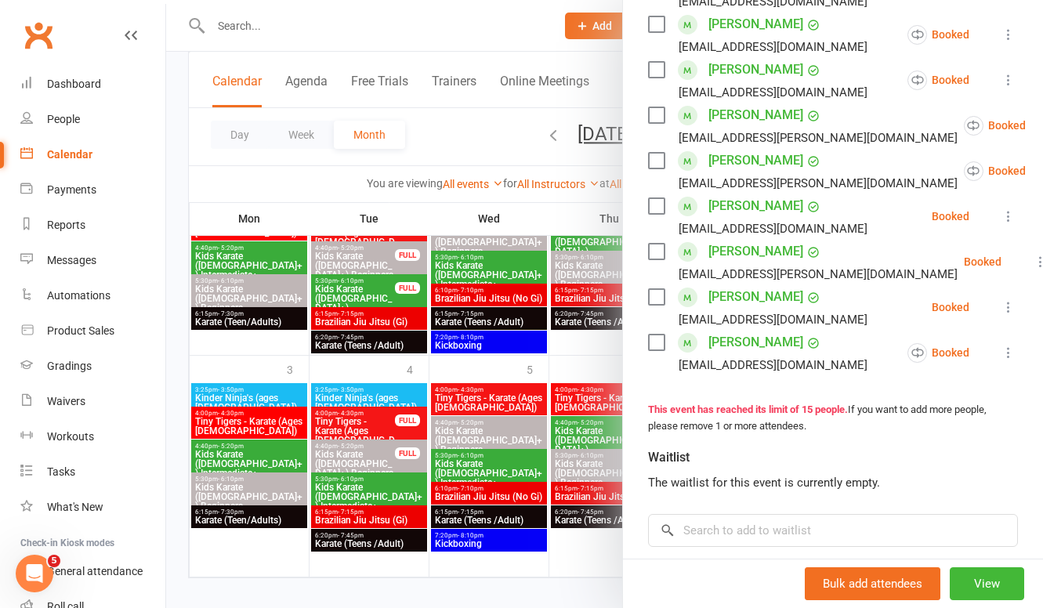
scroll to position [828, 0]
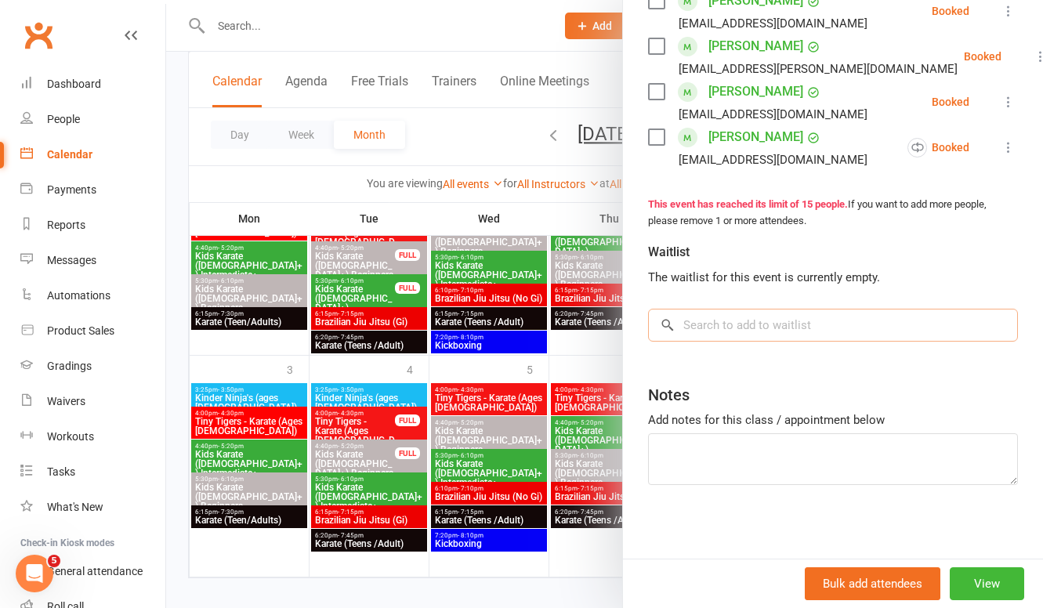
click at [704, 320] on input "search" at bounding box center [833, 325] width 370 height 33
paste input "[PERSON_NAME]"
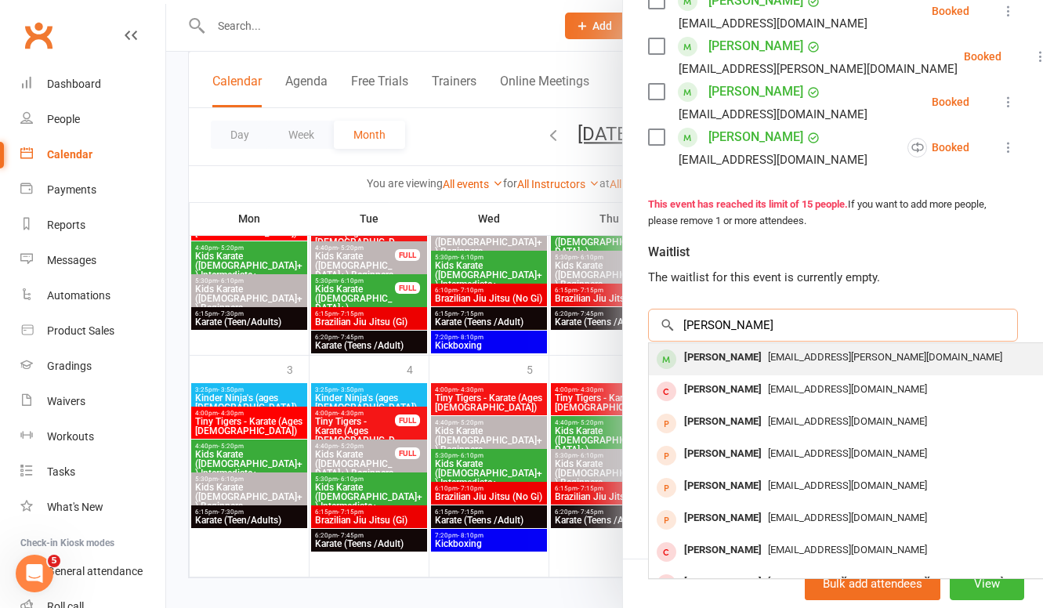
type input "[PERSON_NAME]"
click at [727, 356] on div "[PERSON_NAME]" at bounding box center [723, 357] width 90 height 23
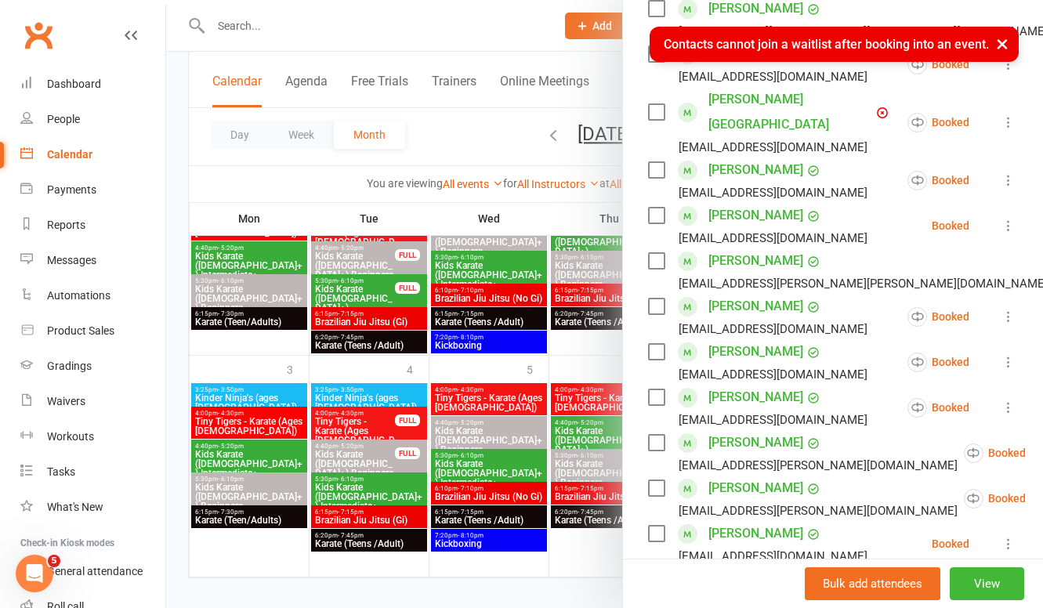
scroll to position [292, 0]
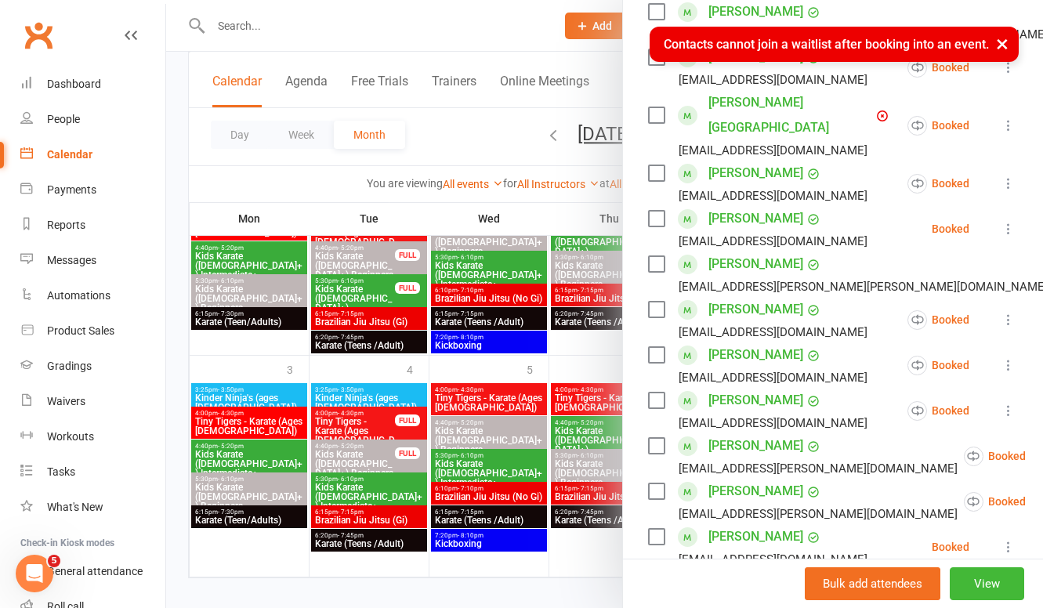
click at [361, 374] on div at bounding box center [604, 304] width 876 height 608
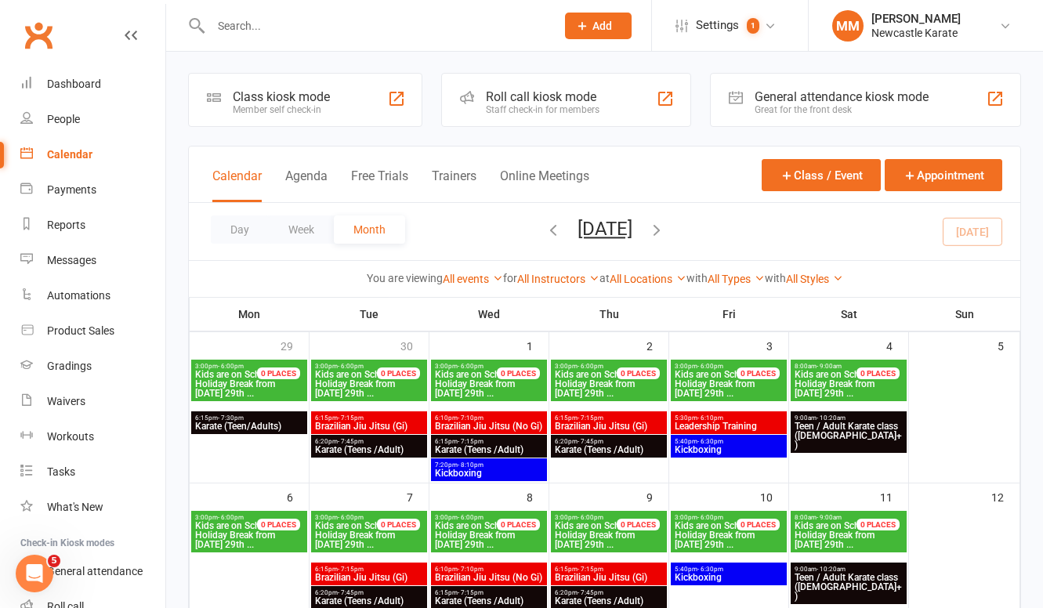
scroll to position [0, 0]
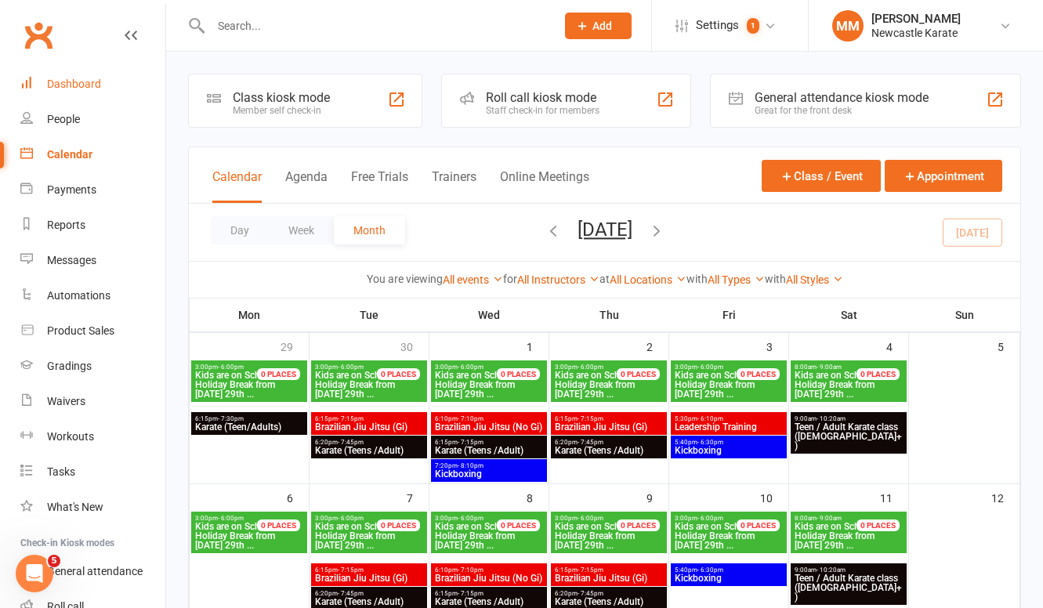
click at [45, 84] on link "Dashboard" at bounding box center [92, 84] width 145 height 35
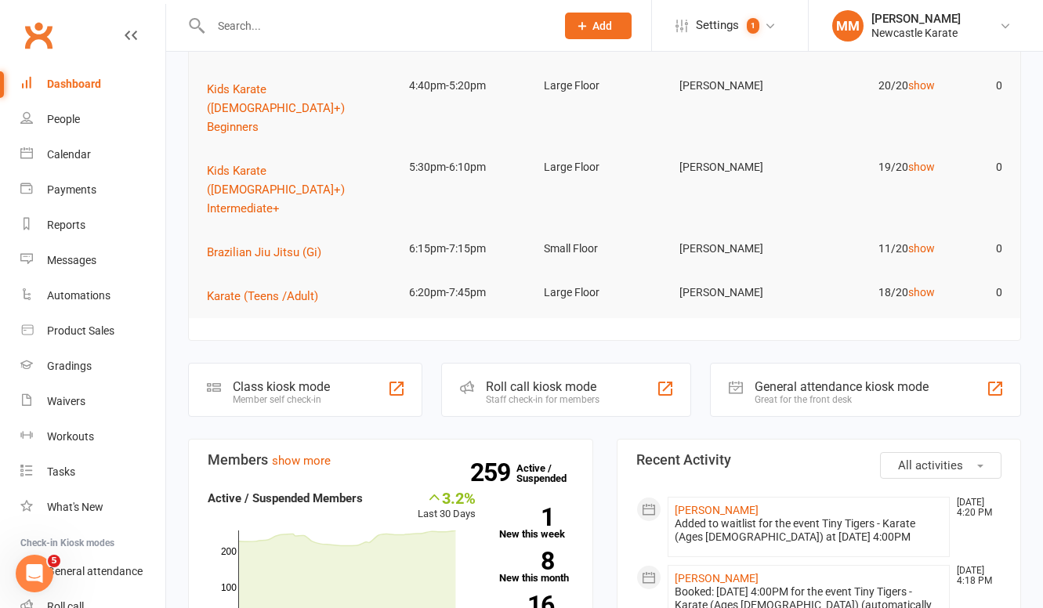
scroll to position [287, 0]
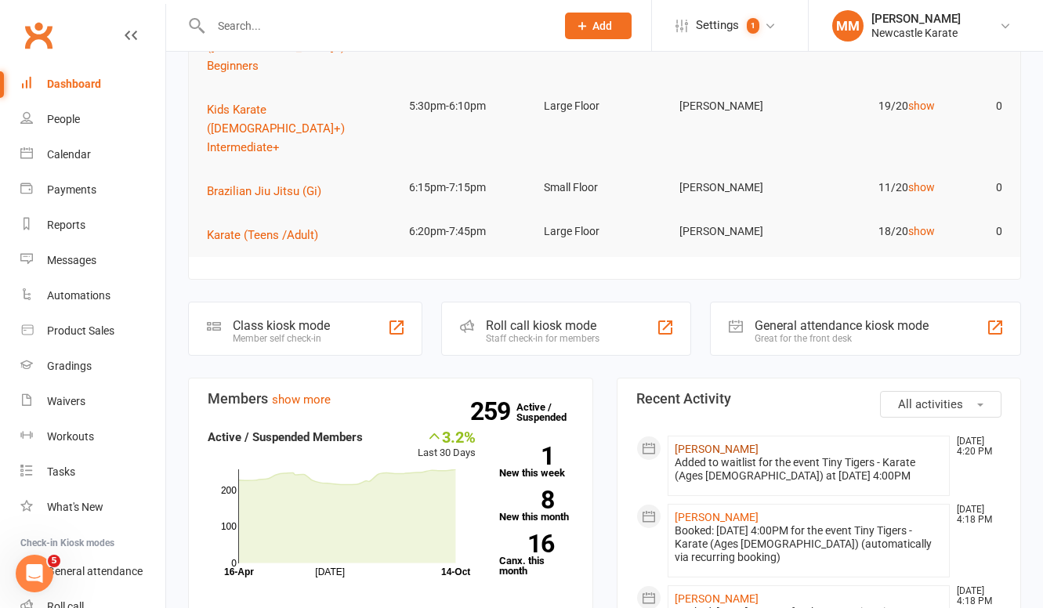
click at [718, 443] on link "[PERSON_NAME]" at bounding box center [716, 449] width 84 height 13
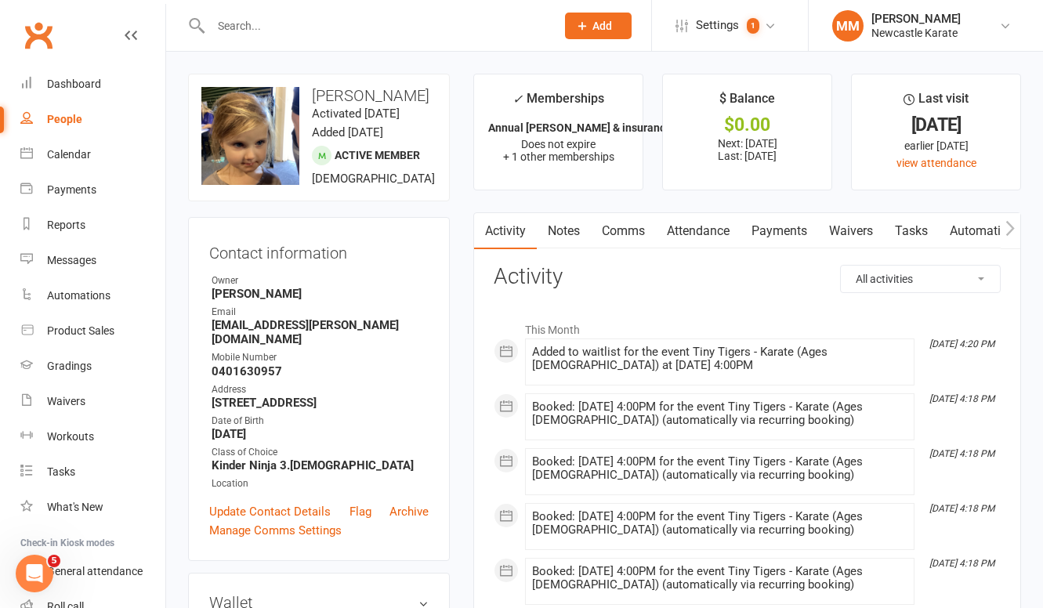
click at [608, 220] on link "Comms" at bounding box center [623, 231] width 65 height 36
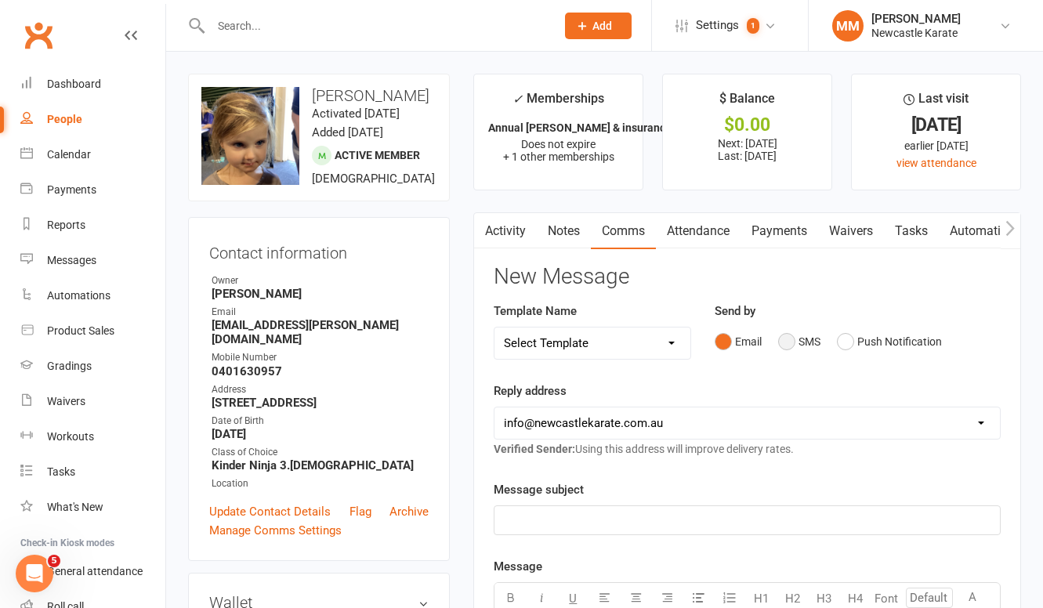
click at [801, 338] on button "SMS" at bounding box center [799, 342] width 42 height 30
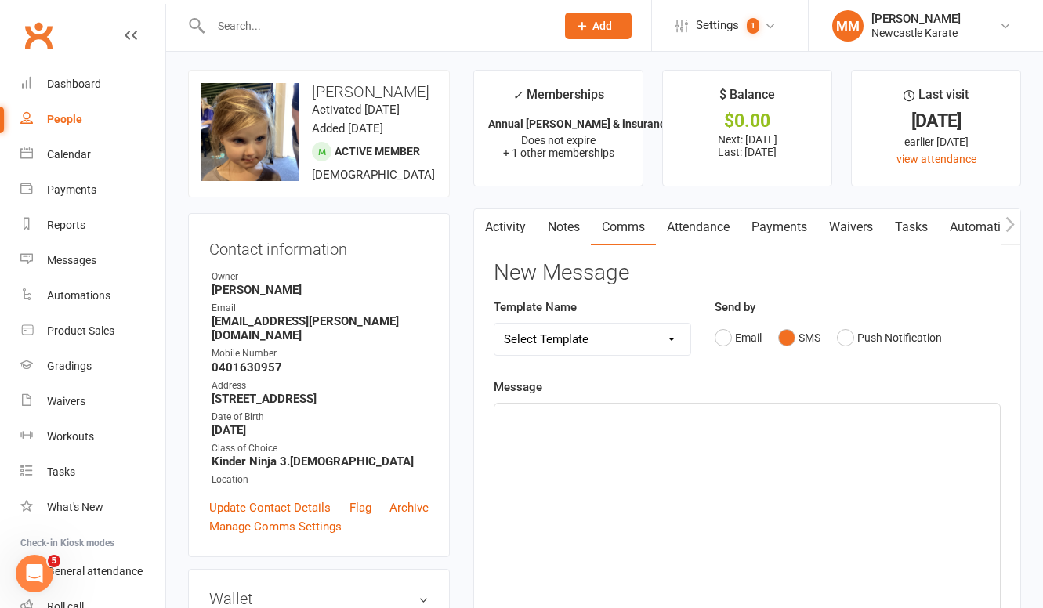
scroll to position [23, 0]
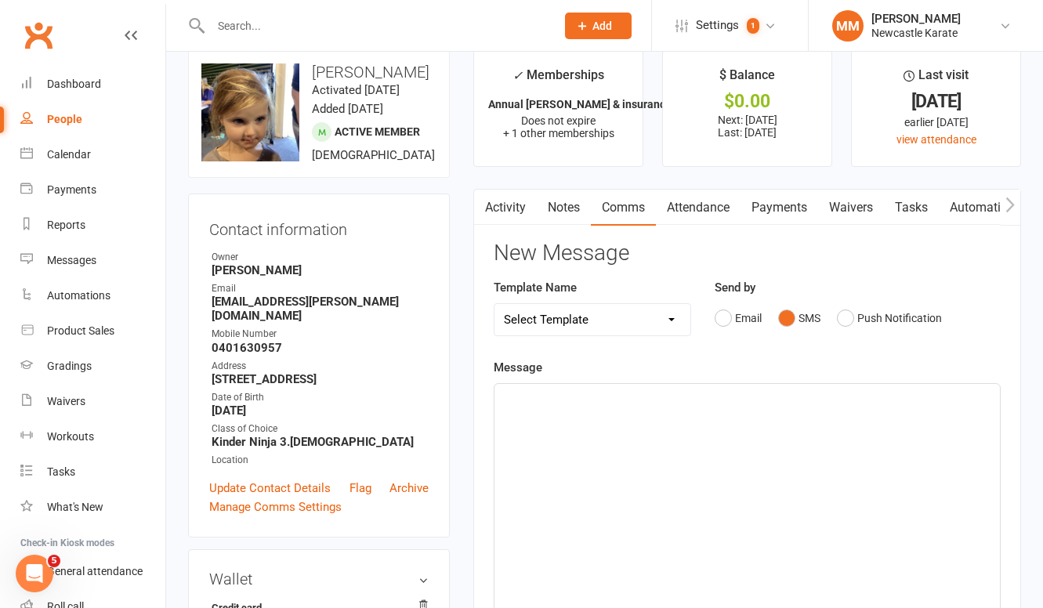
click at [544, 408] on div "﻿" at bounding box center [746, 501] width 505 height 235
click at [75, 74] on link "Dashboard" at bounding box center [92, 84] width 145 height 35
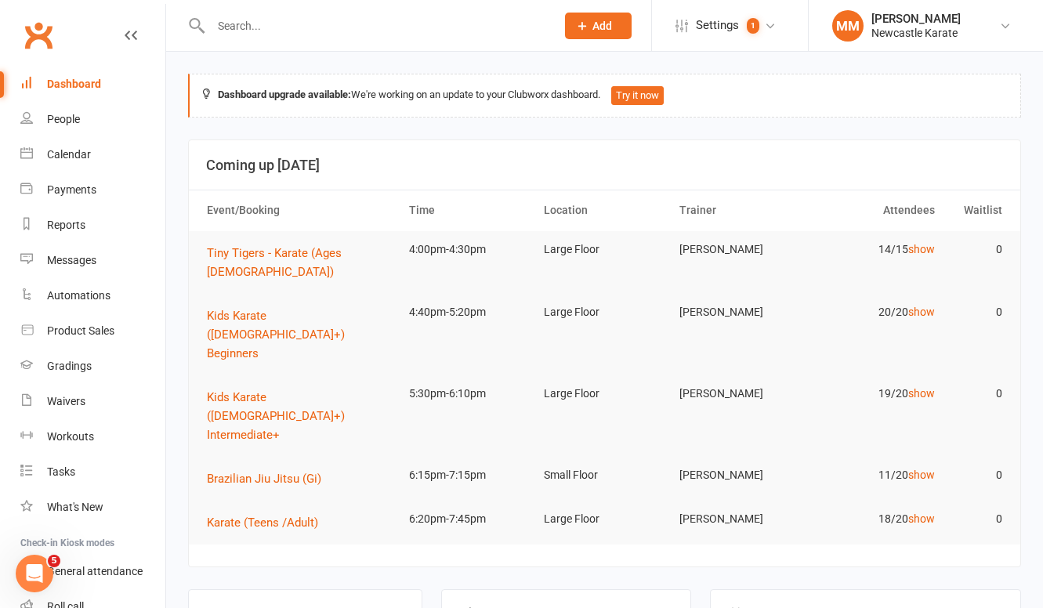
click at [24, 32] on link "Clubworx" at bounding box center [38, 35] width 39 height 39
click at [41, 28] on link "Clubworx" at bounding box center [38, 35] width 39 height 39
click at [247, 30] on input "text" at bounding box center [375, 26] width 338 height 22
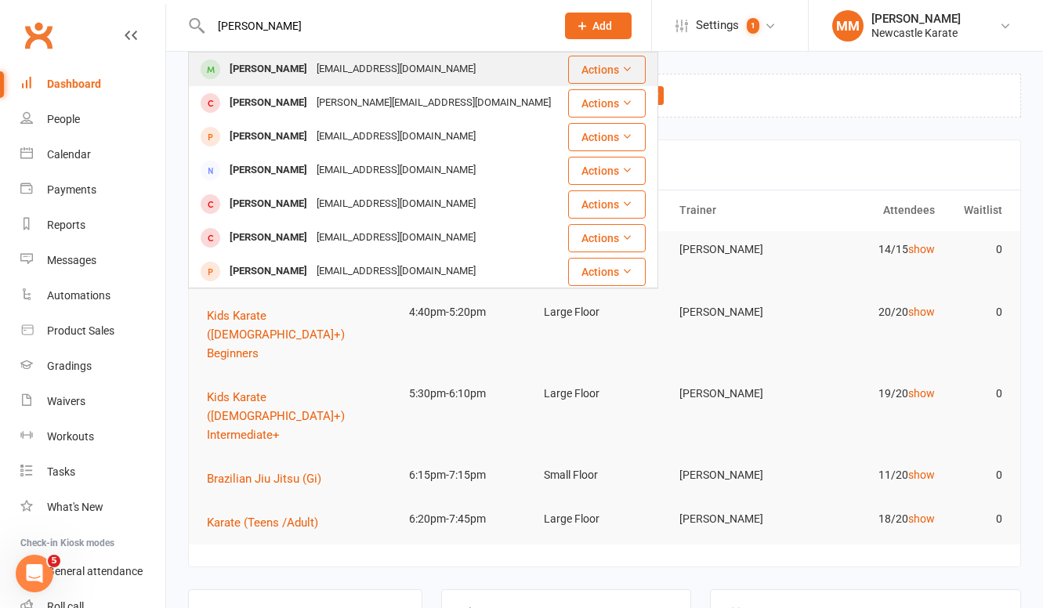
type input "[PERSON_NAME]"
click at [312, 75] on div "[EMAIL_ADDRESS][DOMAIN_NAME]" at bounding box center [396, 69] width 168 height 23
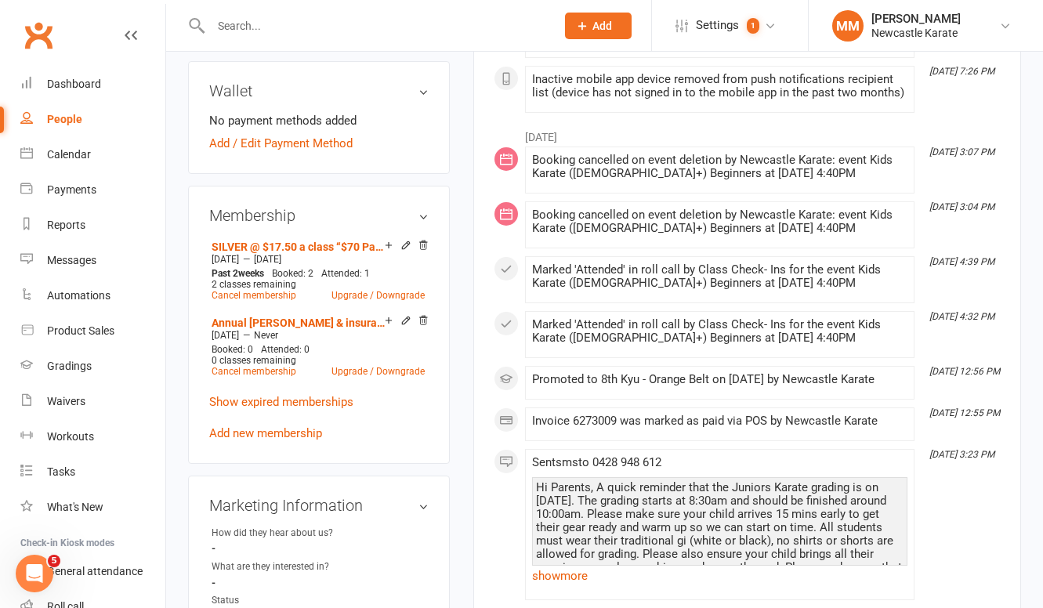
scroll to position [525, 0]
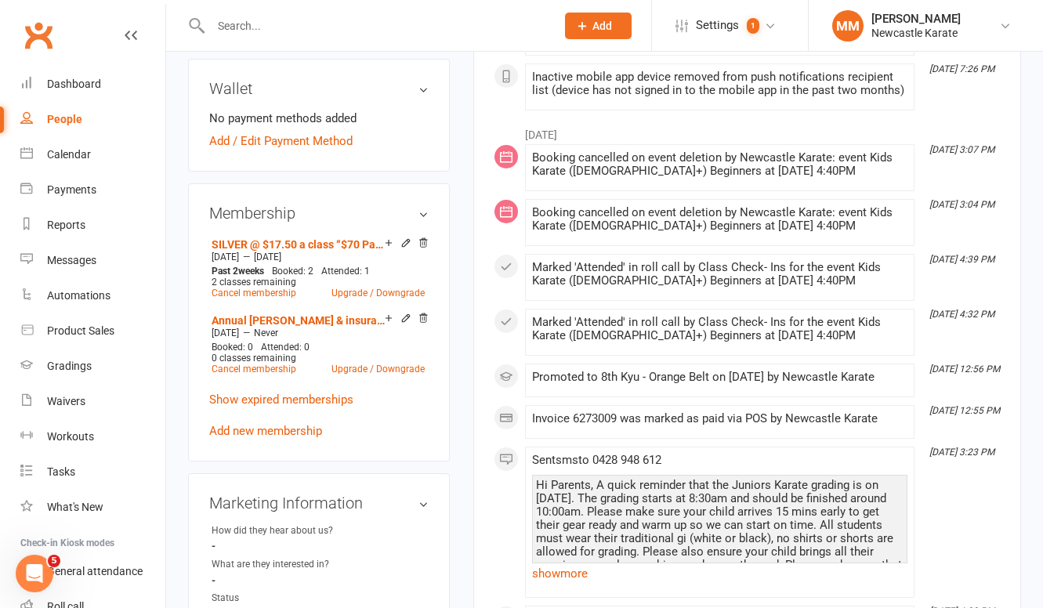
click at [44, 37] on link "Clubworx" at bounding box center [38, 35] width 39 height 39
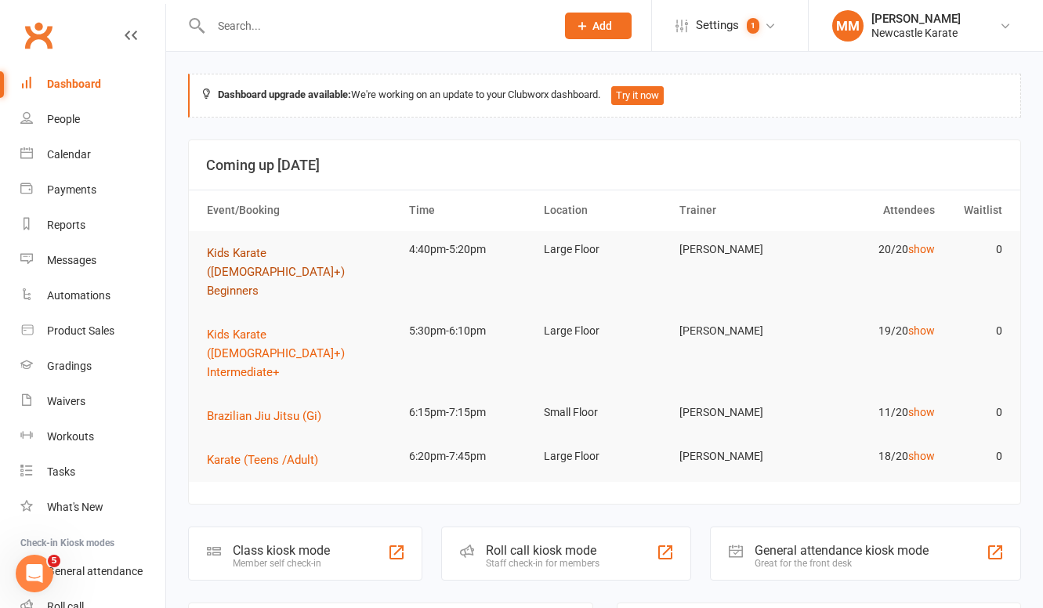
click at [305, 250] on span "Kids Karate ([DEMOGRAPHIC_DATA]+) Beginners" at bounding box center [276, 272] width 138 height 52
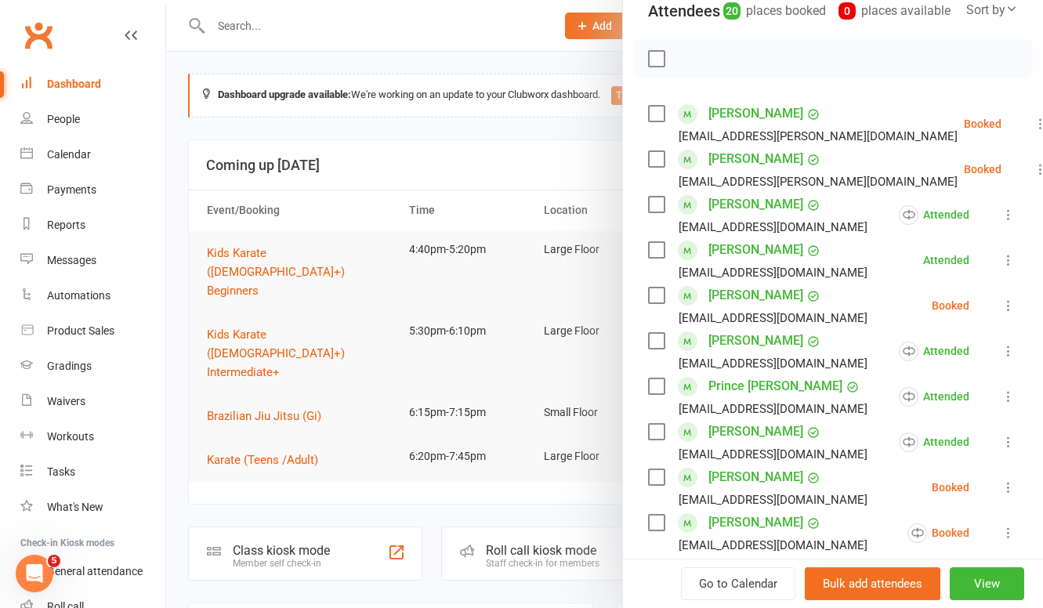
scroll to position [520, 0]
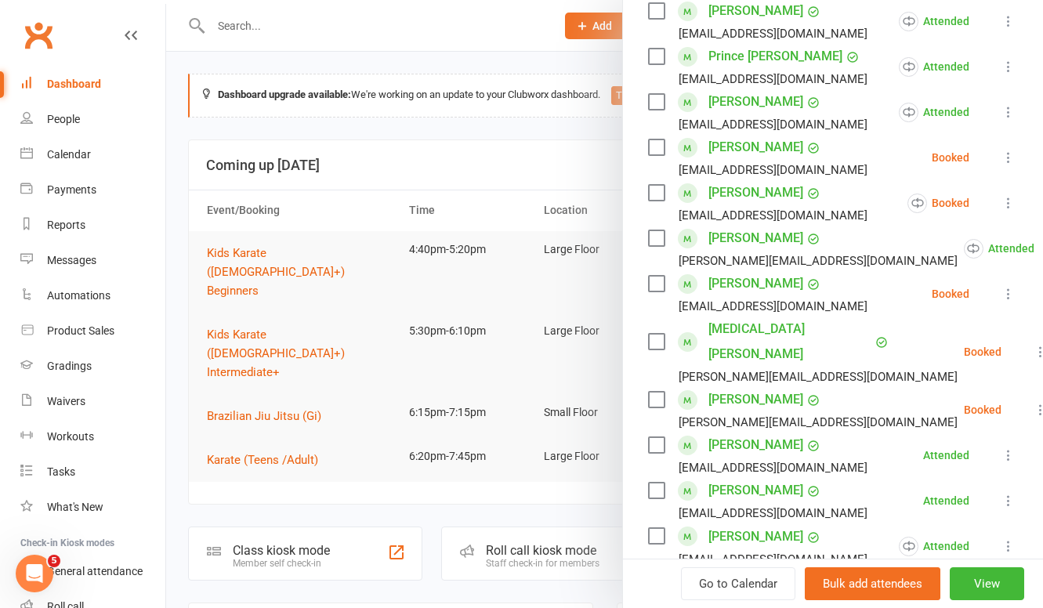
click at [651, 349] on label at bounding box center [656, 342] width 16 height 16
click at [648, 395] on label at bounding box center [656, 400] width 16 height 16
click at [1032, 355] on icon at bounding box center [1040, 352] width 16 height 16
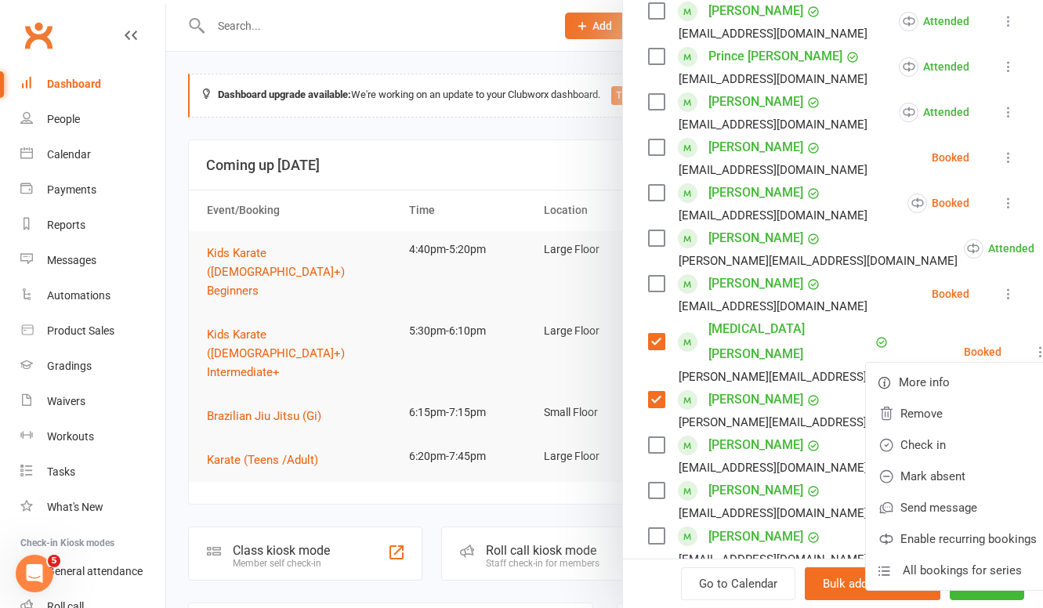
click at [752, 395] on link "[PERSON_NAME]" at bounding box center [755, 399] width 95 height 25
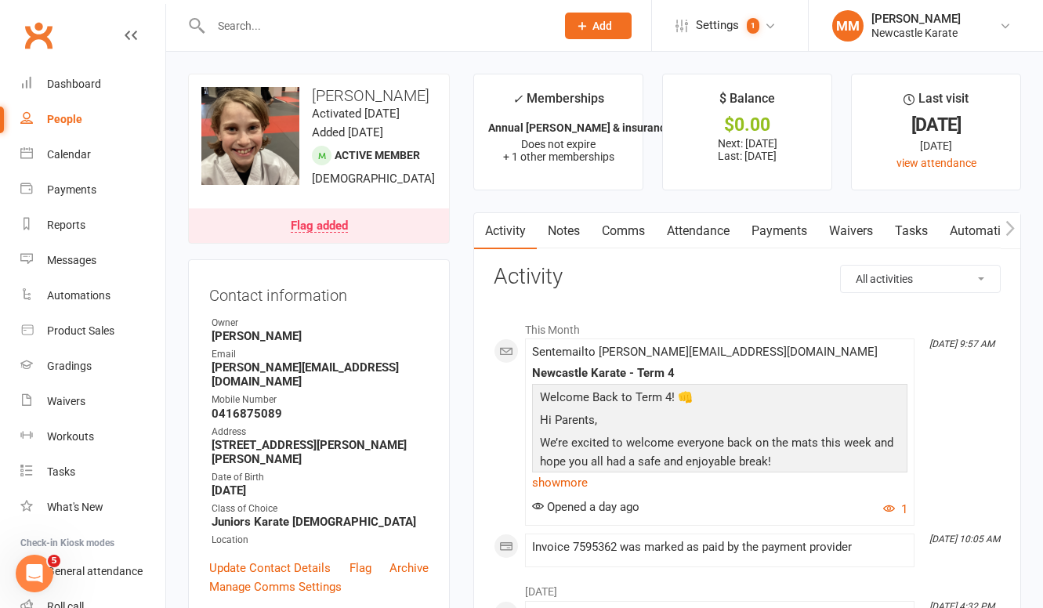
click at [572, 229] on link "Notes" at bounding box center [564, 231] width 54 height 36
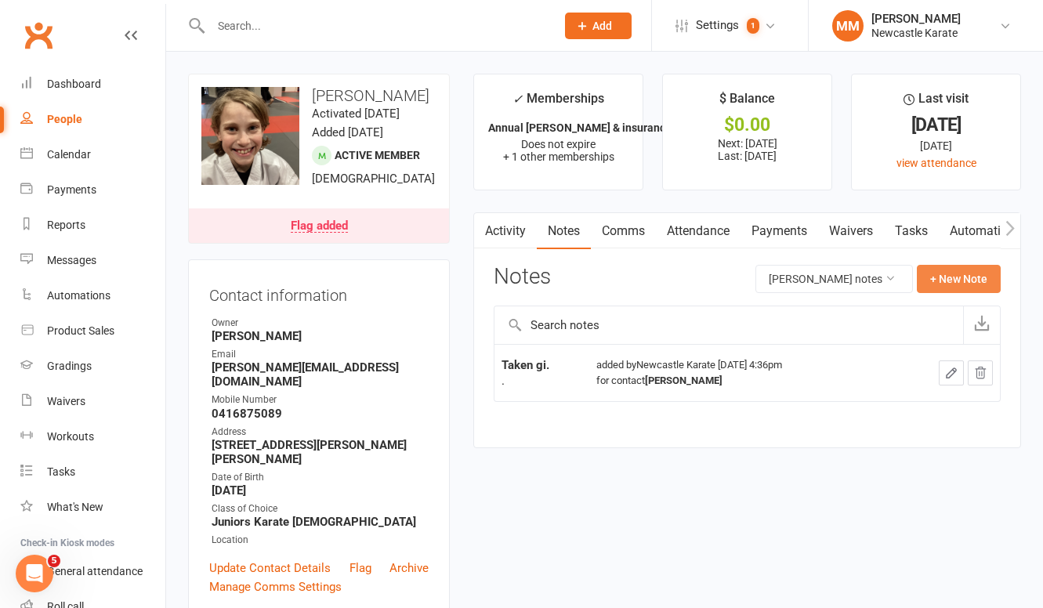
click at [981, 274] on button "+ New Note" at bounding box center [958, 279] width 84 height 28
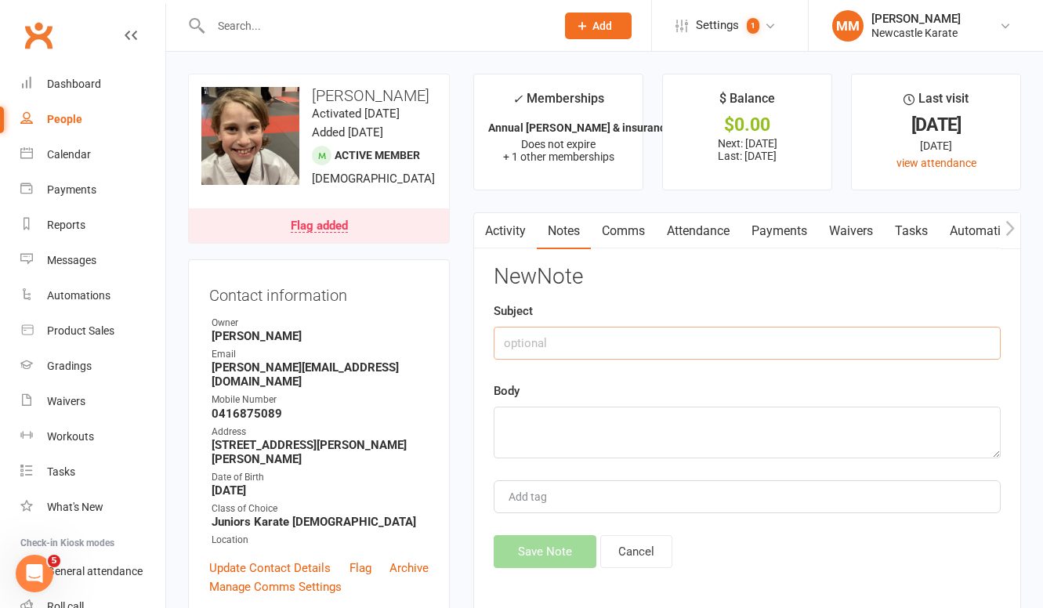
click at [570, 342] on input "text" at bounding box center [746, 343] width 507 height 33
click at [516, 425] on textarea at bounding box center [746, 433] width 507 height 52
click at [605, 341] on input "Taken Sparring" at bounding box center [746, 343] width 507 height 33
type input "Taken Sparring kits"
click at [567, 421] on textarea at bounding box center [746, 433] width 507 height 52
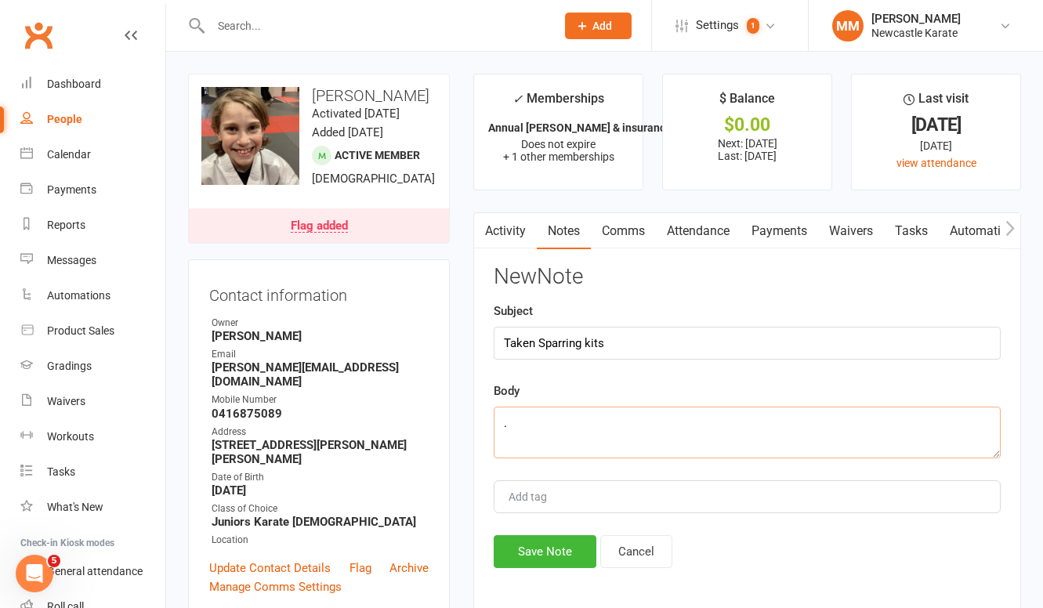
type textarea "."
drag, startPoint x: 625, startPoint y: 342, endPoint x: 492, endPoint y: 340, distance: 133.2
click at [492, 340] on div "Activity Notes Comms Attendance Payments Waivers Tasks Automations Workouts Gra…" at bounding box center [747, 413] width 548 height 402
click at [535, 549] on button "Save Note" at bounding box center [544, 551] width 103 height 33
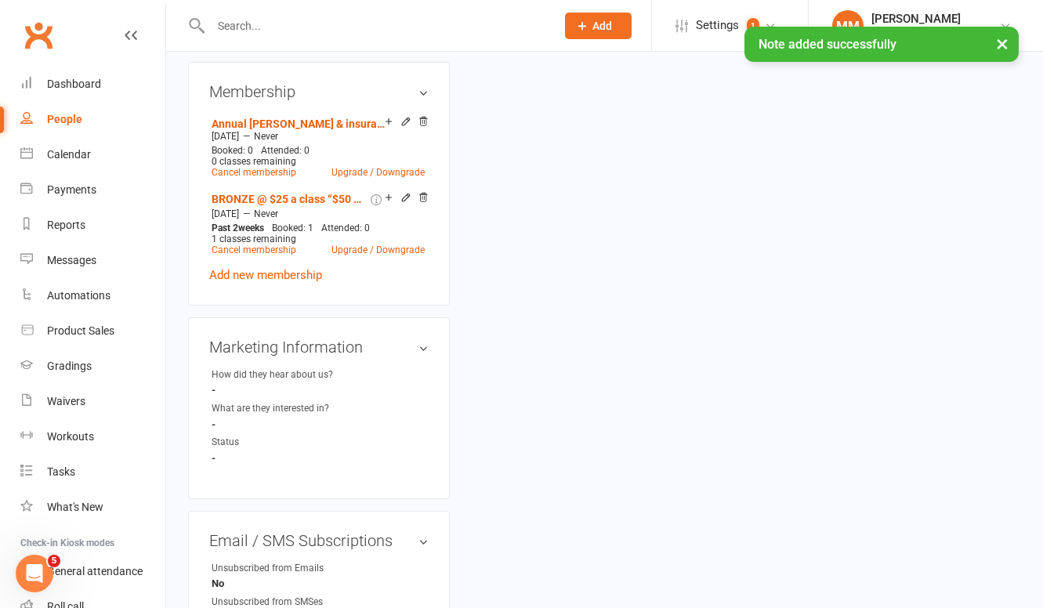
scroll to position [641, 0]
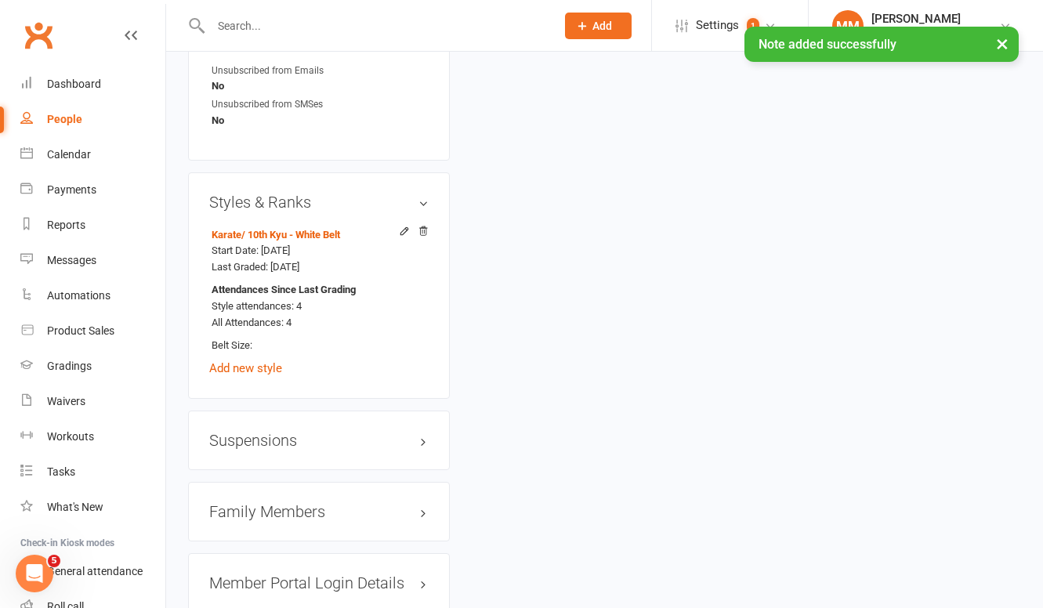
click at [247, 520] on h3 "Family Members" at bounding box center [318, 511] width 219 height 17
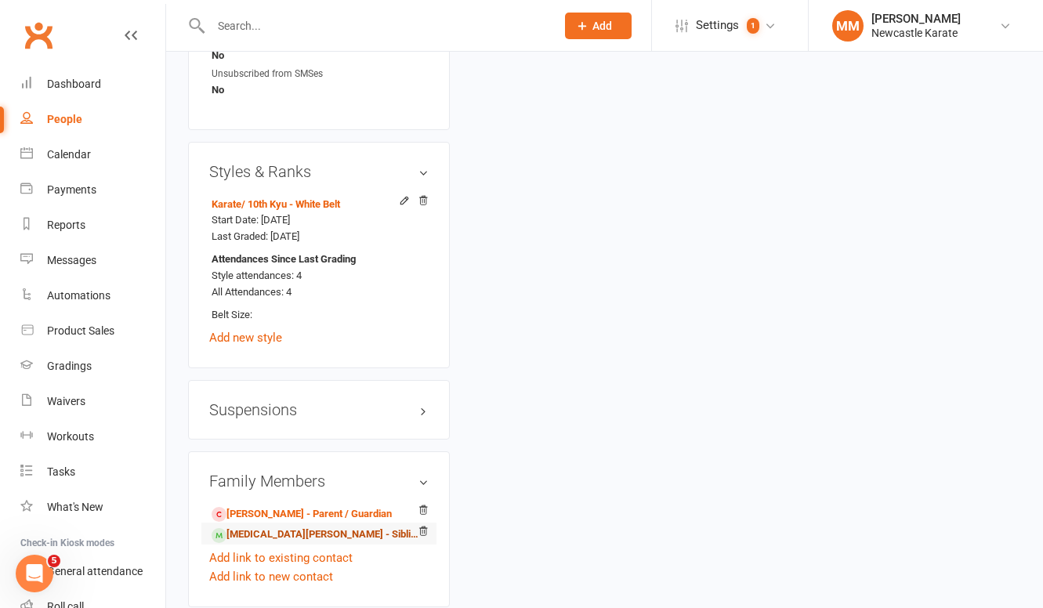
scroll to position [1245, 0]
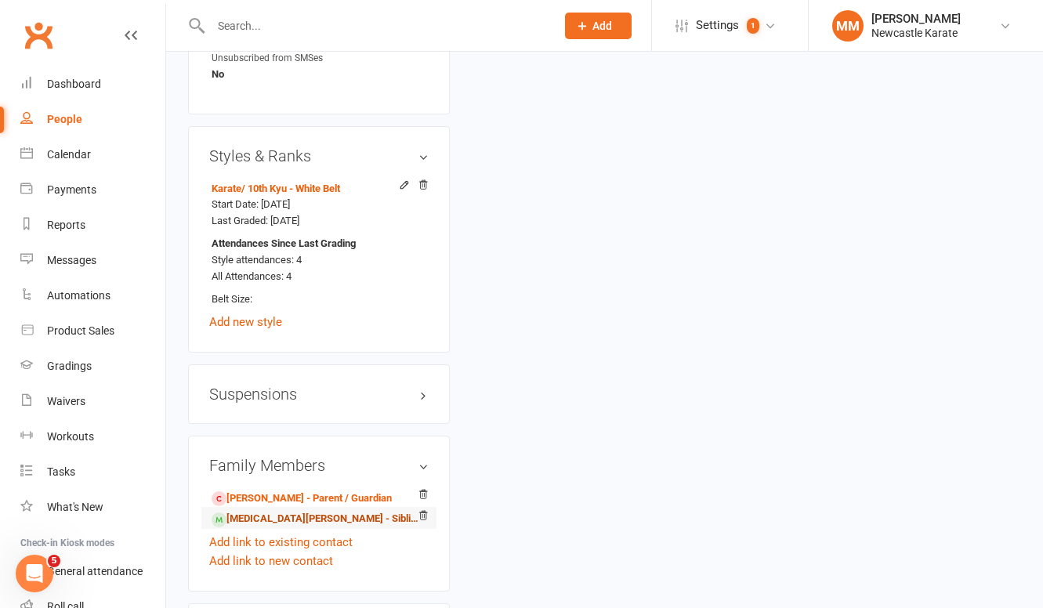
click at [267, 527] on link "Alora Pocock-Polson - Sibling" at bounding box center [315, 519] width 209 height 16
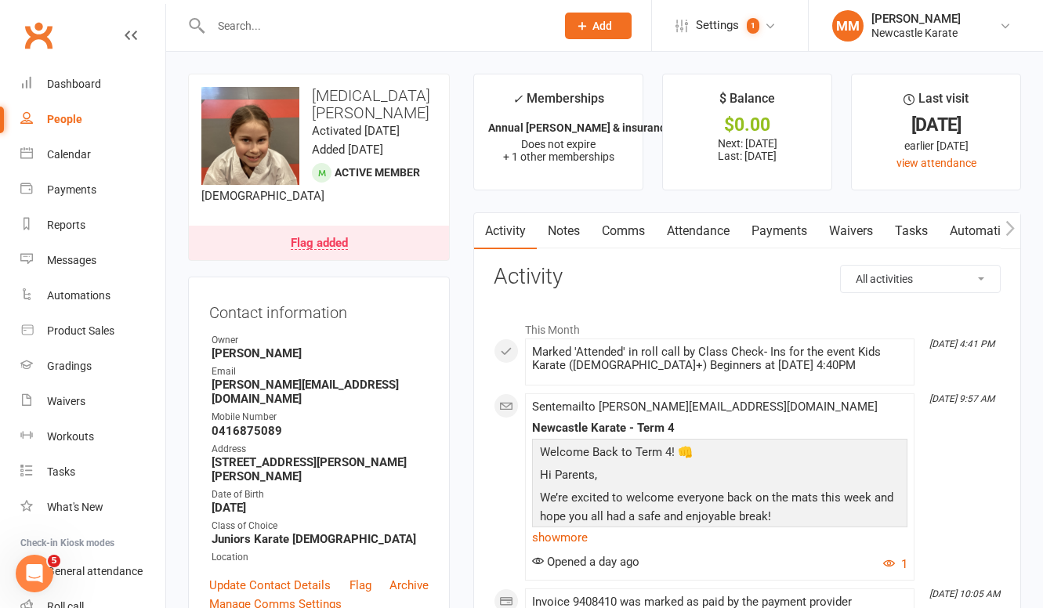
click at [582, 232] on link "Notes" at bounding box center [564, 231] width 54 height 36
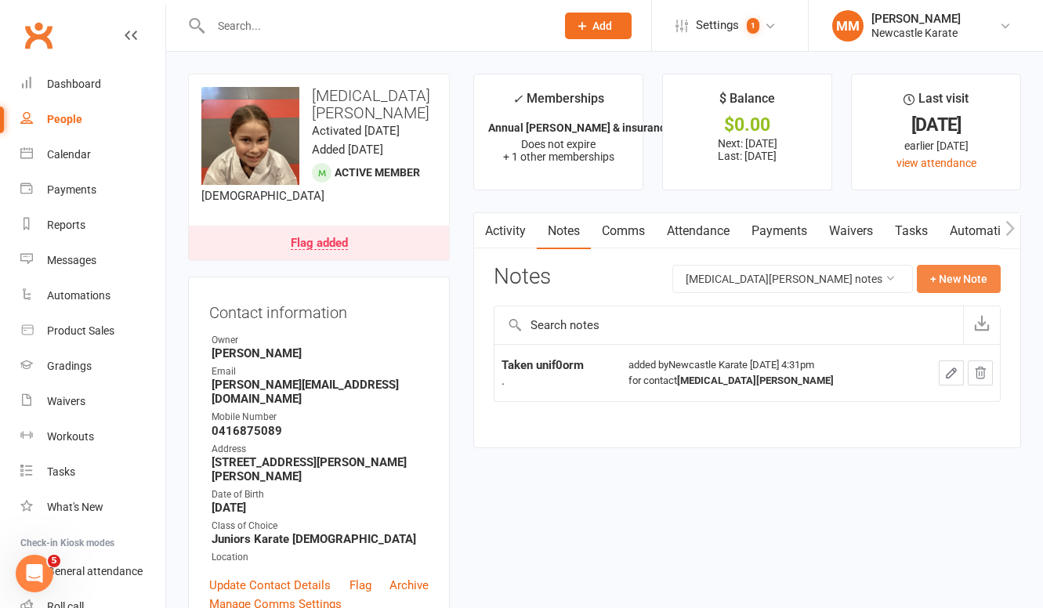
click at [949, 284] on button "+ New Note" at bounding box center [958, 279] width 84 height 28
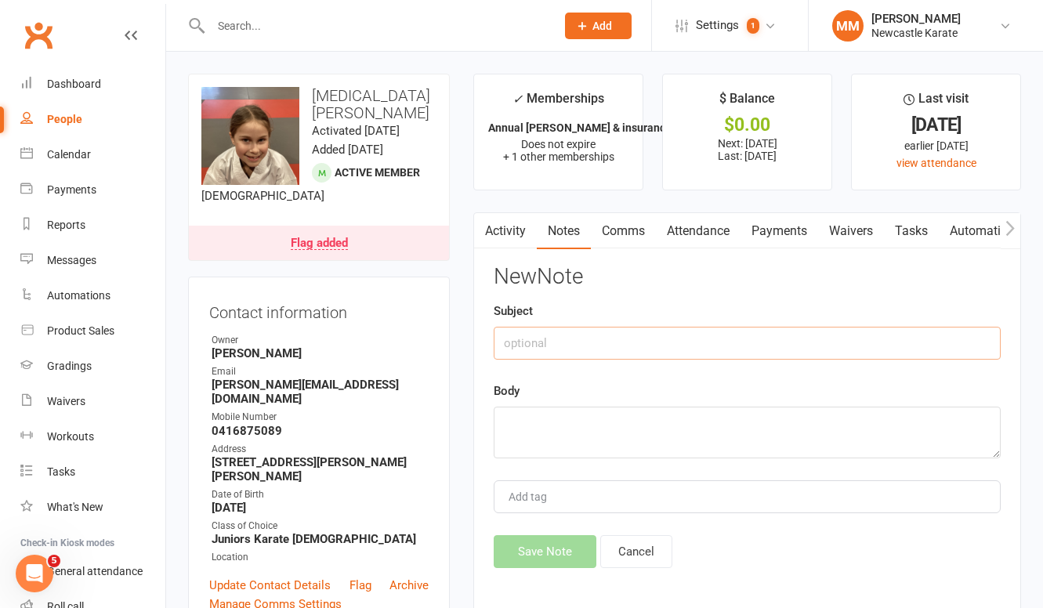
paste input "Taken Sparring kits"
type input "Taken Sparring kits"
click at [508, 430] on textarea at bounding box center [746, 433] width 507 height 52
type textarea "."
click at [521, 540] on button "Save Note" at bounding box center [544, 551] width 103 height 33
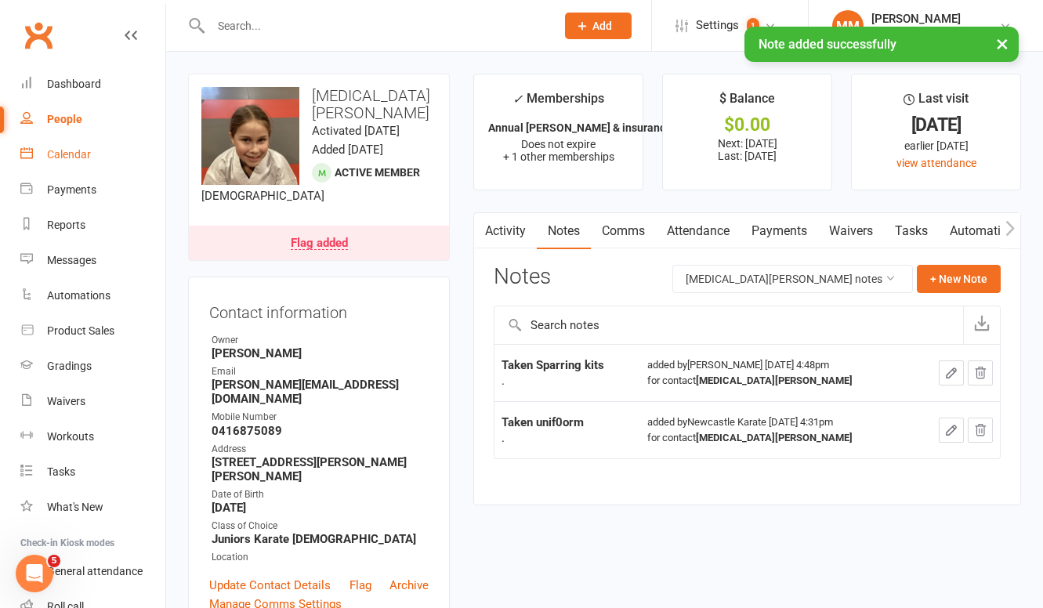
click at [72, 158] on div "Calendar" at bounding box center [69, 154] width 44 height 13
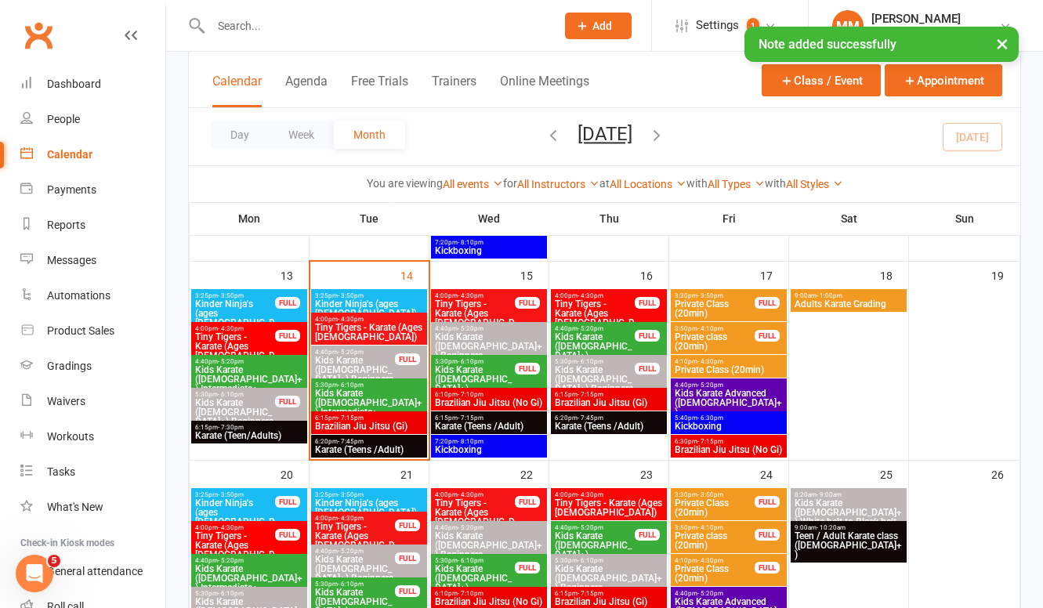
scroll to position [370, 0]
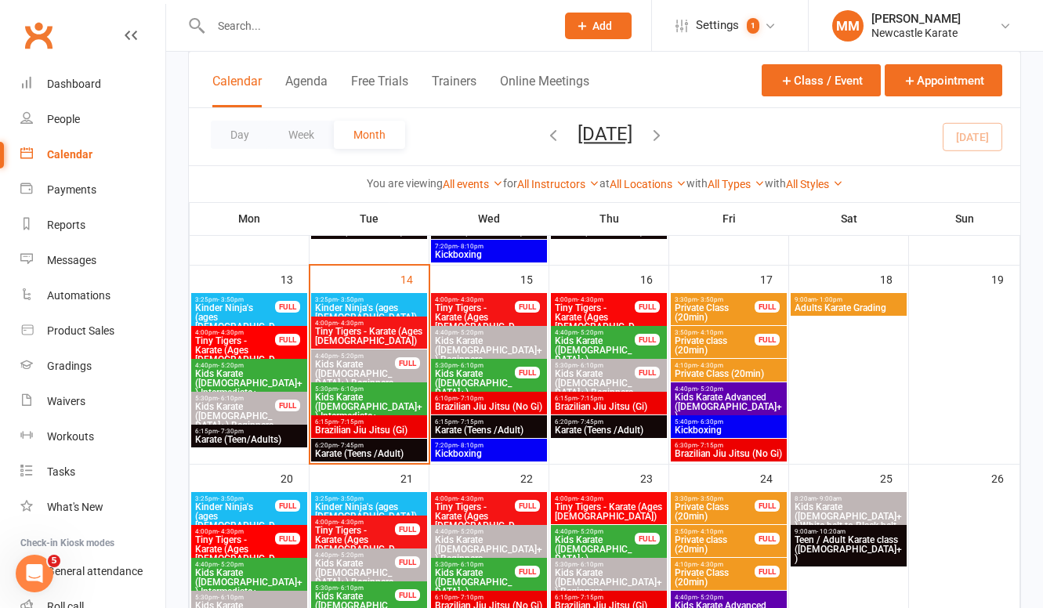
click at [729, 372] on span "Private Class (20min)" at bounding box center [729, 373] width 110 height 9
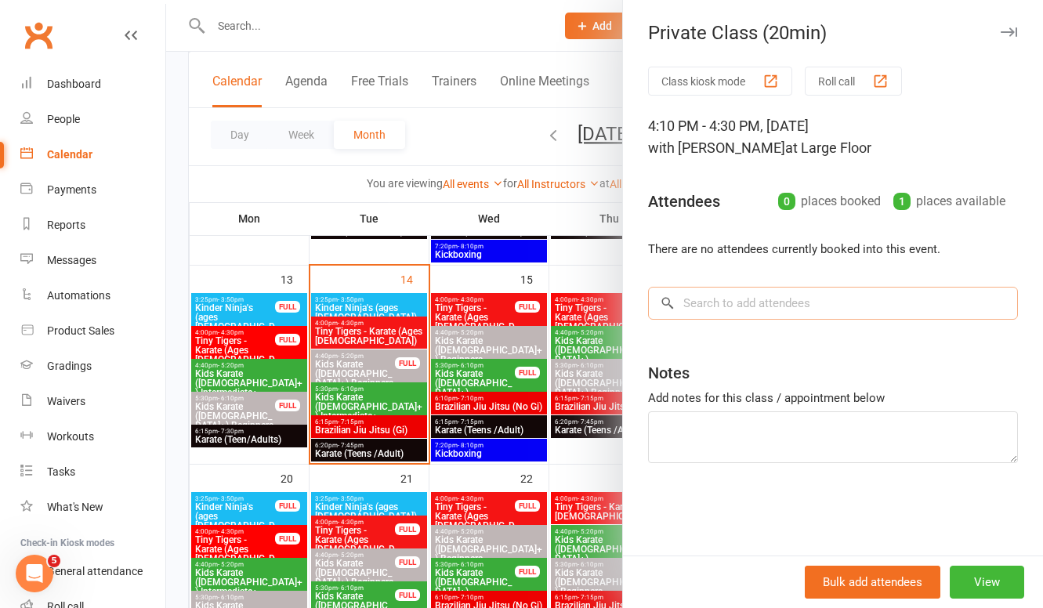
click at [750, 298] on input "search" at bounding box center [833, 303] width 370 height 33
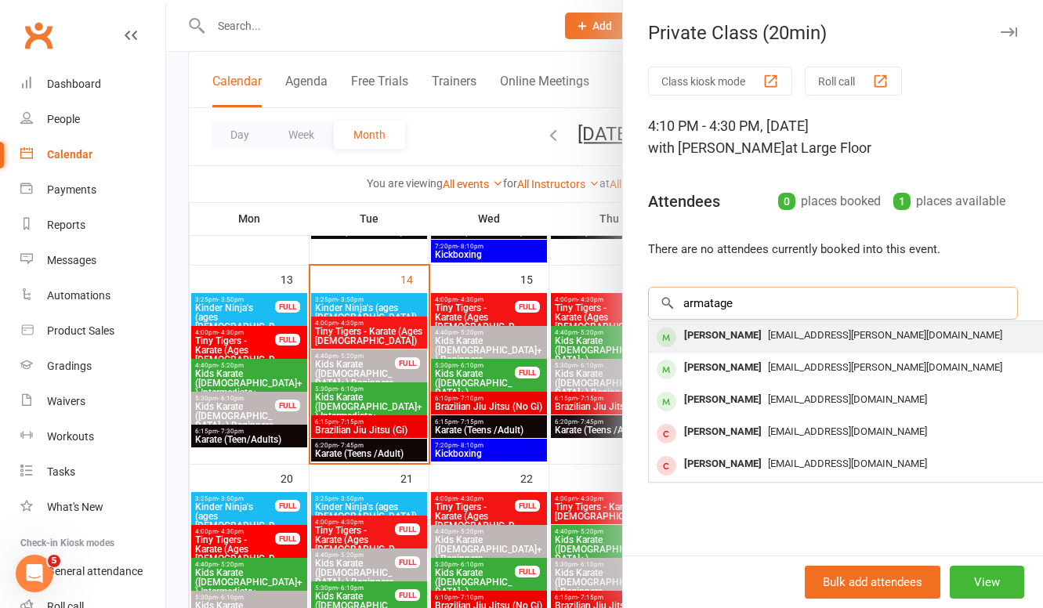
type input "armatage"
click at [765, 332] on div "Harrison Armitage" at bounding box center [723, 335] width 90 height 23
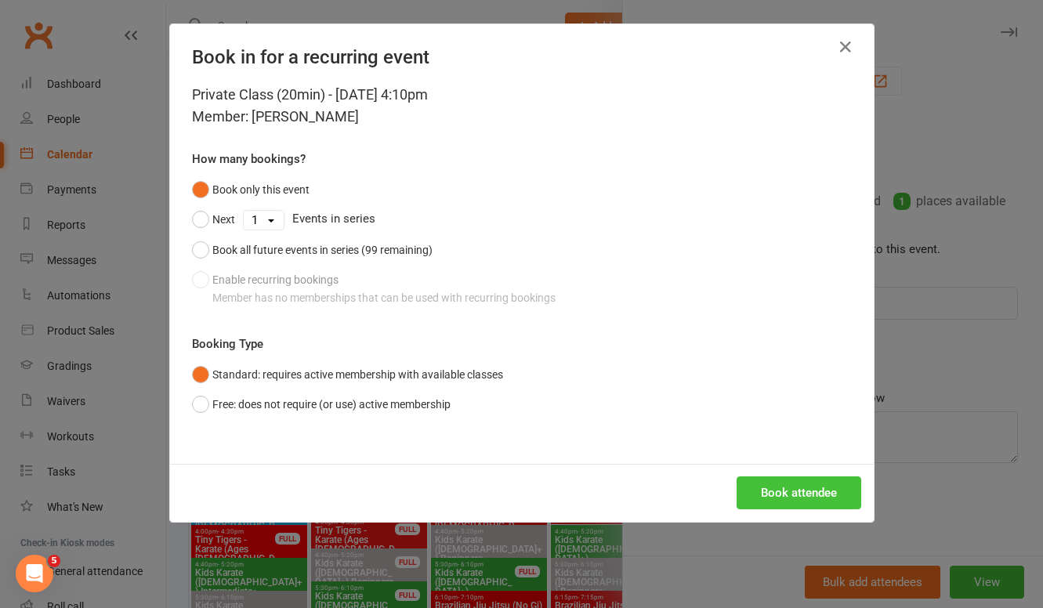
click at [771, 482] on button "Book attendee" at bounding box center [798, 492] width 125 height 33
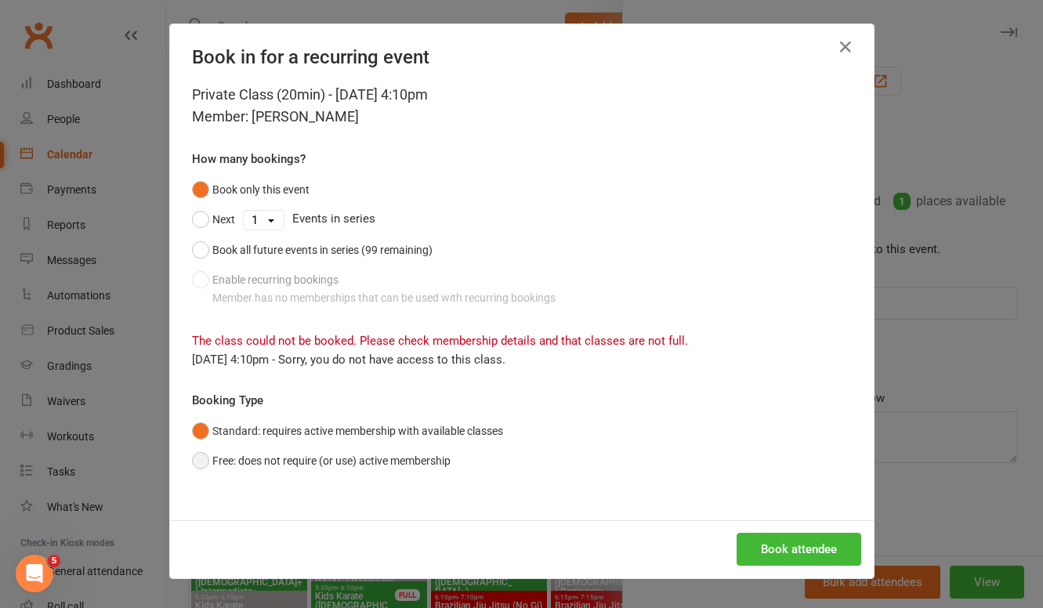
click at [192, 457] on button "Free: does not require (or use) active membership" at bounding box center [321, 461] width 258 height 30
click at [752, 548] on button "Book attendee" at bounding box center [798, 549] width 125 height 33
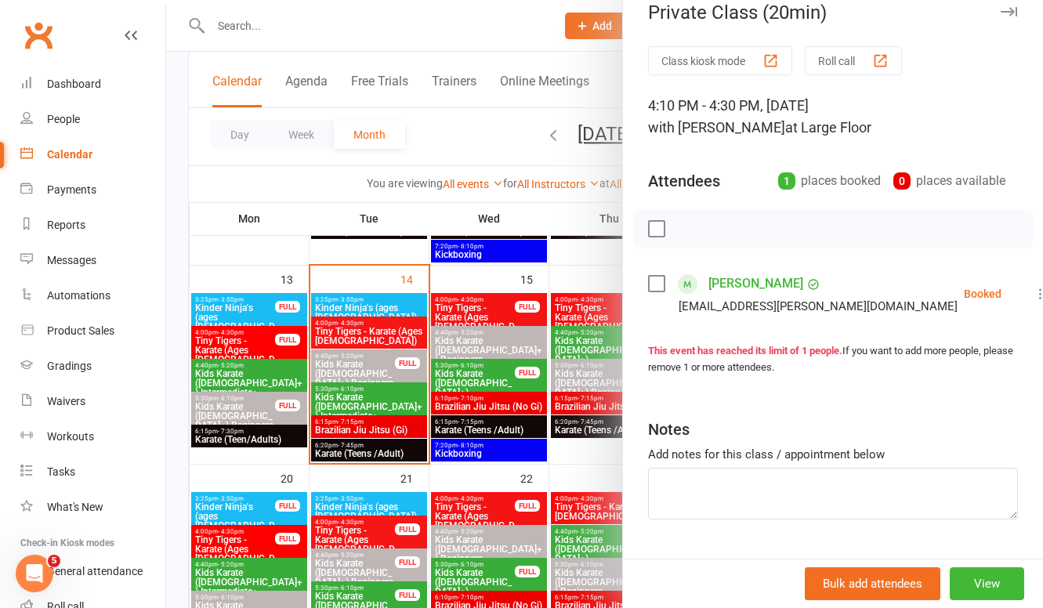
scroll to position [20, 0]
click at [775, 278] on link "Harrison Armitage" at bounding box center [755, 283] width 95 height 25
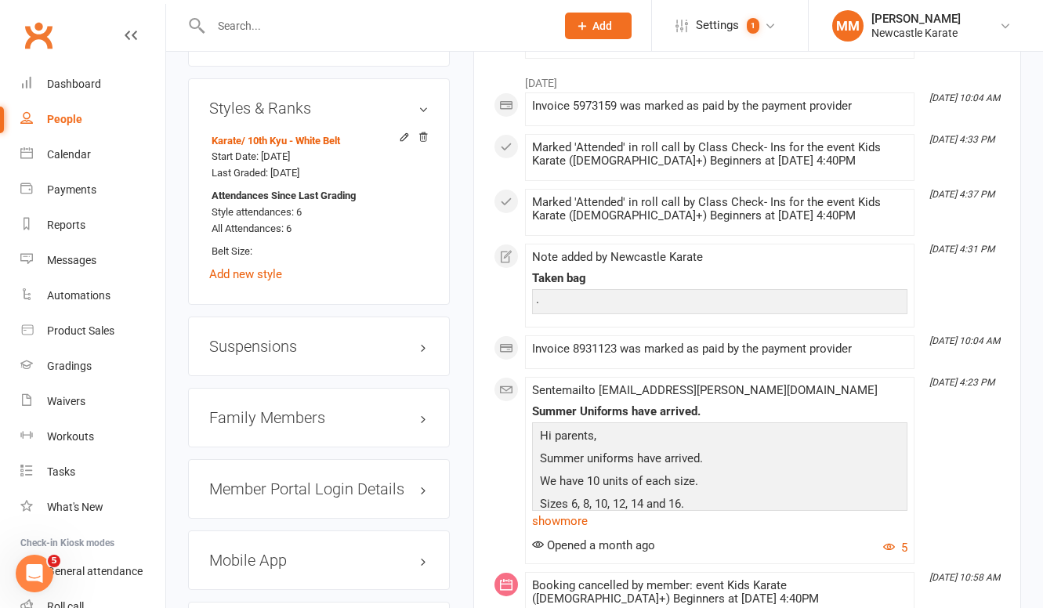
scroll to position [1346, 0]
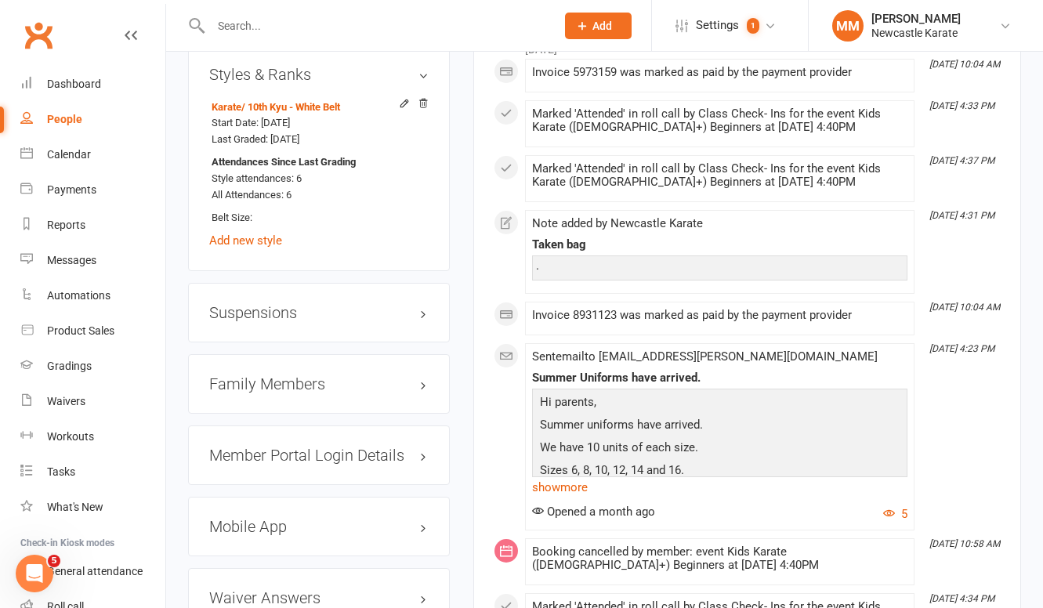
click at [287, 392] on h3 "Family Members" at bounding box center [318, 383] width 219 height 17
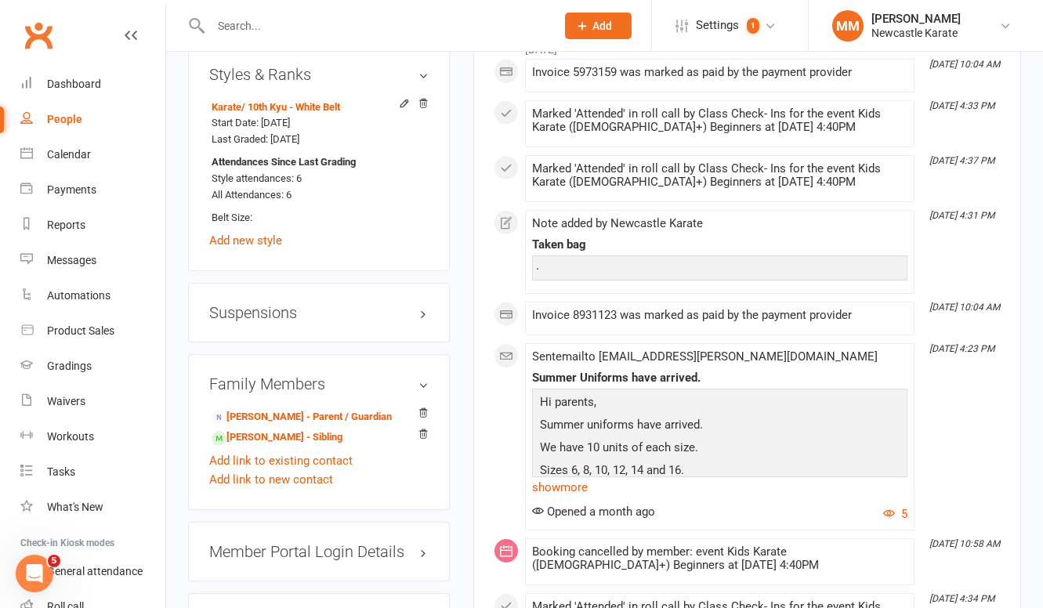
click at [46, 24] on link "Clubworx" at bounding box center [38, 35] width 39 height 39
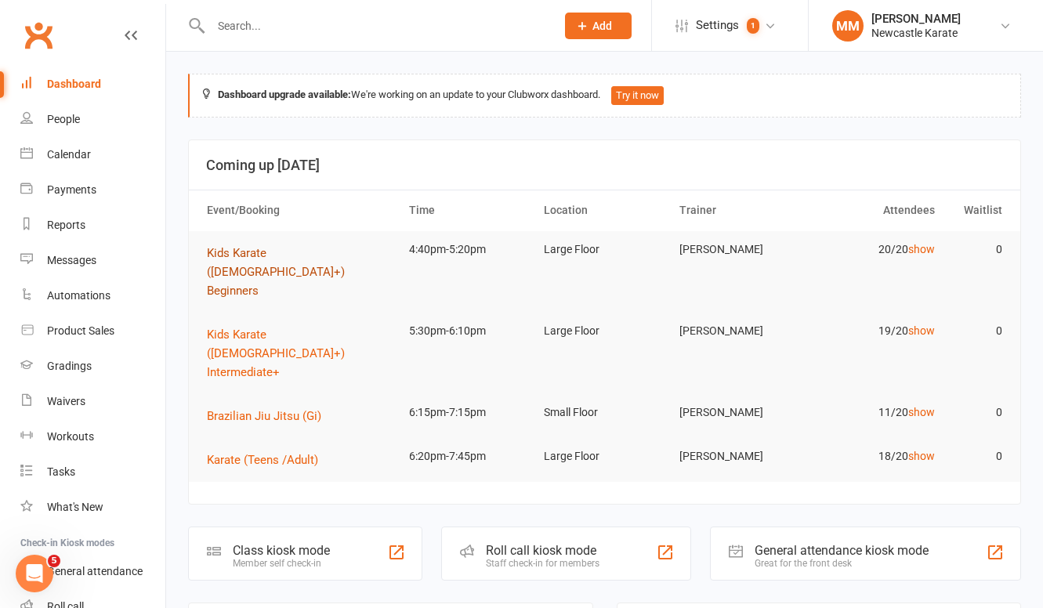
click at [331, 247] on span "Kids Karate ([DEMOGRAPHIC_DATA]+) Beginners" at bounding box center [276, 272] width 138 height 52
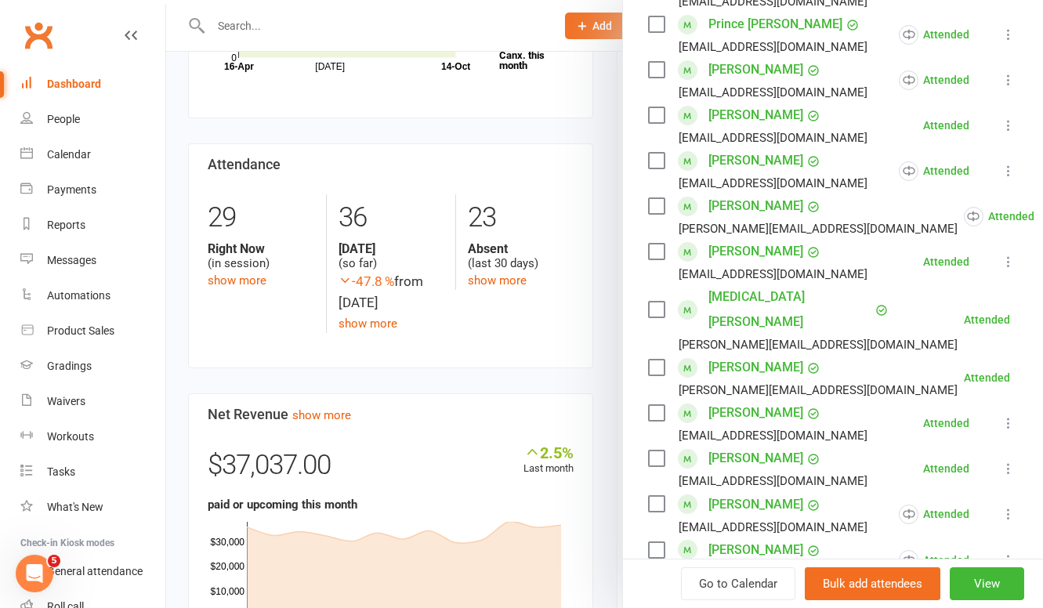
scroll to position [549, 0]
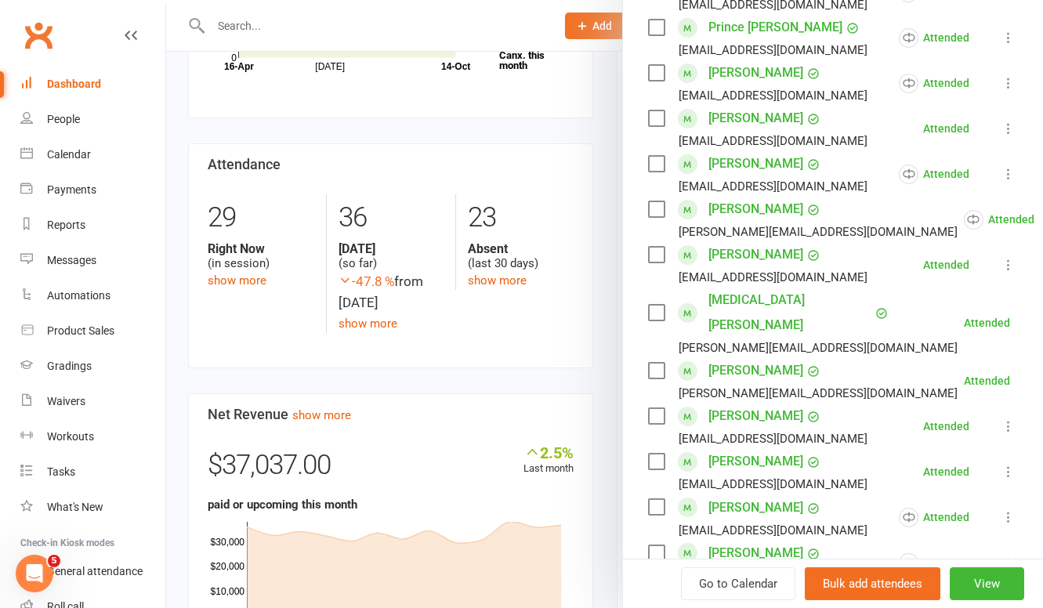
click at [331, 59] on div at bounding box center [604, 304] width 876 height 608
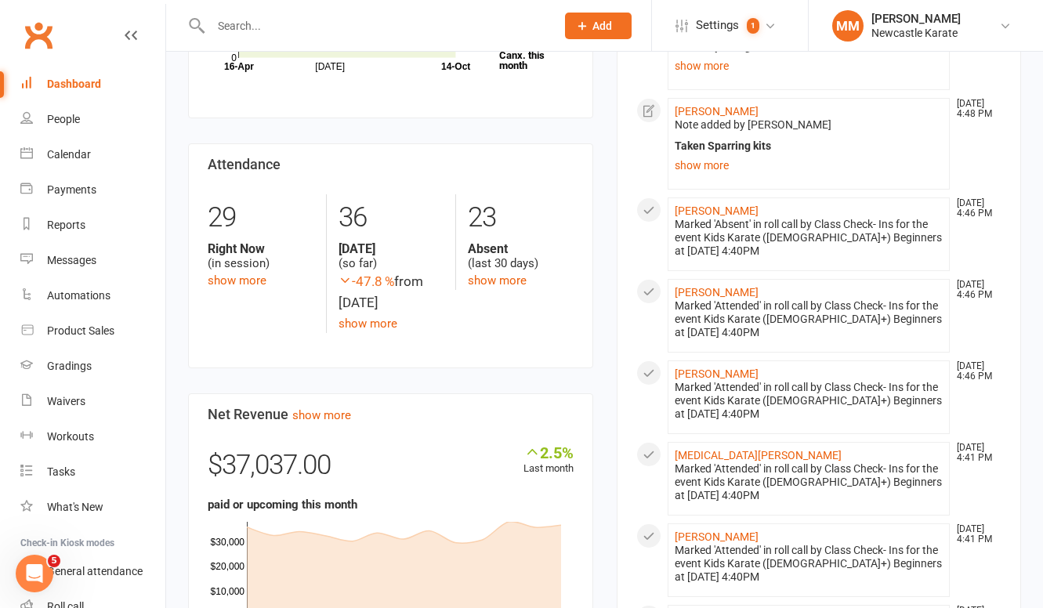
click at [40, 38] on link "Clubworx" at bounding box center [38, 35] width 39 height 39
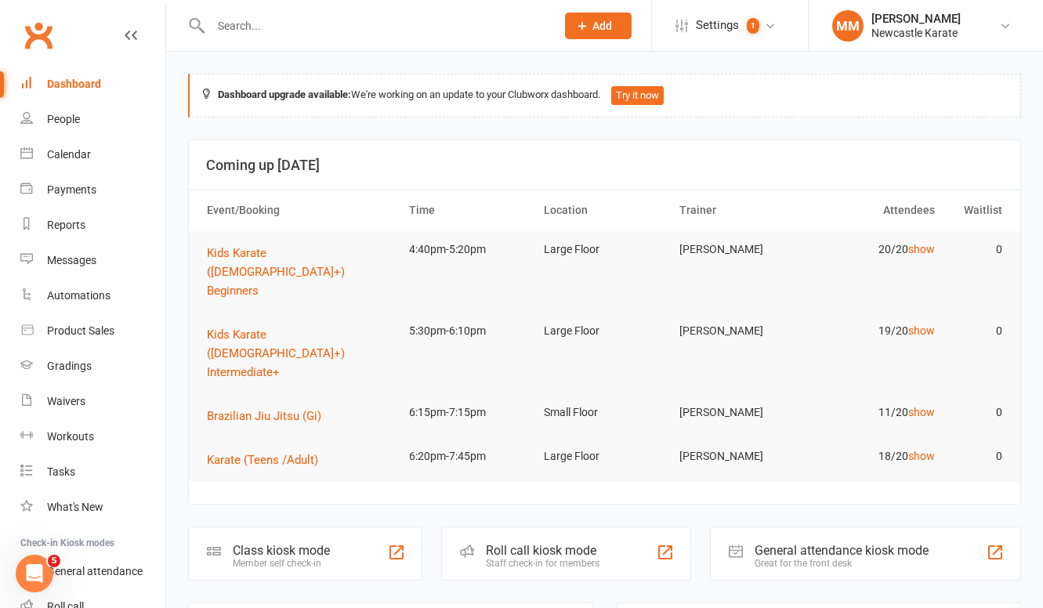
click at [37, 27] on link "Clubworx" at bounding box center [38, 35] width 39 height 39
click at [46, 45] on link "Clubworx" at bounding box center [38, 35] width 39 height 39
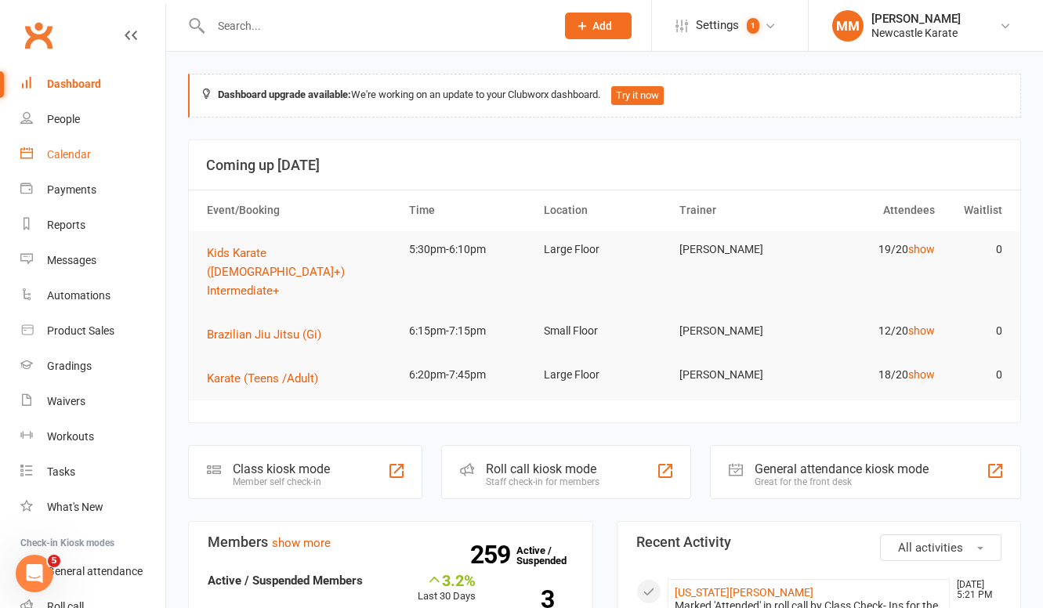
click at [63, 159] on div "Calendar" at bounding box center [69, 154] width 44 height 13
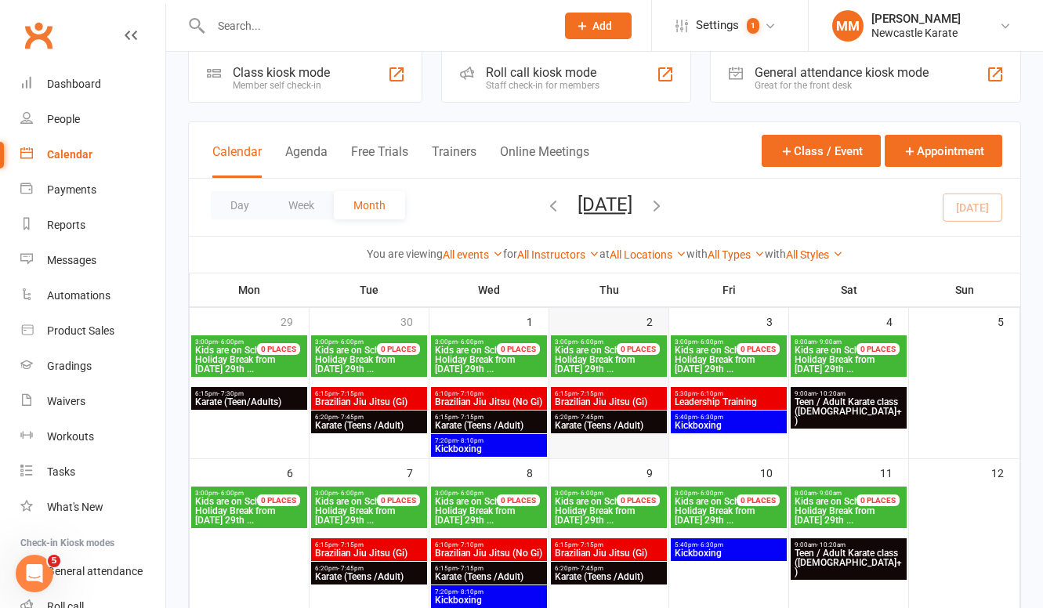
scroll to position [36, 0]
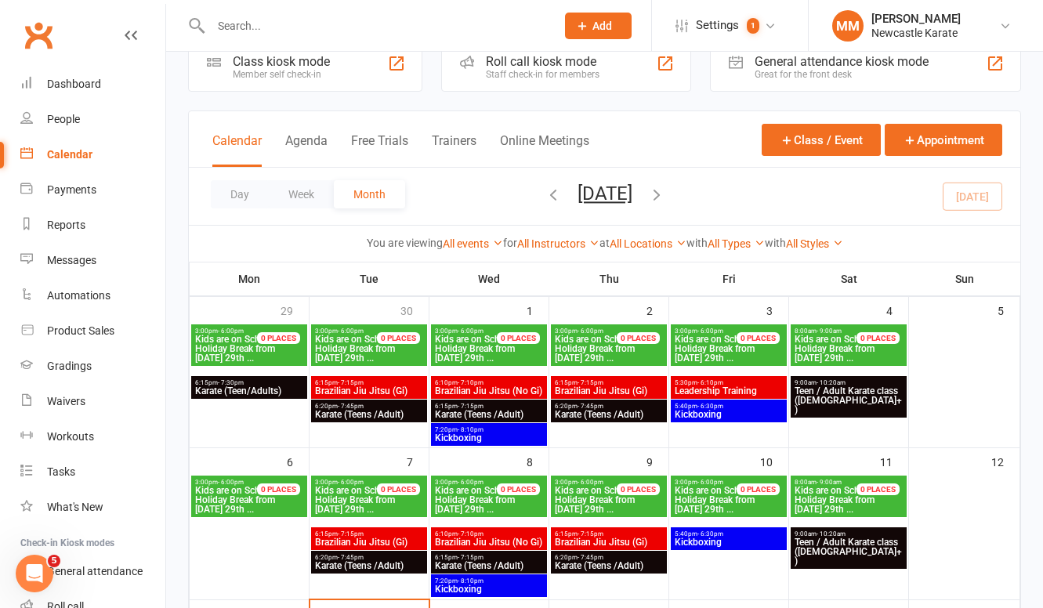
click at [262, 17] on input "text" at bounding box center [375, 26] width 338 height 22
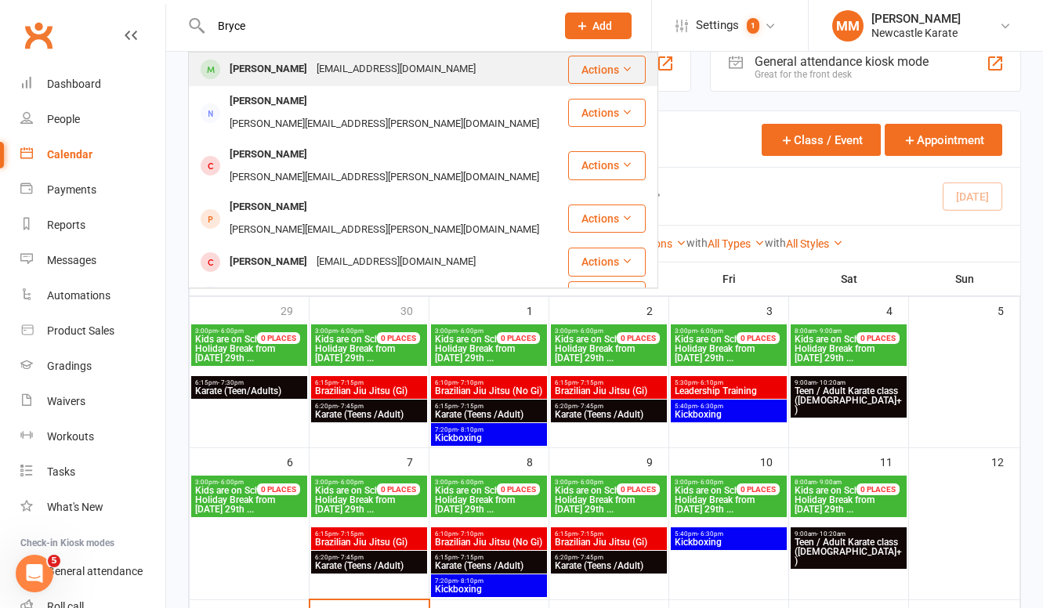
type input "Bryce"
click at [272, 67] on div "Bryce Gray" at bounding box center [268, 69] width 87 height 23
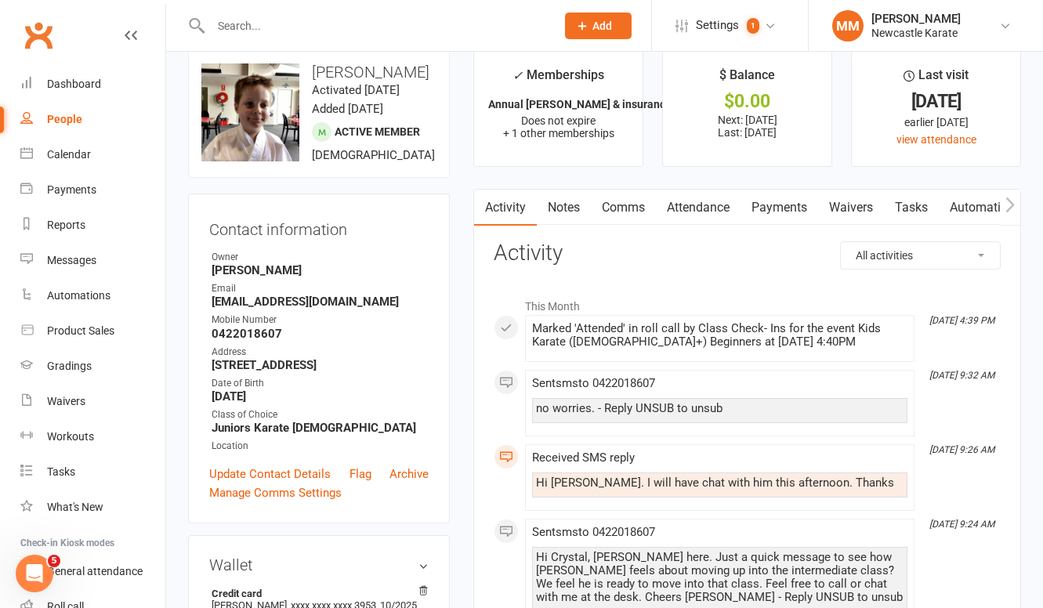
scroll to position [23, 0]
drag, startPoint x: 251, startPoint y: 337, endPoint x: 212, endPoint y: 336, distance: 39.2
click at [209, 309] on li "Email Crystalmasonjohnson@gmail.com" at bounding box center [318, 294] width 219 height 27
copy strong "Crystal"
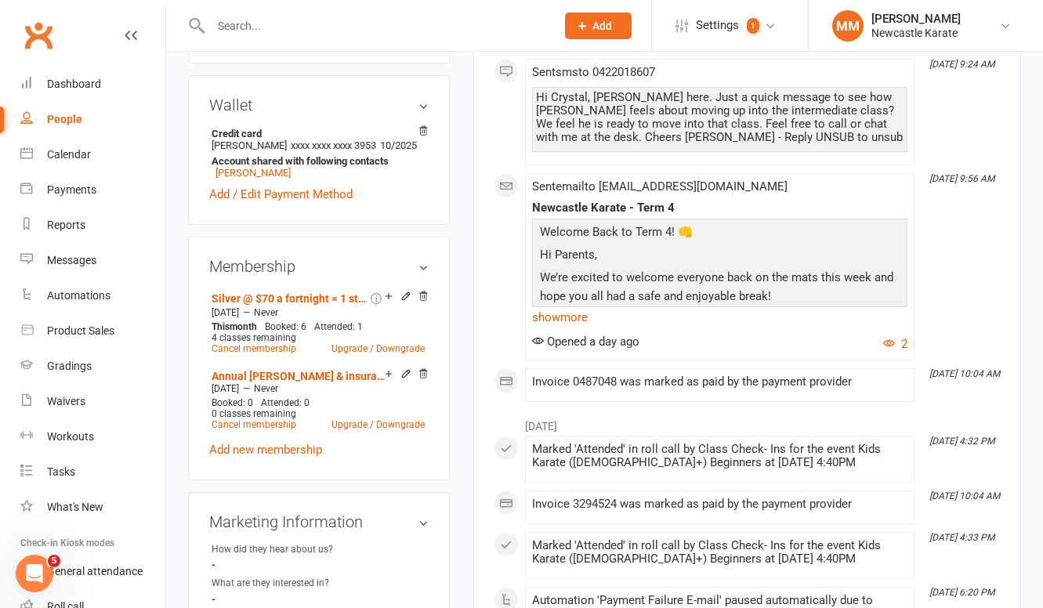
scroll to position [0, 0]
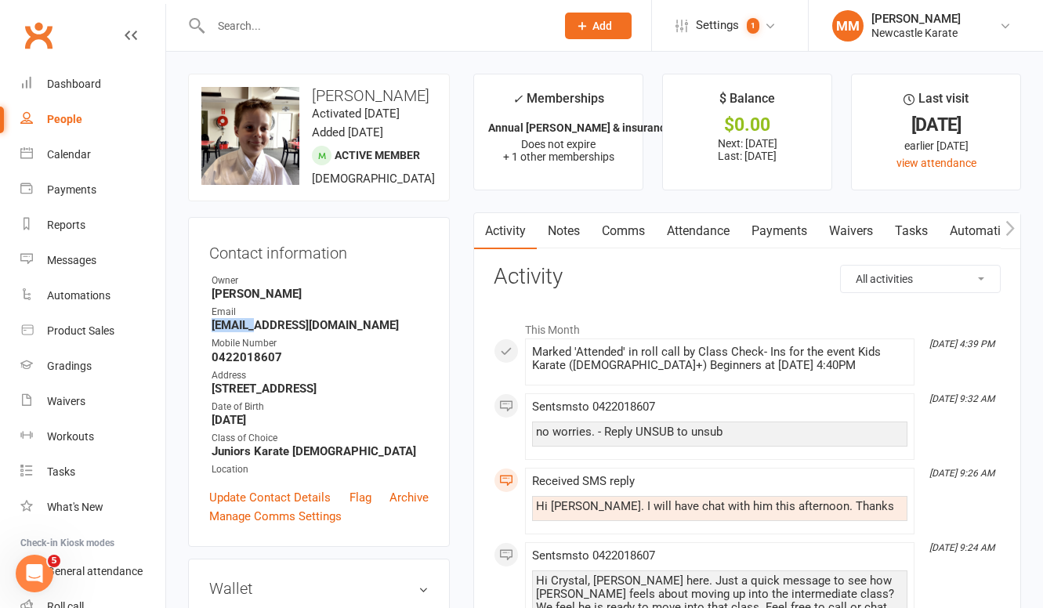
click at [624, 226] on link "Comms" at bounding box center [623, 231] width 65 height 36
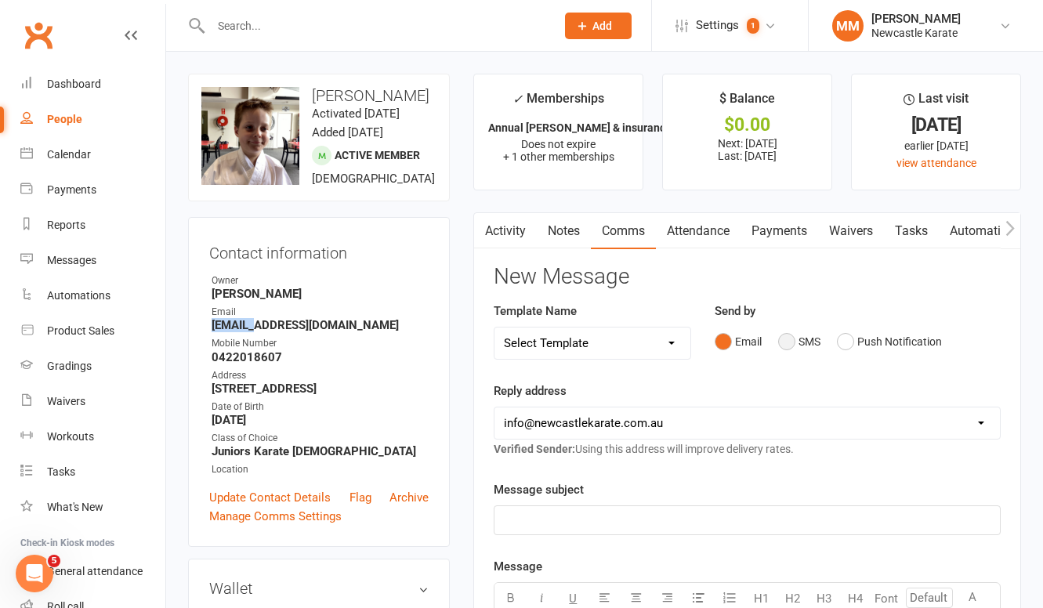
click at [791, 337] on button "SMS" at bounding box center [799, 342] width 42 height 30
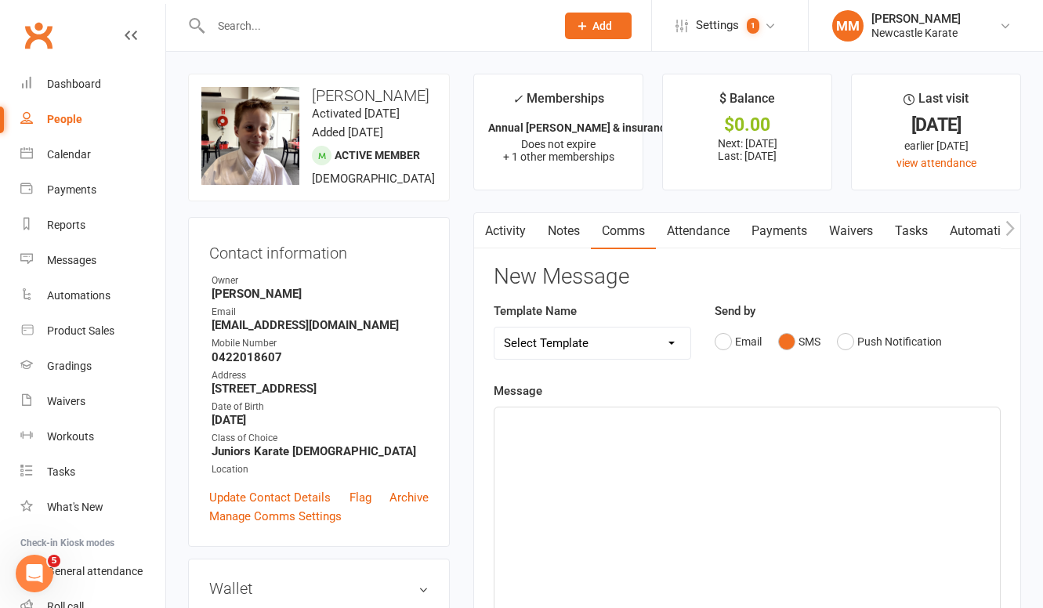
click at [578, 420] on p "﻿" at bounding box center [747, 421] width 486 height 19
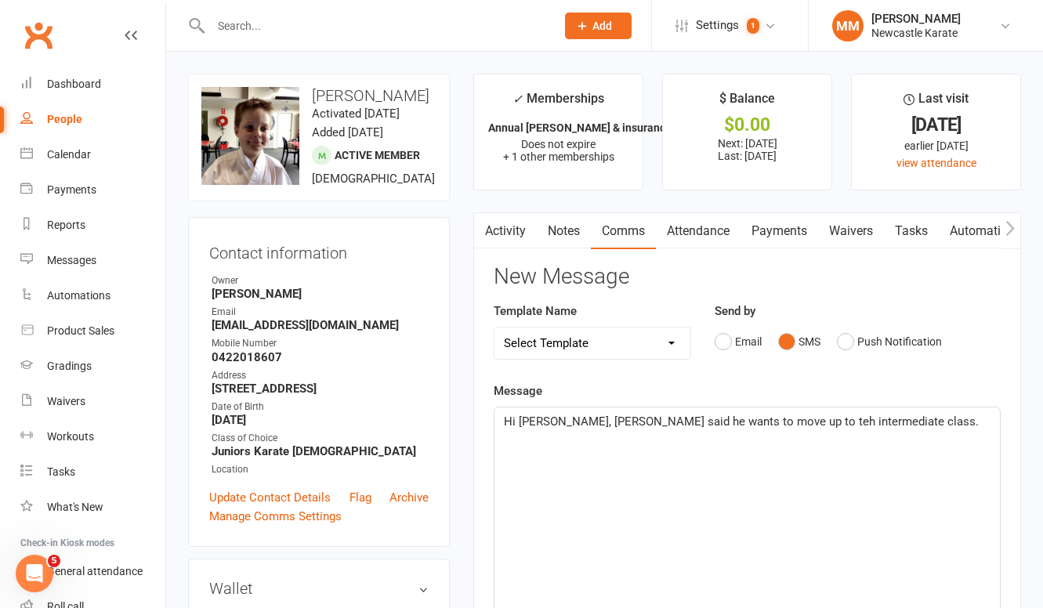
click at [890, 426] on p "Hi Crystal, Bryce said he wants to move up to teh intermediate class." at bounding box center [747, 421] width 486 height 19
click at [752, 419] on span "Hi Crystal, Bryce said he wants to move up to teh intermediate class. https://a…" at bounding box center [743, 430] width 478 height 33
click at [591, 420] on span "Hi Crystal, Bryce said he wants to move up to the intermediate class. https://a…" at bounding box center [743, 430] width 478 height 33
click at [988, 421] on p "Hi Crystal, Bryce chatted to me and he said he wants to move up to the intermed…" at bounding box center [747, 431] width 486 height 38
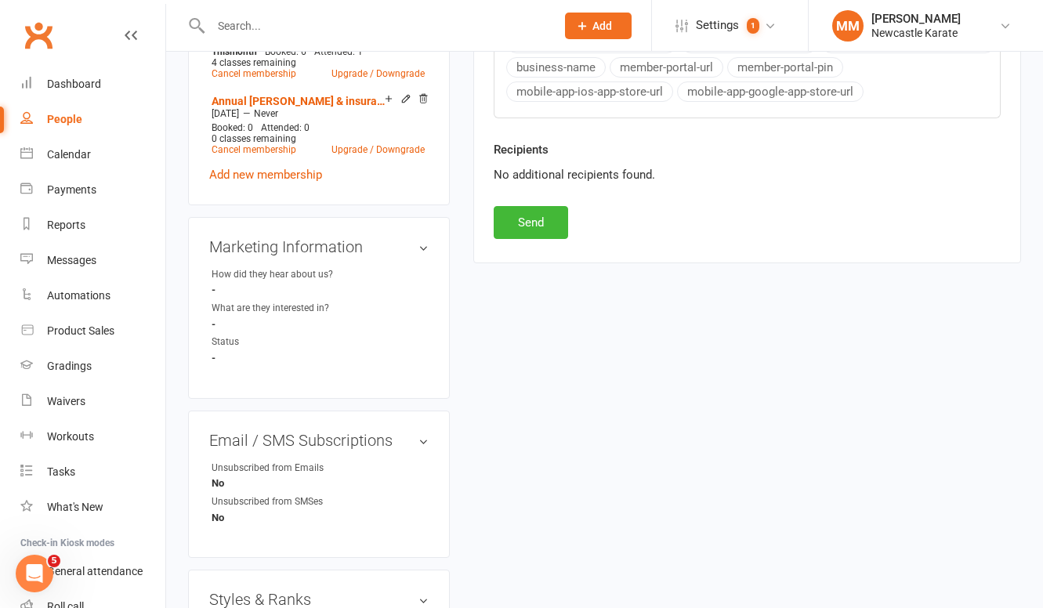
scroll to position [461, 0]
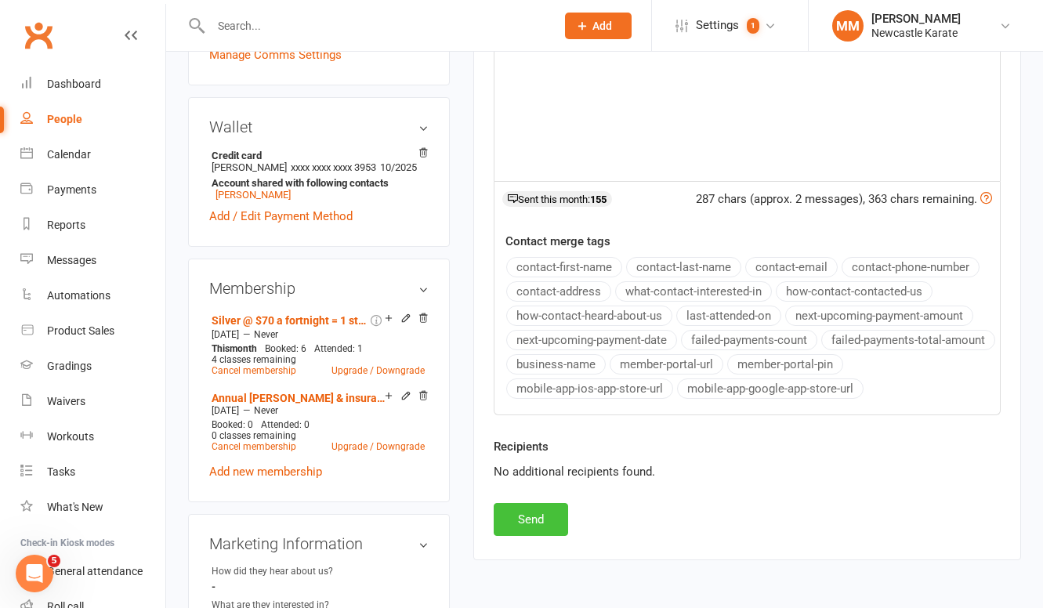
click at [528, 504] on button "Send" at bounding box center [530, 519] width 74 height 33
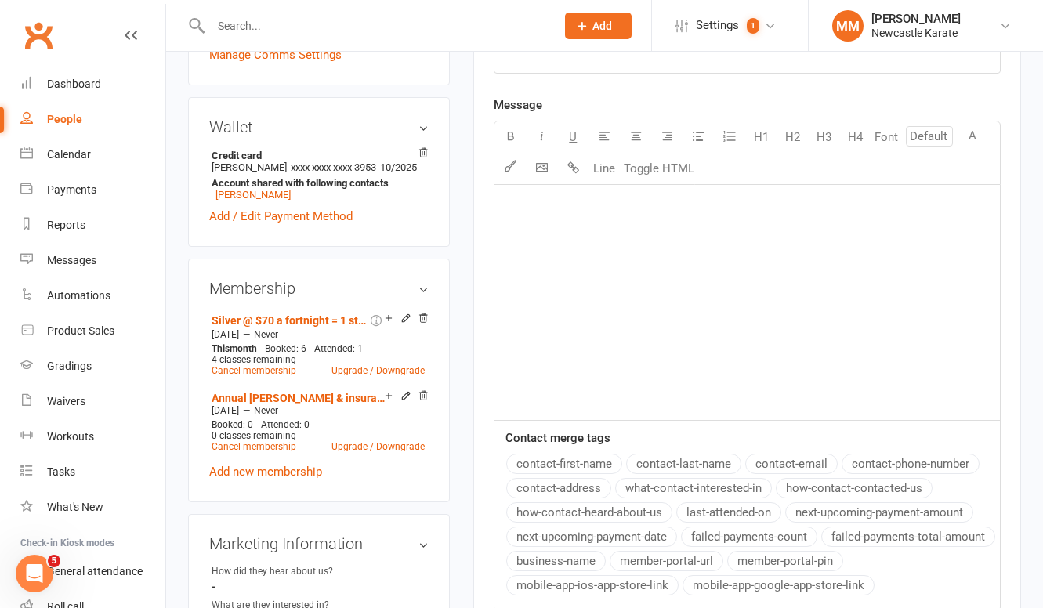
click at [40, 32] on link "Clubworx" at bounding box center [38, 35] width 39 height 39
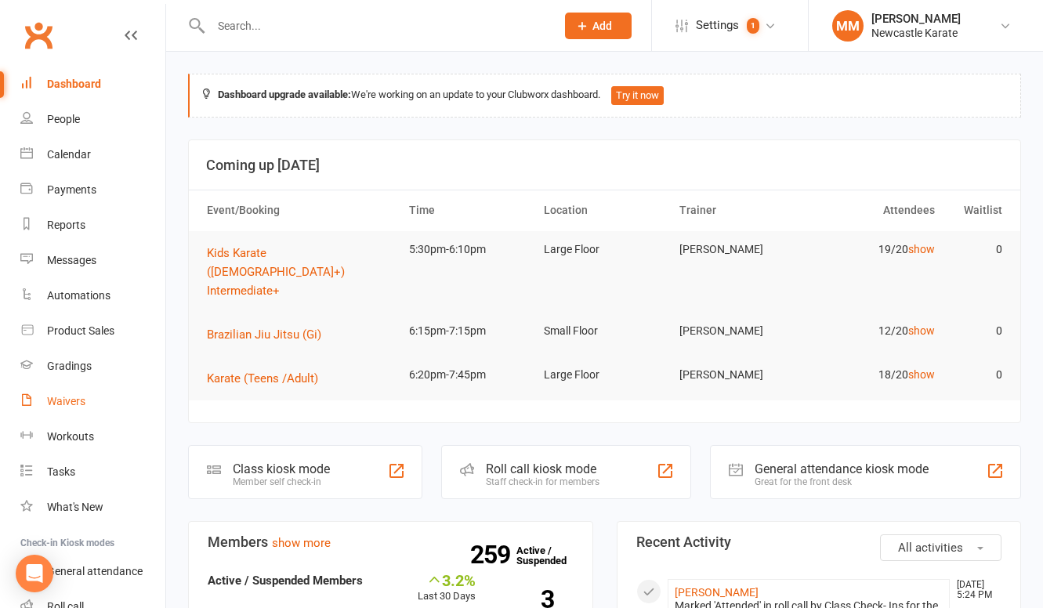
click at [69, 395] on div "Waivers" at bounding box center [66, 401] width 38 height 13
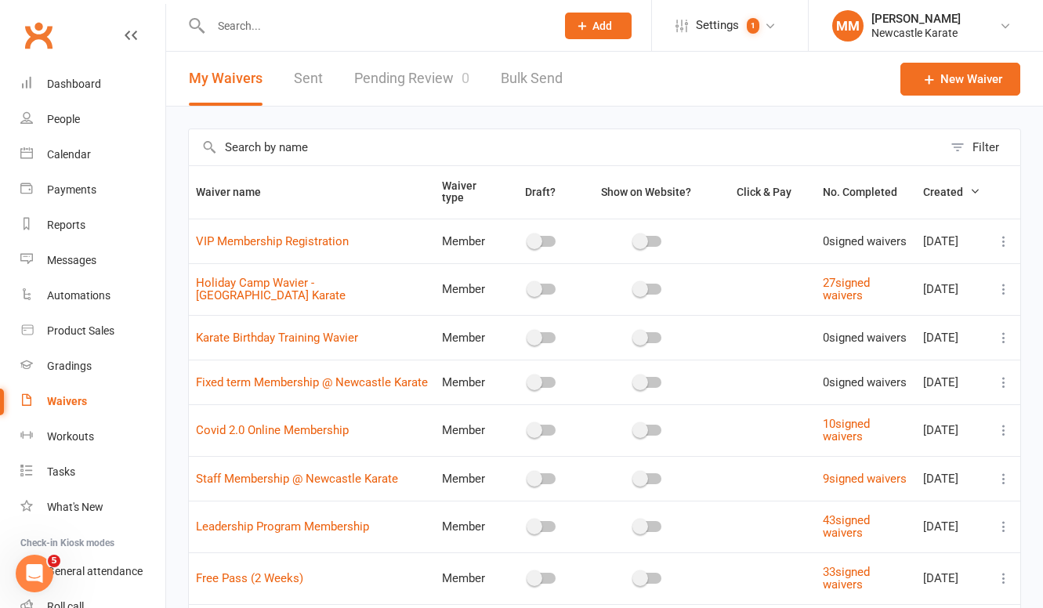
click at [258, 150] on input "text" at bounding box center [566, 147] width 754 height 36
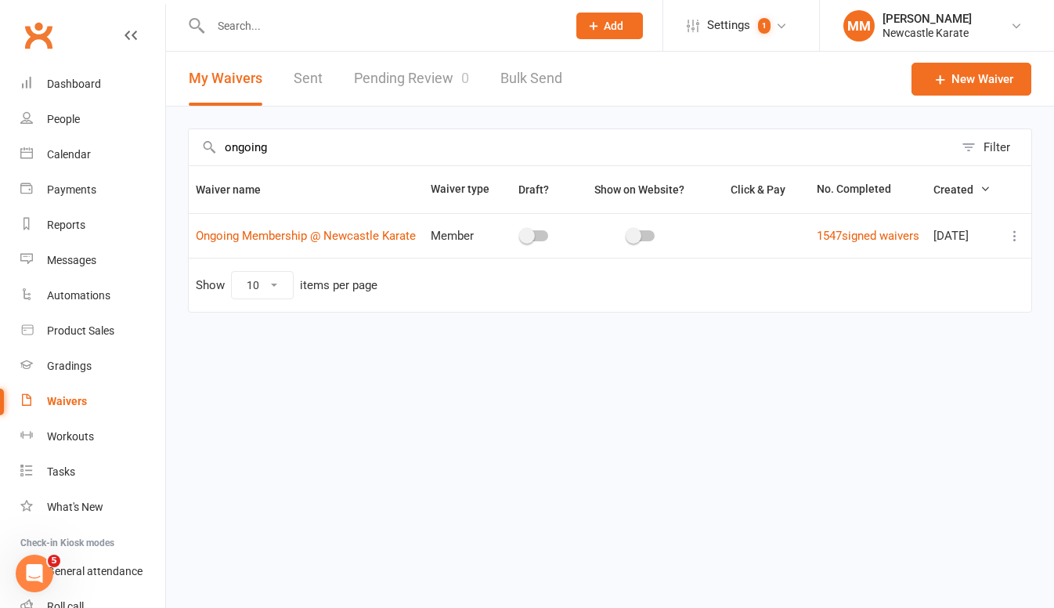
type input "ongoing"
click at [1014, 244] on icon at bounding box center [1015, 236] width 16 height 16
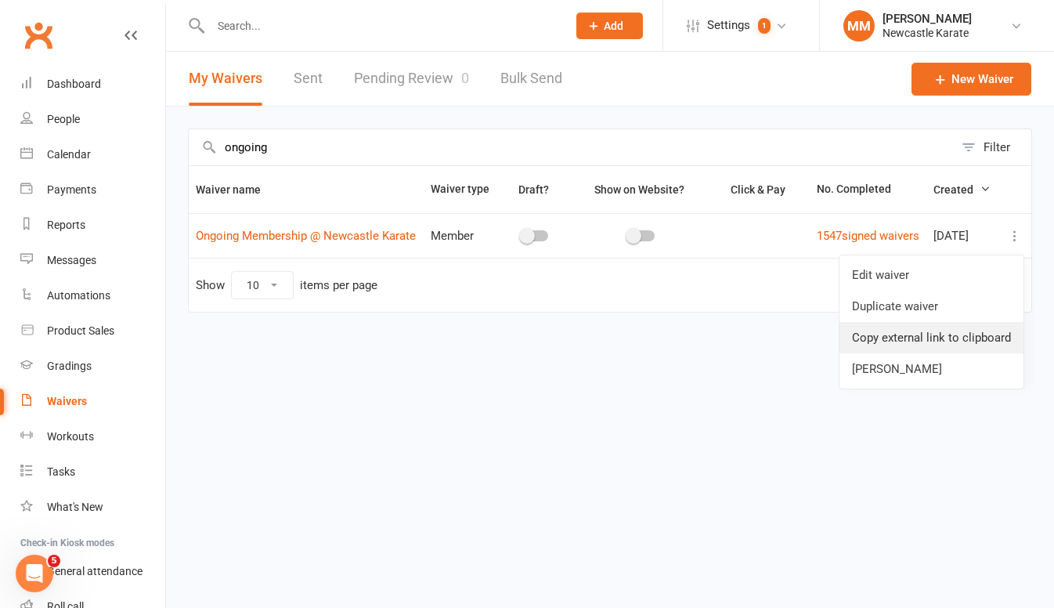
click at [918, 335] on link "Copy external link to clipboard" at bounding box center [932, 337] width 184 height 31
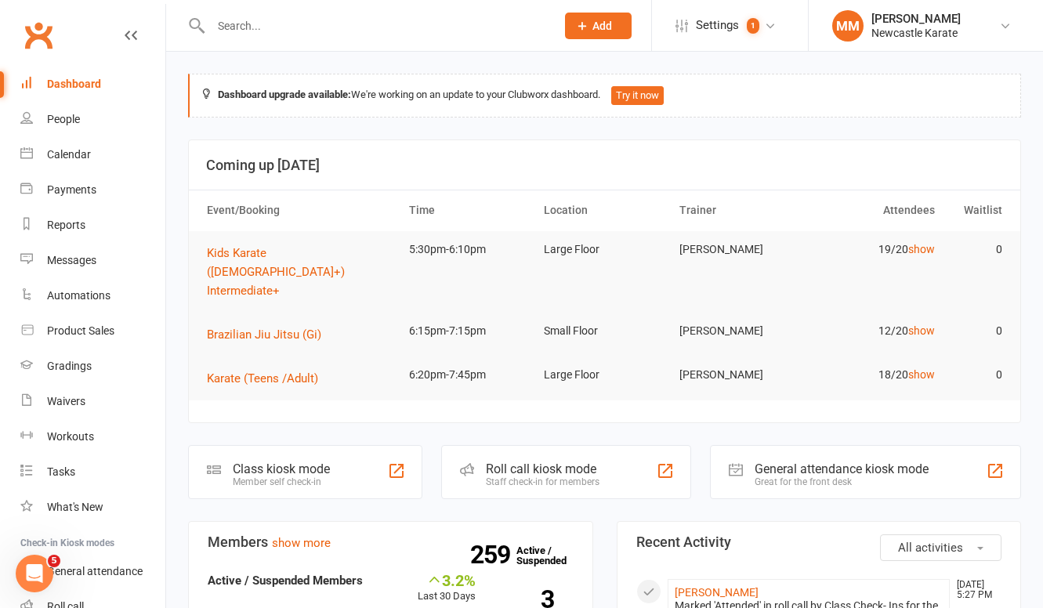
click at [221, 18] on input "text" at bounding box center [375, 26] width 338 height 22
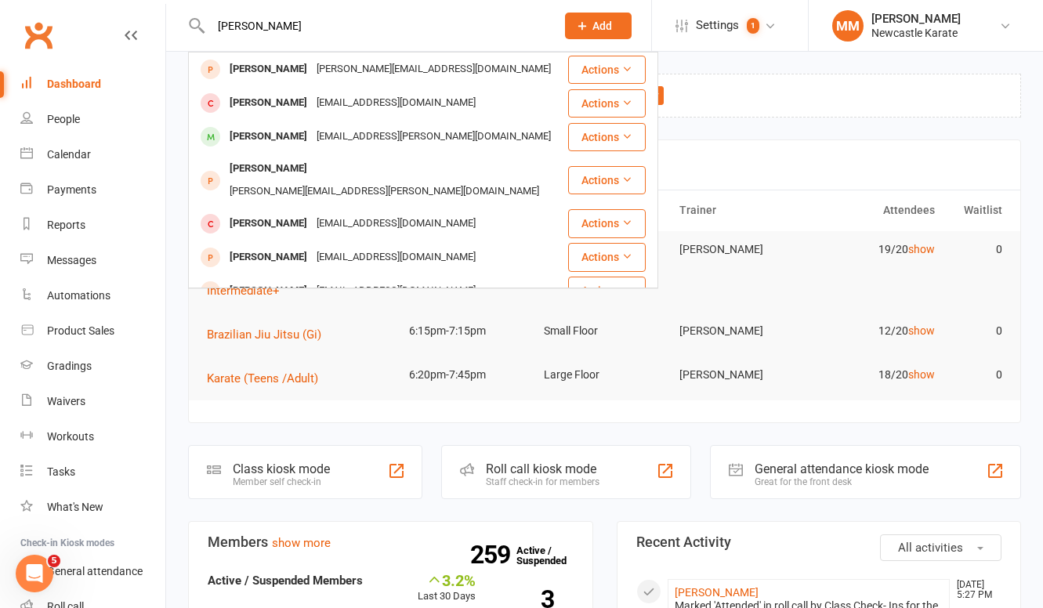
drag, startPoint x: 317, startPoint y: 27, endPoint x: 232, endPoint y: 20, distance: 85.6
click at [199, 25] on div "Elizabeth kelly Emily Daly emily_elizabeth_@live.com Actions Elizabeth Ersozlu …" at bounding box center [366, 25] width 356 height 51
paste input "Kazaiah Malanum"
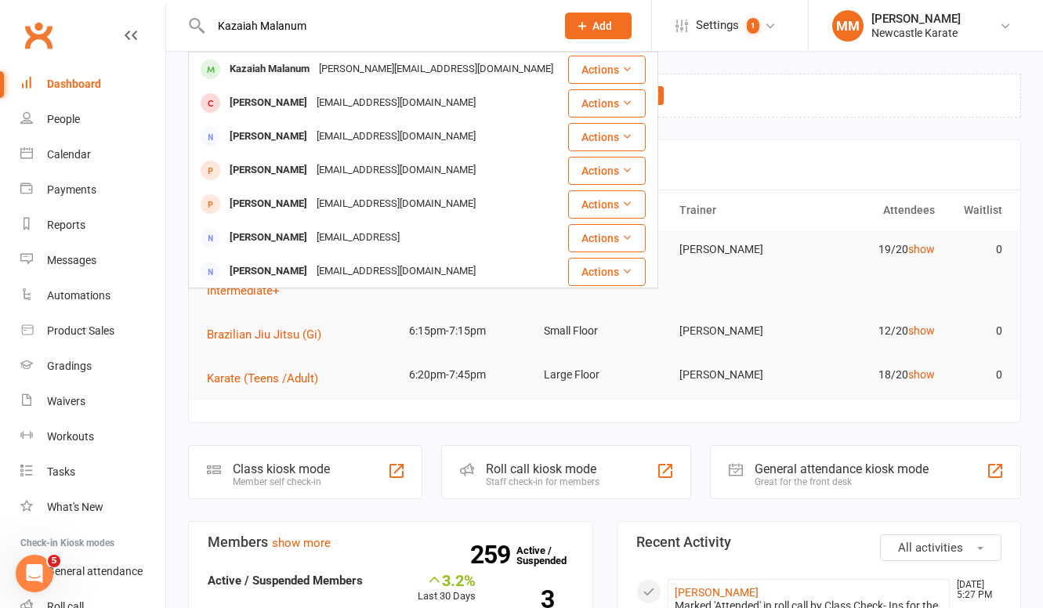
type input "Kazaiah Malanum"
click at [822, 158] on h3 "Coming up [DATE]" at bounding box center [604, 165] width 797 height 16
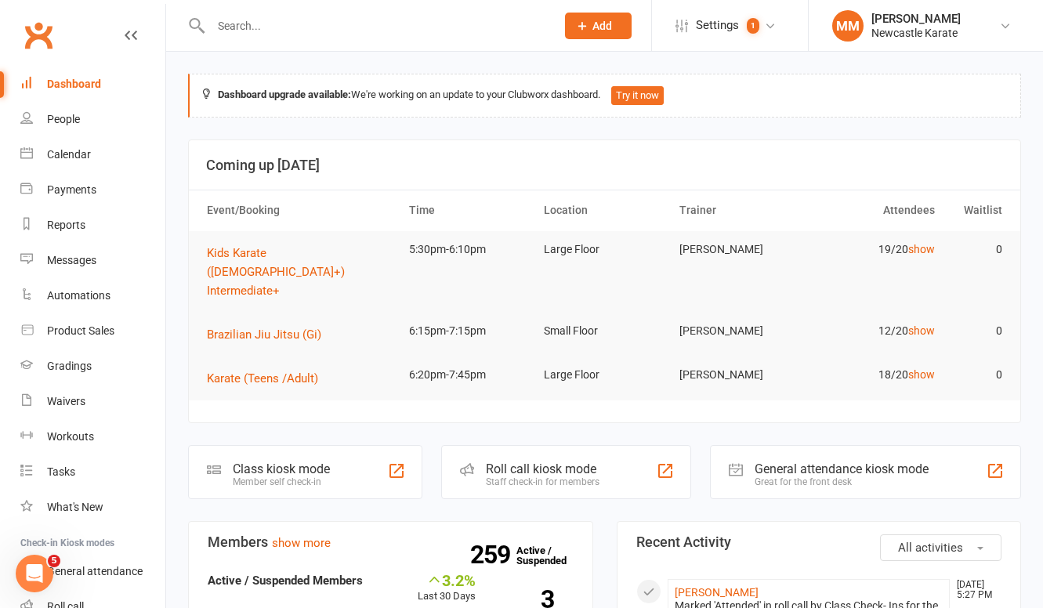
click at [37, 31] on link "Clubworx" at bounding box center [38, 35] width 39 height 39
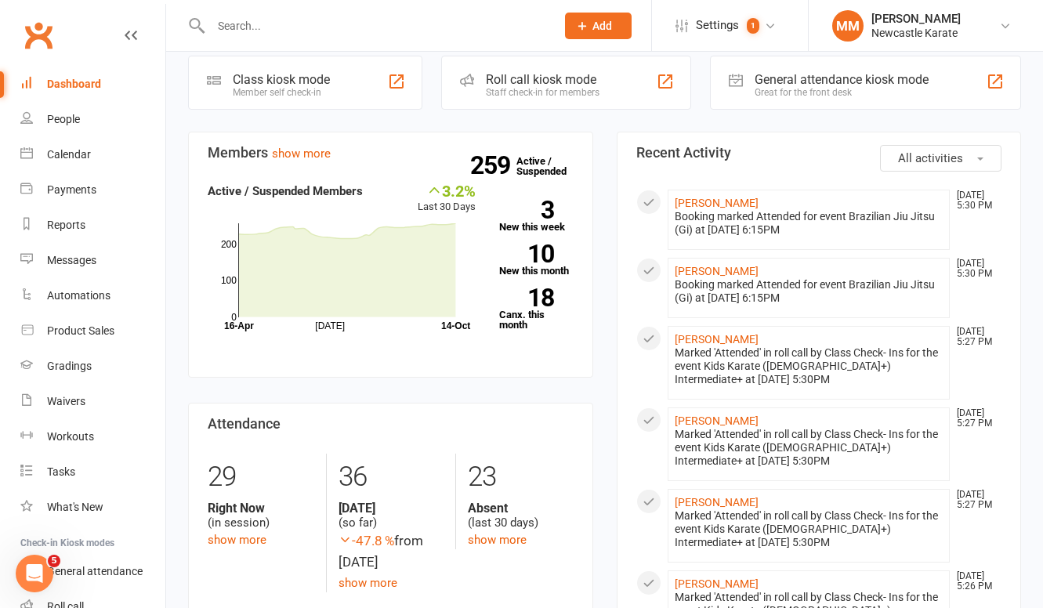
click at [44, 32] on link "Clubworx" at bounding box center [38, 35] width 39 height 39
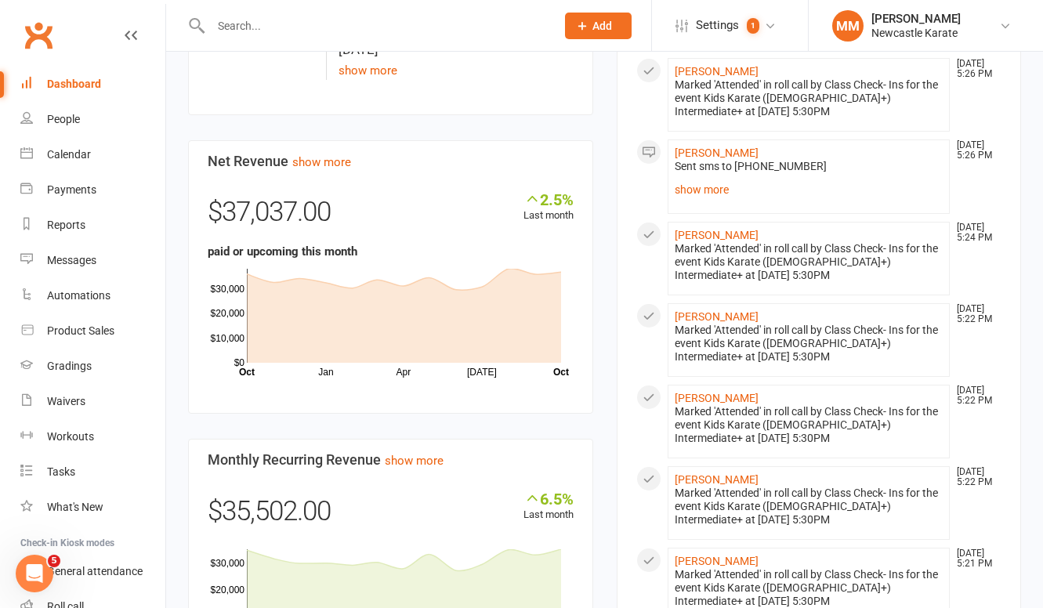
scroll to position [1632, 0]
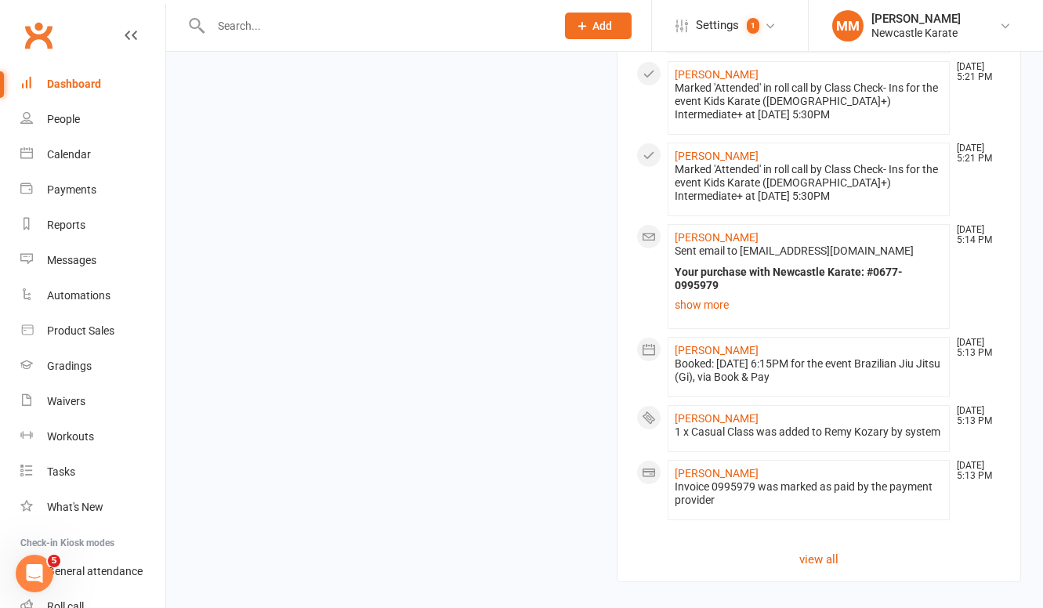
click at [580, 606] on link "Click here" at bounding box center [563, 613] width 52 height 14
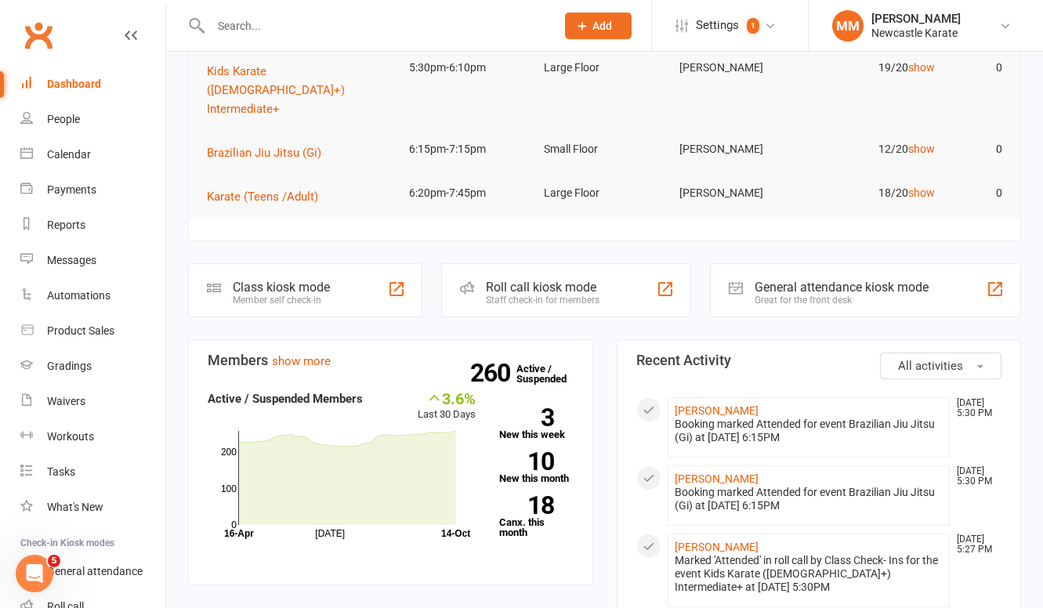
scroll to position [0, 0]
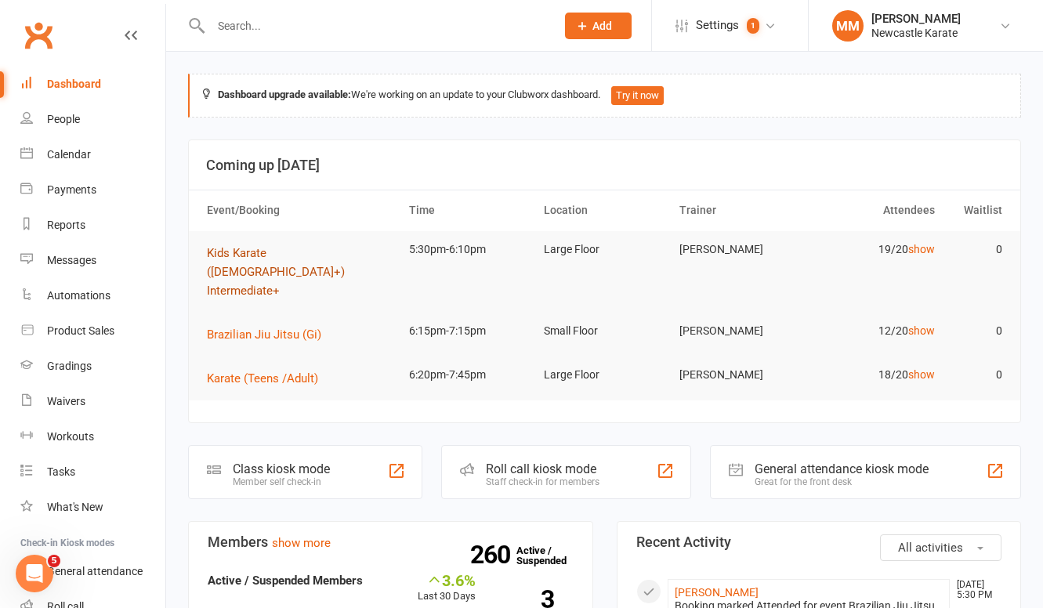
click at [280, 258] on span "Kids Karate ([DEMOGRAPHIC_DATA]+) Intermediate+" at bounding box center [276, 272] width 138 height 52
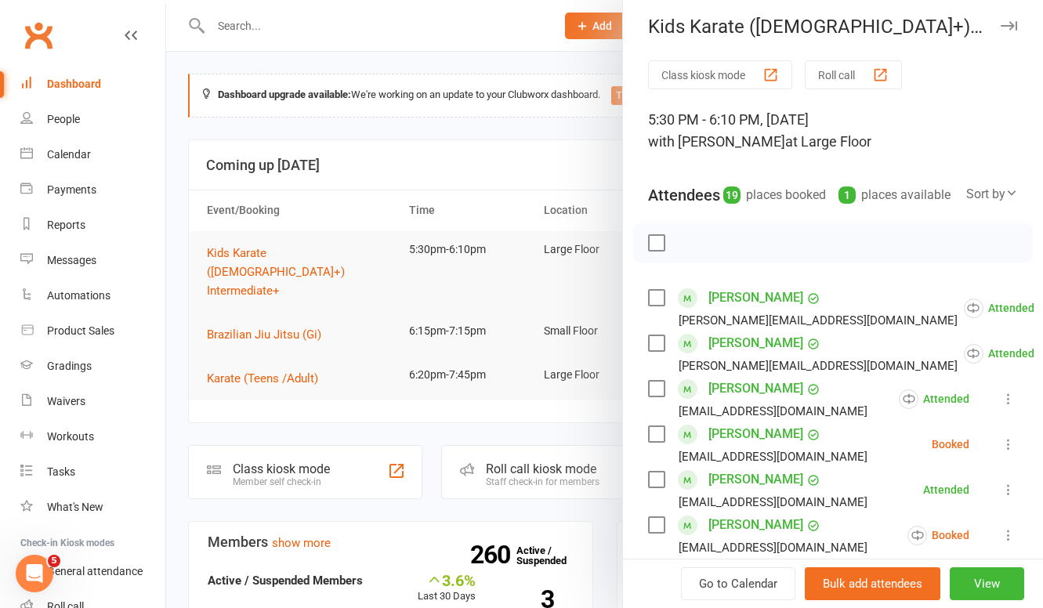
scroll to position [34, 0]
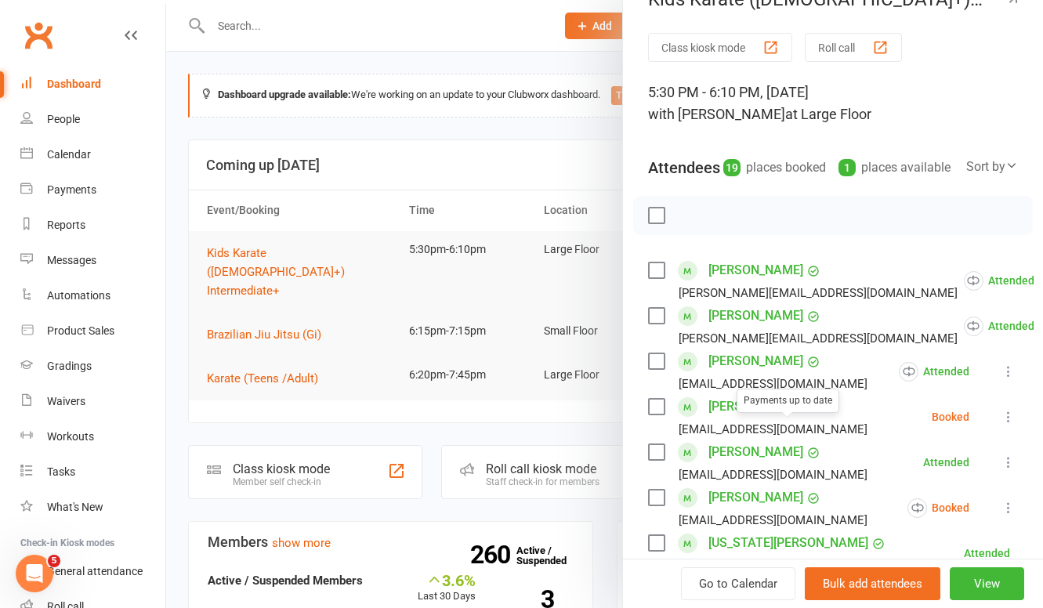
click at [1000, 425] on icon at bounding box center [1008, 417] width 16 height 16
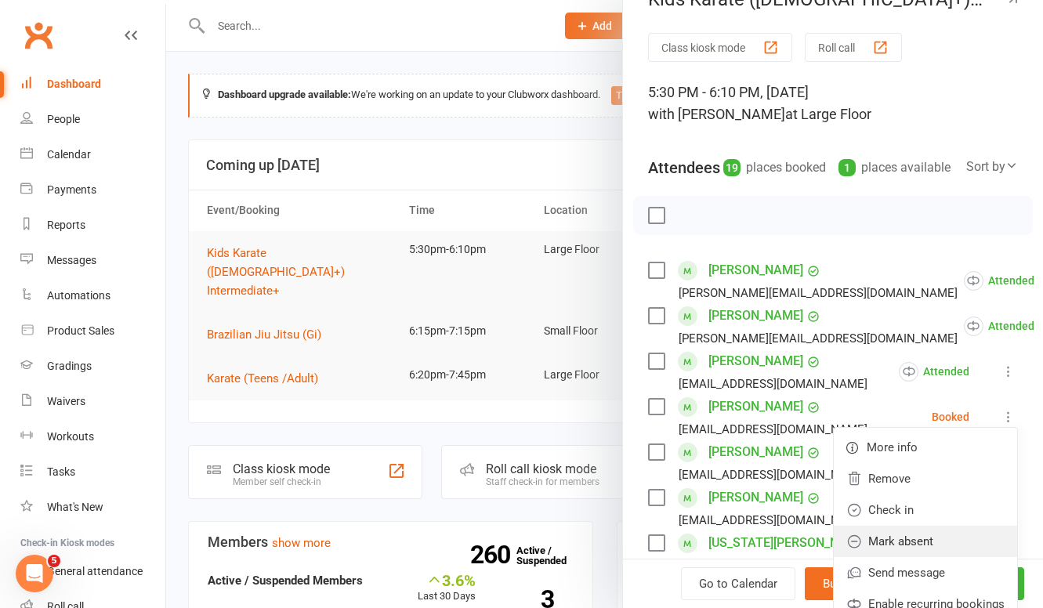
click at [945, 557] on link "Mark absent" at bounding box center [924, 541] width 183 height 31
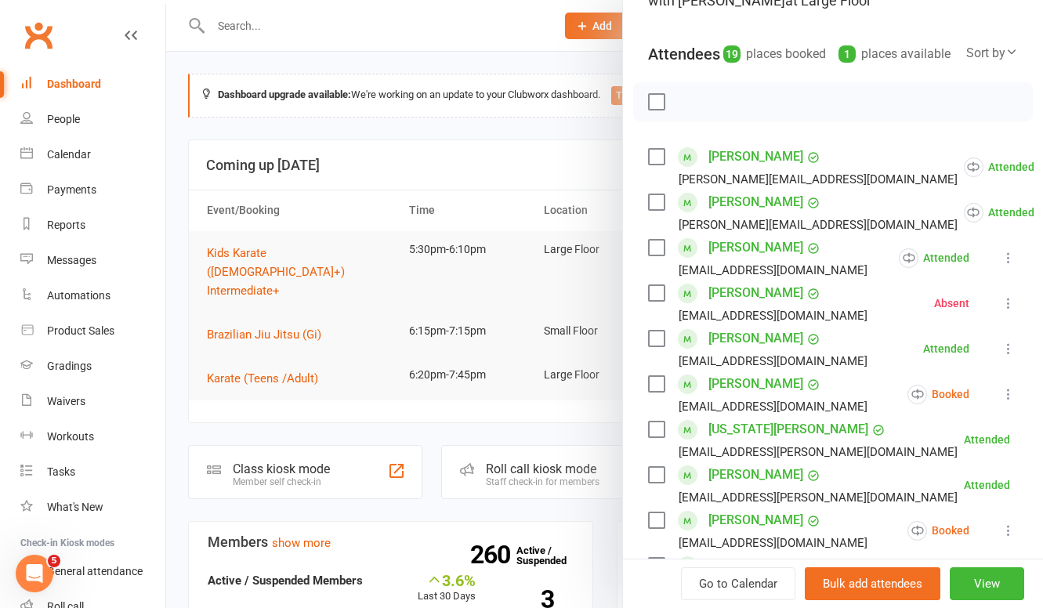
scroll to position [150, 0]
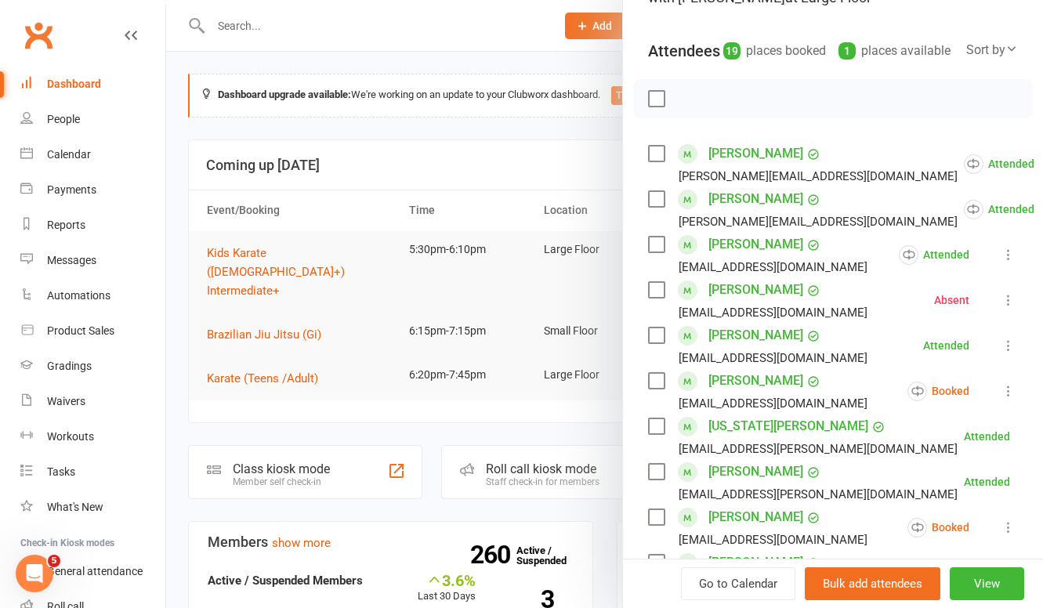
click at [1000, 399] on icon at bounding box center [1008, 391] width 16 height 16
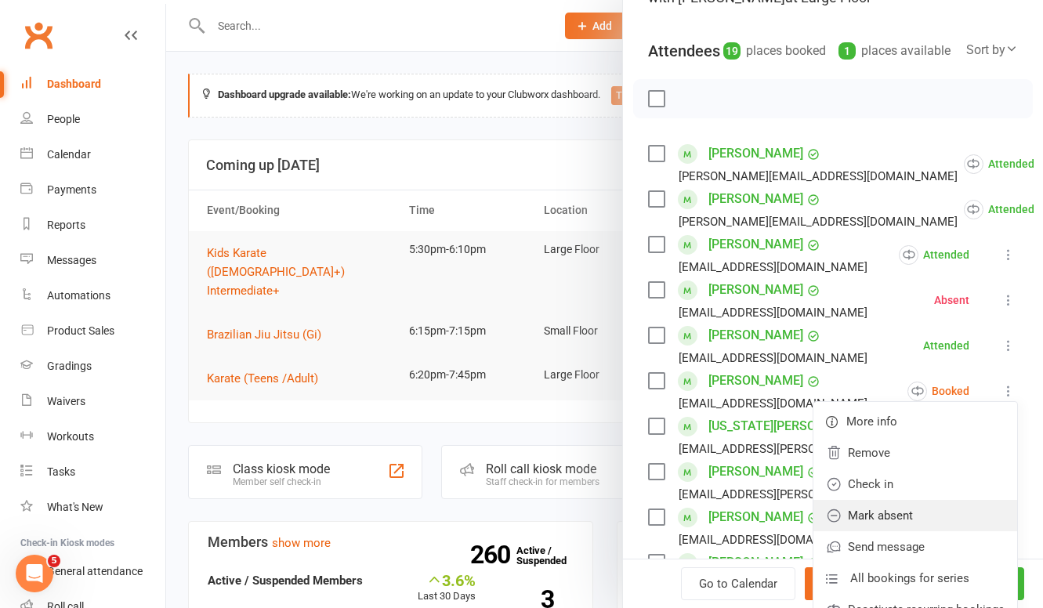
click at [886, 529] on link "Mark absent" at bounding box center [915, 515] width 204 height 31
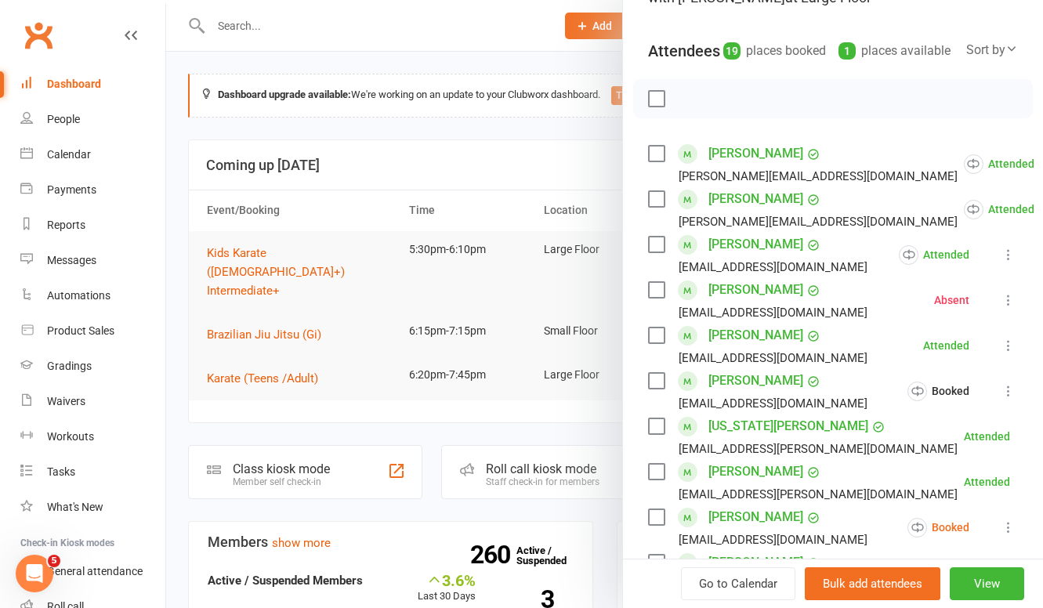
scroll to position [354, 0]
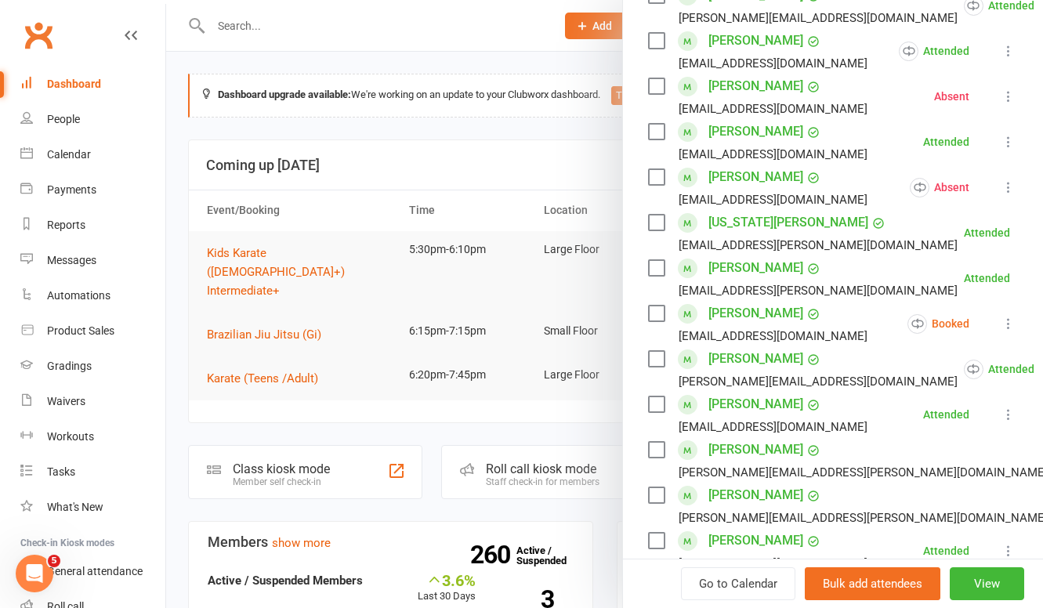
click at [1000, 331] on icon at bounding box center [1008, 324] width 16 height 16
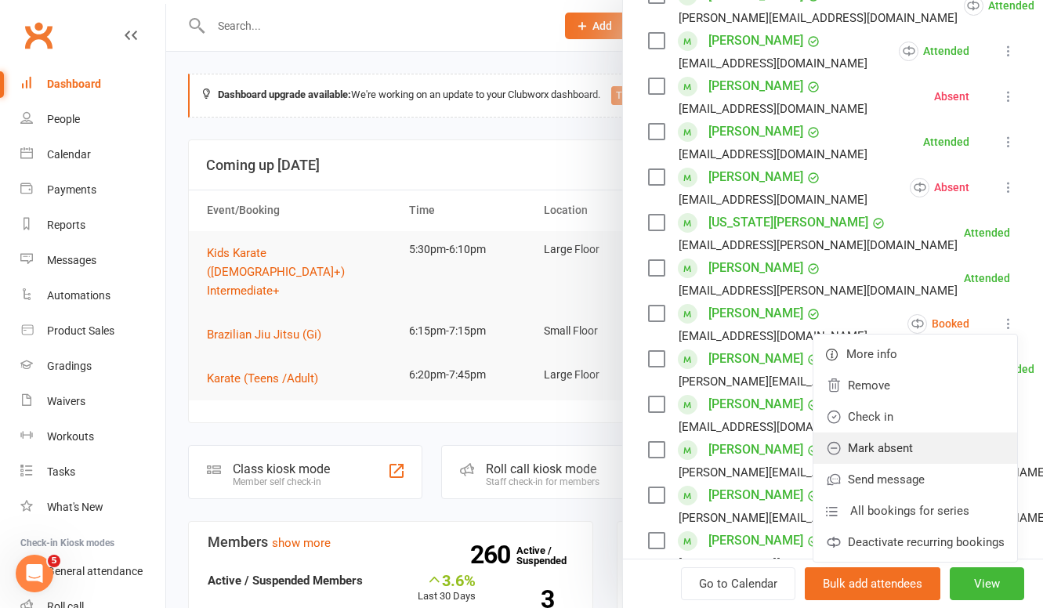
click at [883, 462] on link "Mark absent" at bounding box center [915, 447] width 204 height 31
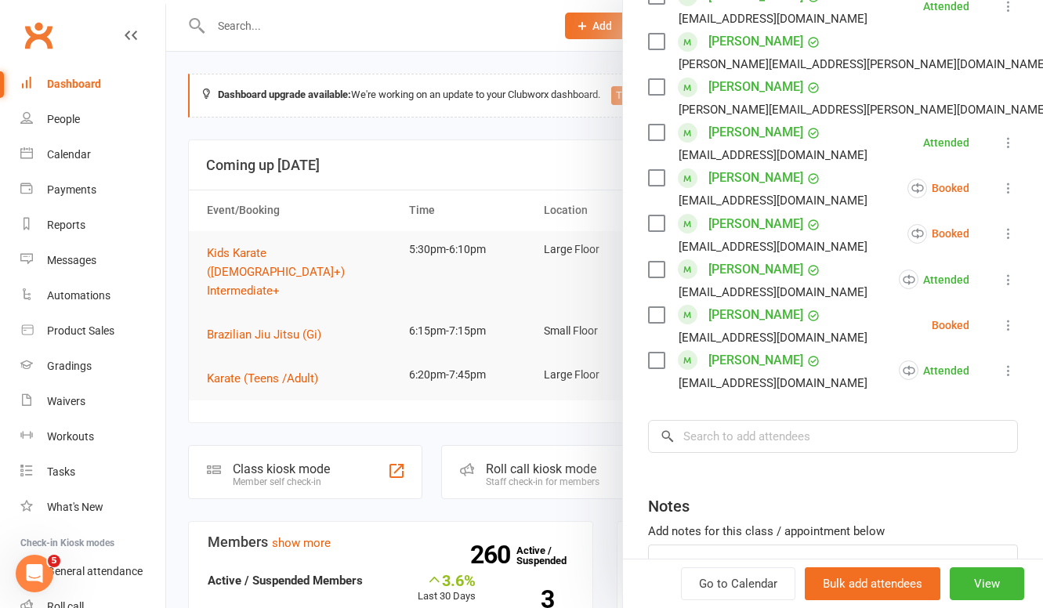
scroll to position [898, 0]
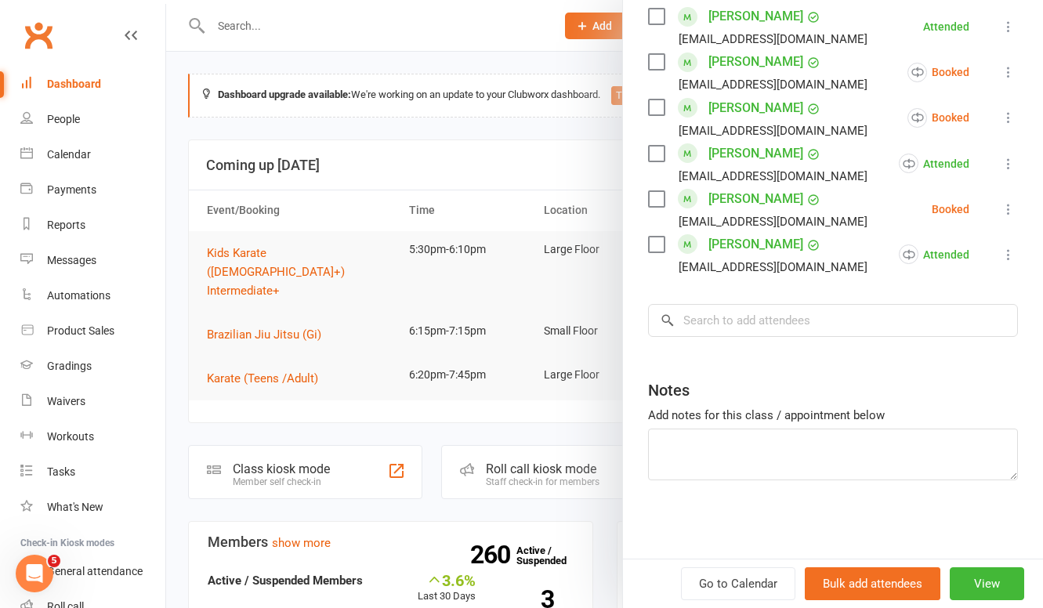
click at [1000, 120] on icon at bounding box center [1008, 118] width 16 height 16
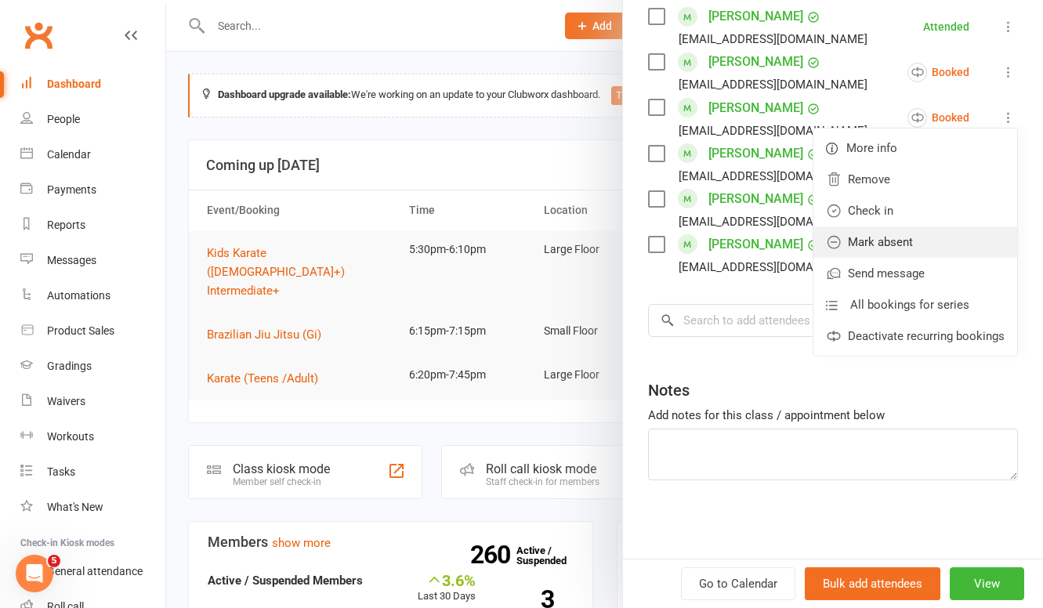
click at [893, 235] on link "Mark absent" at bounding box center [915, 241] width 204 height 31
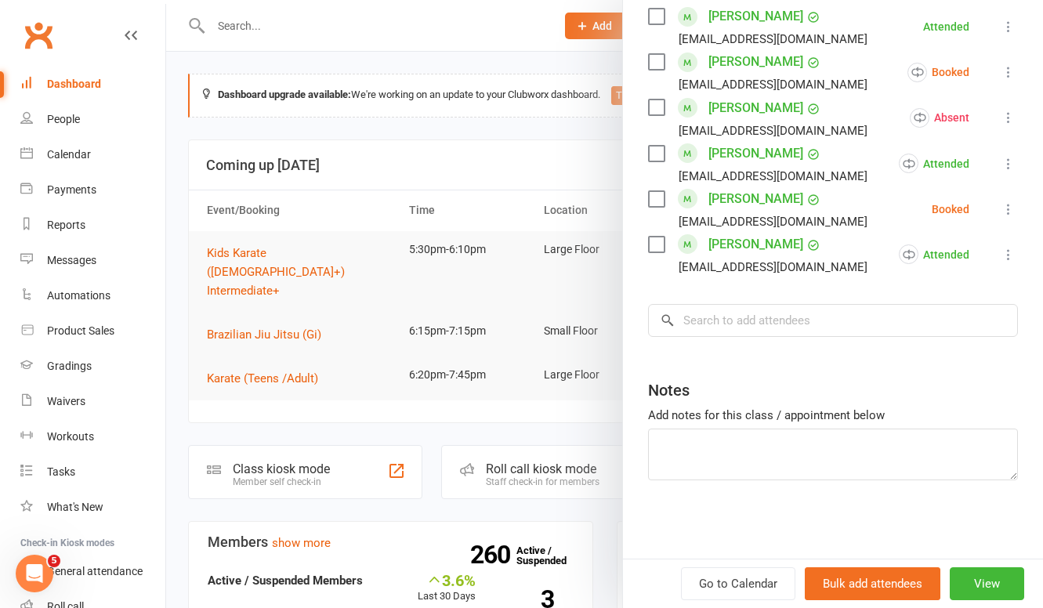
click at [1000, 202] on icon at bounding box center [1008, 209] width 16 height 16
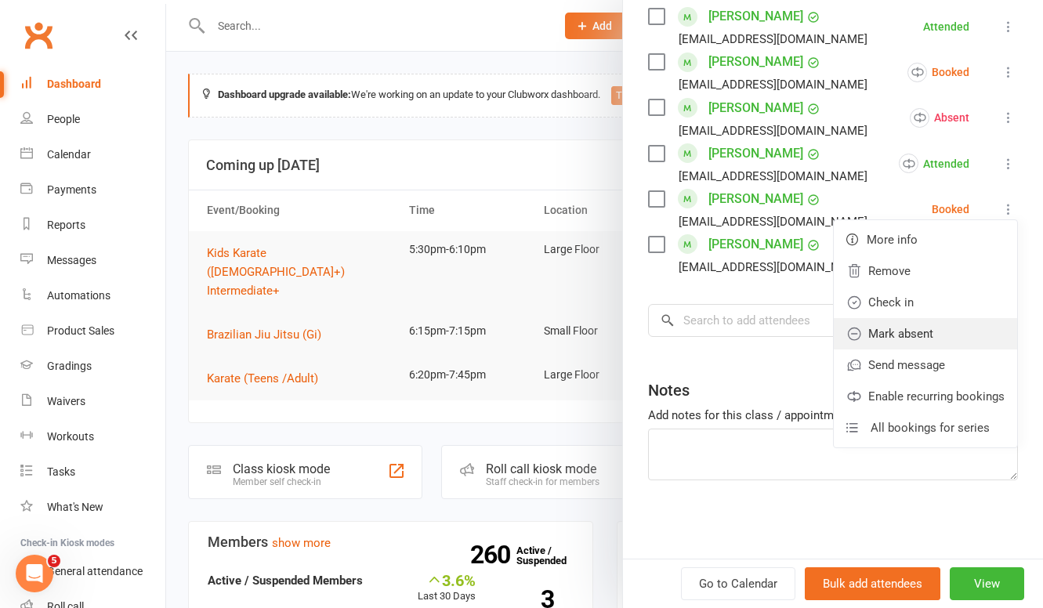
click at [932, 328] on link "Mark absent" at bounding box center [924, 333] width 183 height 31
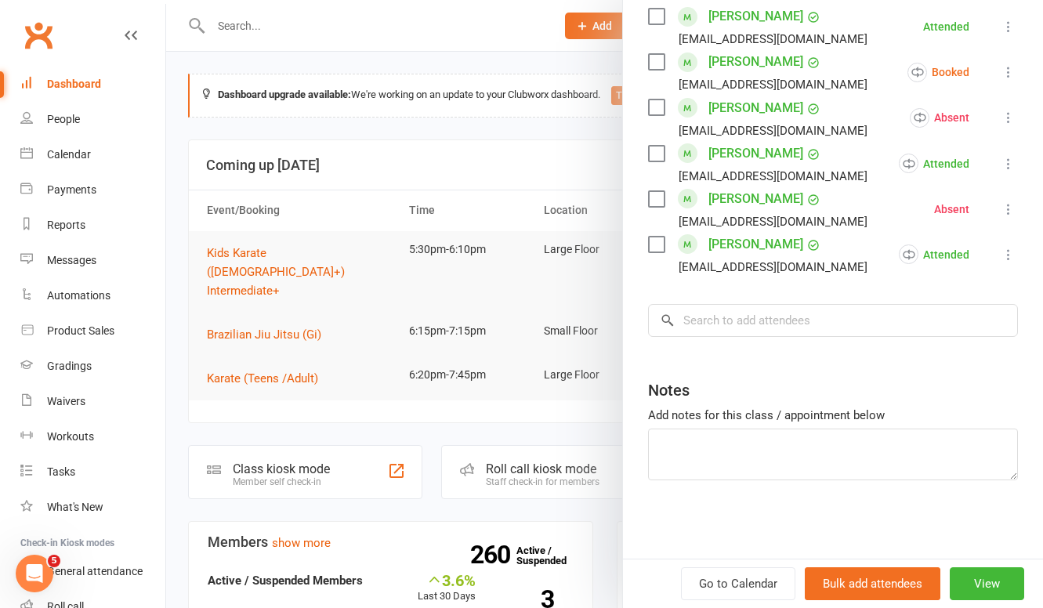
click at [1000, 75] on icon at bounding box center [1008, 72] width 16 height 16
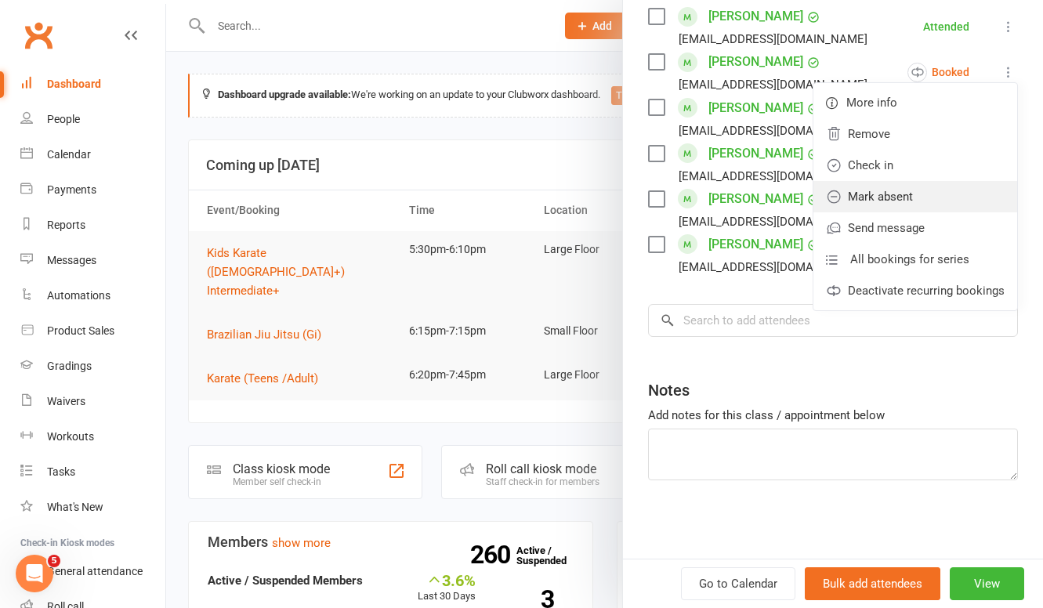
click at [931, 193] on link "Mark absent" at bounding box center [915, 196] width 204 height 31
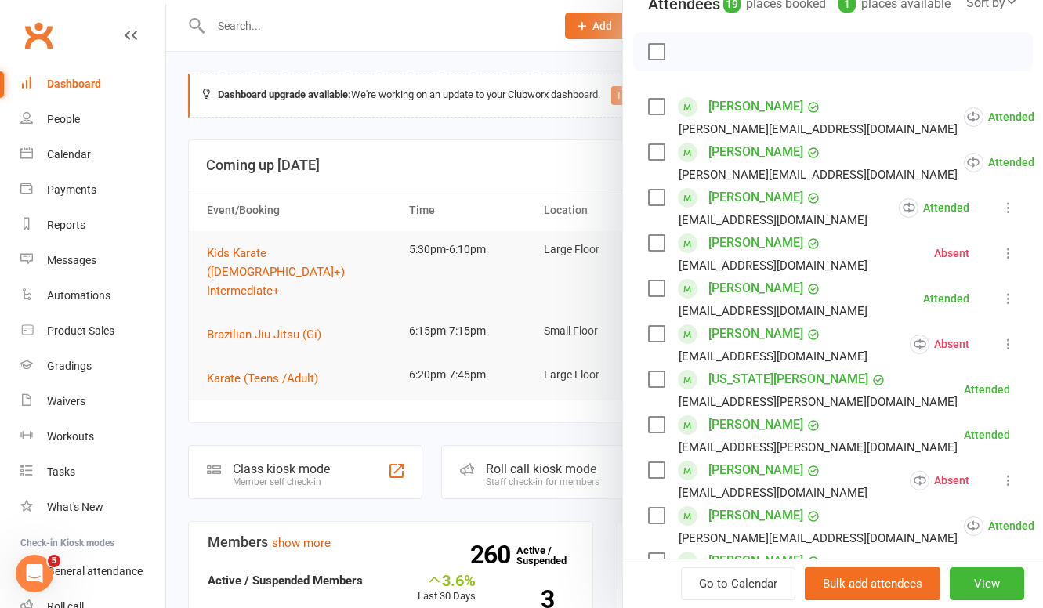
scroll to position [0, 0]
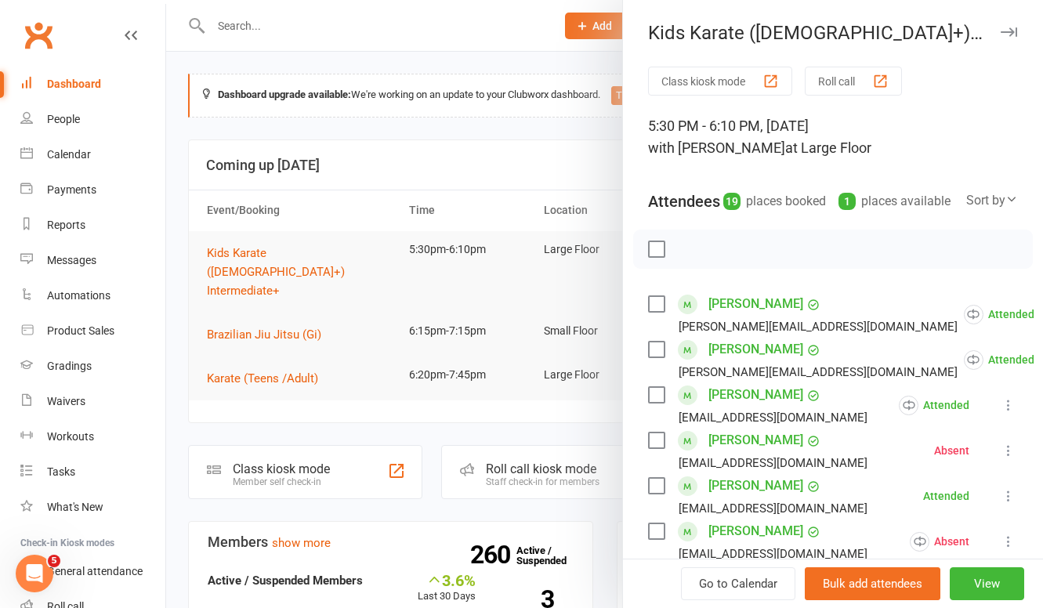
click at [30, 39] on link "Clubworx" at bounding box center [38, 35] width 39 height 39
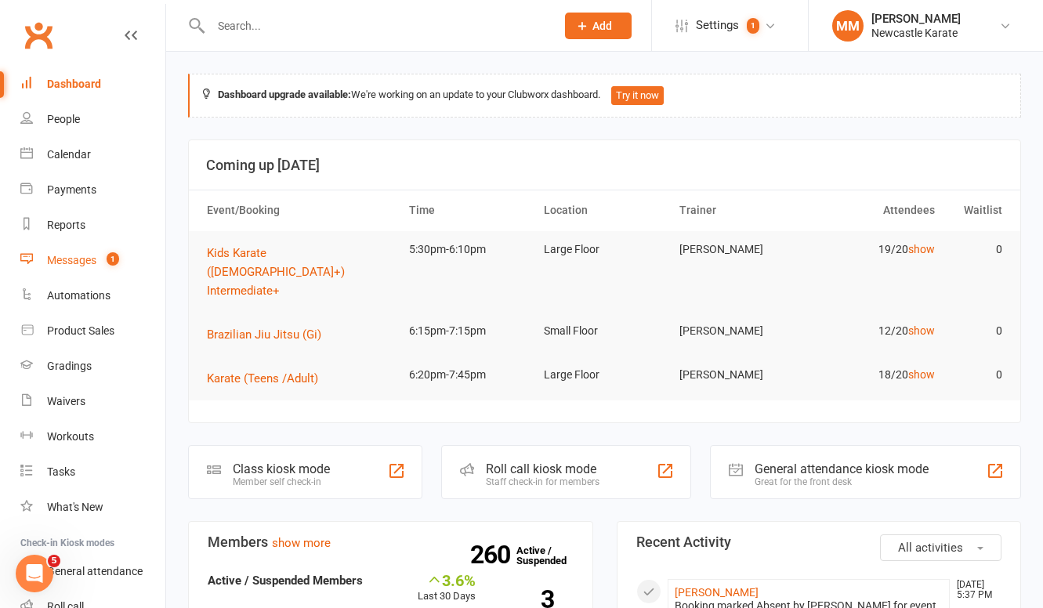
click at [81, 263] on div "Messages" at bounding box center [71, 260] width 49 height 13
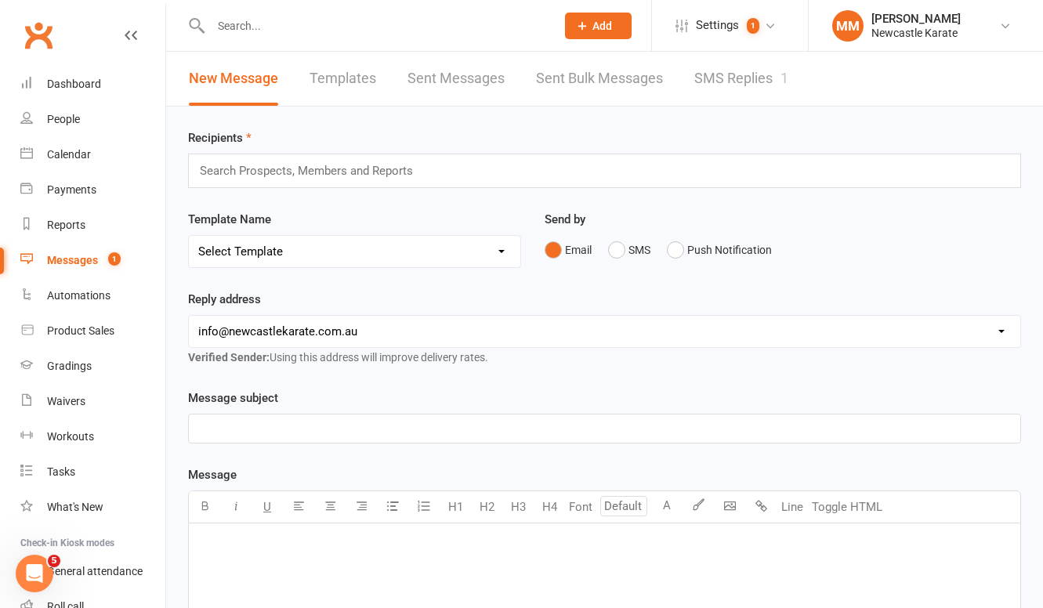
click at [742, 88] on link "SMS Replies 1" at bounding box center [741, 79] width 94 height 54
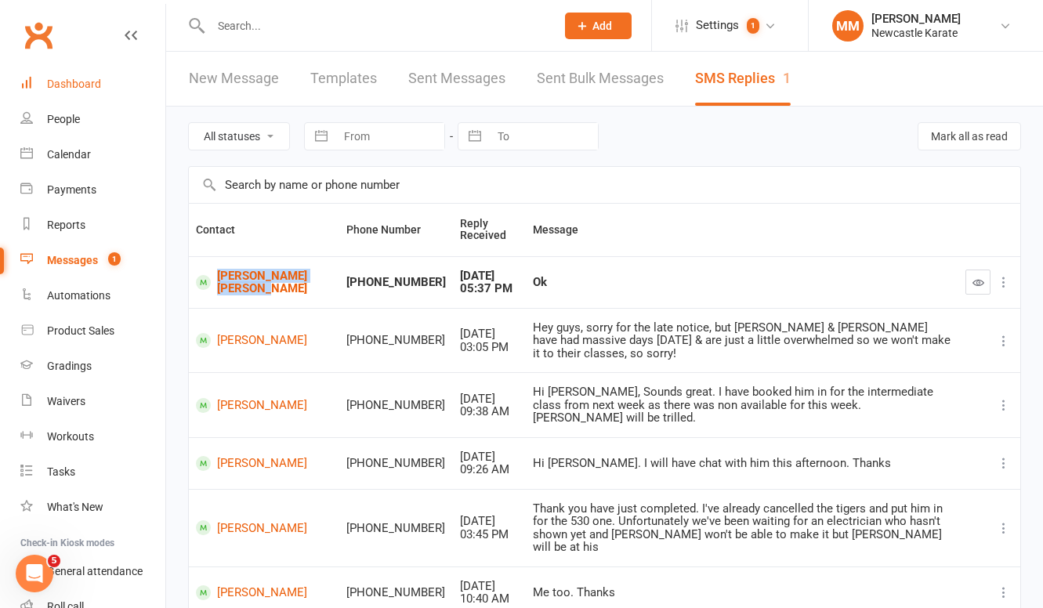
click at [77, 78] on div "Dashboard" at bounding box center [74, 84] width 54 height 13
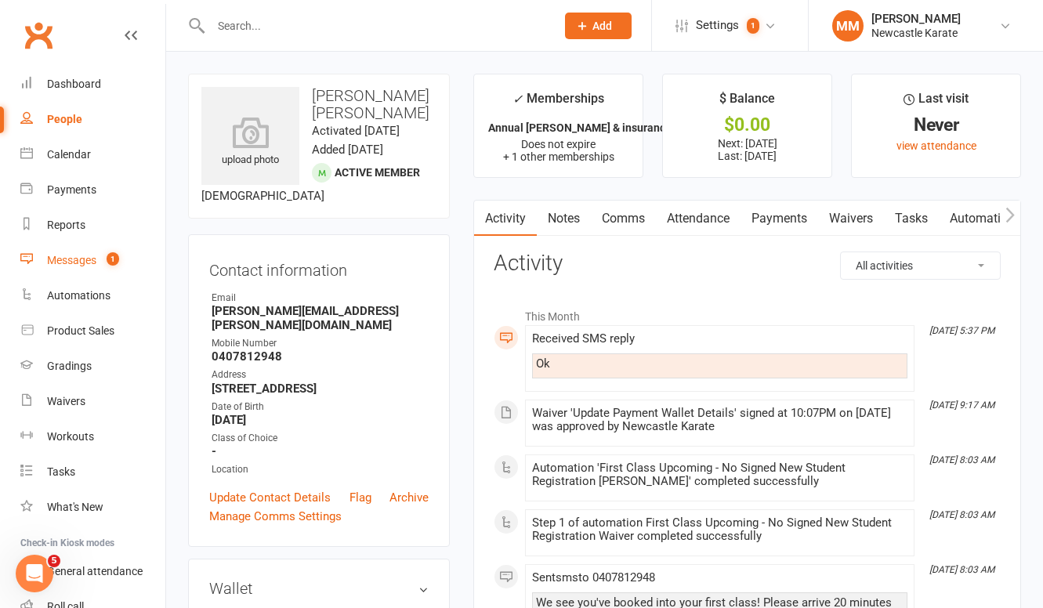
click at [101, 265] on count-badge "1" at bounding box center [109, 260] width 20 height 13
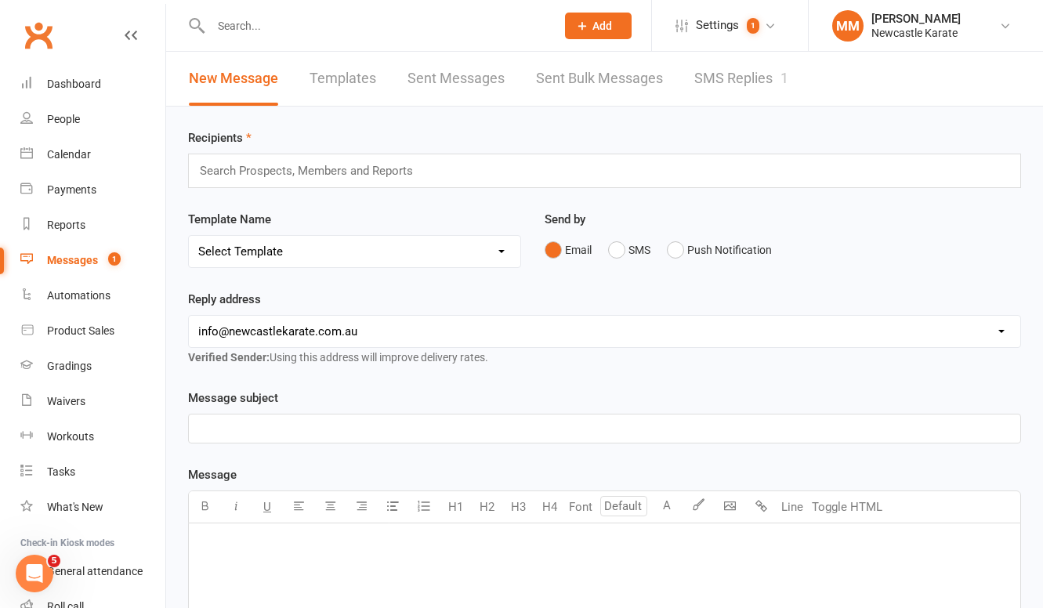
click at [765, 67] on link "SMS Replies 1" at bounding box center [741, 79] width 94 height 54
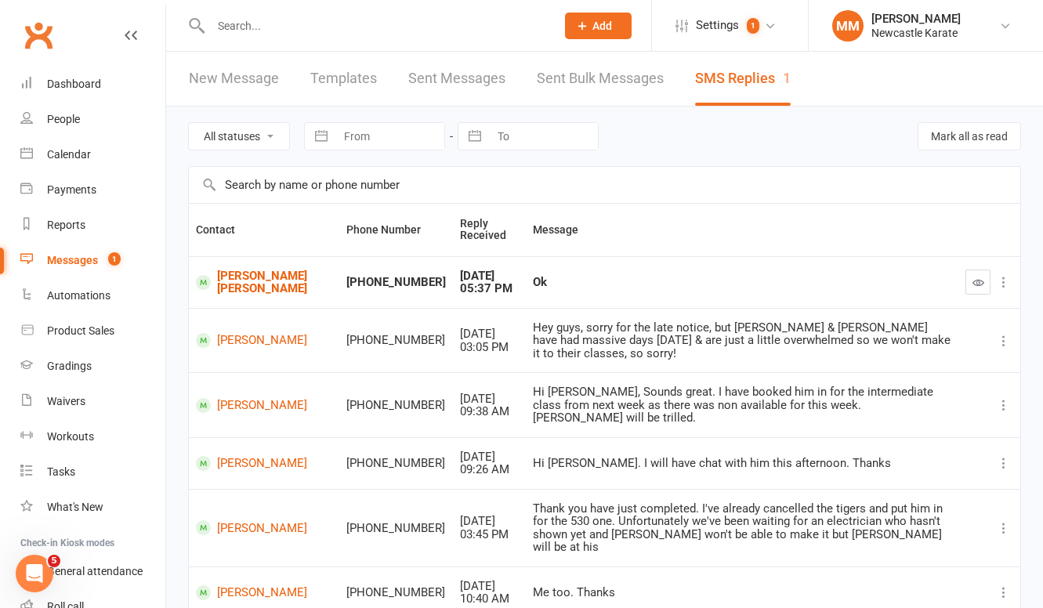
click at [977, 282] on button "button" at bounding box center [977, 281] width 25 height 25
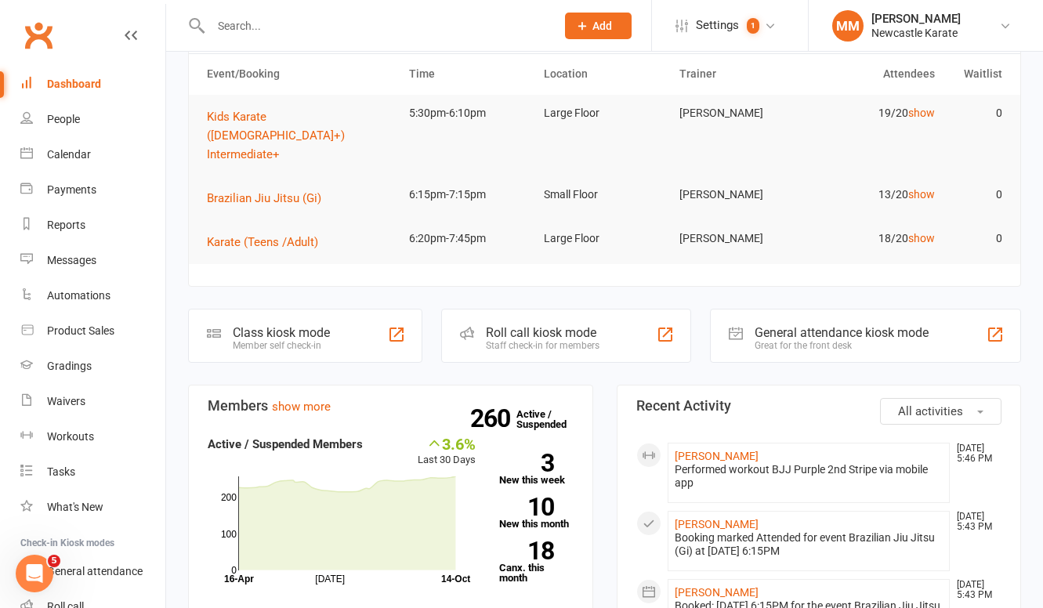
scroll to position [133, 0]
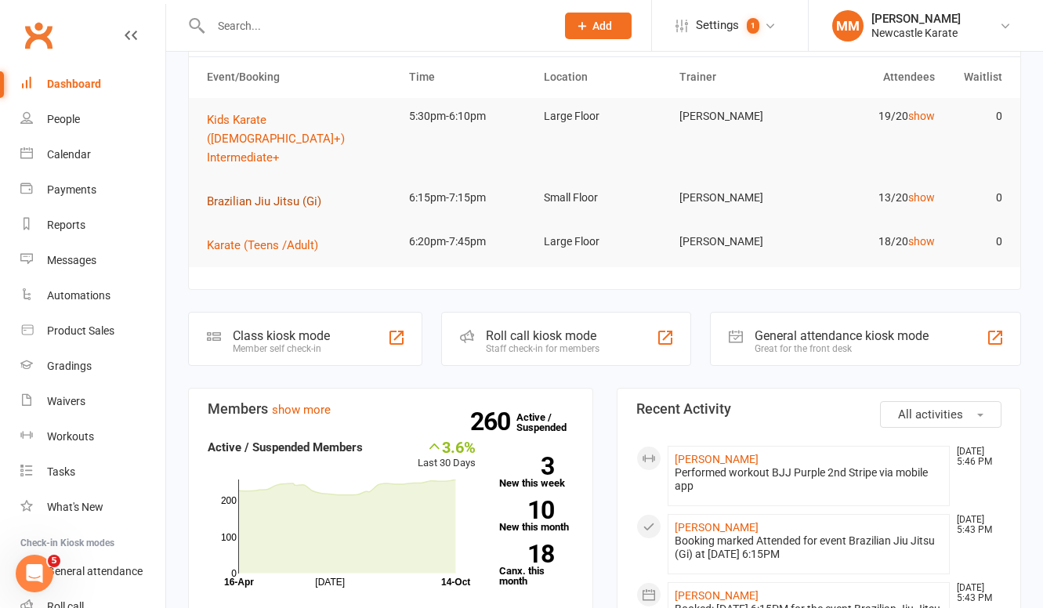
click at [292, 194] on span "Brazilian Jiu Jitsu (Gi)" at bounding box center [264, 201] width 114 height 14
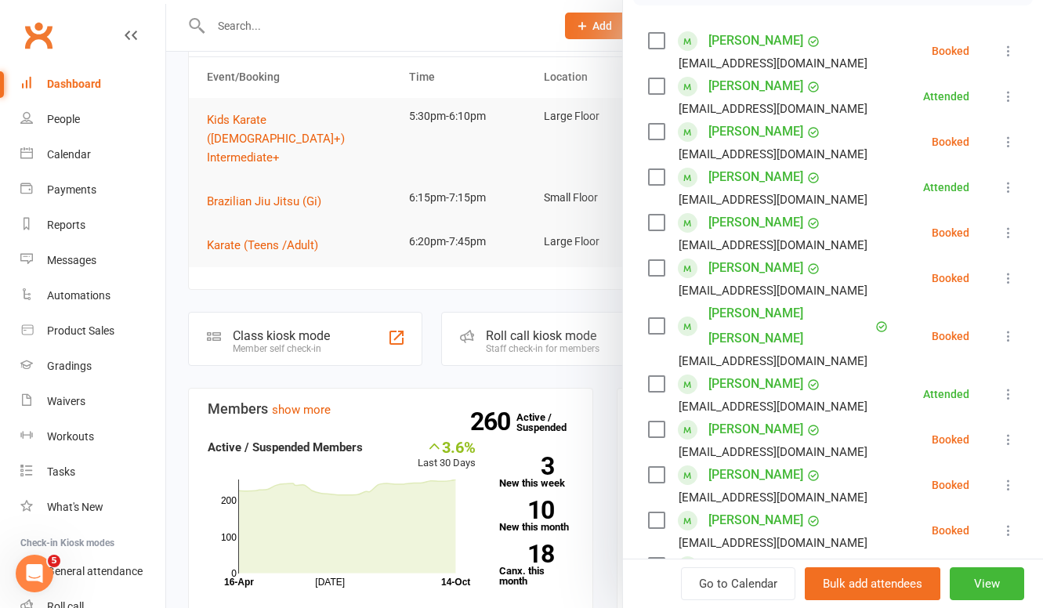
scroll to position [261, 0]
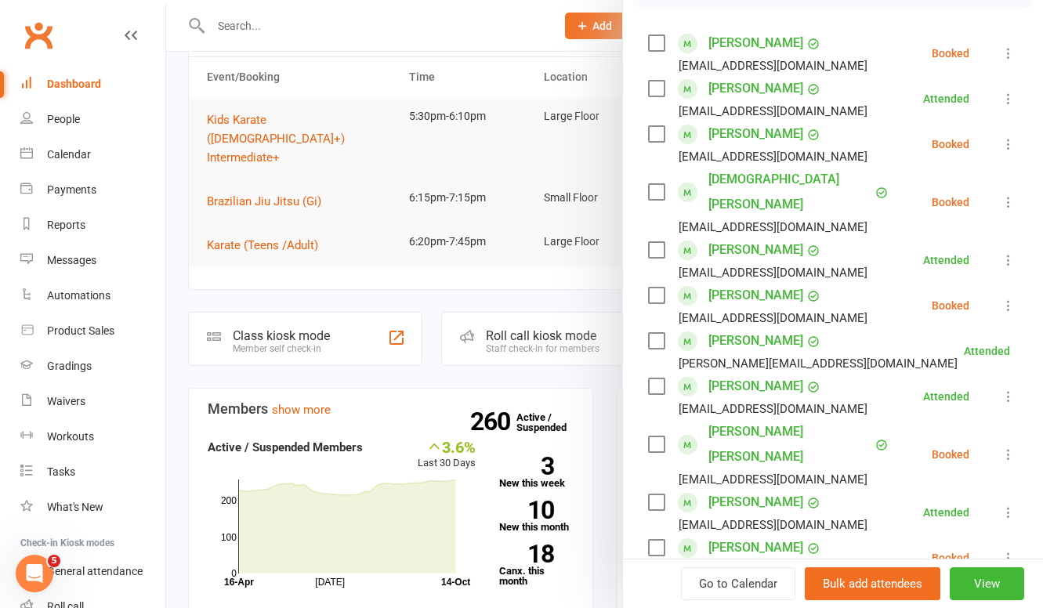
click at [313, 69] on div at bounding box center [604, 304] width 876 height 608
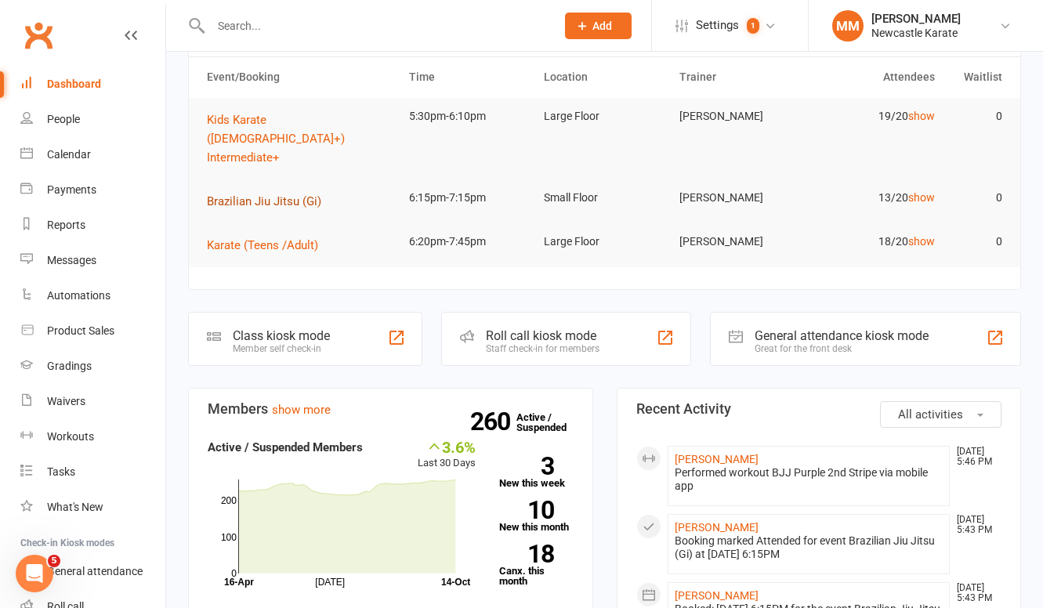
click at [258, 194] on span "Brazilian Jiu Jitsu (Gi)" at bounding box center [264, 201] width 114 height 14
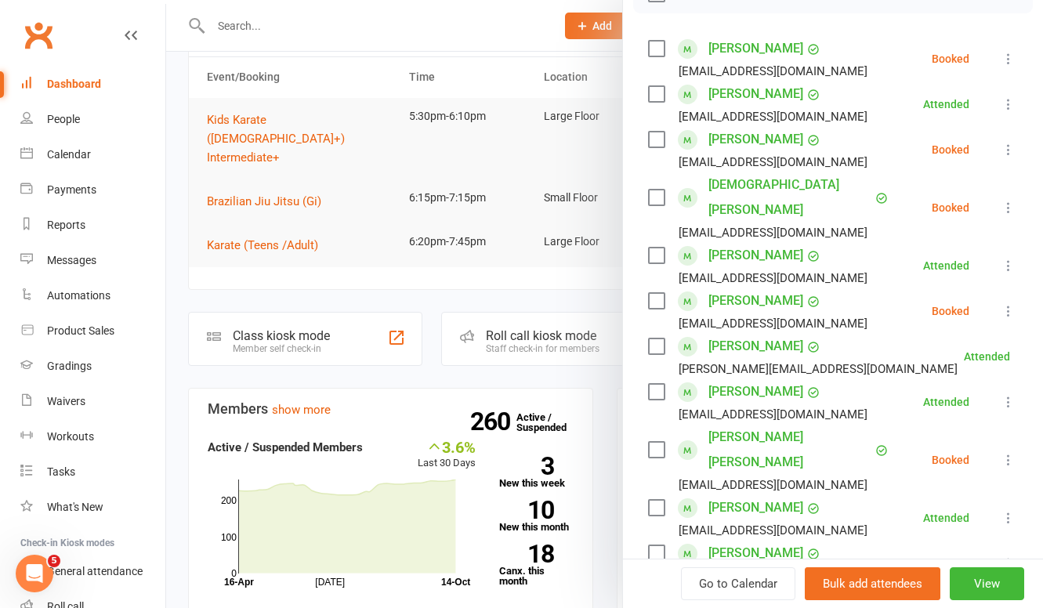
scroll to position [255, 0]
click at [486, 52] on div at bounding box center [604, 304] width 876 height 608
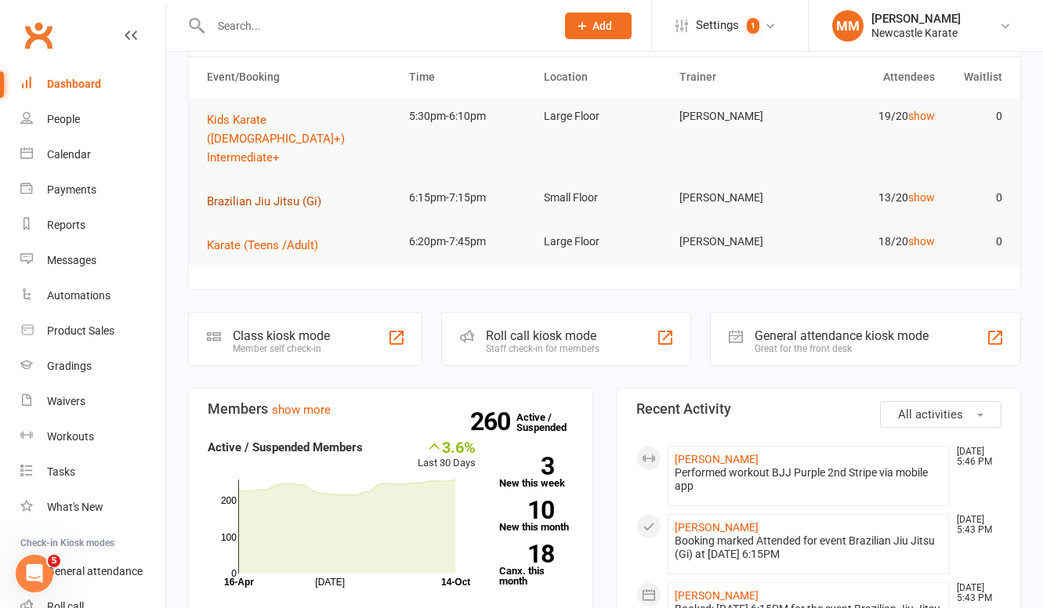
click at [264, 194] on span "Brazilian Jiu Jitsu (Gi)" at bounding box center [264, 201] width 114 height 14
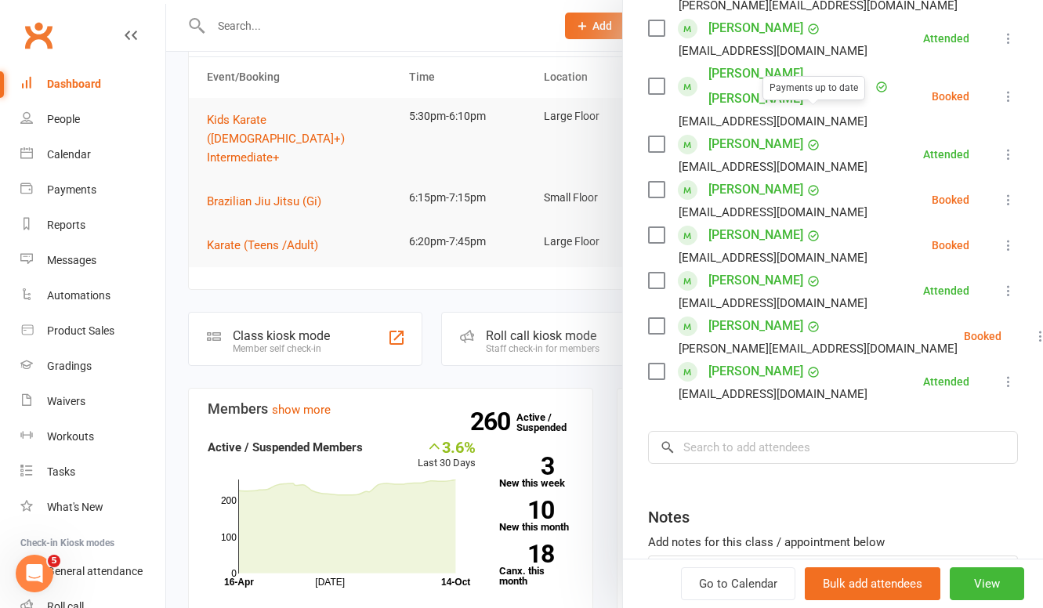
scroll to position [620, 0]
click at [693, 430] on input "search" at bounding box center [833, 446] width 370 height 33
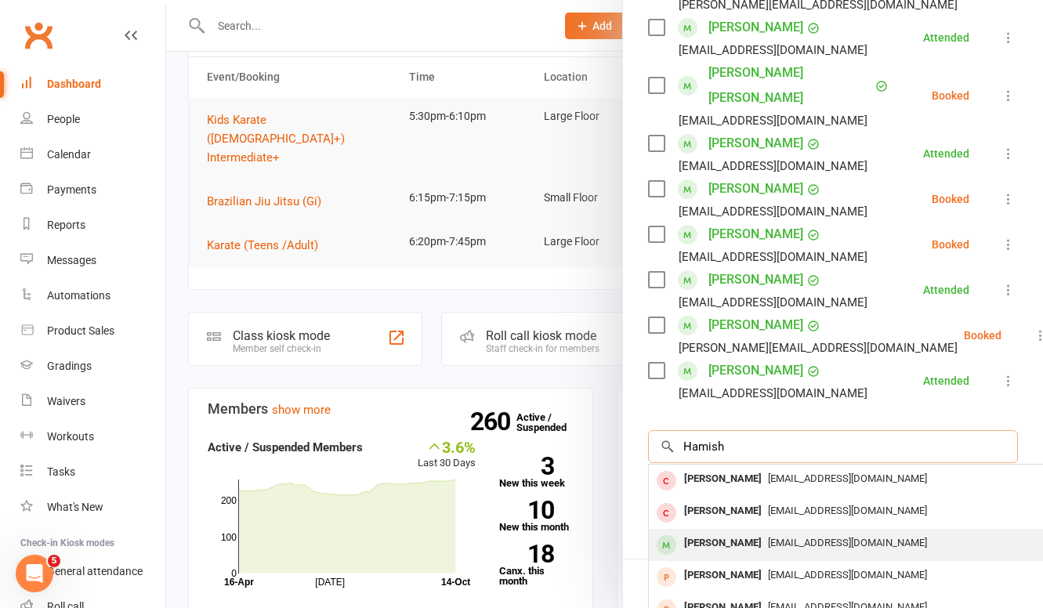
type input "Hamish"
click at [746, 532] on div "[PERSON_NAME]" at bounding box center [723, 543] width 90 height 23
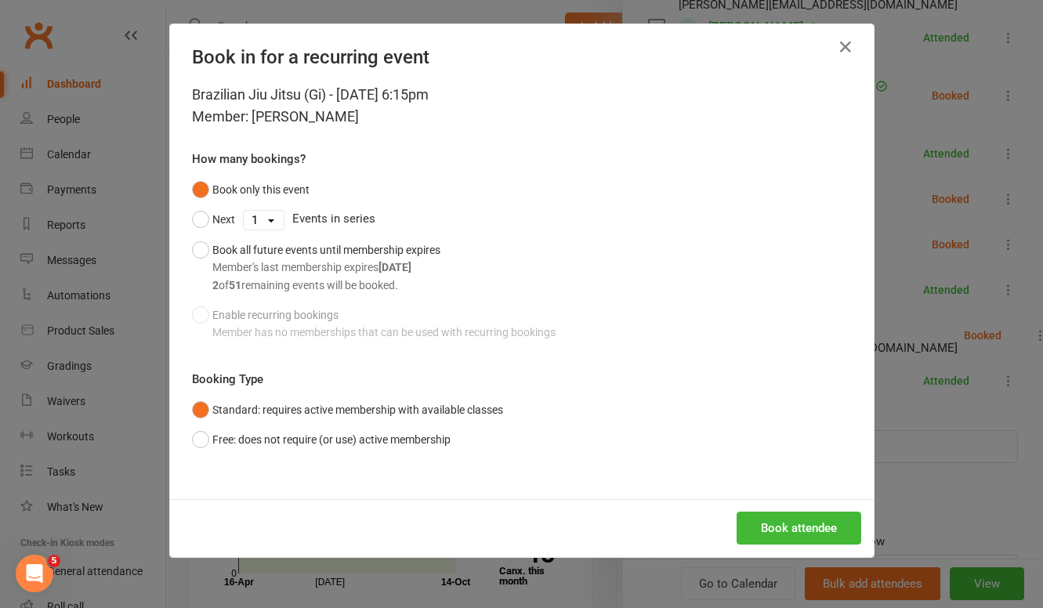
click at [793, 511] on div "Book attendee" at bounding box center [521, 528] width 703 height 58
click at [785, 522] on button "Book attendee" at bounding box center [798, 527] width 125 height 33
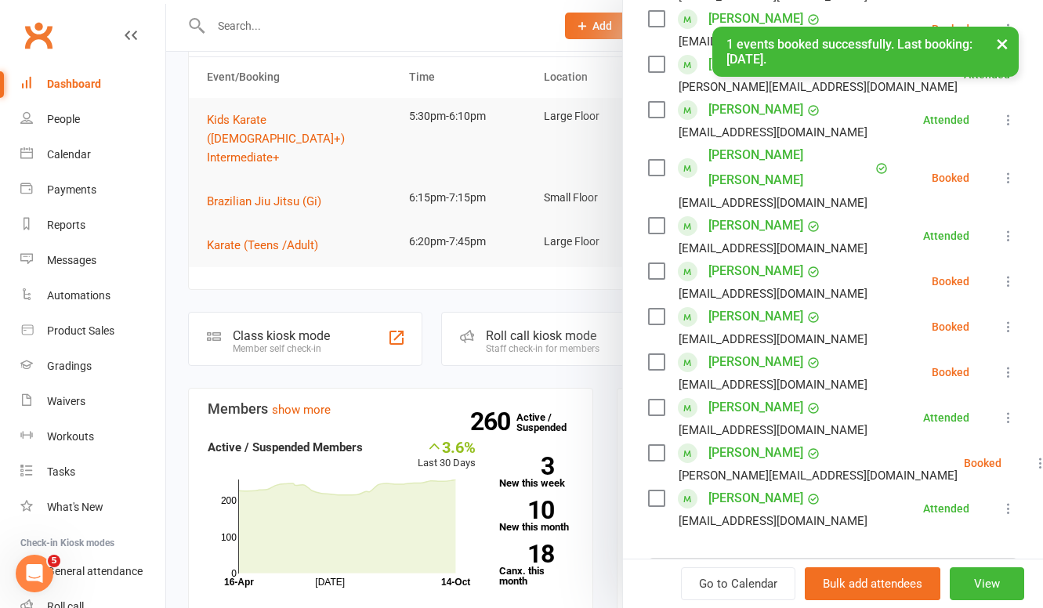
scroll to position [537, 0]
click at [740, 258] on link "[PERSON_NAME]" at bounding box center [755, 270] width 95 height 25
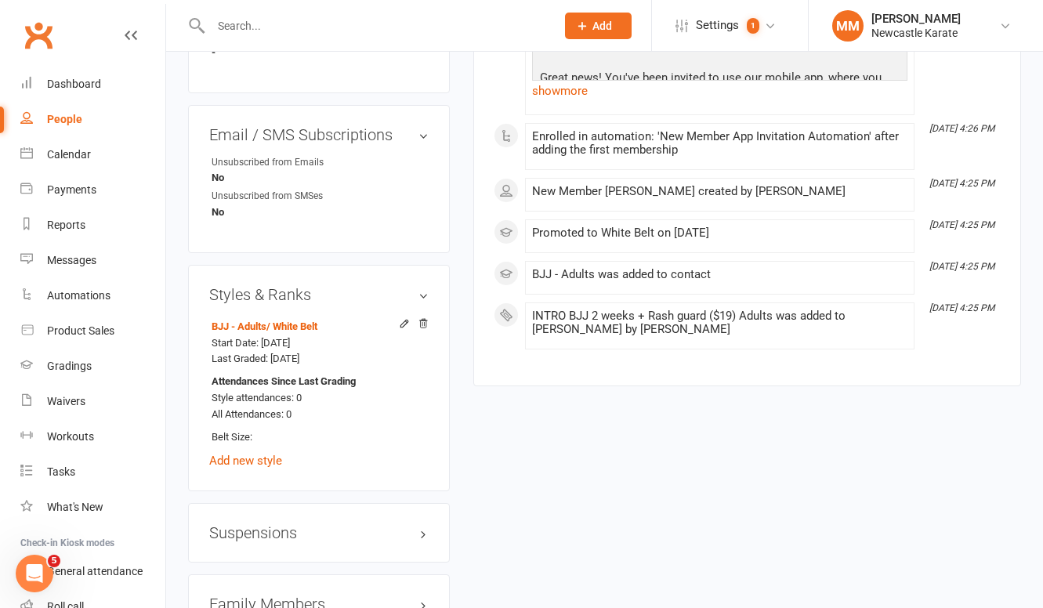
scroll to position [1035, 0]
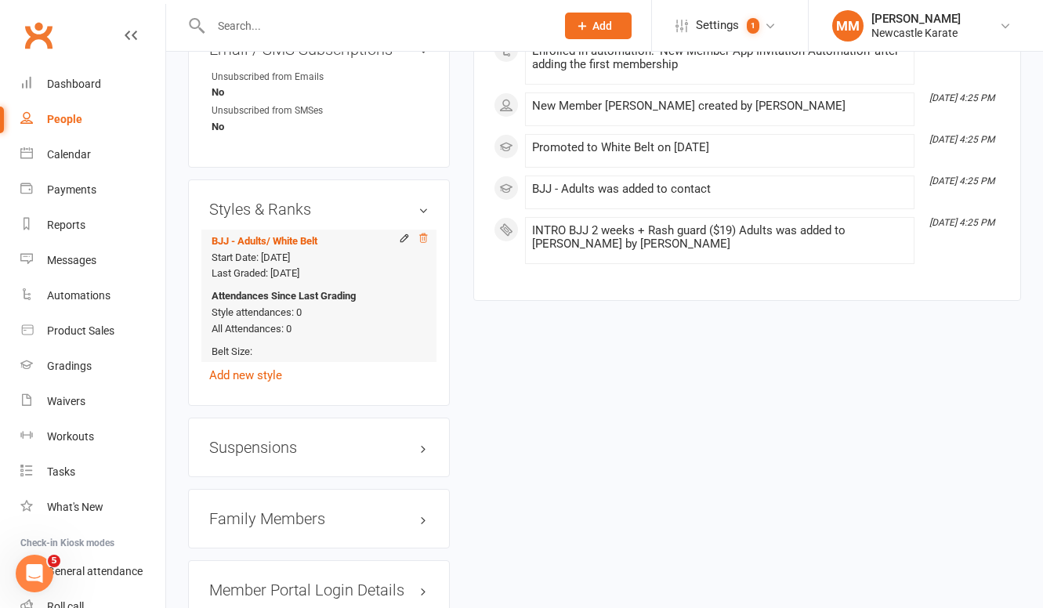
click at [425, 244] on icon at bounding box center [422, 238] width 11 height 11
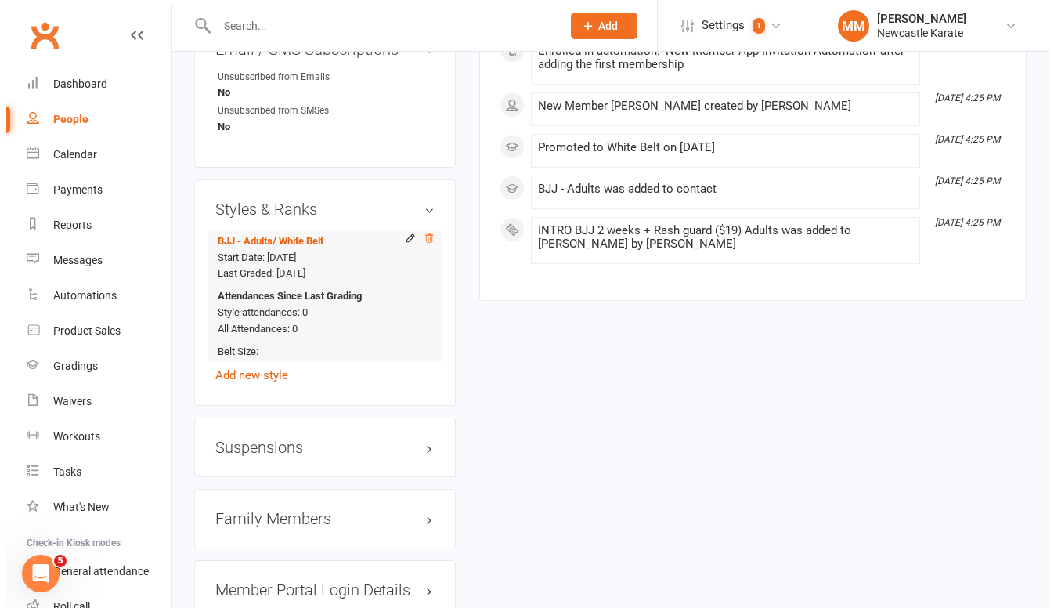
scroll to position [986, 0]
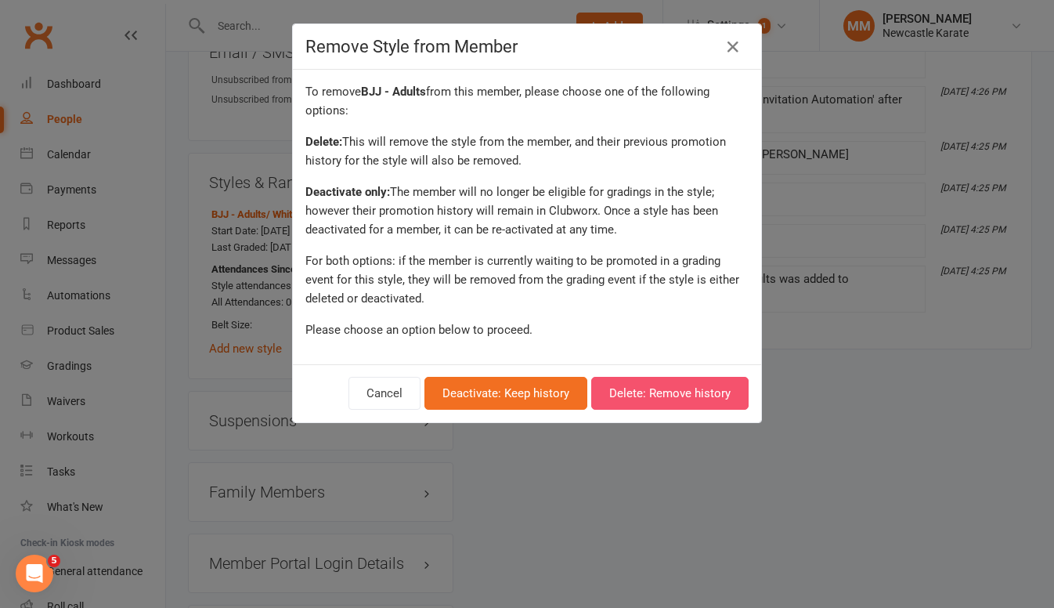
drag, startPoint x: 656, startPoint y: 399, endPoint x: 576, endPoint y: 396, distance: 80.7
click at [656, 399] on button "Delete: Remove history" at bounding box center [669, 393] width 157 height 33
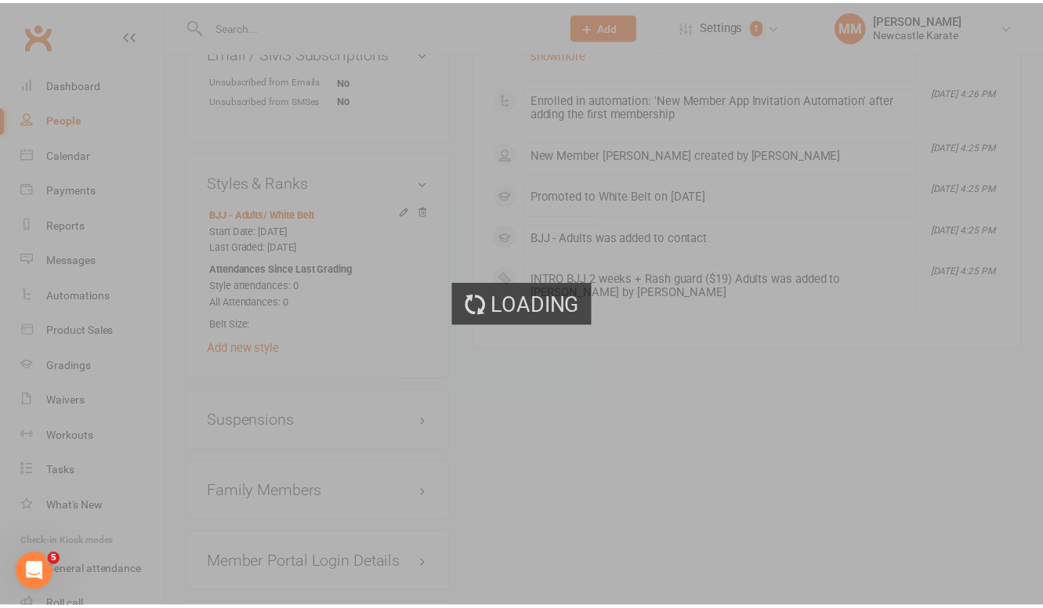
scroll to position [1035, 0]
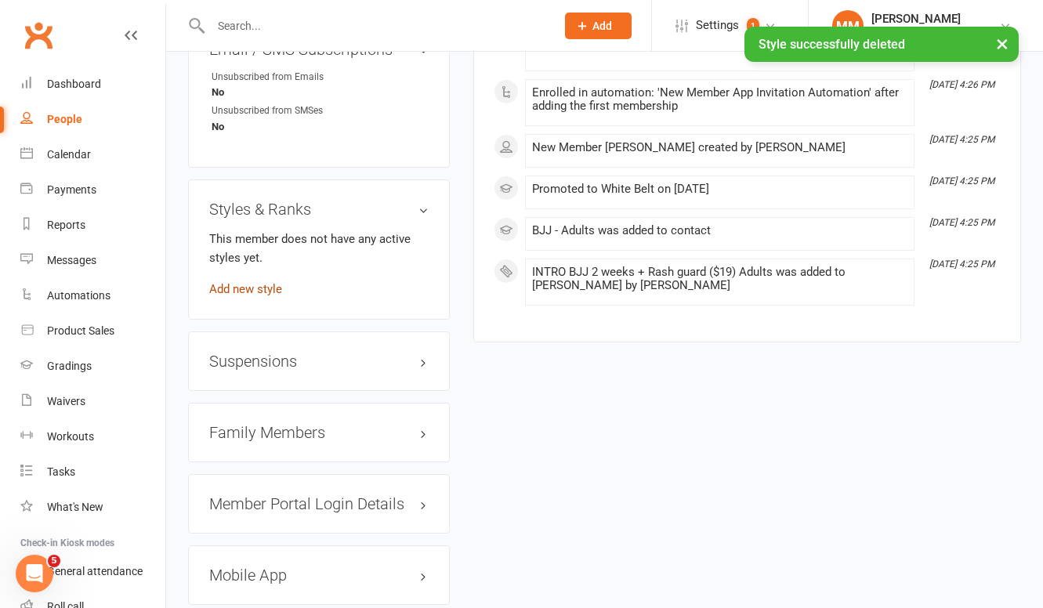
click at [259, 296] on link "Add new style" at bounding box center [245, 289] width 73 height 14
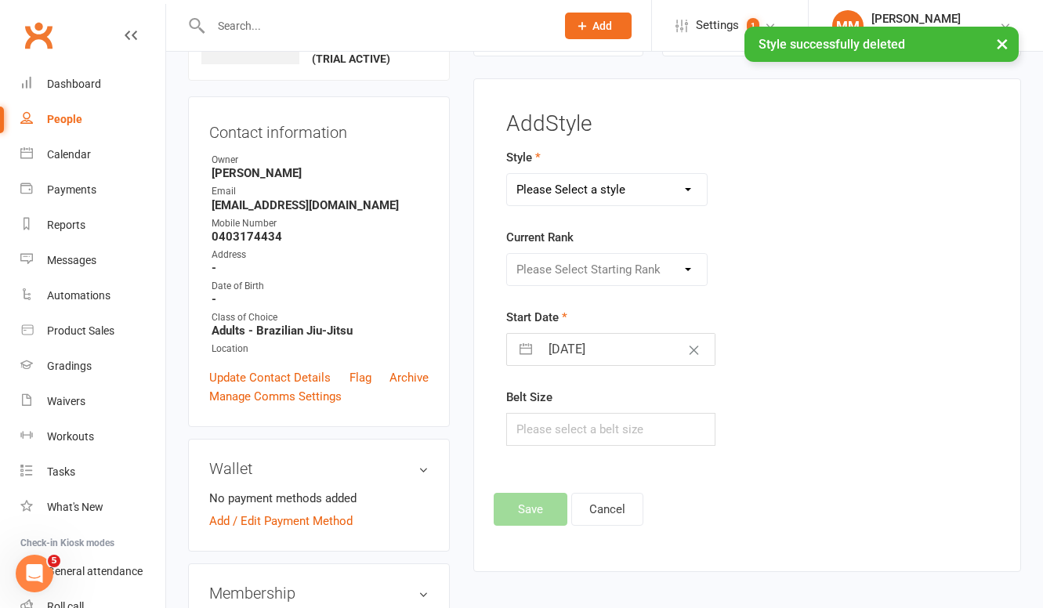
scroll to position [120, 0]
click at [633, 190] on select "Please Select a style BJJ - Adults Karate Kickboxing Ladies Kickboxing Leadersh…" at bounding box center [607, 190] width 200 height 31
select select "363"
click at [507, 175] on select "Please Select a style BJJ - Adults Karate Kickboxing Ladies Kickboxing Leadersh…" at bounding box center [607, 190] width 200 height 31
click at [593, 269] on select "Please Select Starting Rank White Belt White Belt - 1 tip White Belt - 2 tip Wh…" at bounding box center [607, 270] width 200 height 31
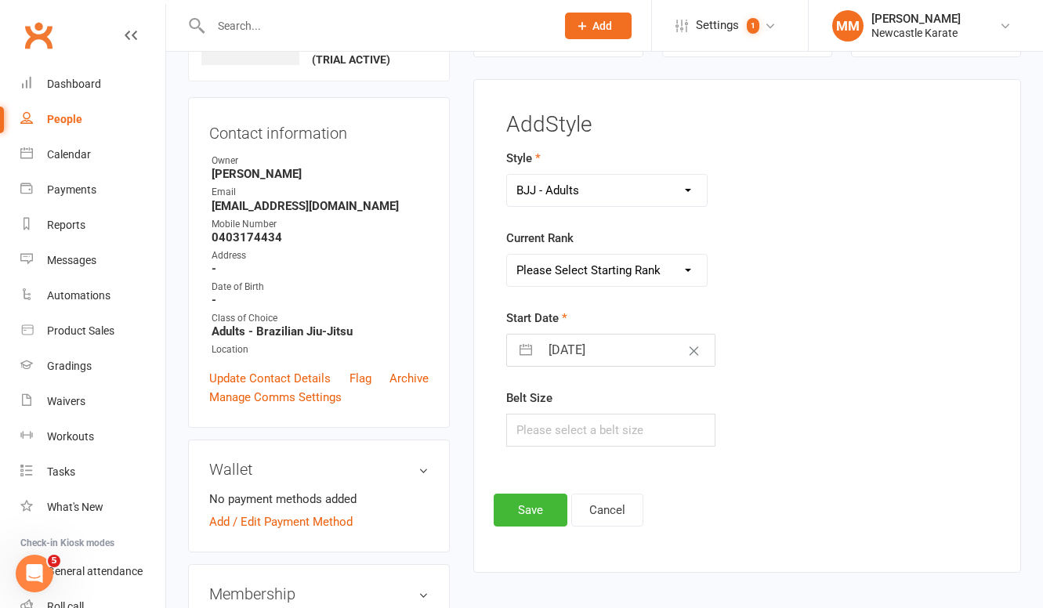
select select "3507"
click at [507, 255] on select "Please Select Starting Rank White Belt White Belt - 1 tip White Belt - 2 tip Wh…" at bounding box center [607, 270] width 200 height 31
click at [529, 504] on button "Save" at bounding box center [530, 509] width 74 height 33
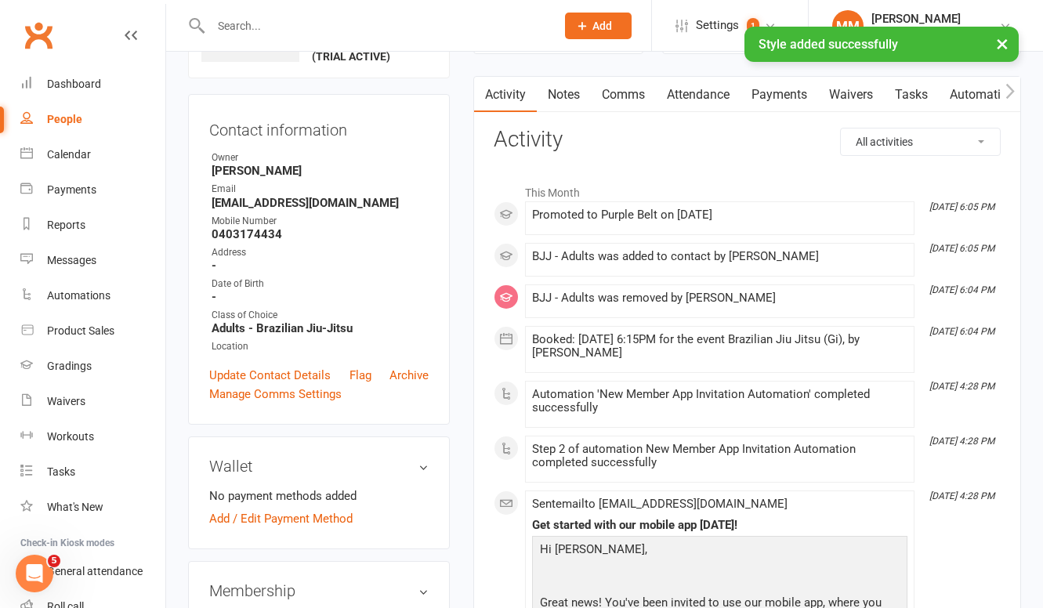
scroll to position [123, 0]
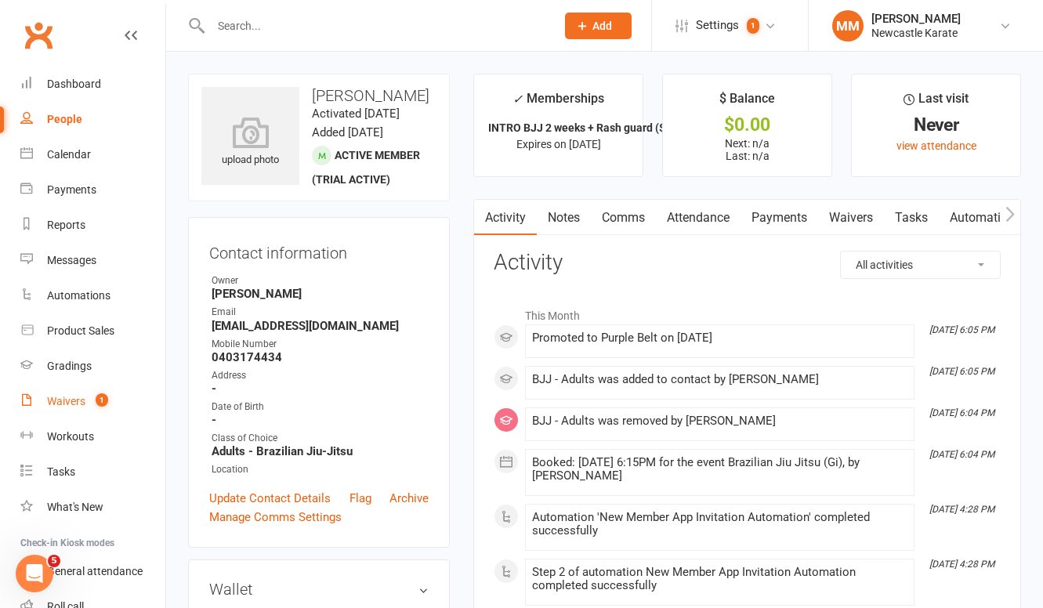
click at [68, 403] on div "Waivers" at bounding box center [66, 401] width 38 height 13
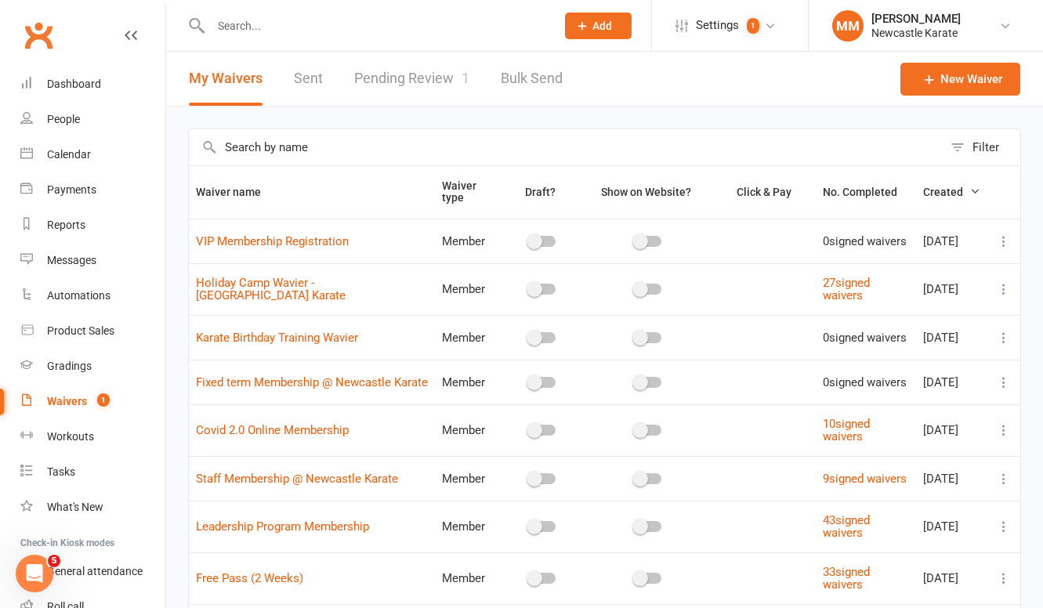
click at [442, 84] on link "Pending Review 1" at bounding box center [411, 79] width 115 height 54
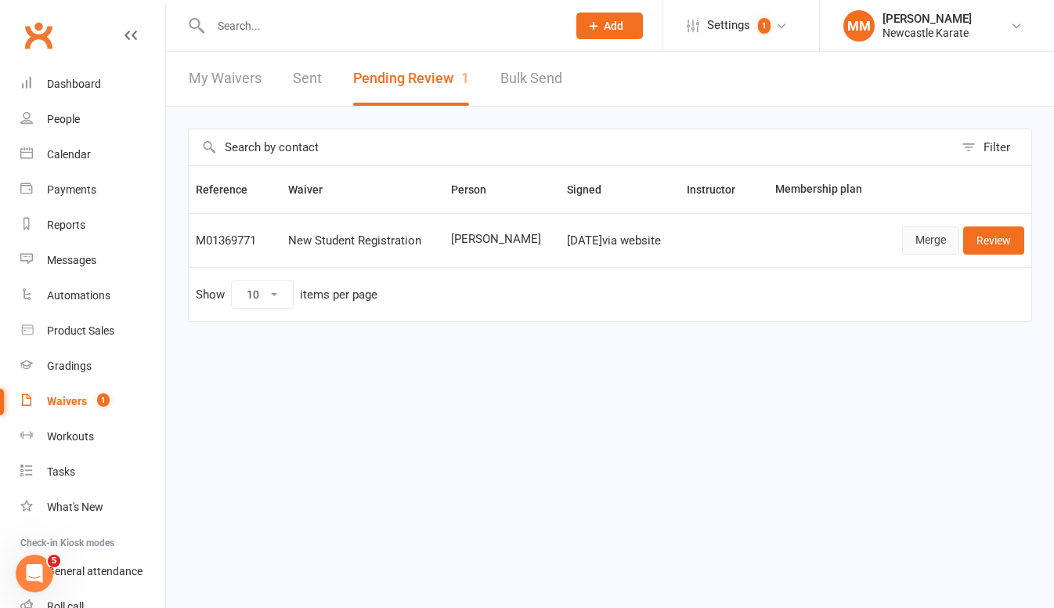
click at [931, 239] on link "Merge" at bounding box center [930, 240] width 57 height 28
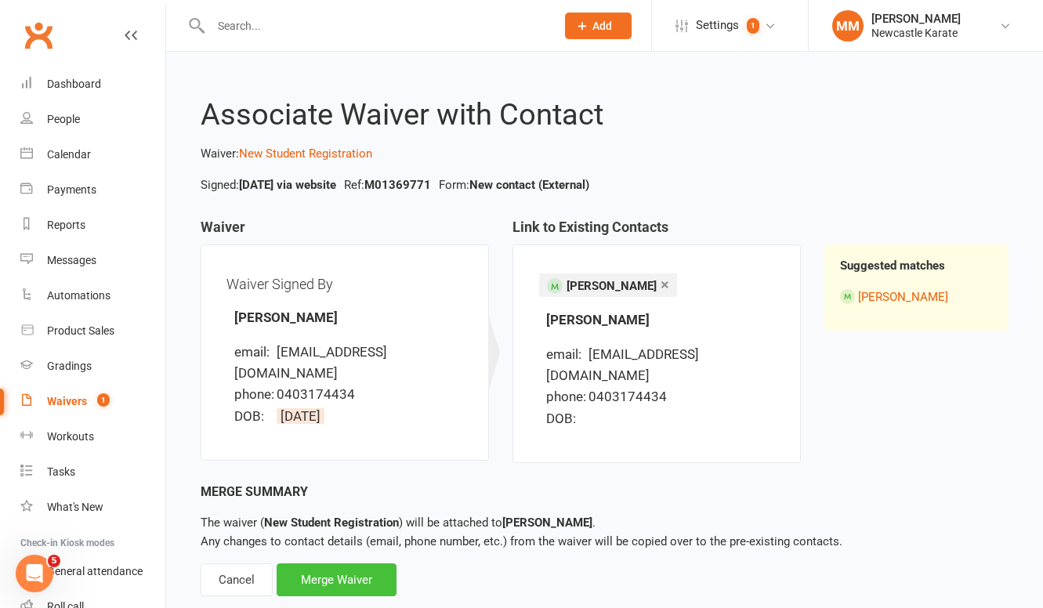
click at [338, 567] on div "Merge Waiver" at bounding box center [336, 579] width 120 height 33
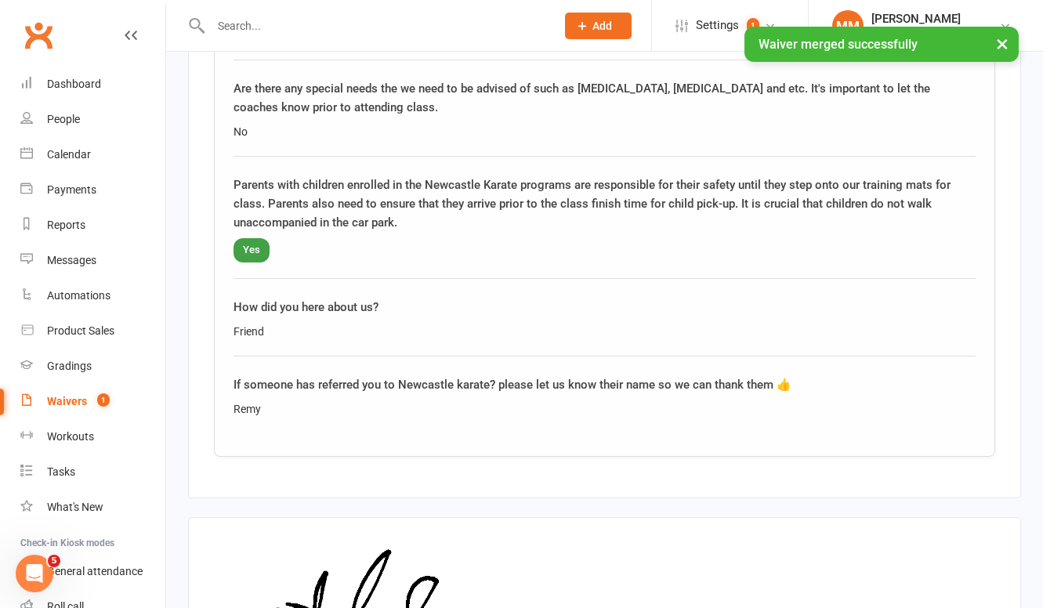
scroll to position [1635, 0]
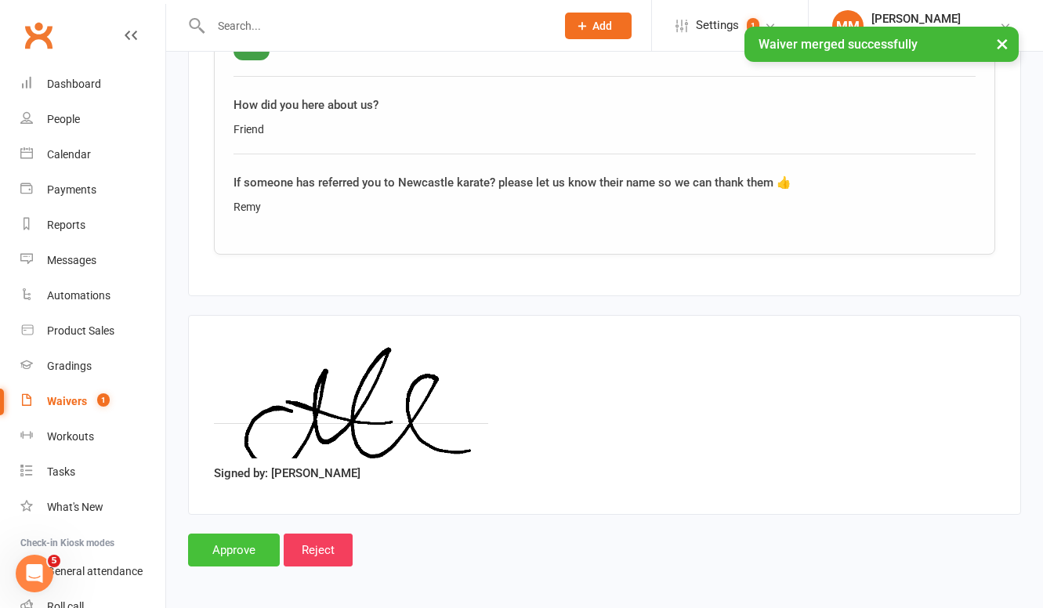
click at [250, 544] on input "Approve" at bounding box center [234, 549] width 92 height 33
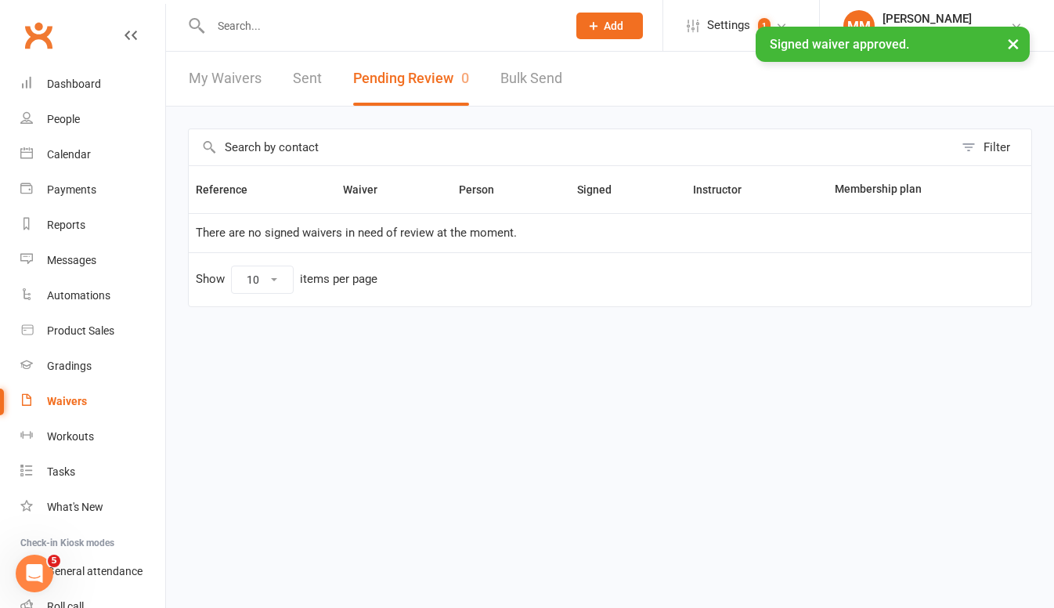
click at [31, 27] on div "× Signed waiver approved." at bounding box center [517, 27] width 1034 height 0
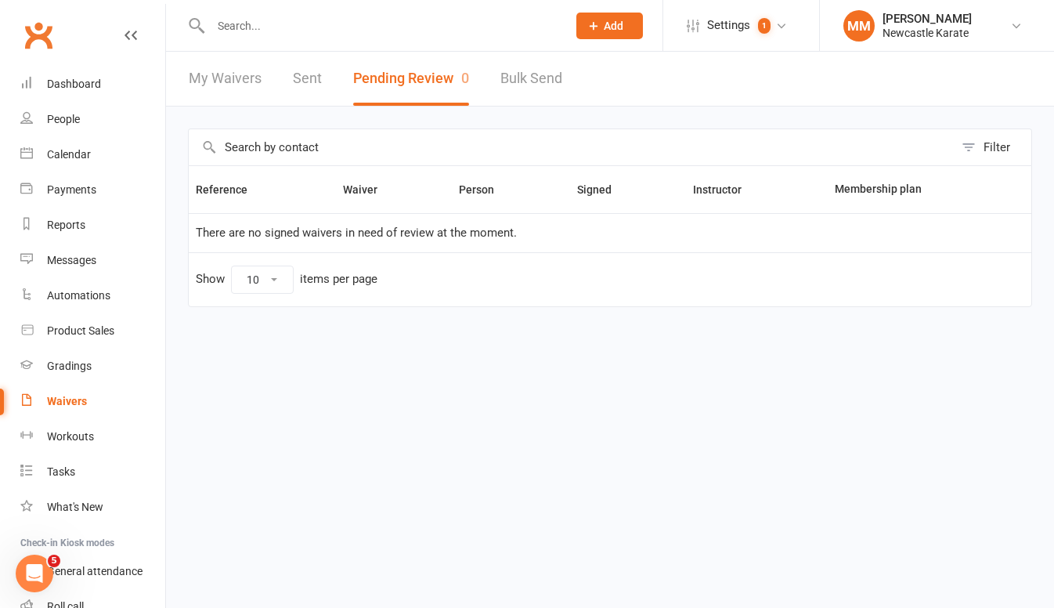
click at [34, 34] on link "Clubworx" at bounding box center [38, 35] width 39 height 39
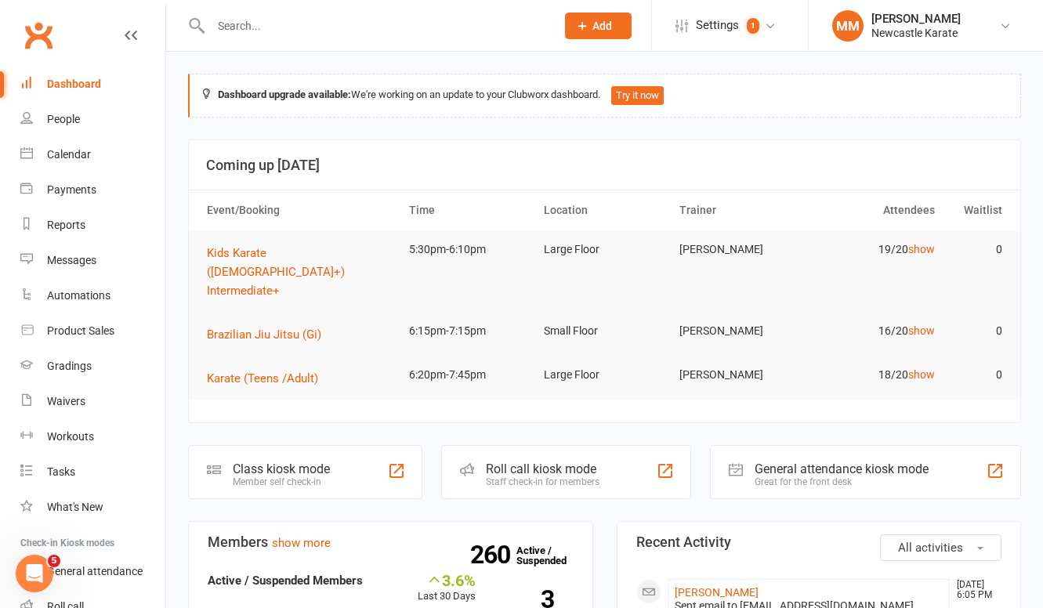
click at [44, 40] on link "Clubworx" at bounding box center [38, 35] width 39 height 39
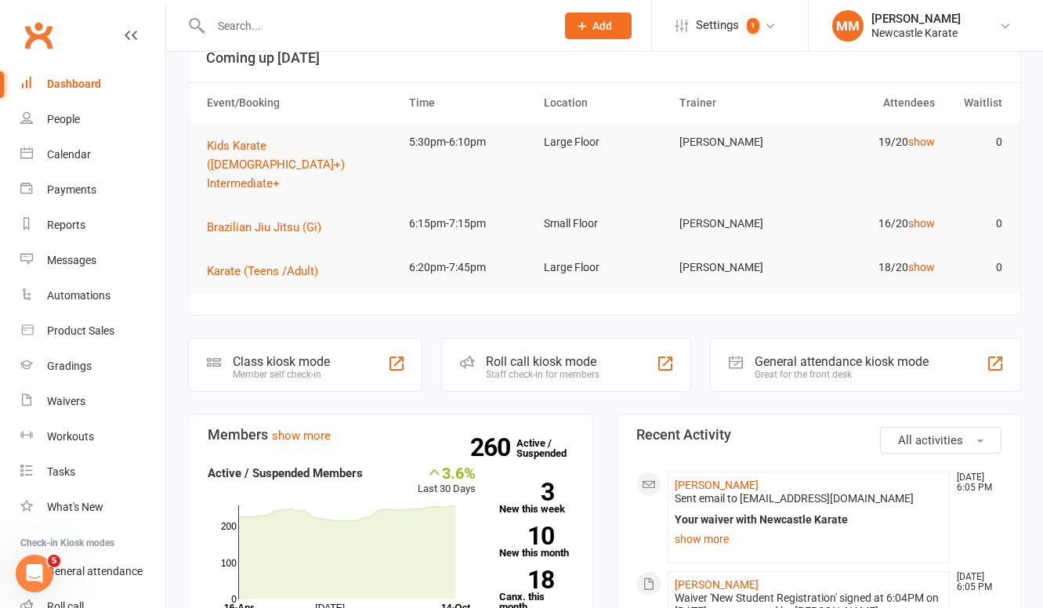
scroll to position [50, 0]
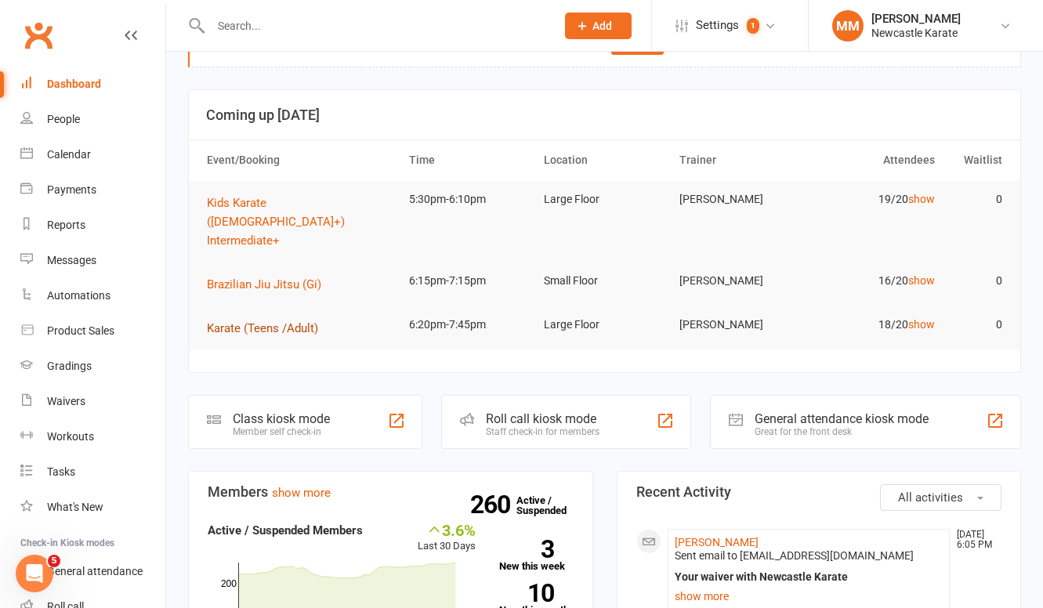
click at [290, 321] on span "Karate (Teens /Adult)" at bounding box center [262, 328] width 111 height 14
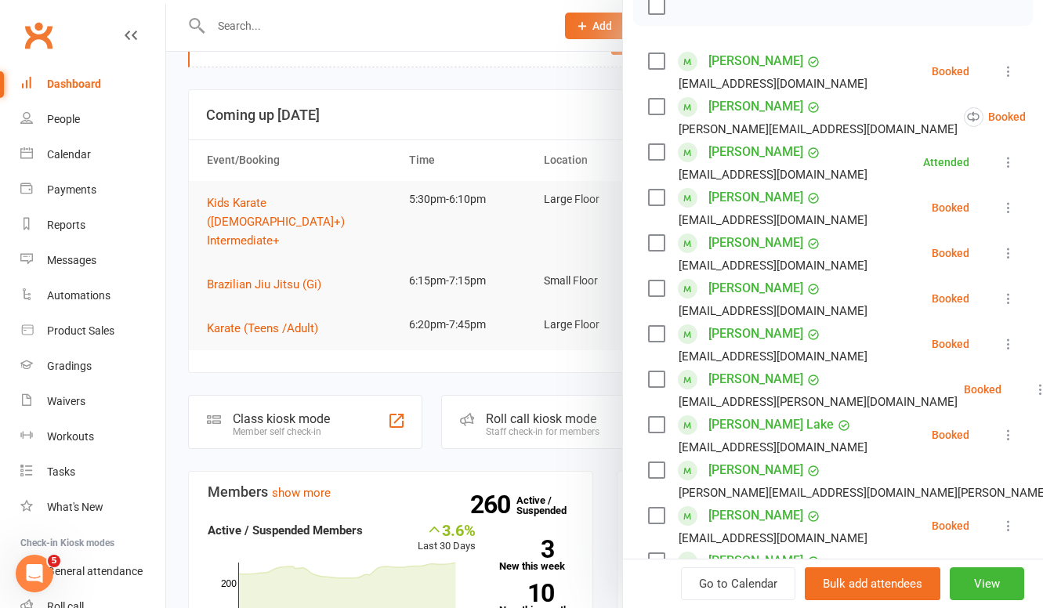
scroll to position [0, 0]
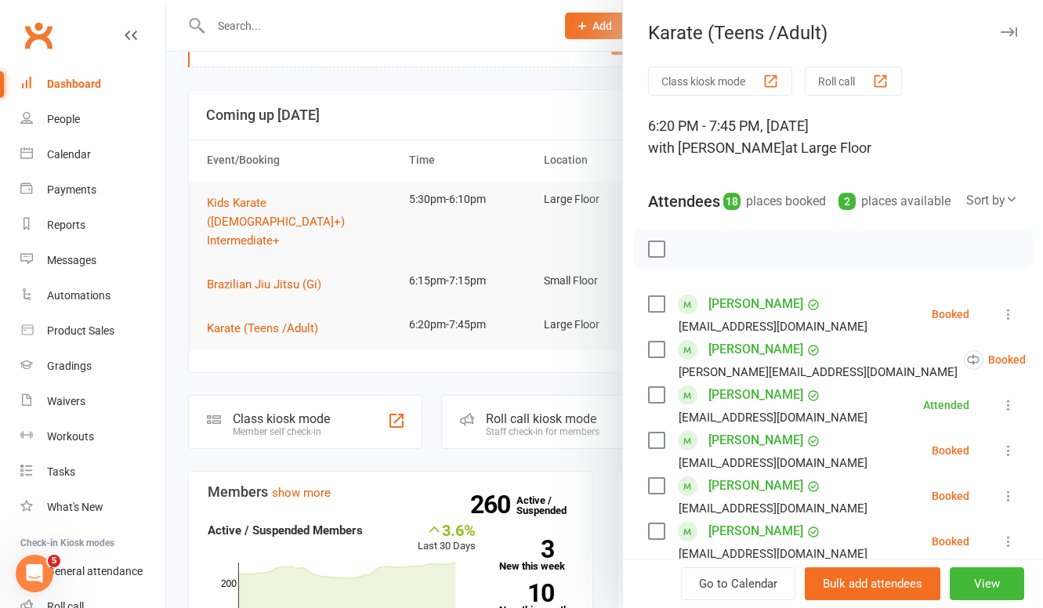
click at [403, 79] on div at bounding box center [604, 304] width 876 height 608
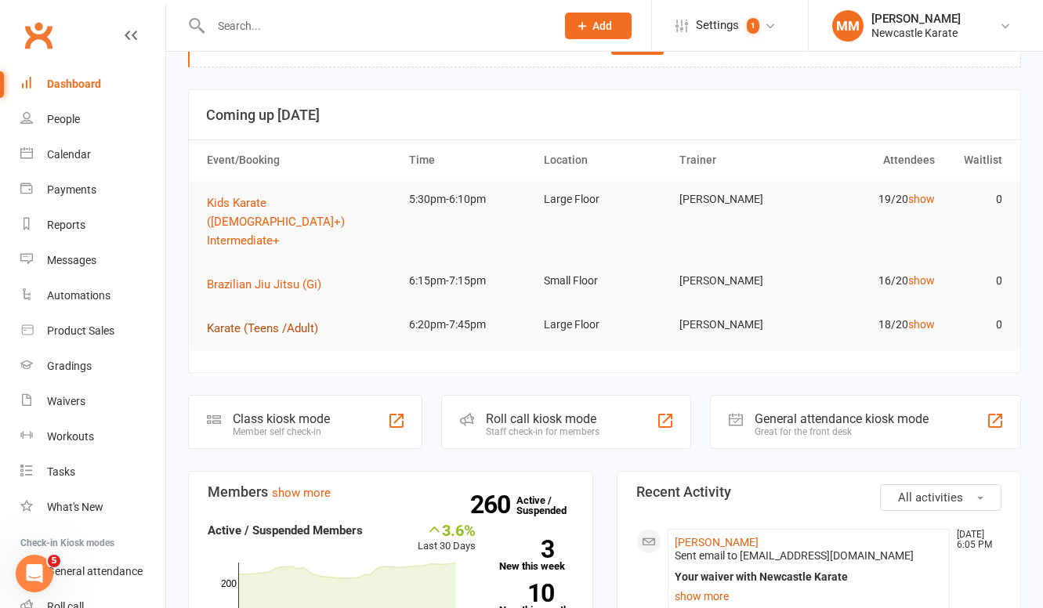
click at [284, 321] on span "Karate (Teens /Adult)" at bounding box center [262, 328] width 111 height 14
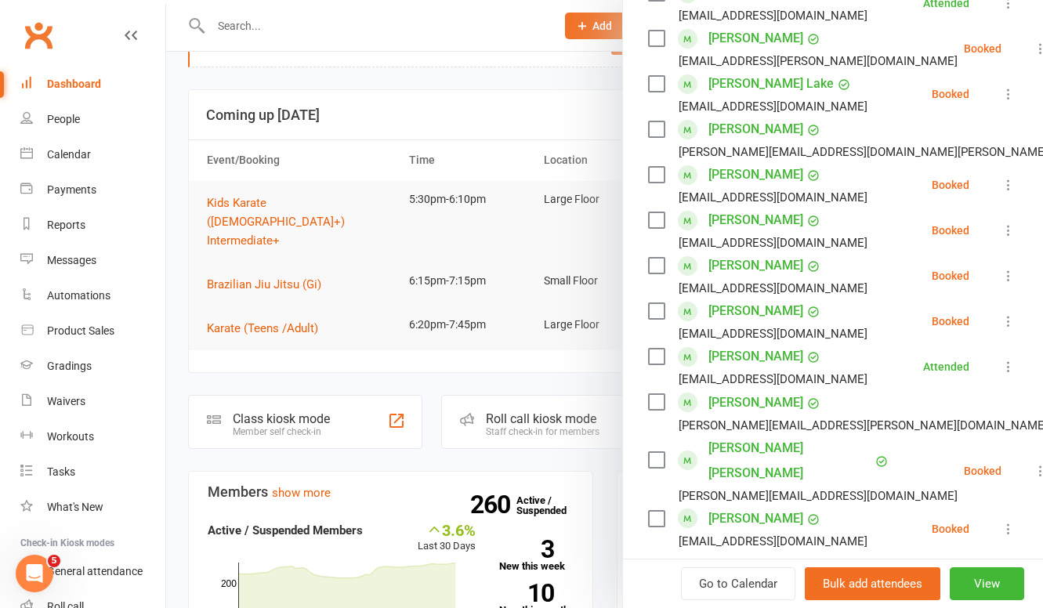
scroll to position [731, 0]
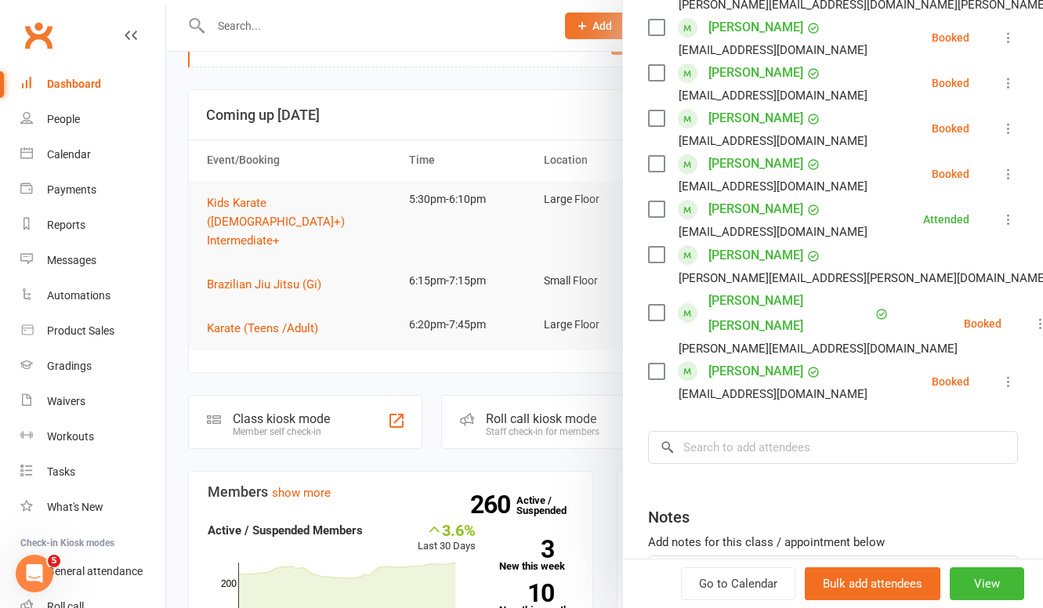
click at [1032, 326] on icon at bounding box center [1040, 324] width 16 height 16
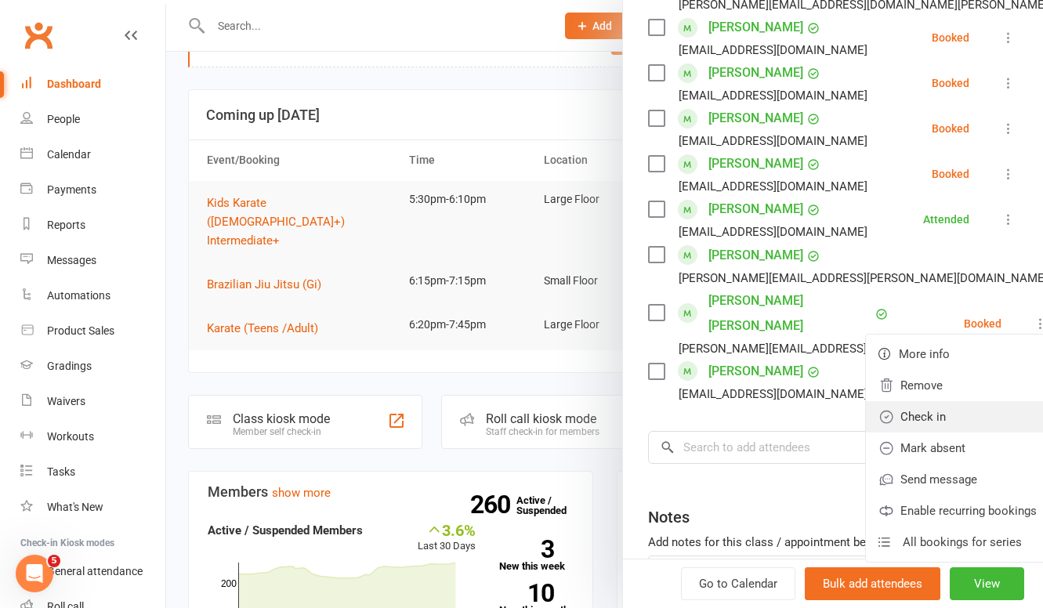
click at [934, 414] on link "Check in" at bounding box center [957, 416] width 183 height 31
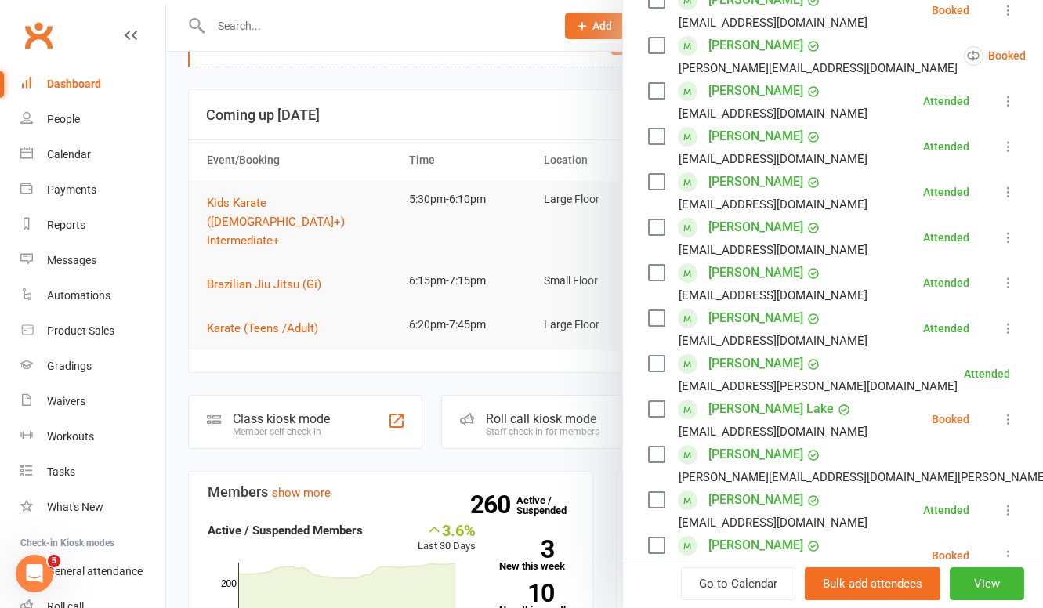
scroll to position [301, 0]
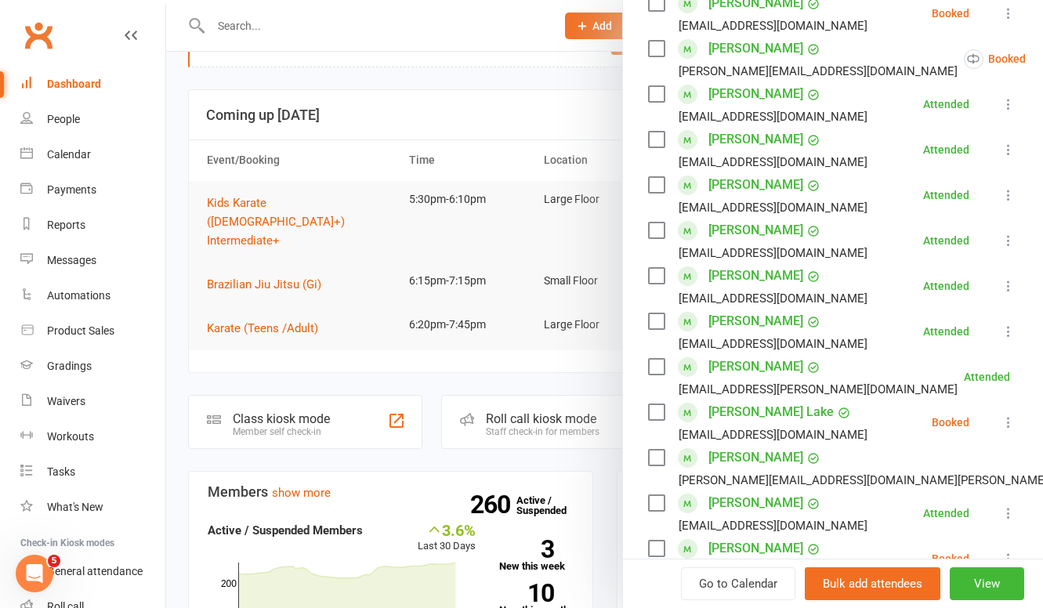
click at [446, 67] on div at bounding box center [604, 304] width 876 height 608
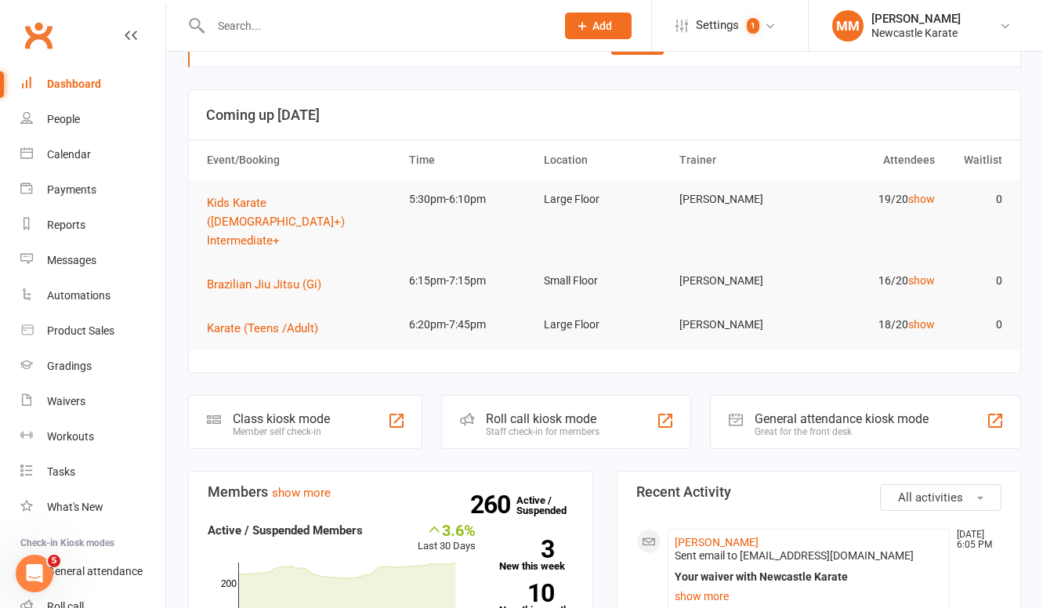
click at [28, 23] on link "Clubworx" at bounding box center [38, 35] width 39 height 39
